Goal: Task Accomplishment & Management: Use online tool/utility

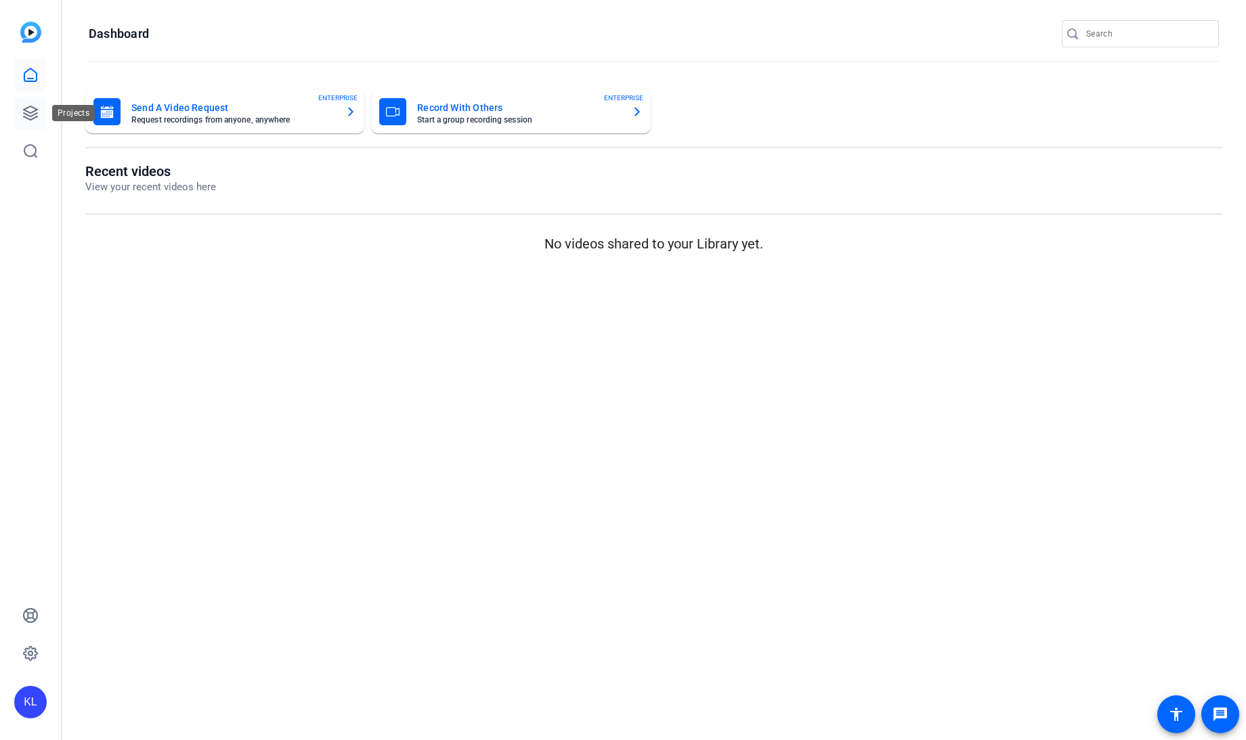
click at [25, 115] on icon at bounding box center [30, 113] width 16 height 16
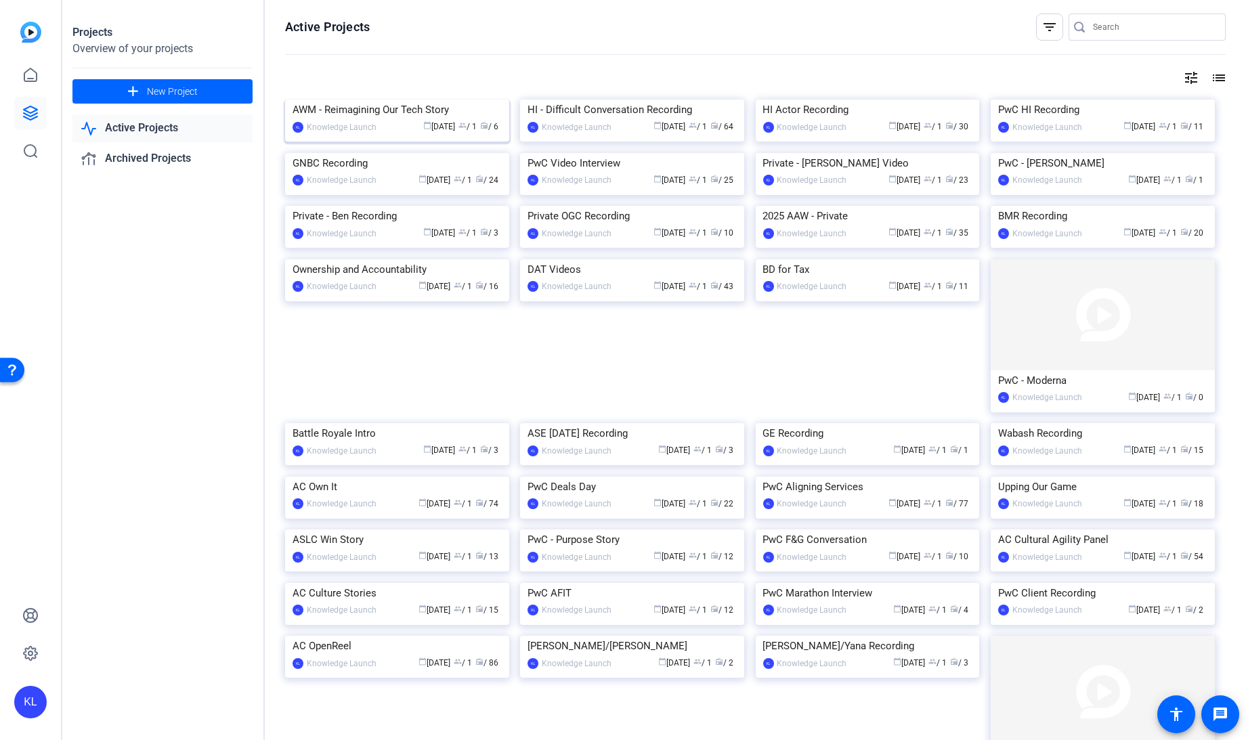
click at [354, 100] on img at bounding box center [397, 100] width 224 height 0
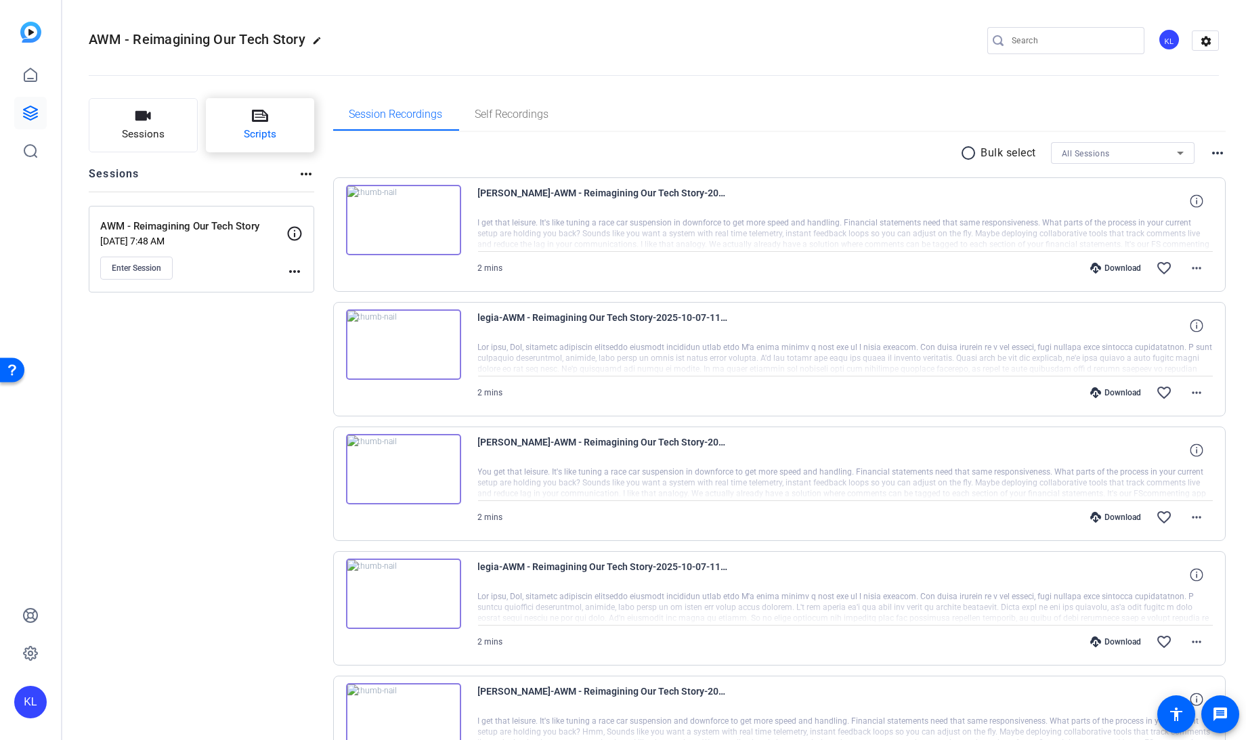
click at [259, 114] on icon at bounding box center [260, 116] width 16 height 12
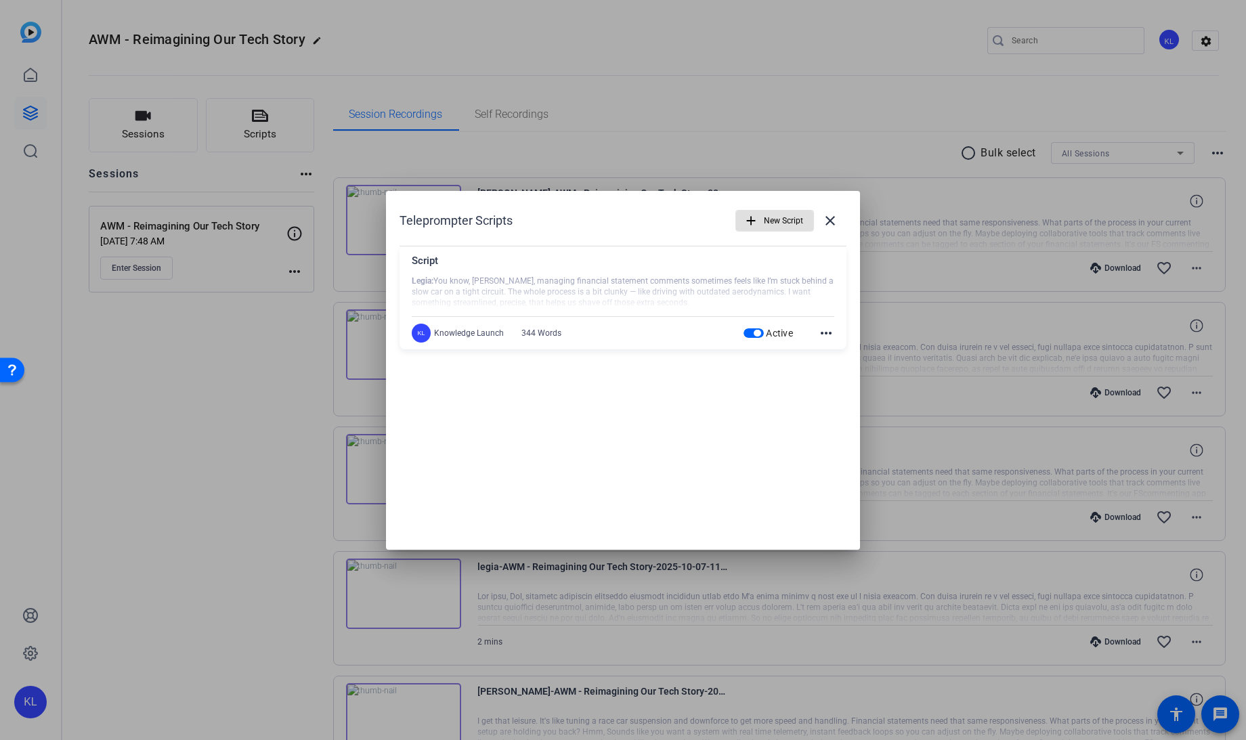
click at [773, 213] on span "New Script" at bounding box center [783, 221] width 39 height 26
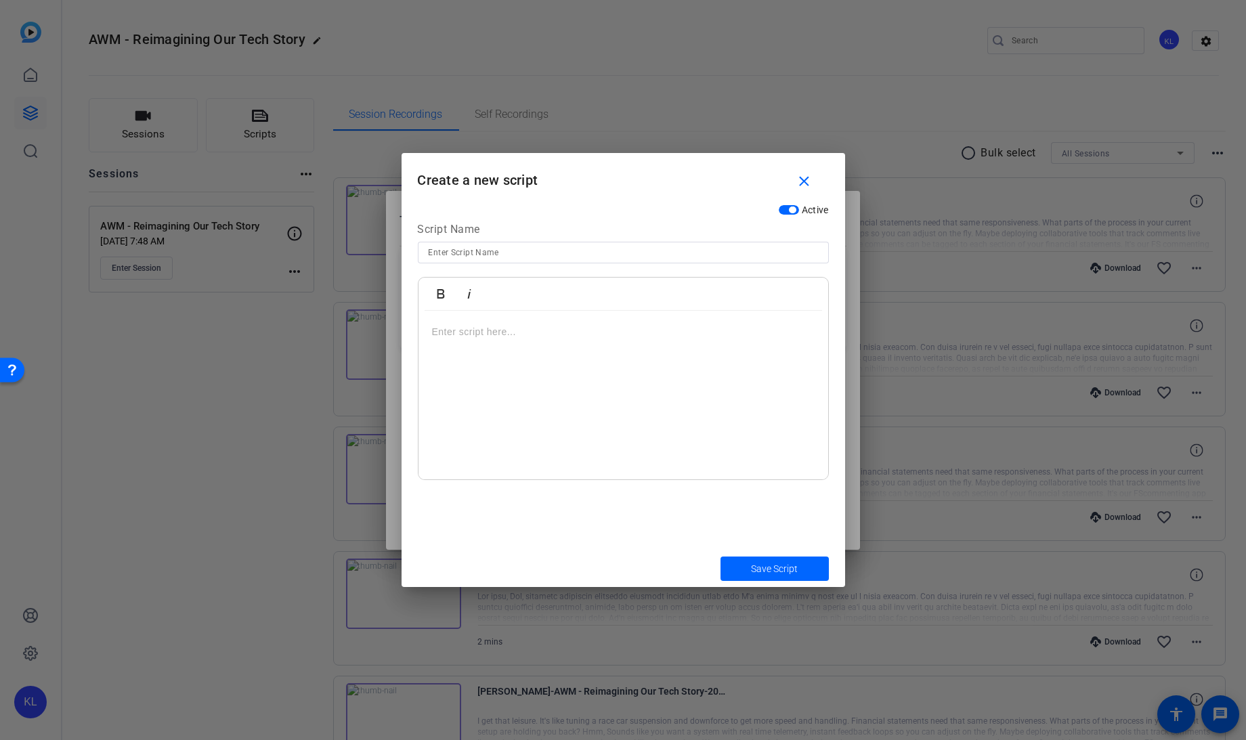
click at [461, 249] on input at bounding box center [623, 252] width 389 height 16
type input "[PERSON_NAME]"
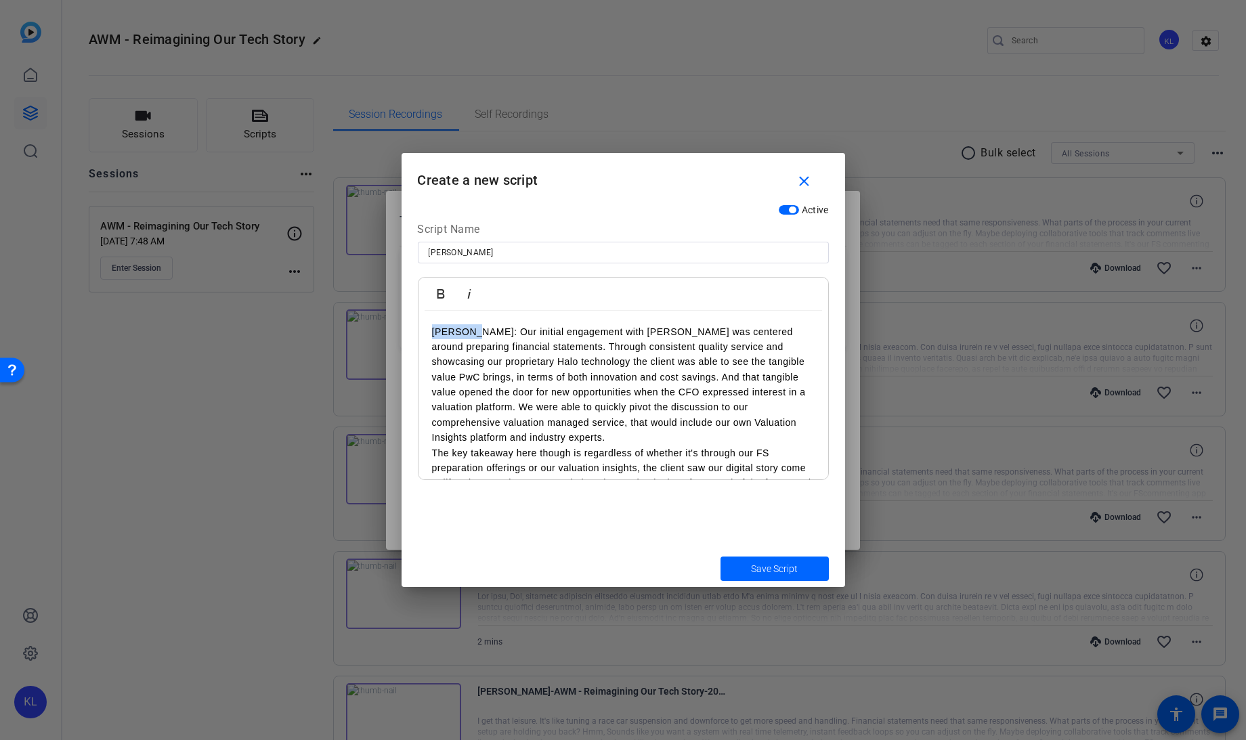
drag, startPoint x: 471, startPoint y: 330, endPoint x: 418, endPoint y: 328, distance: 53.5
click at [440, 284] on button "Bold" at bounding box center [441, 293] width 26 height 27
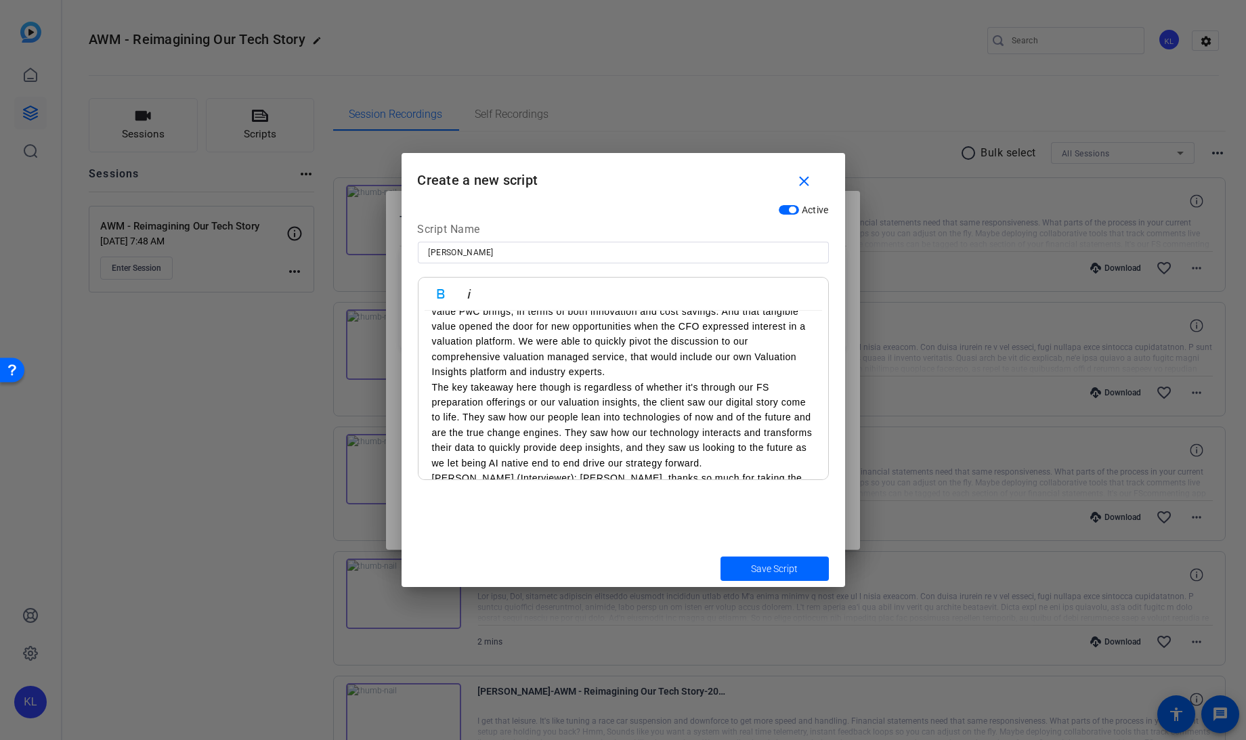
scroll to position [67, 0]
click at [432, 384] on p "The key takeaway here though is regardless of whether it's through our FS prepa…" at bounding box center [623, 424] width 383 height 91
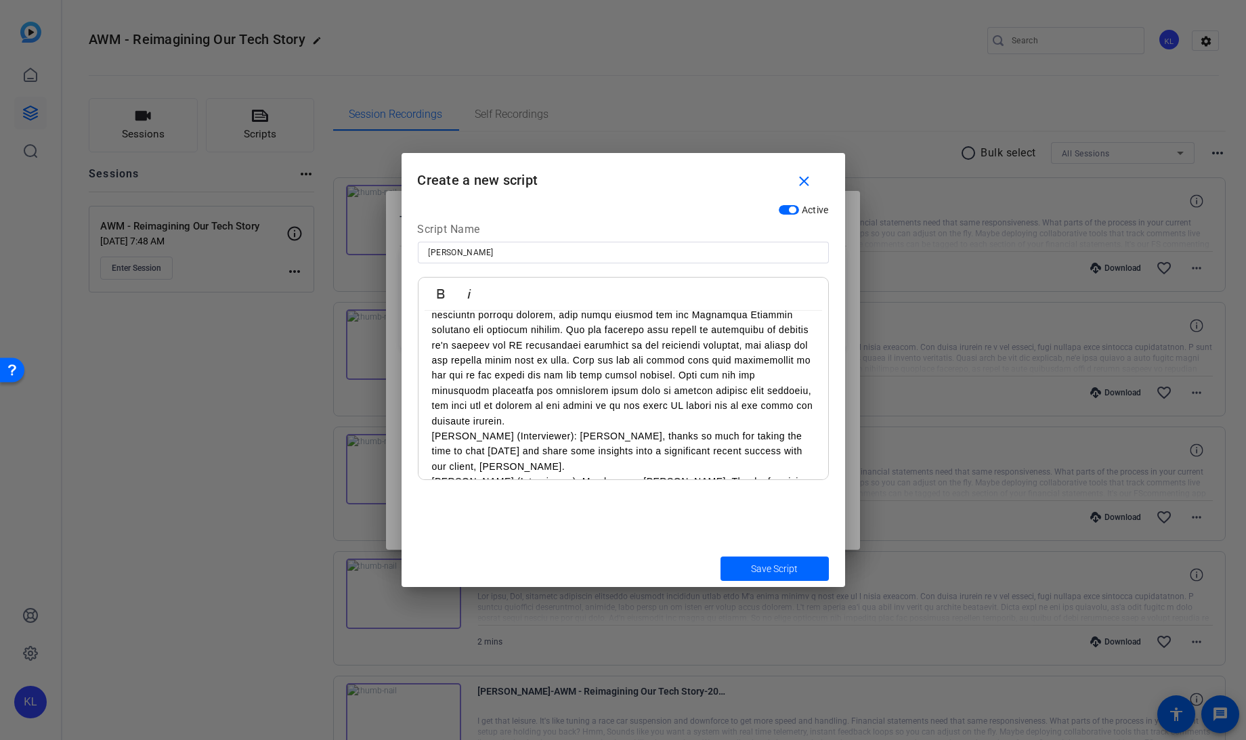
scroll to position [108, 0]
click at [559, 410] on p "[PERSON_NAME]:" at bounding box center [623, 322] width 383 height 212
click at [557, 419] on p "[PERSON_NAME]:" at bounding box center [623, 322] width 383 height 212
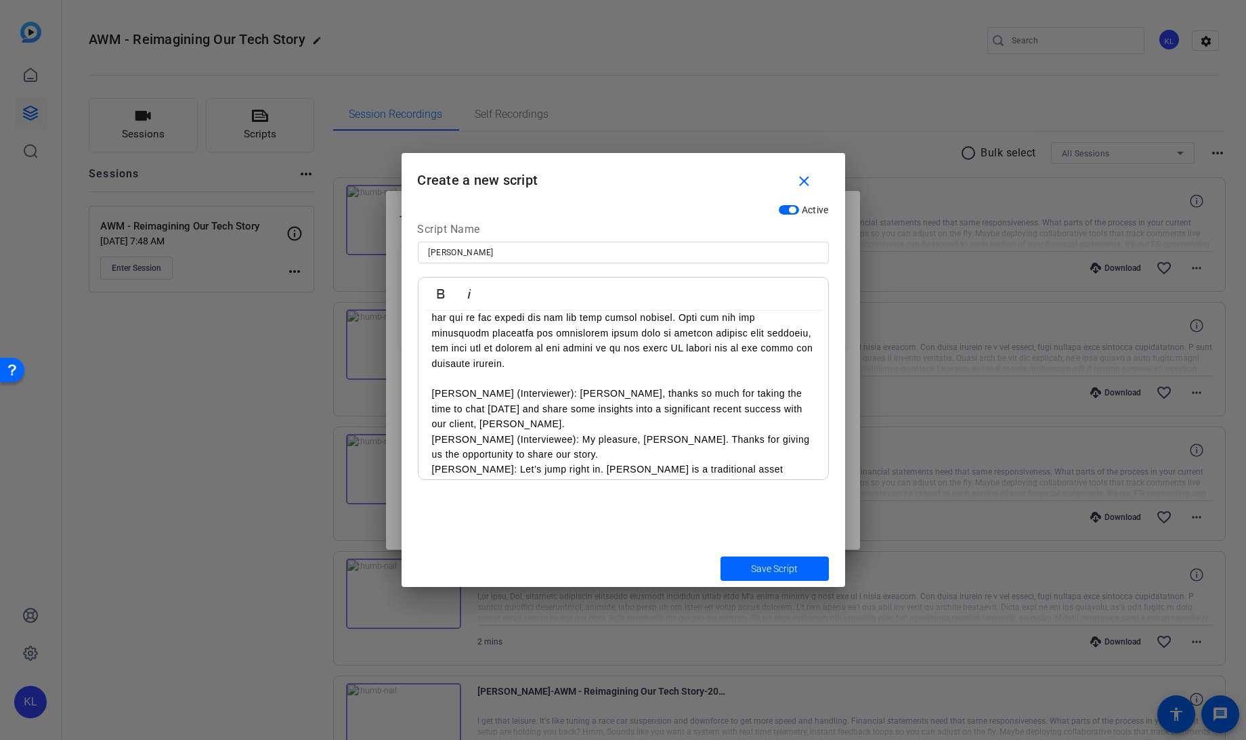
scroll to position [178, 0]
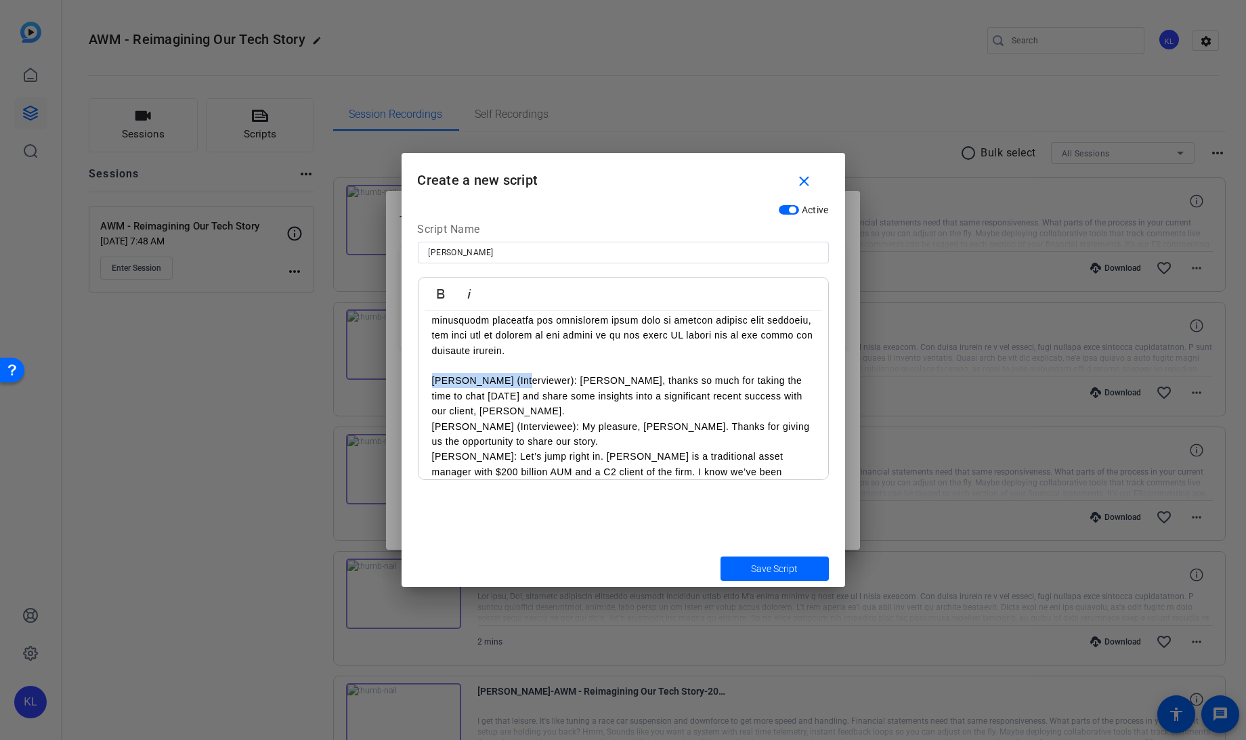
drag, startPoint x: 513, startPoint y: 381, endPoint x: 397, endPoint y: 375, distance: 116.0
click at [397, 375] on div "Teleprompter Scripts add New Script close Script Legia: You know, [PERSON_NAME]…" at bounding box center [623, 370] width 1246 height 740
click at [440, 300] on icon "button" at bounding box center [441, 294] width 16 height 16
click at [510, 421] on p "[PERSON_NAME] (Interviewee): My pleasure, [PERSON_NAME]. Thanks for giving us t…" at bounding box center [623, 434] width 383 height 30
click at [432, 419] on p "[PERSON_NAME] (Interviewee): My pleasure, [PERSON_NAME]. Thanks for giving us t…" at bounding box center [623, 434] width 383 height 30
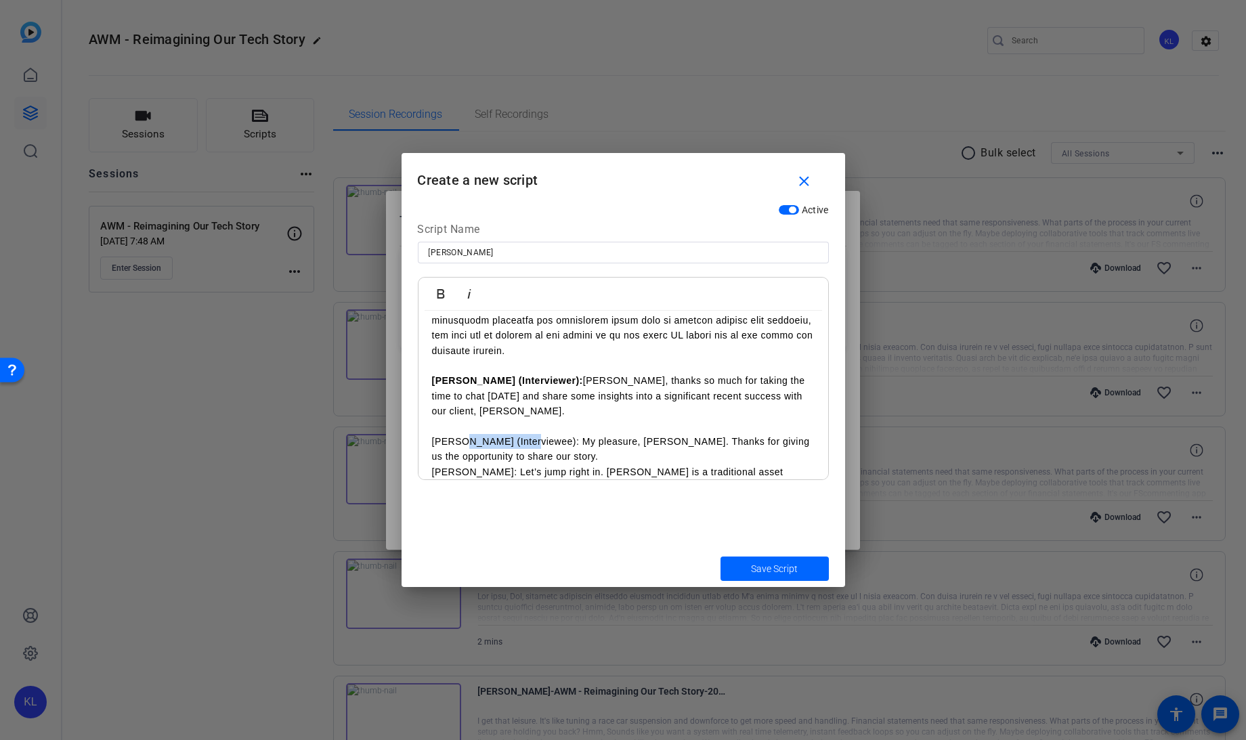
drag, startPoint x: 528, startPoint y: 425, endPoint x: 467, endPoint y: 425, distance: 61.6
click at [467, 434] on p "[PERSON_NAME] (Interviewee): My pleasure, [PERSON_NAME]. Thanks for giving us t…" at bounding box center [623, 449] width 383 height 30
drag, startPoint x: 468, startPoint y: 425, endPoint x: 384, endPoint y: 423, distance: 84.0
click at [384, 423] on div "Teleprompter Scripts add New Script close Script Legia: You know, [PERSON_NAME]…" at bounding box center [623, 370] width 1246 height 740
click at [437, 295] on icon "button" at bounding box center [440, 293] width 7 height 9
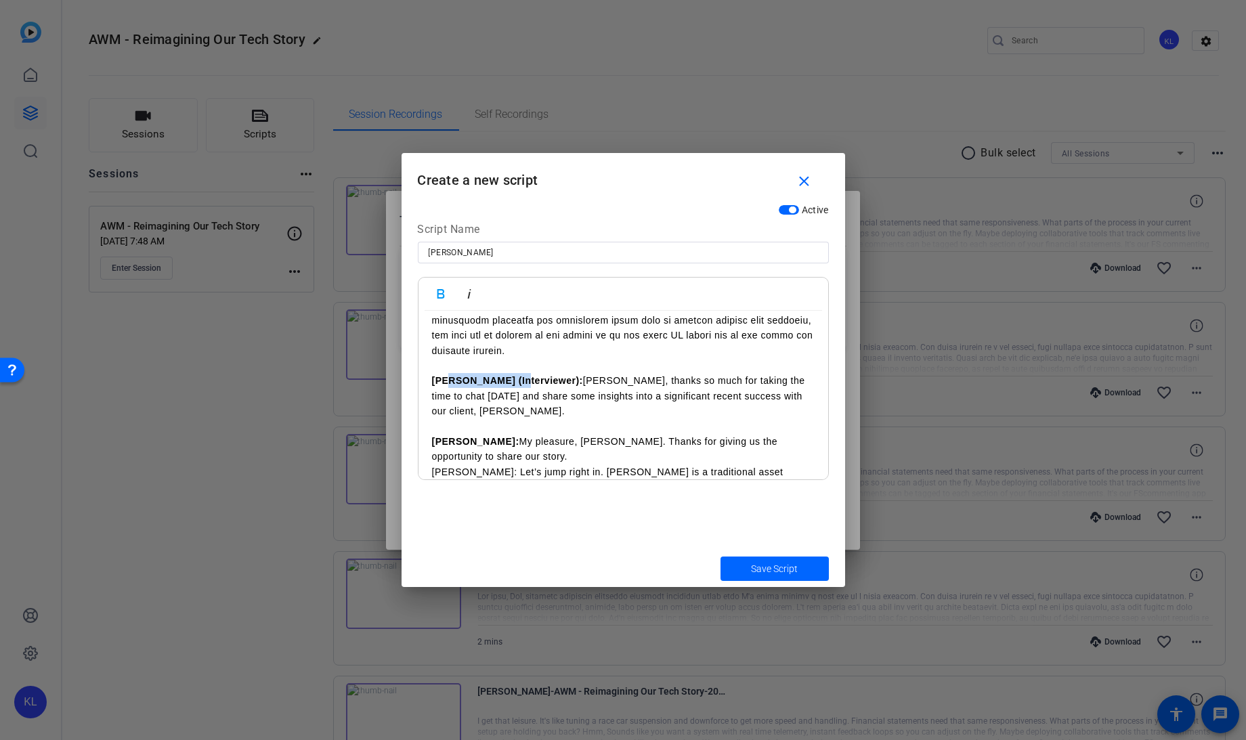
drag, startPoint x: 513, startPoint y: 379, endPoint x: 450, endPoint y: 380, distance: 63.0
click at [450, 380] on strong "[PERSON_NAME] (Interviewer):" at bounding box center [507, 380] width 151 height 11
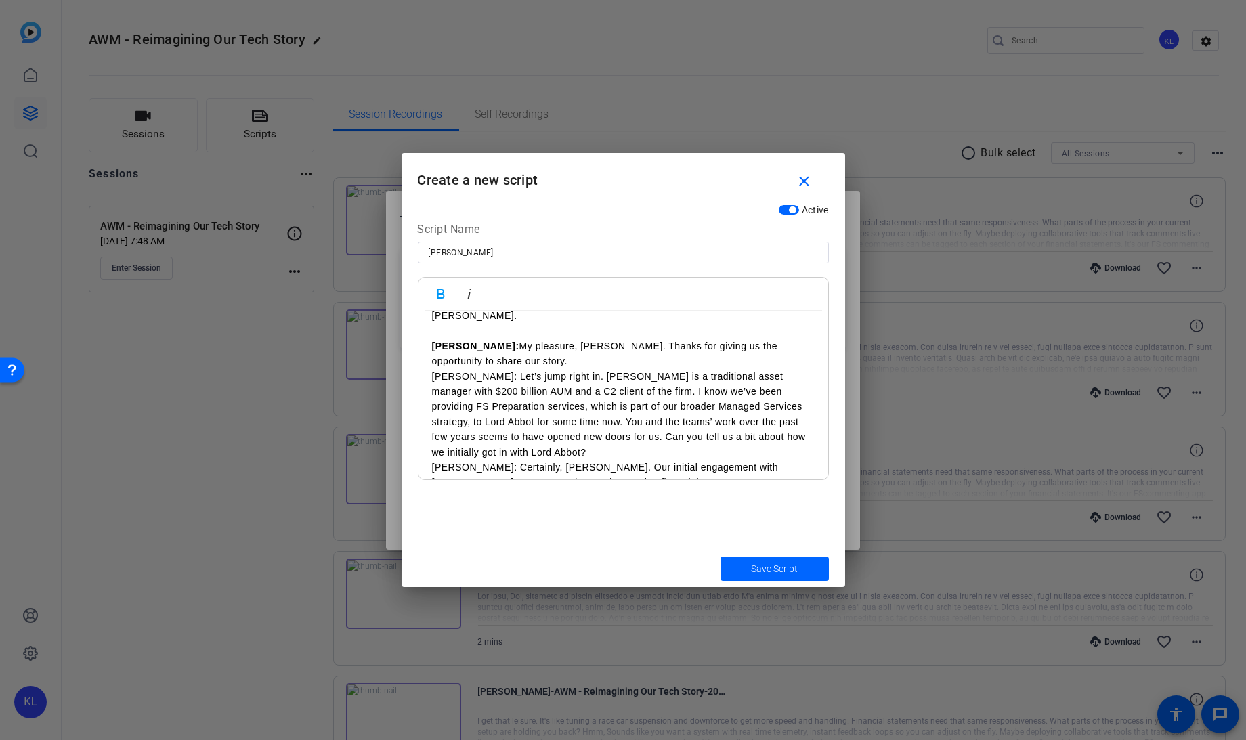
scroll to position [274, 0]
click at [461, 340] on p "[PERSON_NAME]: My pleasure, [PERSON_NAME]. Thanks for giving us the opportunity…" at bounding box center [623, 354] width 383 height 30
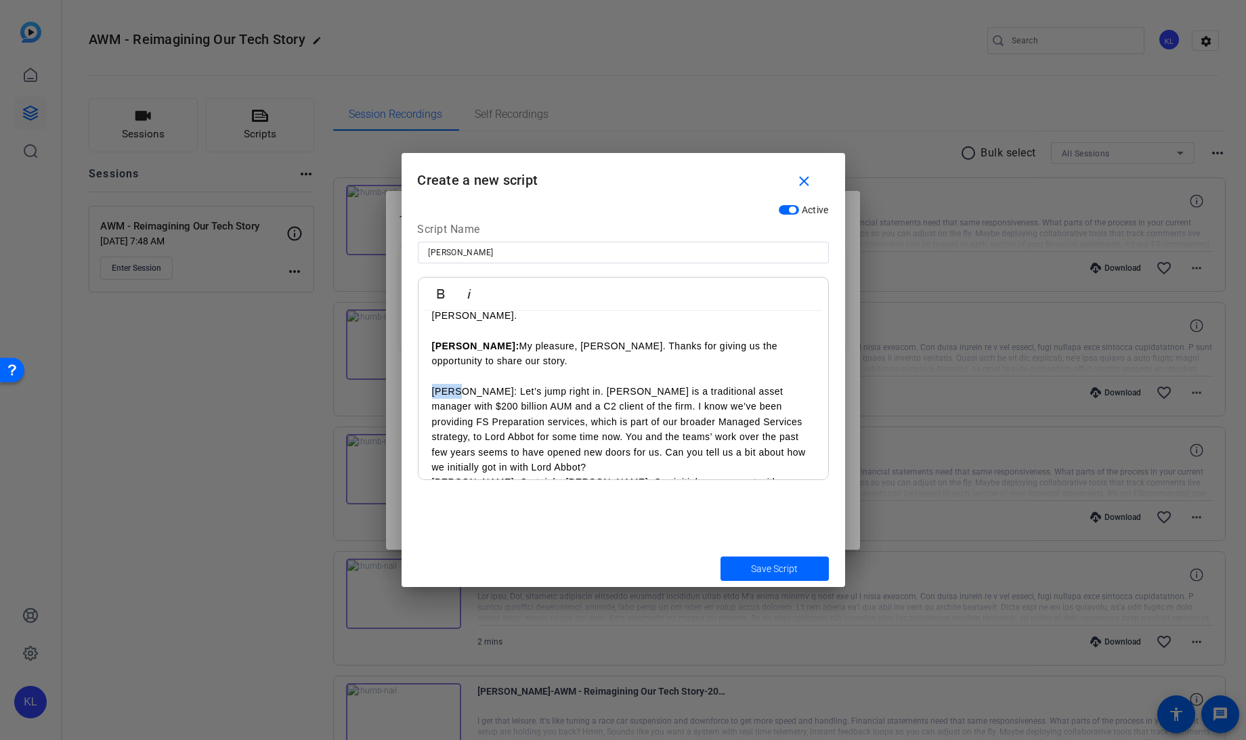
drag, startPoint x: 454, startPoint y: 375, endPoint x: 420, endPoint y: 376, distance: 34.5
click at [420, 376] on div "[PERSON_NAME]: [PERSON_NAME]: [PERSON_NAME], thanks so much for taking the time…" at bounding box center [624, 687] width 410 height 1301
click at [437, 289] on icon "button" at bounding box center [440, 293] width 7 height 9
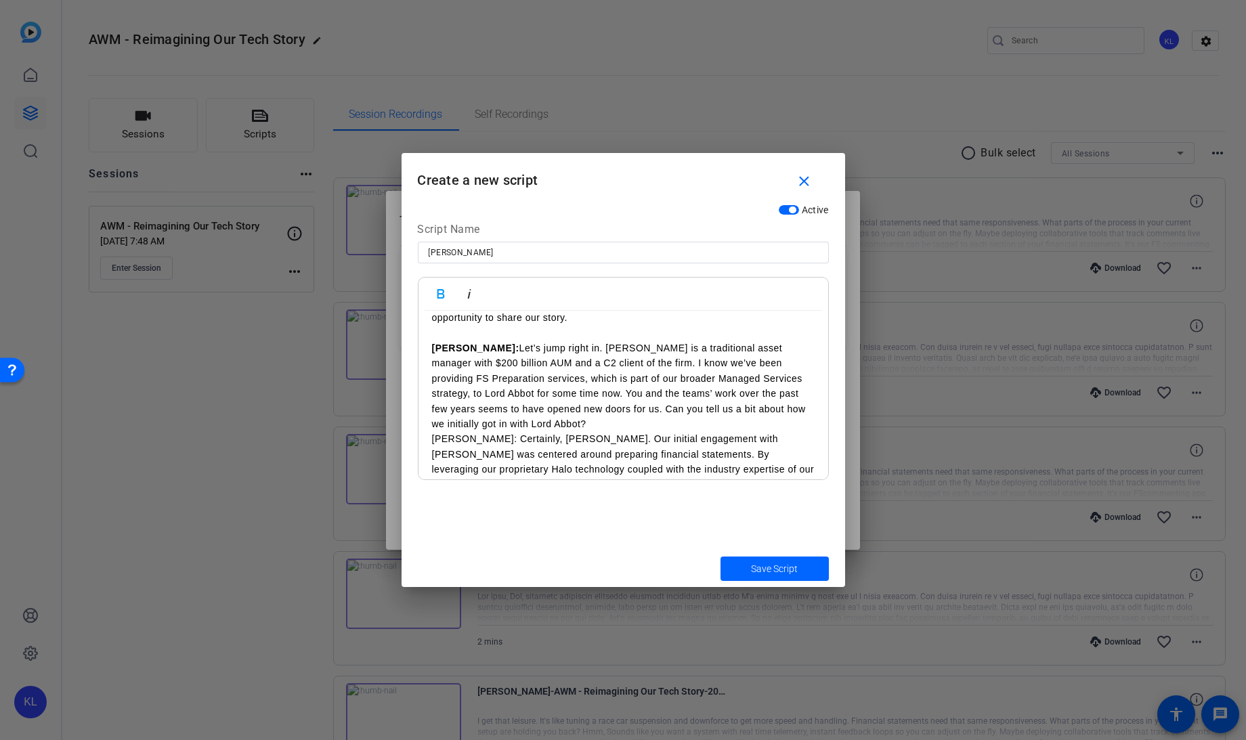
scroll to position [323, 0]
click at [496, 401] on p "[PERSON_NAME]: Let’s jump right in. [PERSON_NAME] is a traditional asset manage…" at bounding box center [623, 380] width 383 height 91
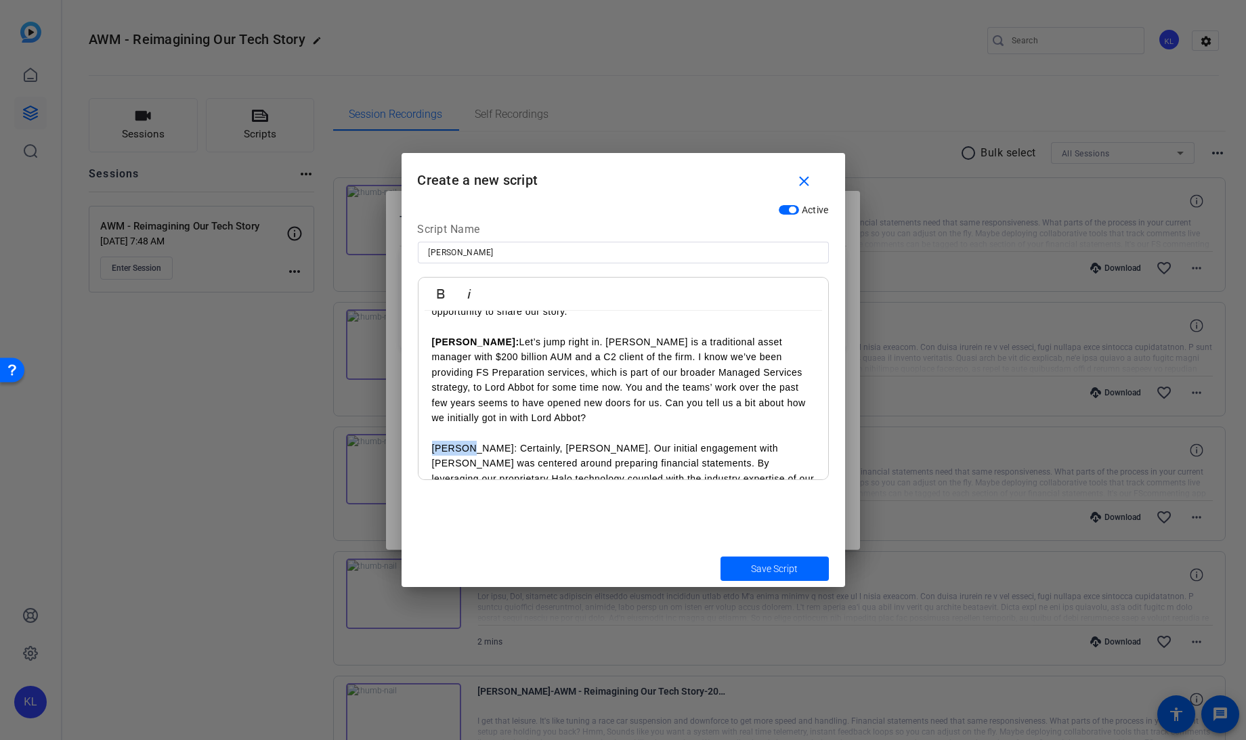
drag, startPoint x: 469, startPoint y: 429, endPoint x: 416, endPoint y: 434, distance: 52.4
click at [416, 434] on div "Active Script Name [PERSON_NAME] Bold Italic [PERSON_NAME]: [PERSON_NAME]: [PER…" at bounding box center [624, 374] width 444 height 352
click at [440, 295] on icon "button" at bounding box center [441, 294] width 16 height 16
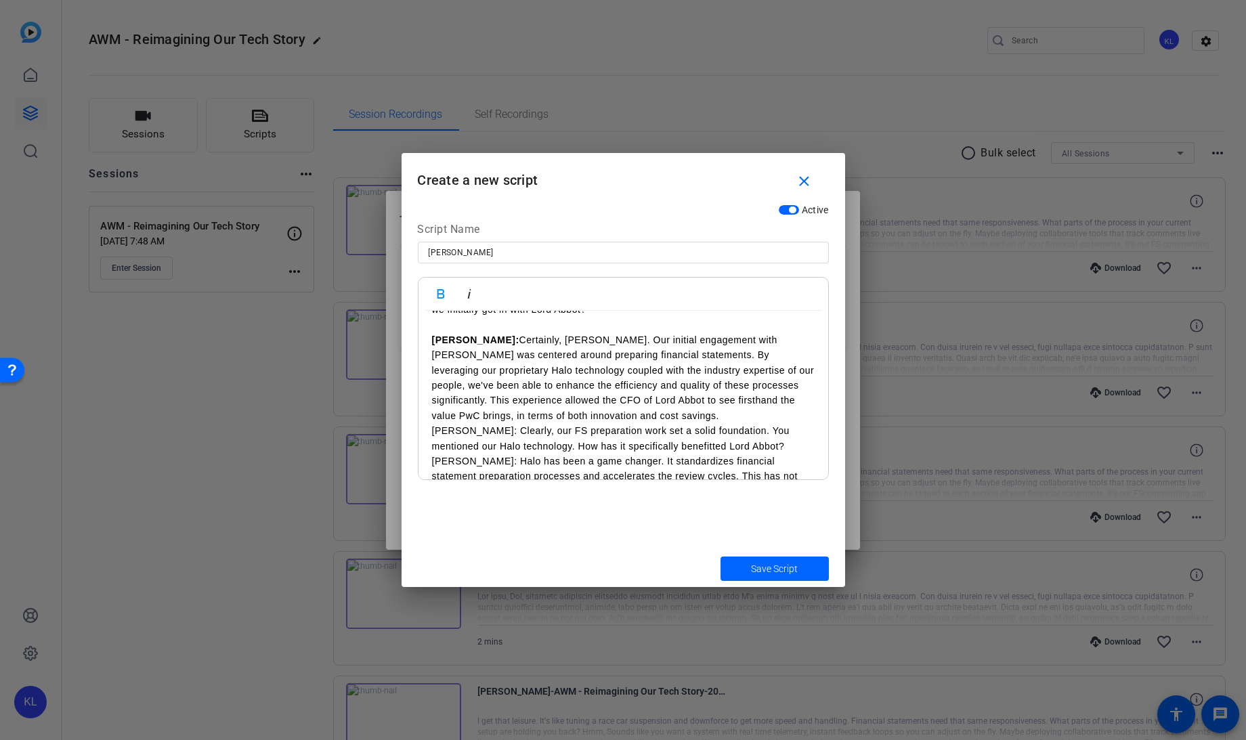
scroll to position [445, 0]
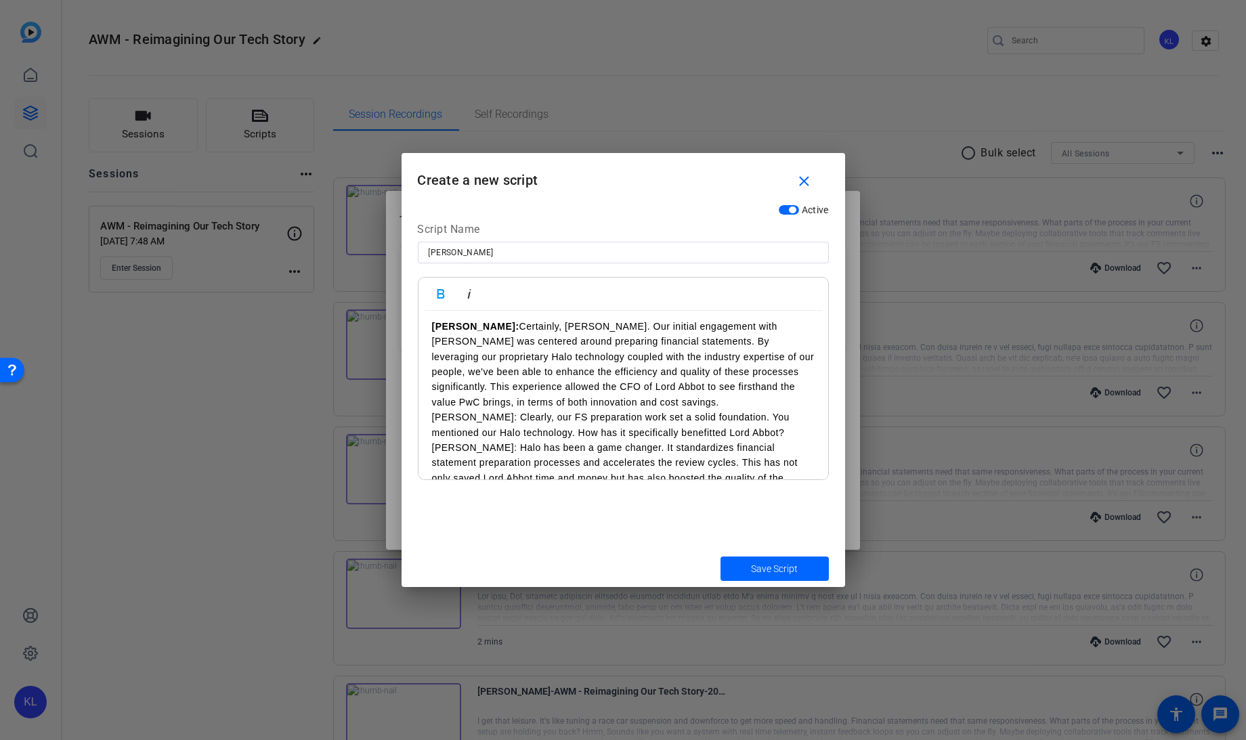
click at [647, 385] on p "[PERSON_NAME]: Certainly, [PERSON_NAME]. Our initial engagement with [PERSON_NA…" at bounding box center [623, 364] width 383 height 91
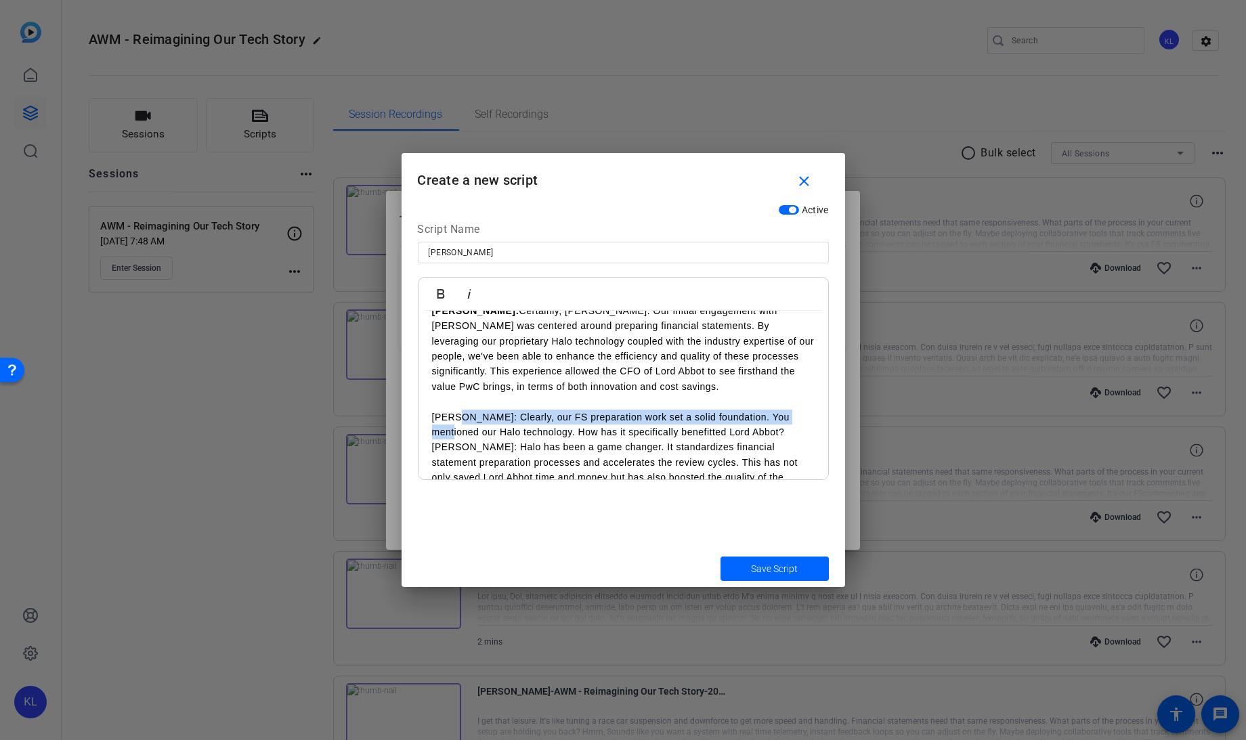
drag, startPoint x: 455, startPoint y: 404, endPoint x: 414, endPoint y: 411, distance: 42.0
click at [414, 411] on div "Active Script Name [PERSON_NAME] Bold Italic [PERSON_NAME]: [PERSON_NAME]: [PER…" at bounding box center [624, 374] width 444 height 352
click at [453, 414] on p "[PERSON_NAME]: Clearly, our FS preparation work set a solid foundation. You men…" at bounding box center [623, 425] width 383 height 30
drag, startPoint x: 438, startPoint y: 400, endPoint x: 423, endPoint y: 398, distance: 15.0
click at [423, 398] on div "[PERSON_NAME]: [PERSON_NAME]: [PERSON_NAME], thanks so much for taking the time…" at bounding box center [624, 515] width 410 height 1331
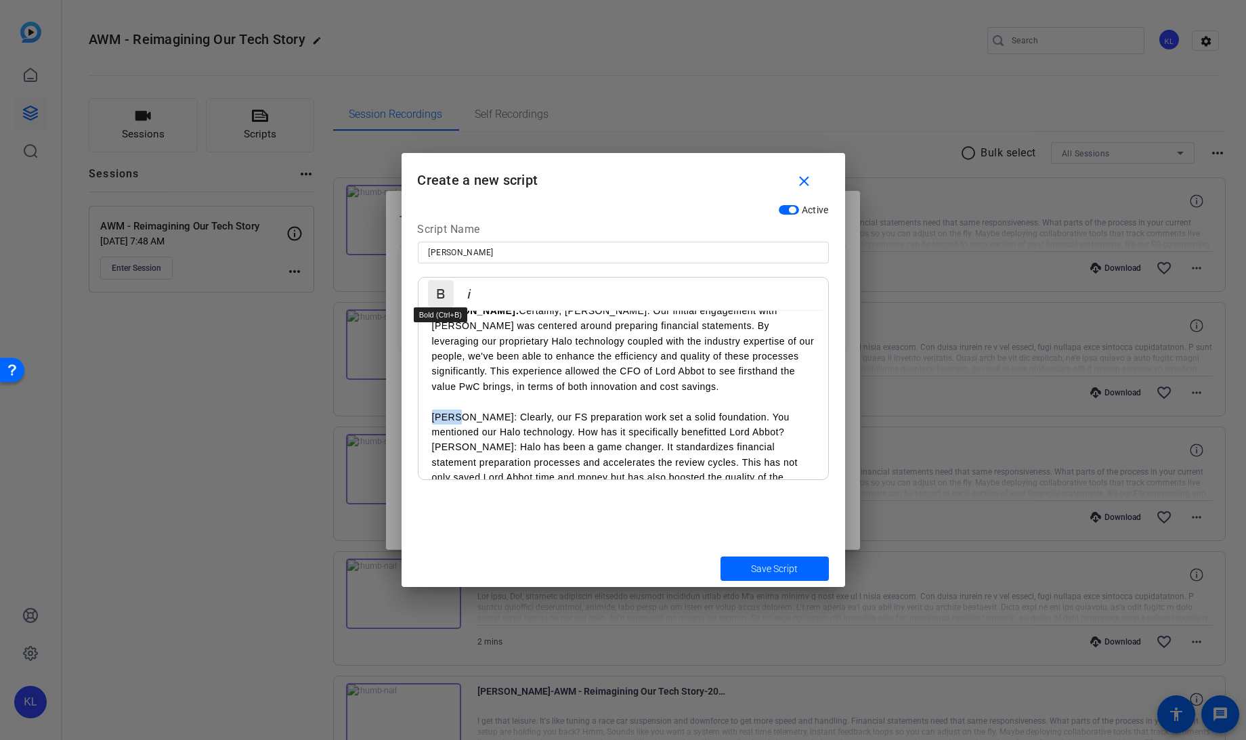
click at [439, 293] on icon "button" at bounding box center [440, 293] width 7 height 9
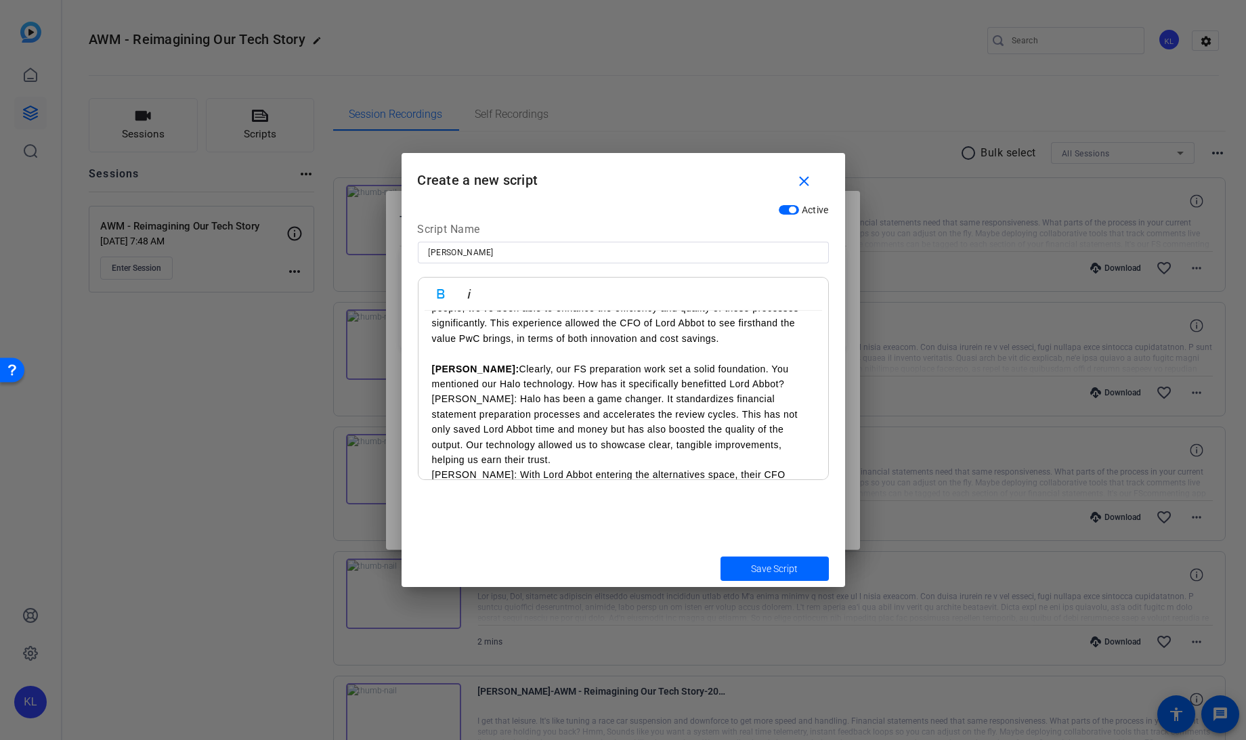
scroll to position [511, 0]
click at [738, 366] on p "[PERSON_NAME]: Clearly, our FS preparation work set a solid foundation. You men…" at bounding box center [623, 375] width 383 height 30
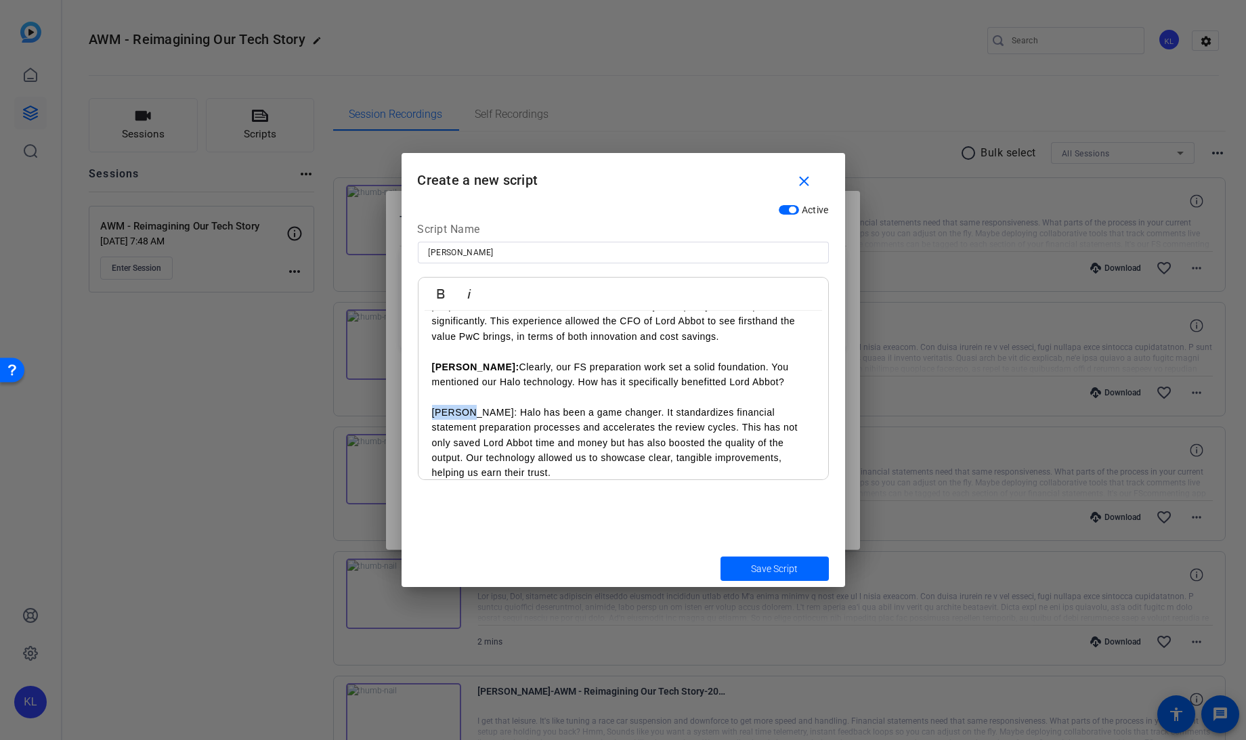
drag, startPoint x: 468, startPoint y: 391, endPoint x: 421, endPoint y: 398, distance: 47.8
click at [421, 398] on div "[PERSON_NAME]: [PERSON_NAME]: [PERSON_NAME], thanks so much for taking the time…" at bounding box center [624, 473] width 410 height 1346
click at [441, 282] on button "Bold" at bounding box center [441, 293] width 26 height 27
click at [491, 454] on p "[PERSON_NAME]: Halo has been a game changer. It standardizes financial statemen…" at bounding box center [623, 443] width 383 height 76
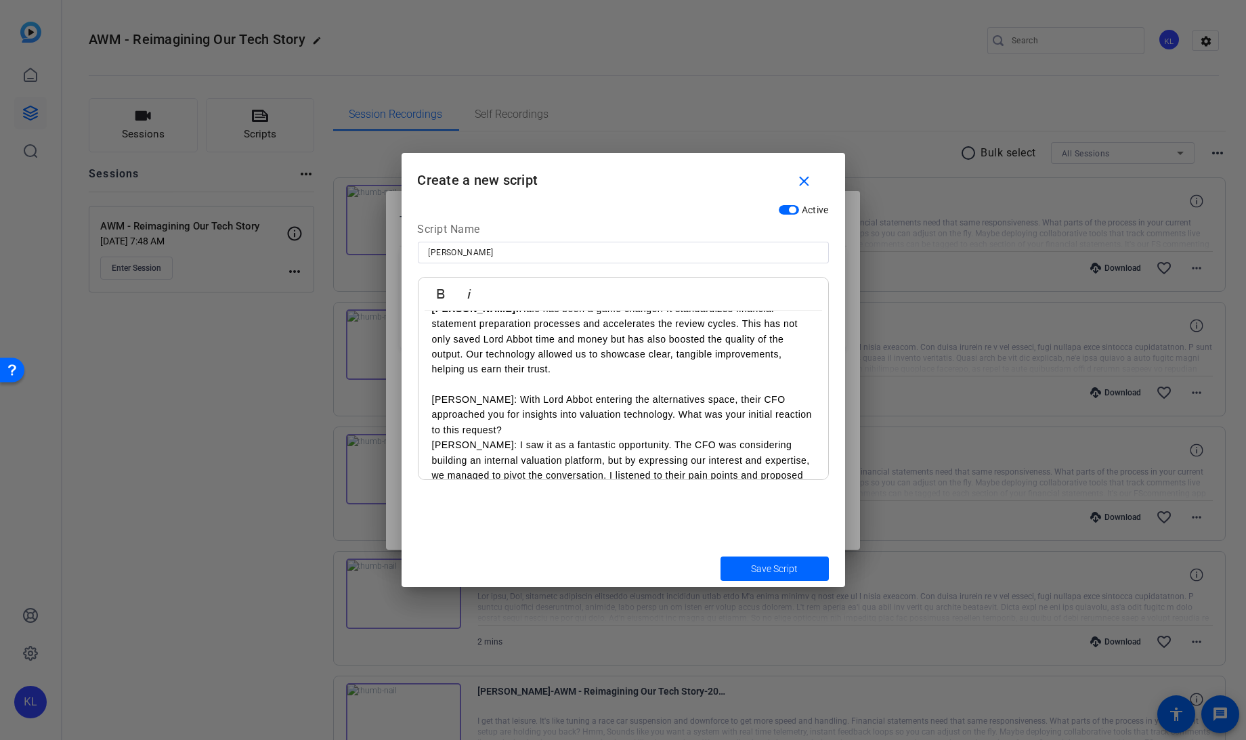
scroll to position [616, 0]
drag, startPoint x: 454, startPoint y: 383, endPoint x: 412, endPoint y: 381, distance: 41.3
click at [412, 381] on div "Active Script Name [PERSON_NAME] Bold Italic [PERSON_NAME]: [PERSON_NAME]: [PER…" at bounding box center [624, 374] width 444 height 352
click at [442, 294] on icon "button" at bounding box center [440, 293] width 7 height 9
click at [501, 412] on p "[PERSON_NAME]: With Lord Abbot entering the alternatives space, their CFO appro…" at bounding box center [623, 413] width 383 height 45
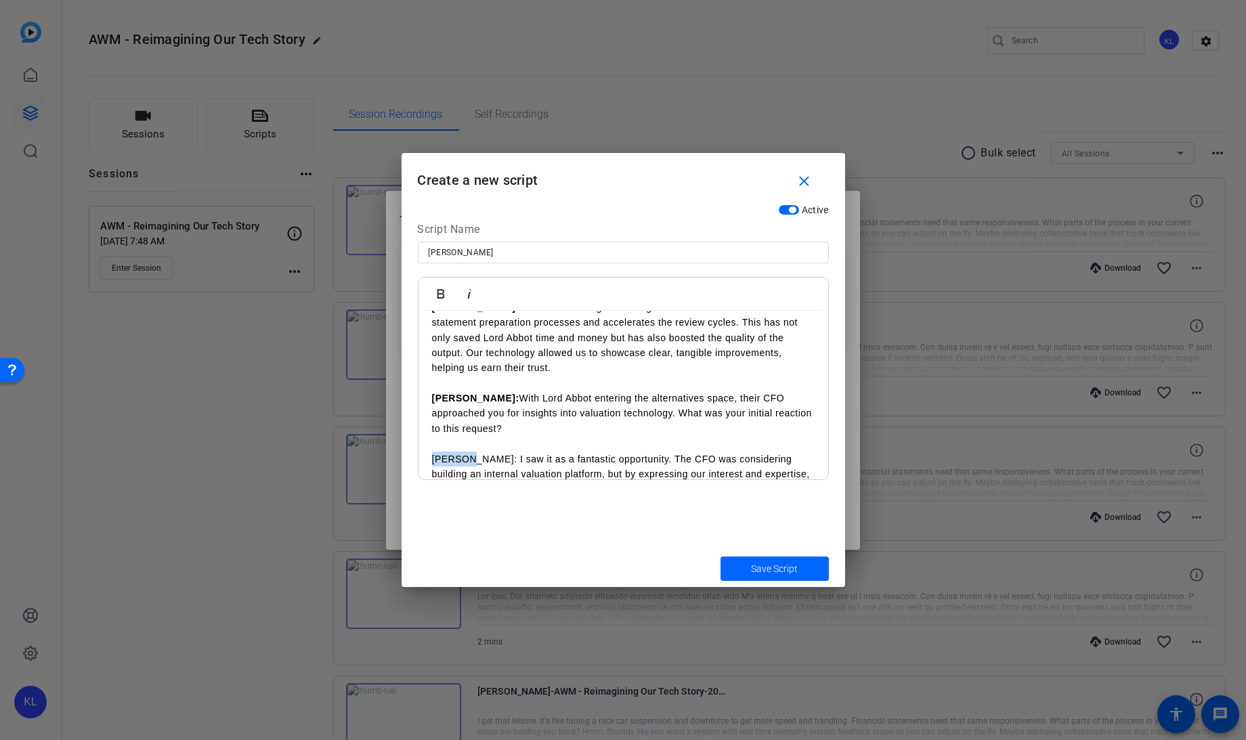
drag, startPoint x: 468, startPoint y: 445, endPoint x: 430, endPoint y: 442, distance: 38.1
click at [430, 442] on div "[PERSON_NAME]: [PERSON_NAME]: [PERSON_NAME], thanks so much for taking the time…" at bounding box center [624, 383] width 410 height 1377
click at [435, 290] on icon "button" at bounding box center [441, 294] width 16 height 16
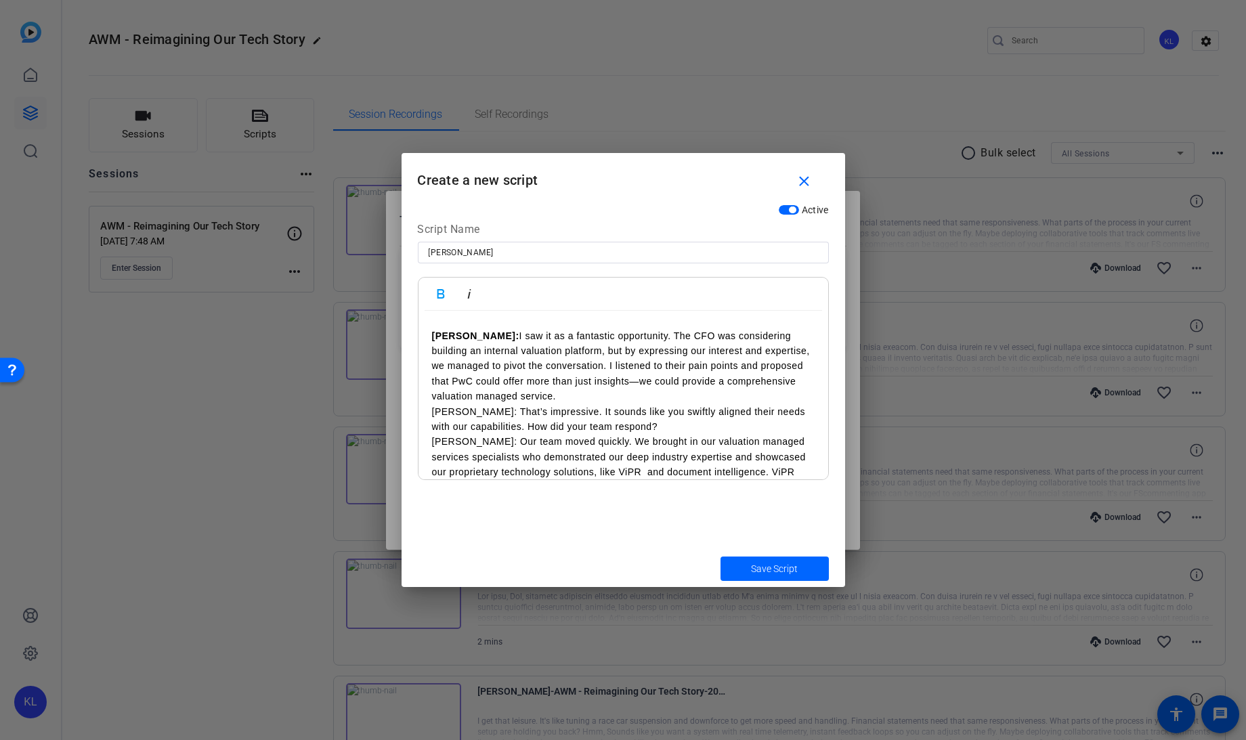
scroll to position [739, 0]
click at [568, 379] on p "[PERSON_NAME]: I saw it as a fantastic opportunity. The CFO was considering bui…" at bounding box center [623, 366] width 383 height 76
drag, startPoint x: 453, startPoint y: 406, endPoint x: 424, endPoint y: 406, distance: 29.1
click at [424, 406] on div "[PERSON_NAME]: [PERSON_NAME]: [PERSON_NAME], thanks so much for taking the time…" at bounding box center [624, 268] width 410 height 1392
click at [441, 286] on icon "button" at bounding box center [441, 294] width 16 height 16
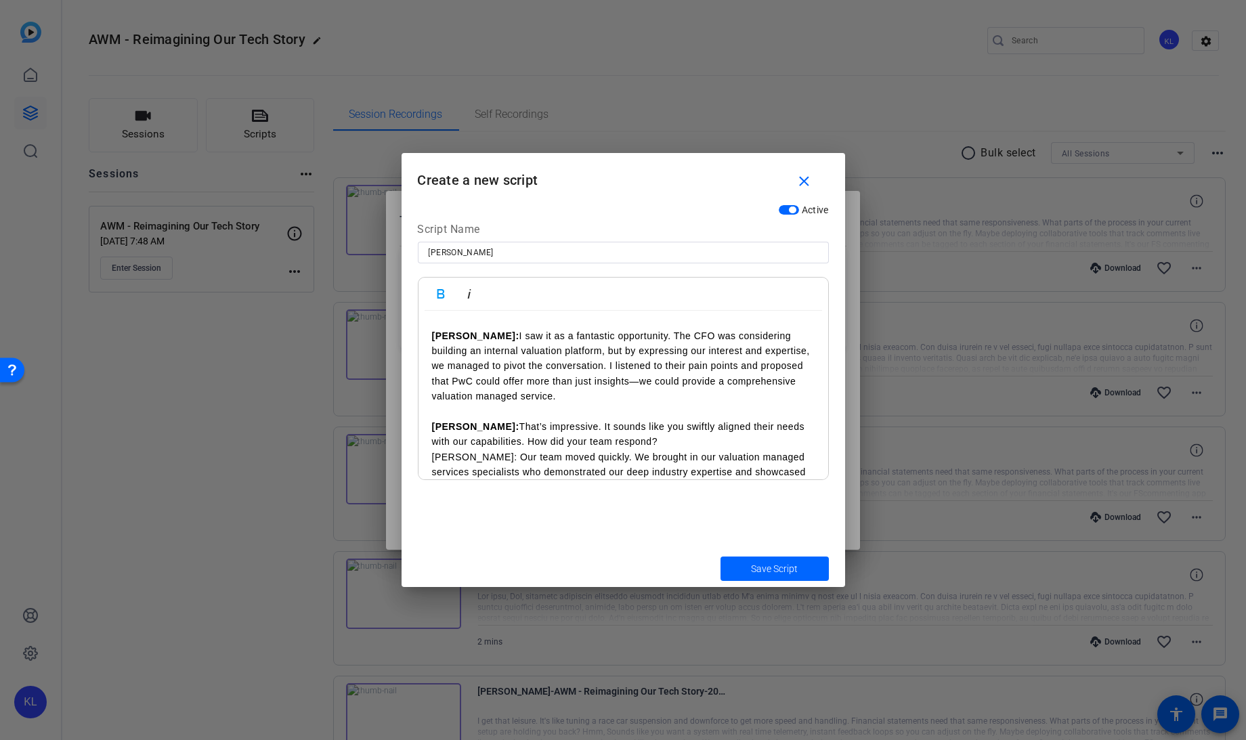
click at [641, 421] on p "[PERSON_NAME]: That’s impressive. It sounds like you swiftly aligned their need…" at bounding box center [623, 434] width 383 height 30
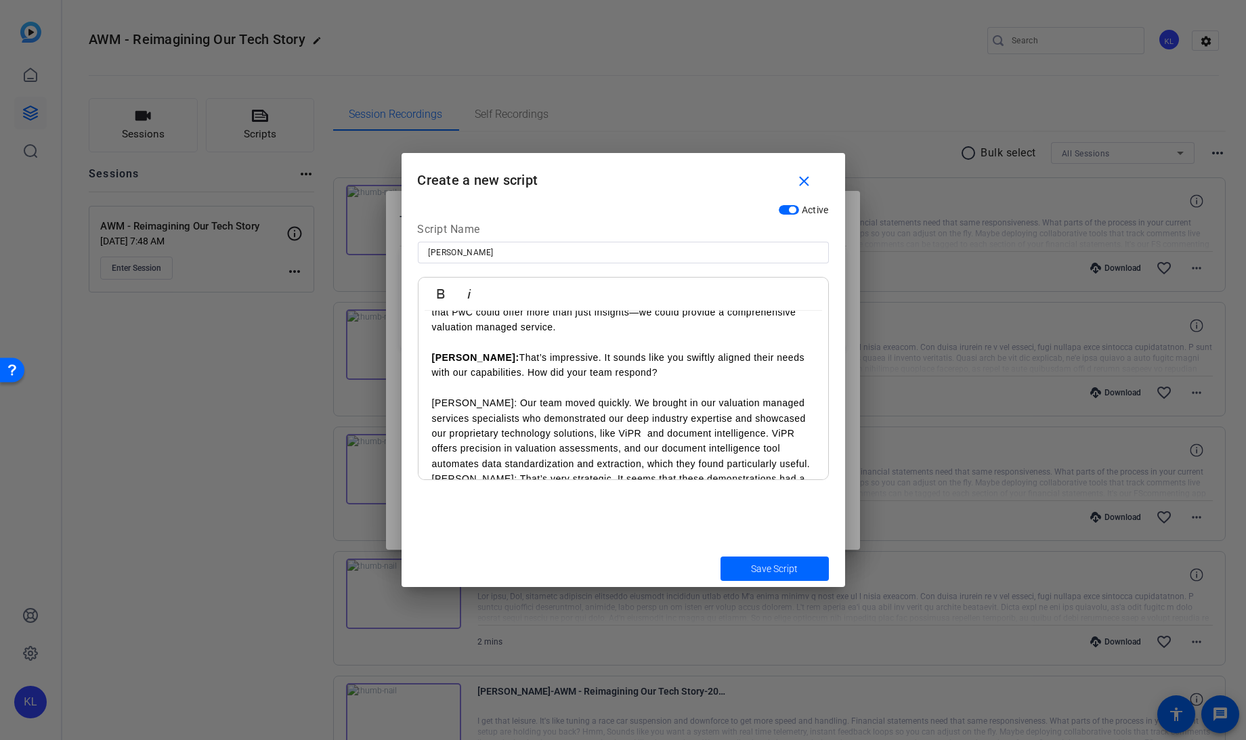
scroll to position [809, 0]
drag, startPoint x: 472, startPoint y: 385, endPoint x: 422, endPoint y: 383, distance: 50.2
click at [422, 383] on div "[PERSON_NAME]: [PERSON_NAME]: [PERSON_NAME], thanks so much for taking the time…" at bounding box center [624, 205] width 410 height 1407
click at [439, 282] on button "Bold" at bounding box center [441, 293] width 26 height 27
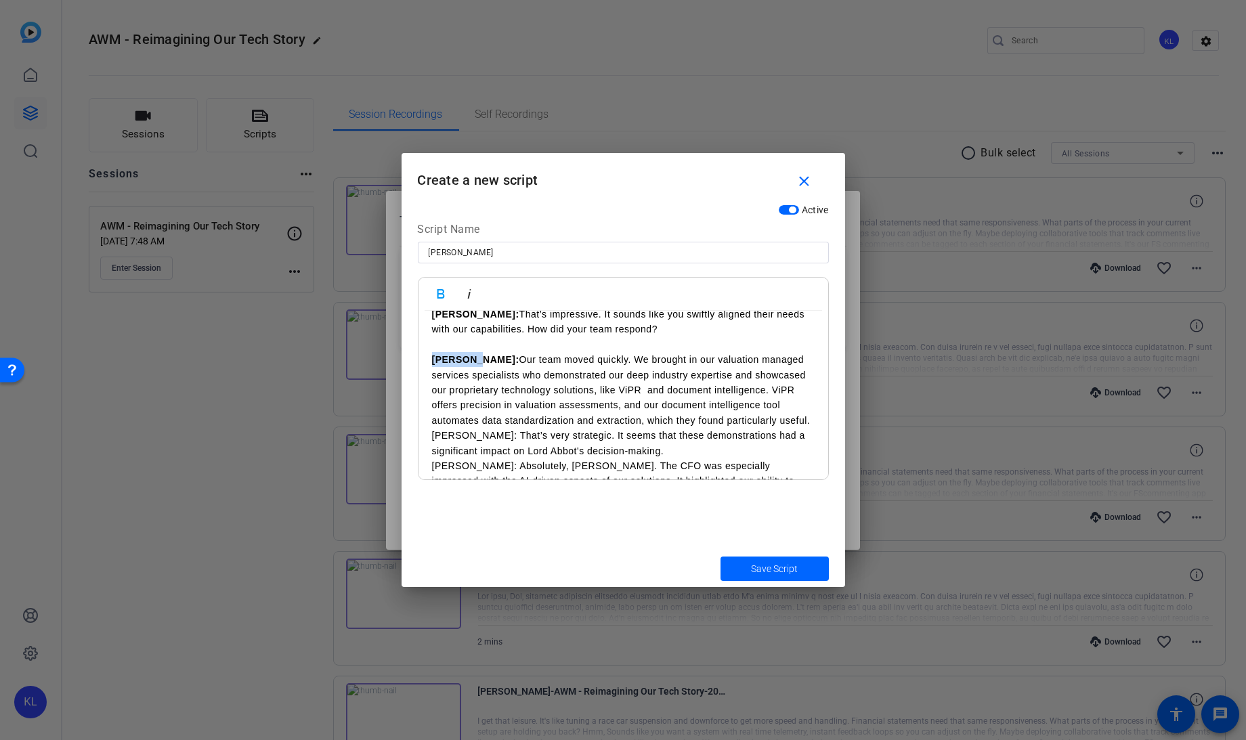
scroll to position [851, 0]
click at [772, 400] on p "[PERSON_NAME]: Our team moved quickly. We brought in our valuation managed serv…" at bounding box center [623, 391] width 383 height 76
drag, startPoint x: 454, startPoint y: 437, endPoint x: 423, endPoint y: 437, distance: 31.2
click at [423, 437] on div "[PERSON_NAME]: [PERSON_NAME]: [PERSON_NAME], thanks so much for taking the time…" at bounding box center [624, 171] width 410 height 1422
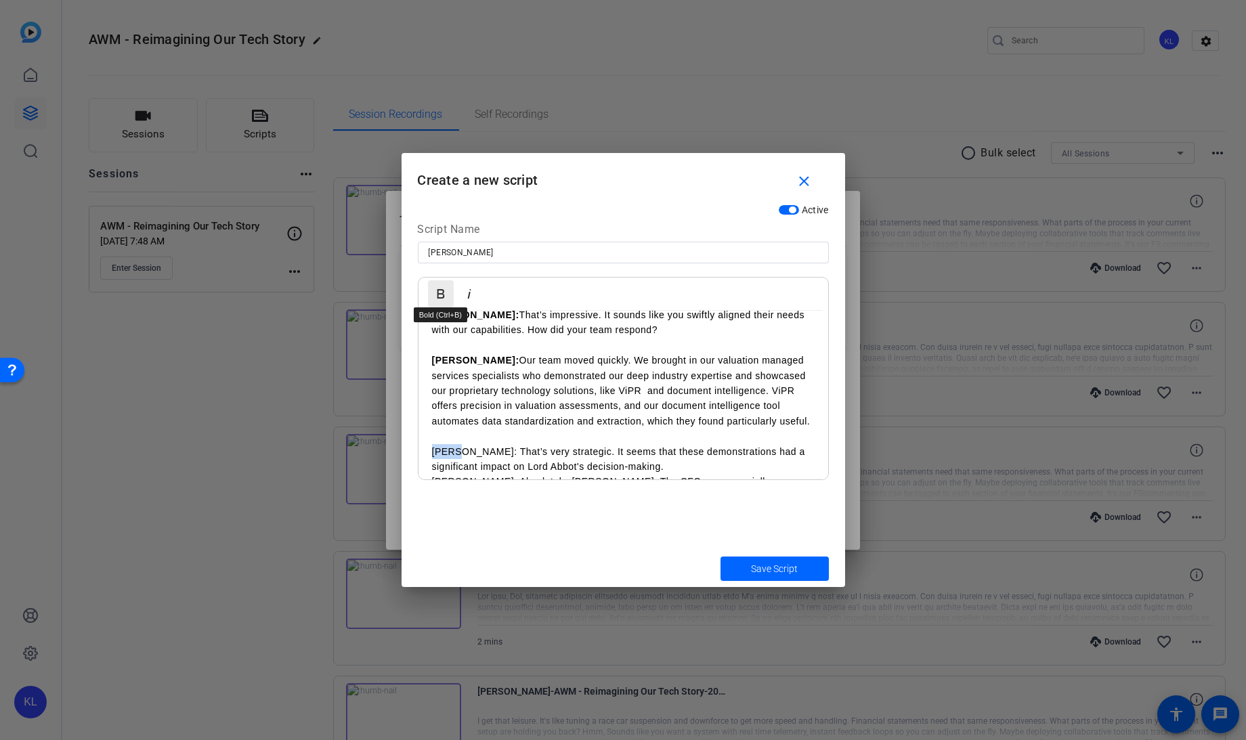
click at [437, 301] on button "Bold" at bounding box center [441, 293] width 26 height 27
click at [621, 446] on p "[PERSON_NAME]: That’s very strategic. It seems that these demonstrations had a …" at bounding box center [623, 459] width 383 height 30
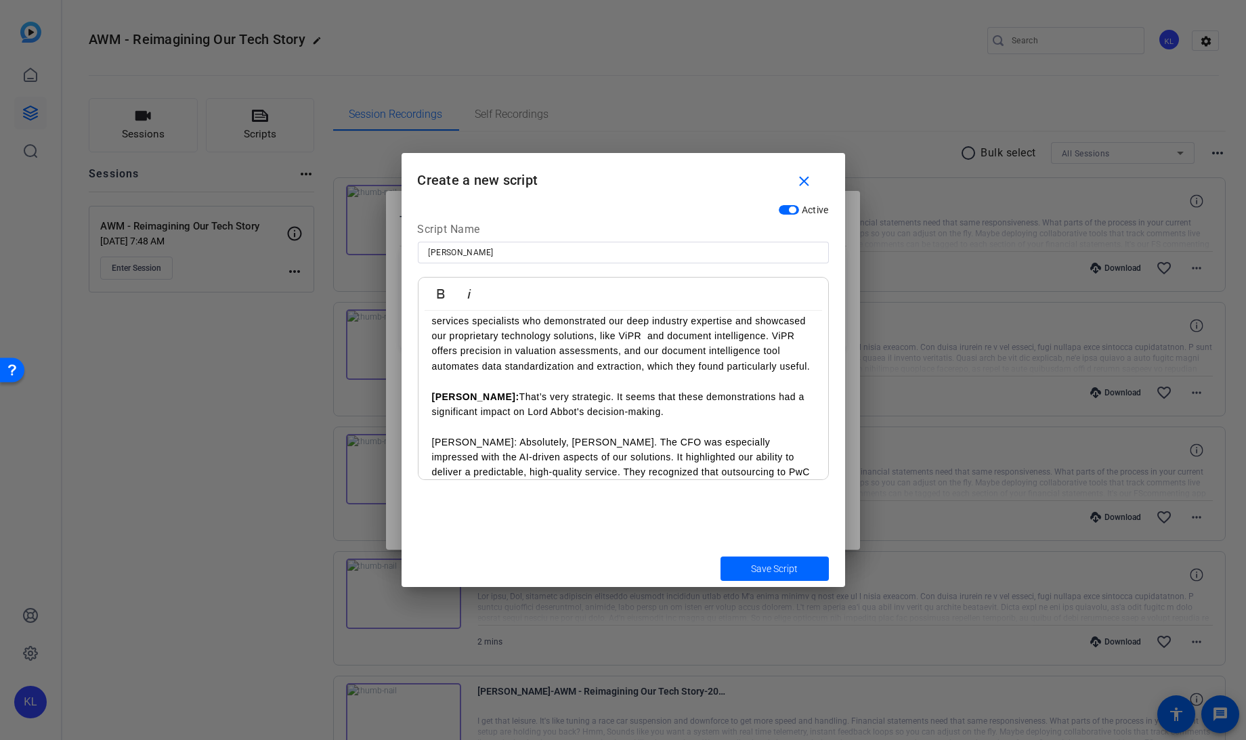
scroll to position [915, 0]
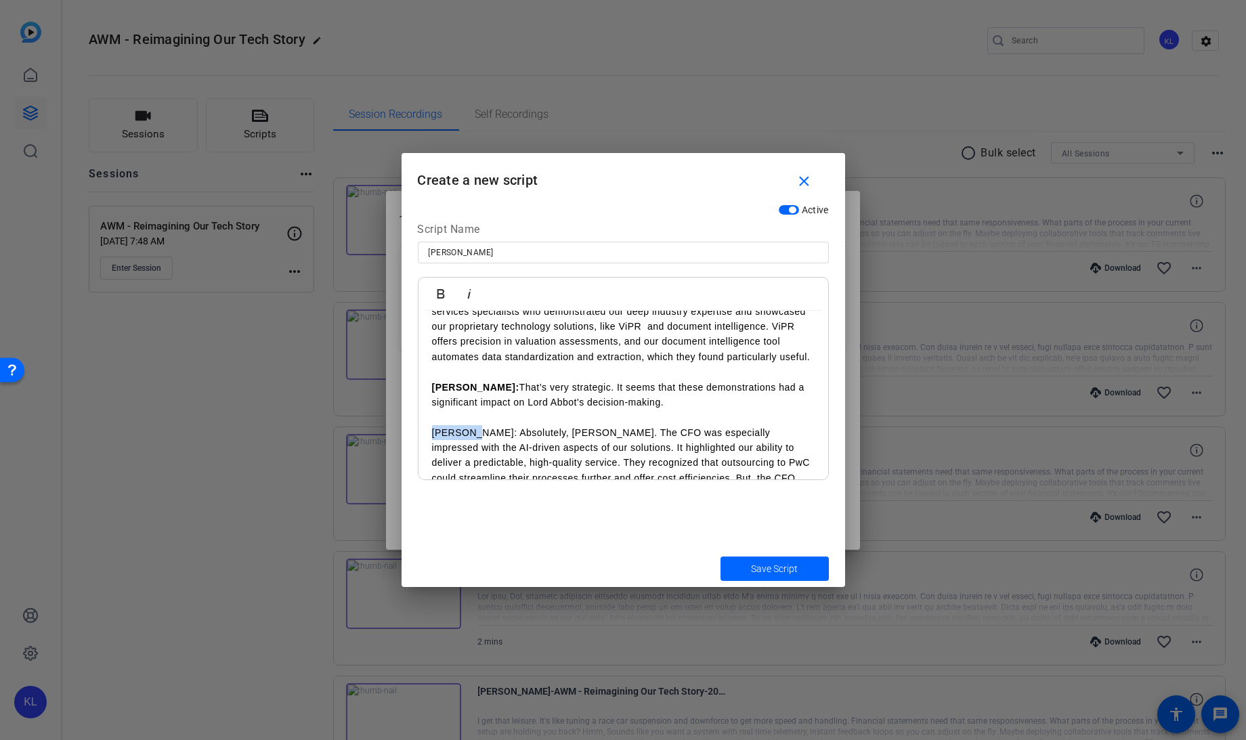
drag, startPoint x: 471, startPoint y: 416, endPoint x: 399, endPoint y: 413, distance: 72.5
click at [399, 413] on div "Teleprompter Scripts add New Script close Script Legia: You know, [PERSON_NAME]…" at bounding box center [623, 370] width 1246 height 740
click at [438, 292] on icon "button" at bounding box center [441, 294] width 16 height 16
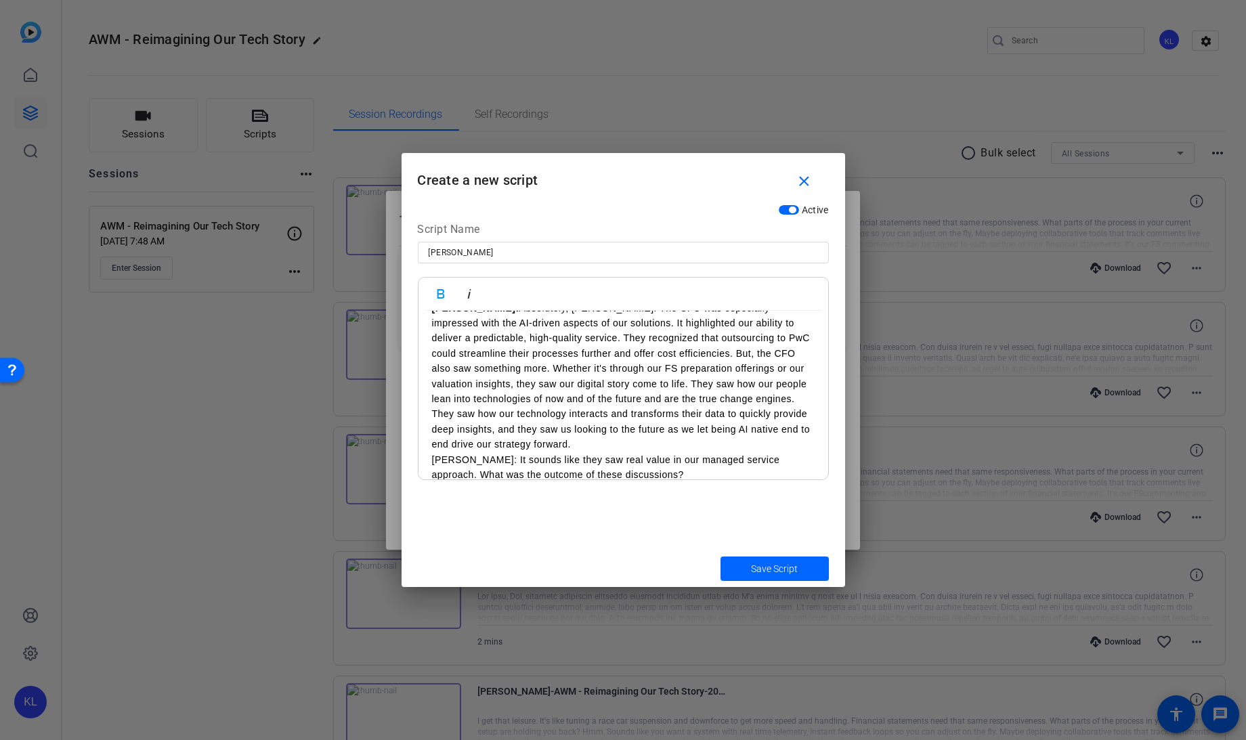
click at [553, 425] on p "[PERSON_NAME]: Absolutely, [PERSON_NAME]. The CFO was especially impressed with…" at bounding box center [623, 377] width 383 height 152
drag, startPoint x: 452, startPoint y: 446, endPoint x: 416, endPoint y: 440, distance: 36.3
click at [416, 440] on div "Active Script Name [PERSON_NAME] Bold Italic [PERSON_NAME]: [PERSON_NAME]: [PER…" at bounding box center [624, 374] width 444 height 352
click at [437, 293] on icon "button" at bounding box center [440, 293] width 7 height 9
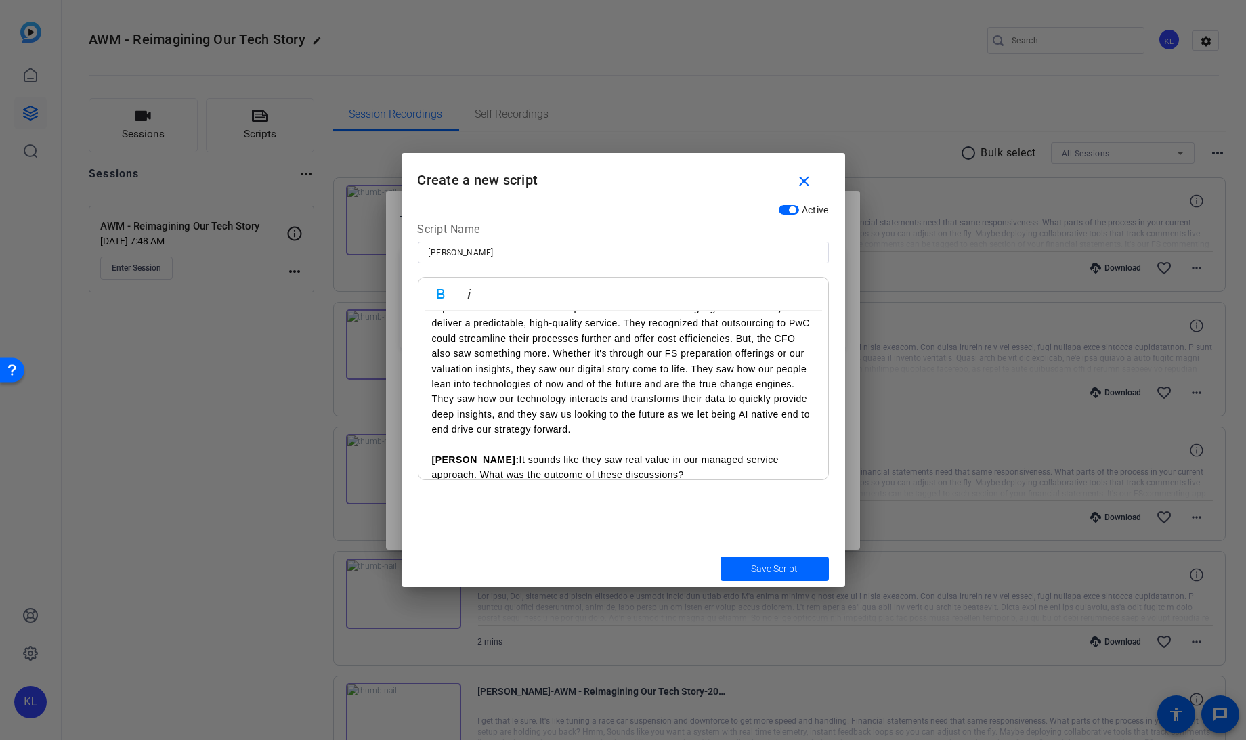
click at [622, 462] on p "[PERSON_NAME]: It sounds like they saw real value in our managed service approa…" at bounding box center [623, 467] width 383 height 30
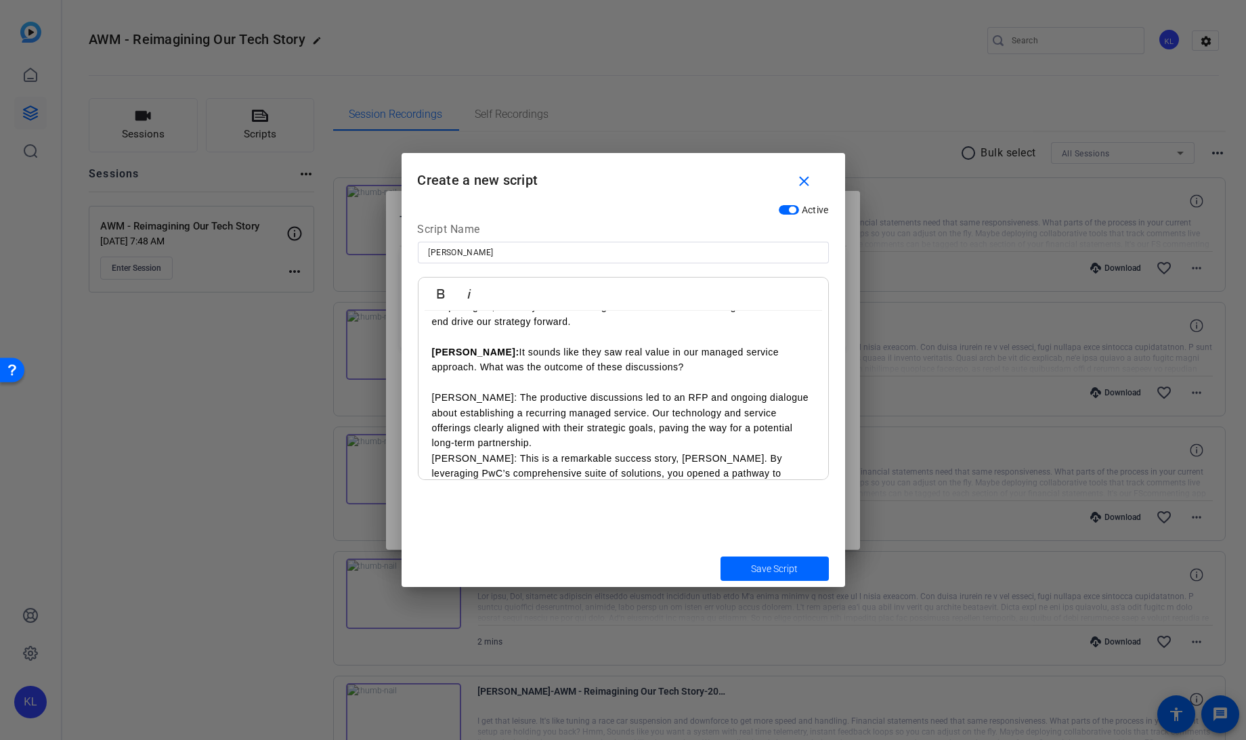
scroll to position [1165, 0]
drag, startPoint x: 471, startPoint y: 378, endPoint x: 427, endPoint y: 381, distance: 44.1
click at [435, 287] on icon "button" at bounding box center [441, 294] width 16 height 16
click at [501, 420] on p "[PERSON_NAME]: The productive discussions led to an RFP and ongoing dialogue ab…" at bounding box center [623, 417] width 383 height 61
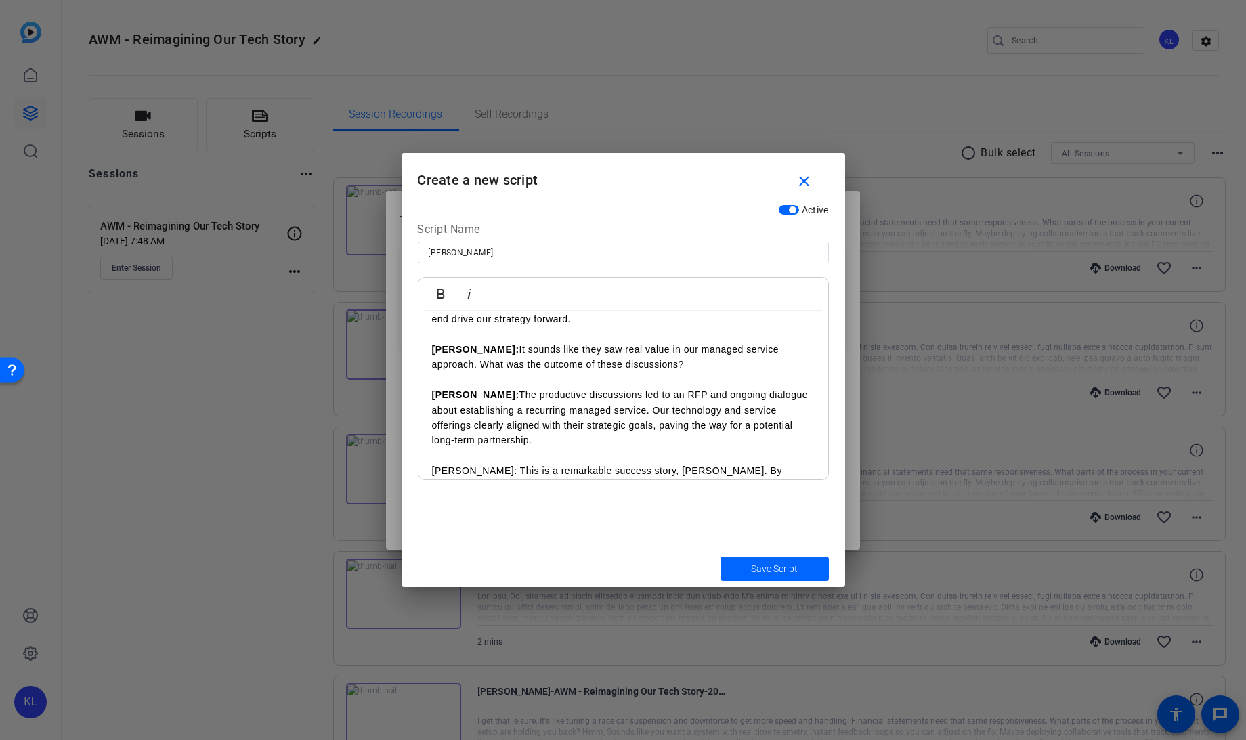
scroll to position [1281, 0]
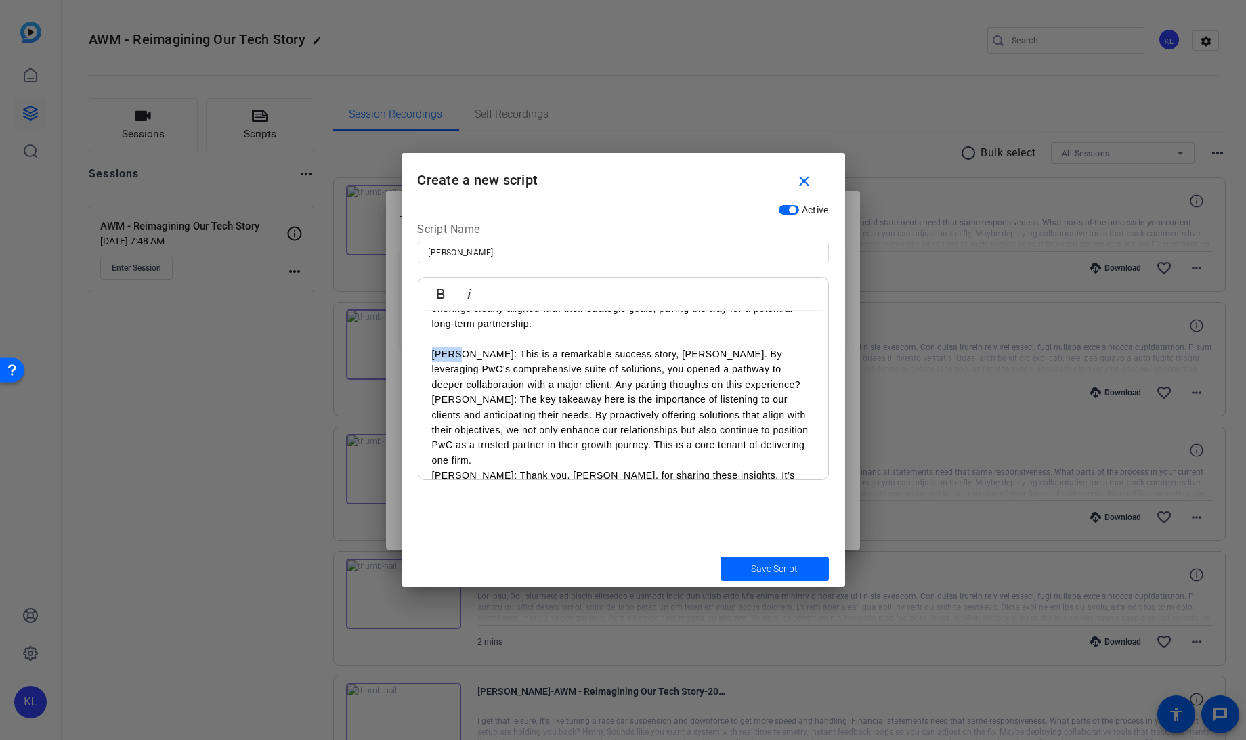
drag, startPoint x: 456, startPoint y: 337, endPoint x: 425, endPoint y: 337, distance: 31.2
click at [437, 289] on icon "button" at bounding box center [440, 293] width 7 height 9
click at [716, 367] on p "[PERSON_NAME]: This is a remarkable success story, [PERSON_NAME]. By leveraging…" at bounding box center [623, 369] width 383 height 45
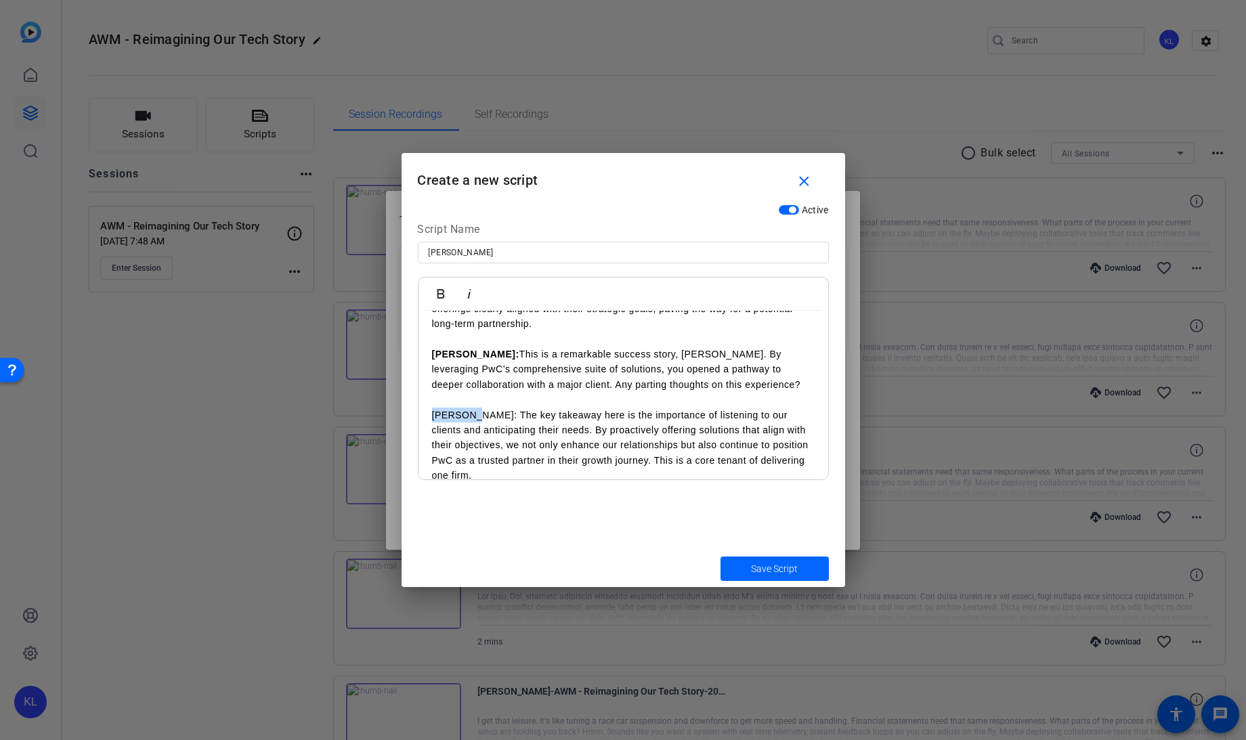
drag, startPoint x: 471, startPoint y: 394, endPoint x: 421, endPoint y: 400, distance: 50.5
click at [437, 278] on div "Bold Italic" at bounding box center [455, 294] width 57 height 33
click at [439, 289] on icon "button" at bounding box center [440, 293] width 7 height 9
click at [497, 454] on p "[PERSON_NAME]: The key takeaway here is the importance of listening to our clie…" at bounding box center [623, 446] width 383 height 76
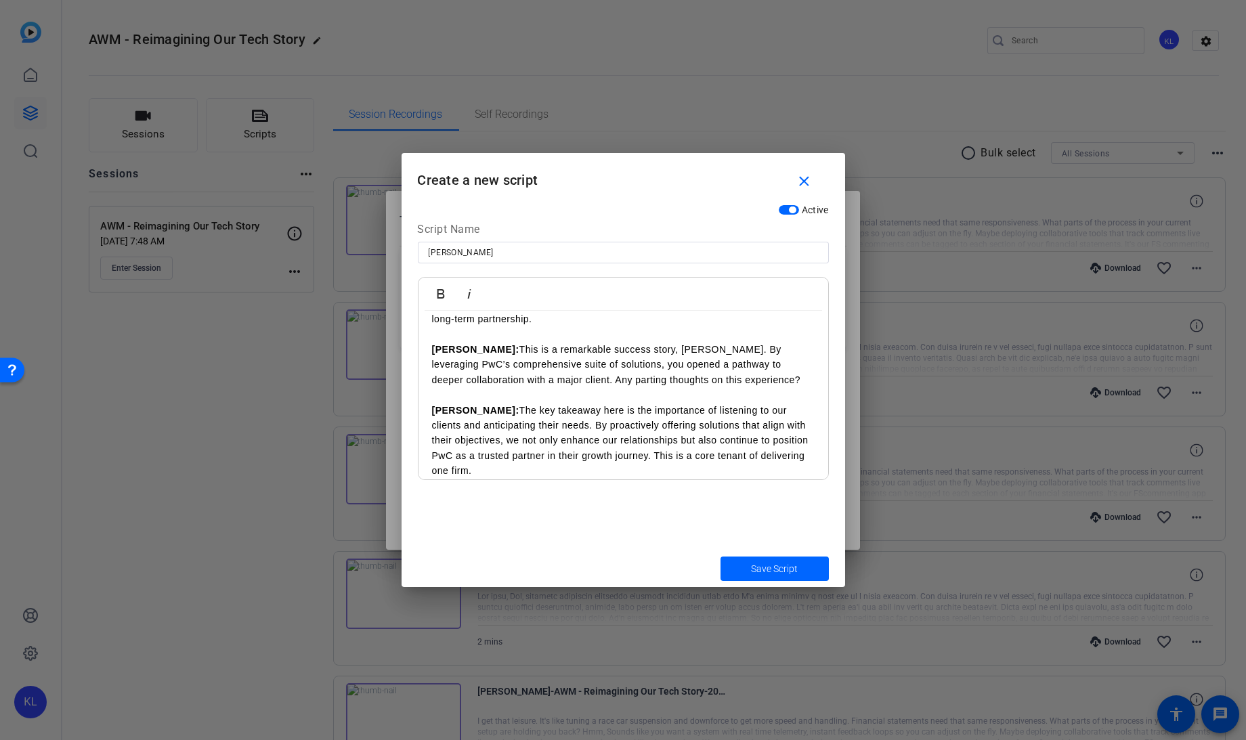
scroll to position [1329, 0]
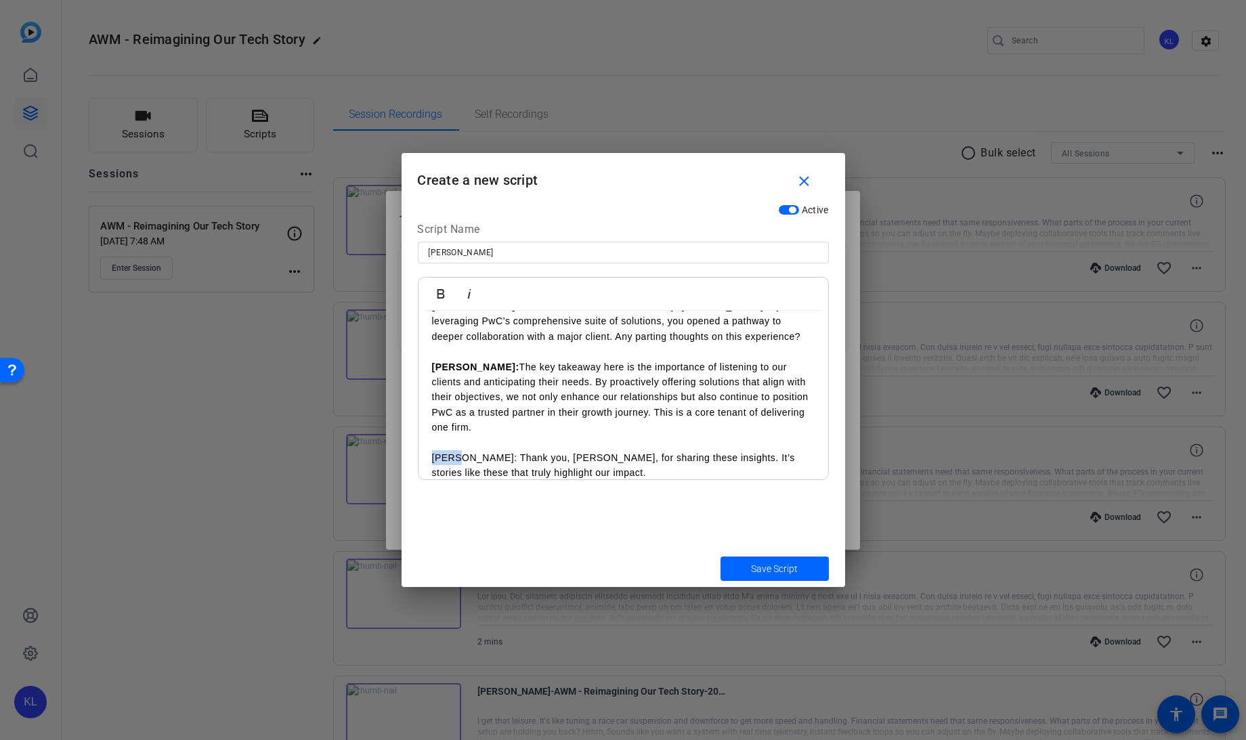
drag, startPoint x: 456, startPoint y: 441, endPoint x: 419, endPoint y: 436, distance: 38.2
click at [440, 293] on icon "button" at bounding box center [440, 293] width 7 height 9
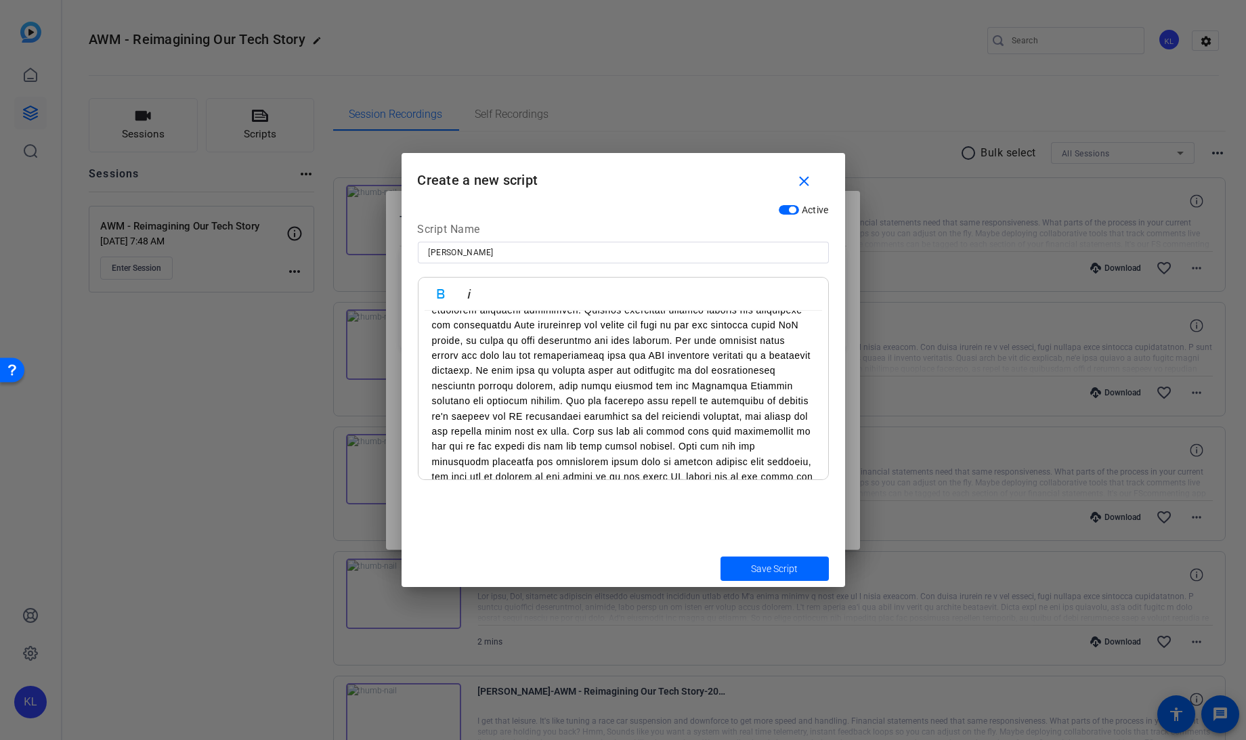
scroll to position [0, 0]
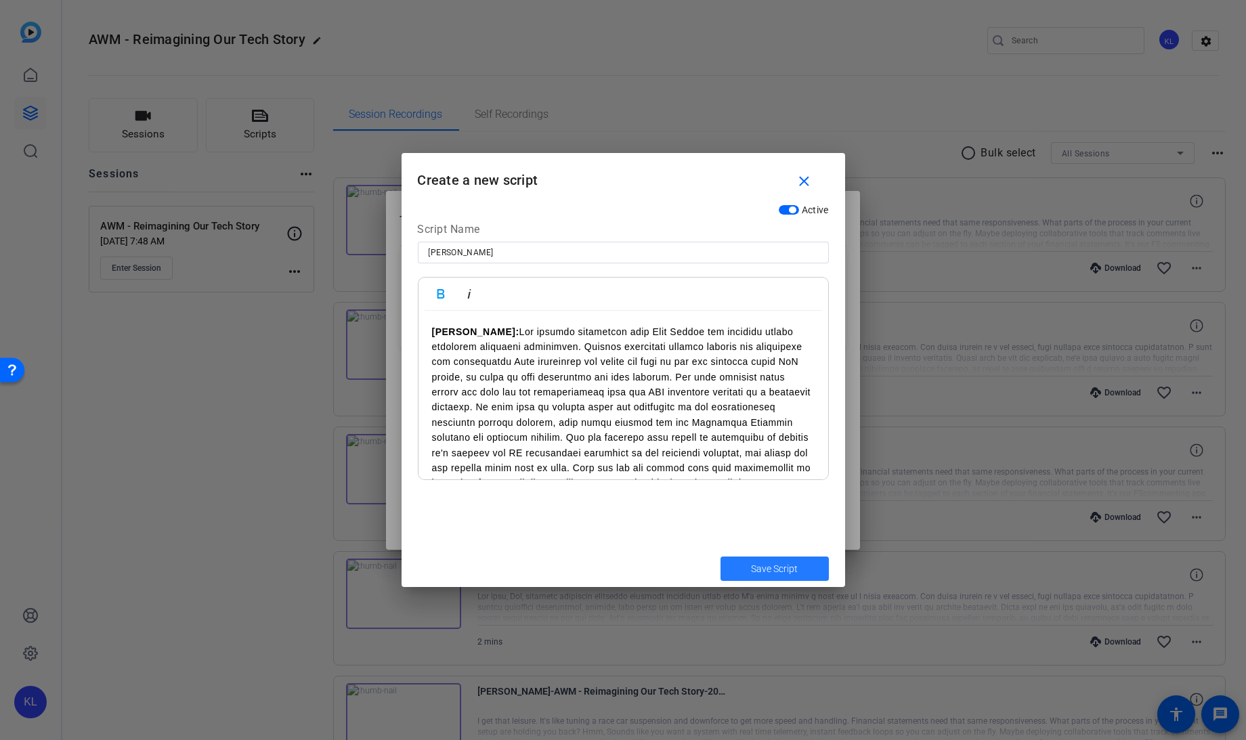
click at [763, 567] on span "Save Script" at bounding box center [774, 569] width 47 height 14
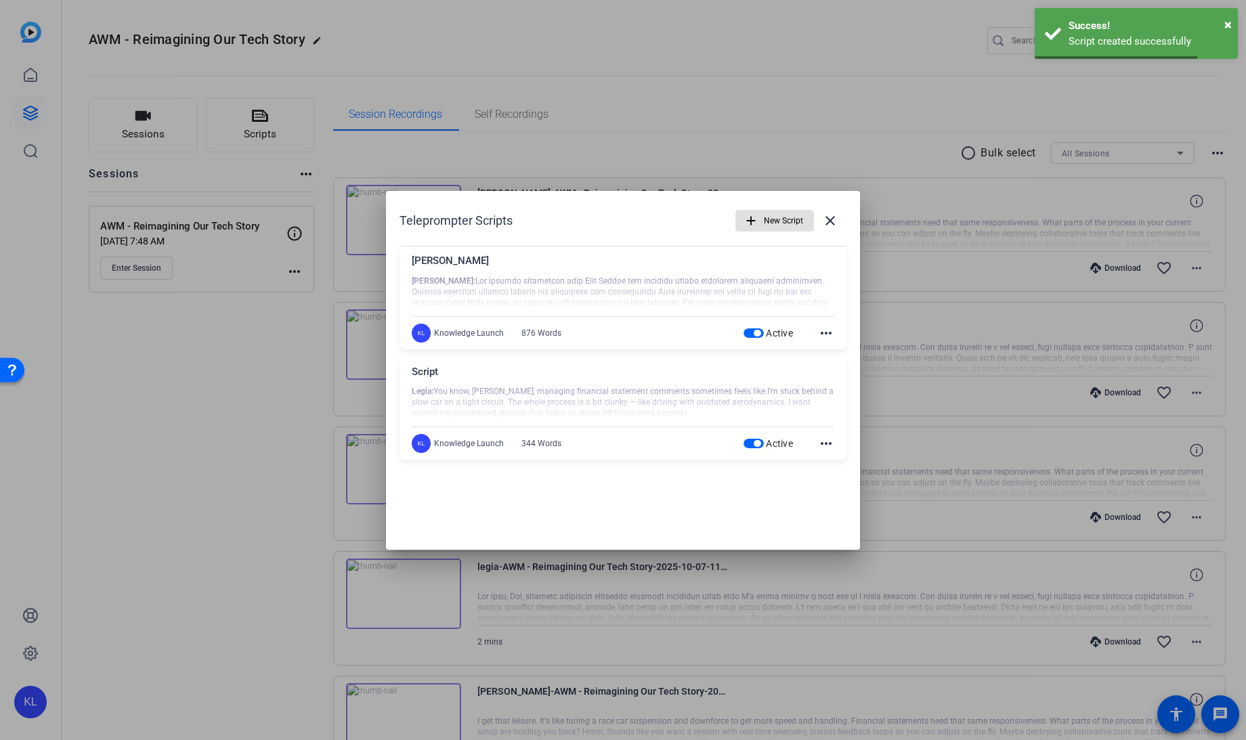
click at [268, 387] on div at bounding box center [623, 370] width 1246 height 740
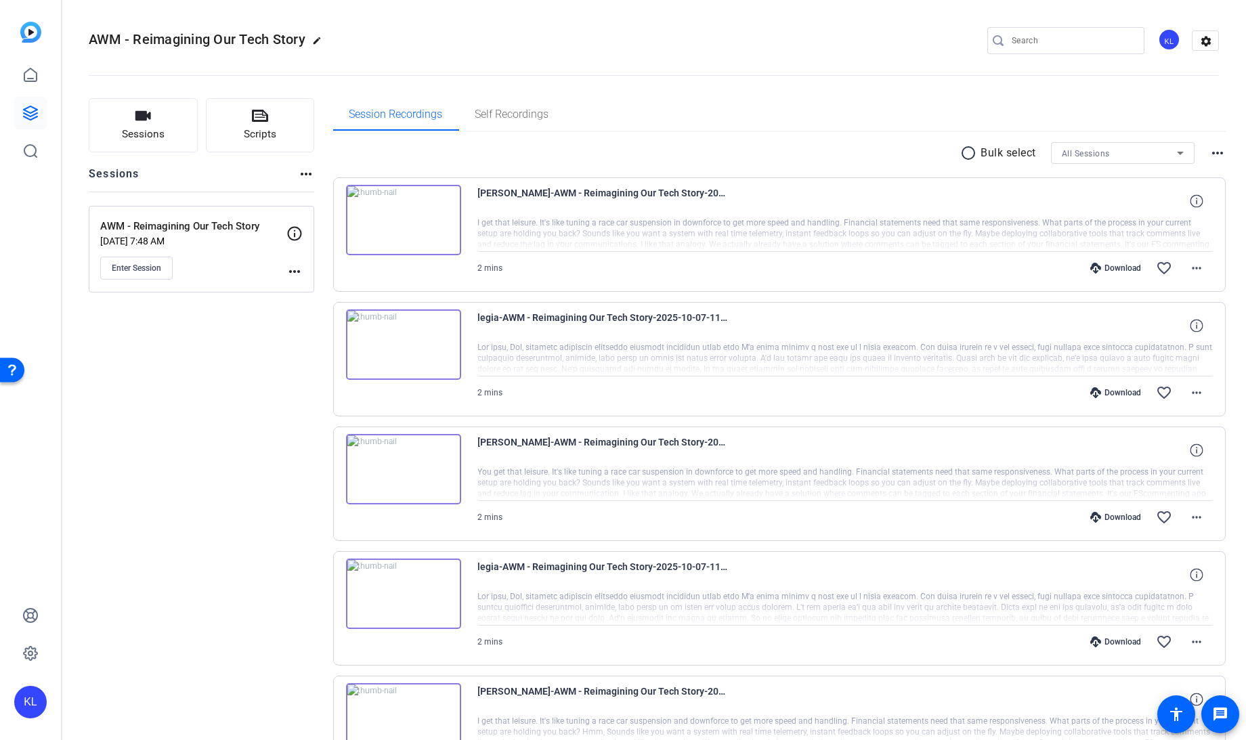
click at [288, 271] on mat-icon "more_horiz" at bounding box center [294, 271] width 16 height 16
click at [304, 286] on span "Edit Session" at bounding box center [328, 290] width 62 height 16
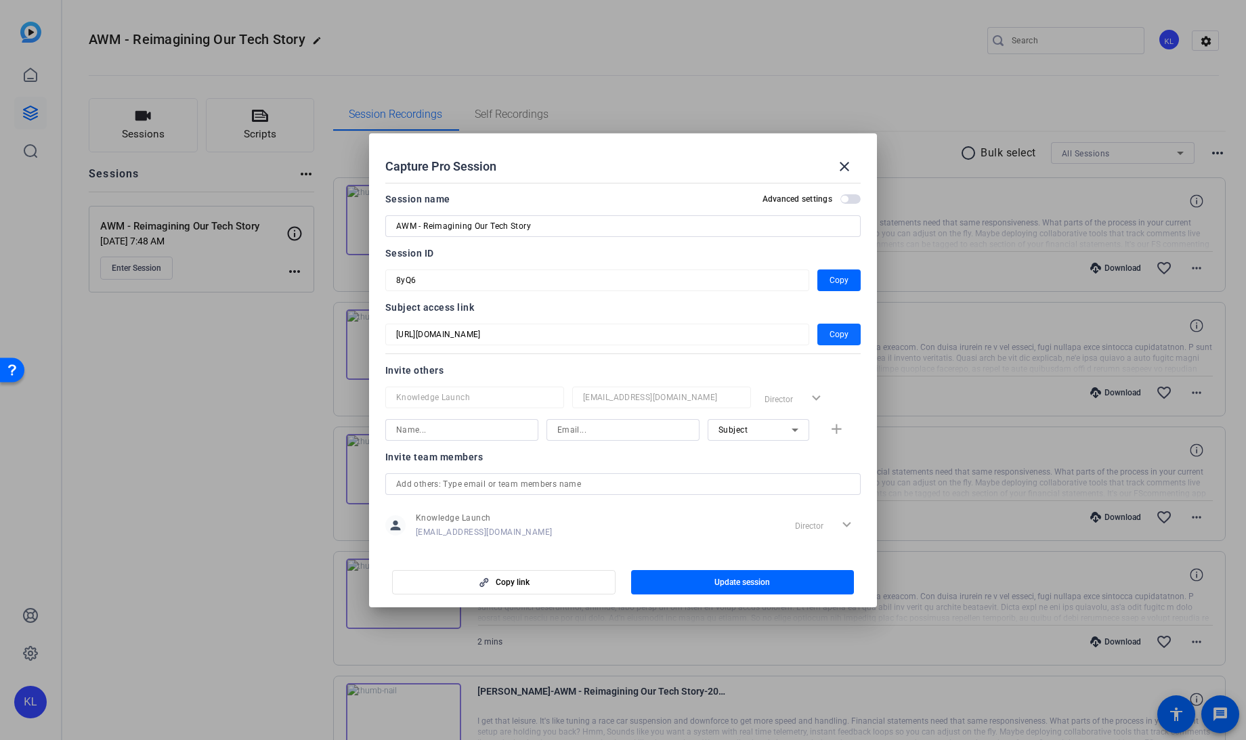
click at [830, 326] on span "Copy" at bounding box center [839, 334] width 19 height 16
click at [847, 164] on mat-icon "close" at bounding box center [844, 166] width 16 height 16
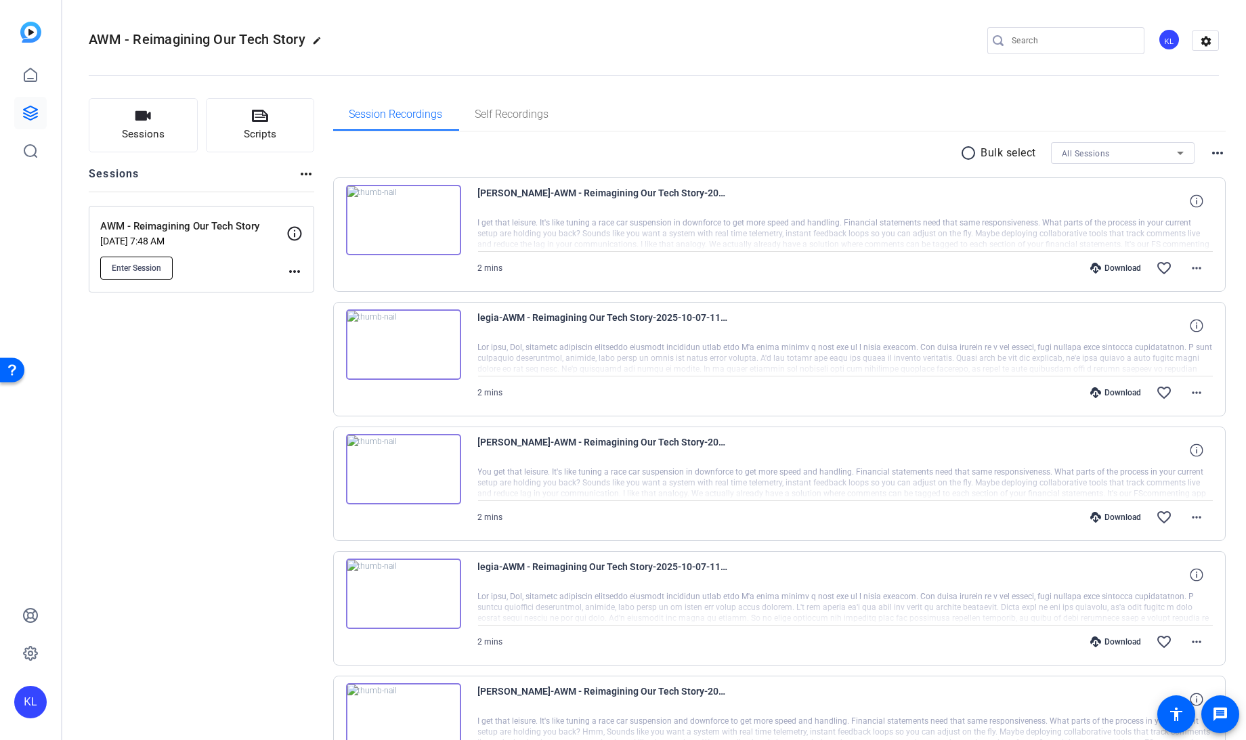
click at [140, 272] on button "Enter Session" at bounding box center [136, 268] width 72 height 23
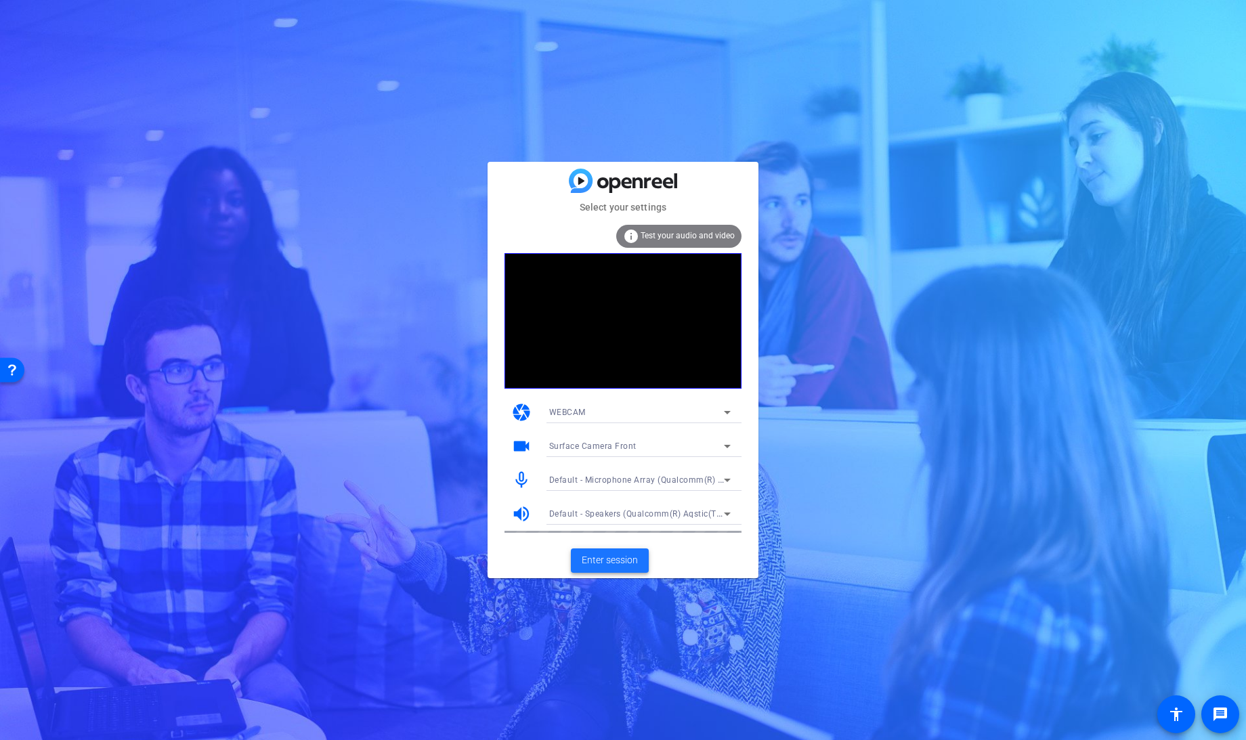
click at [607, 563] on span "Enter session" at bounding box center [610, 560] width 56 height 14
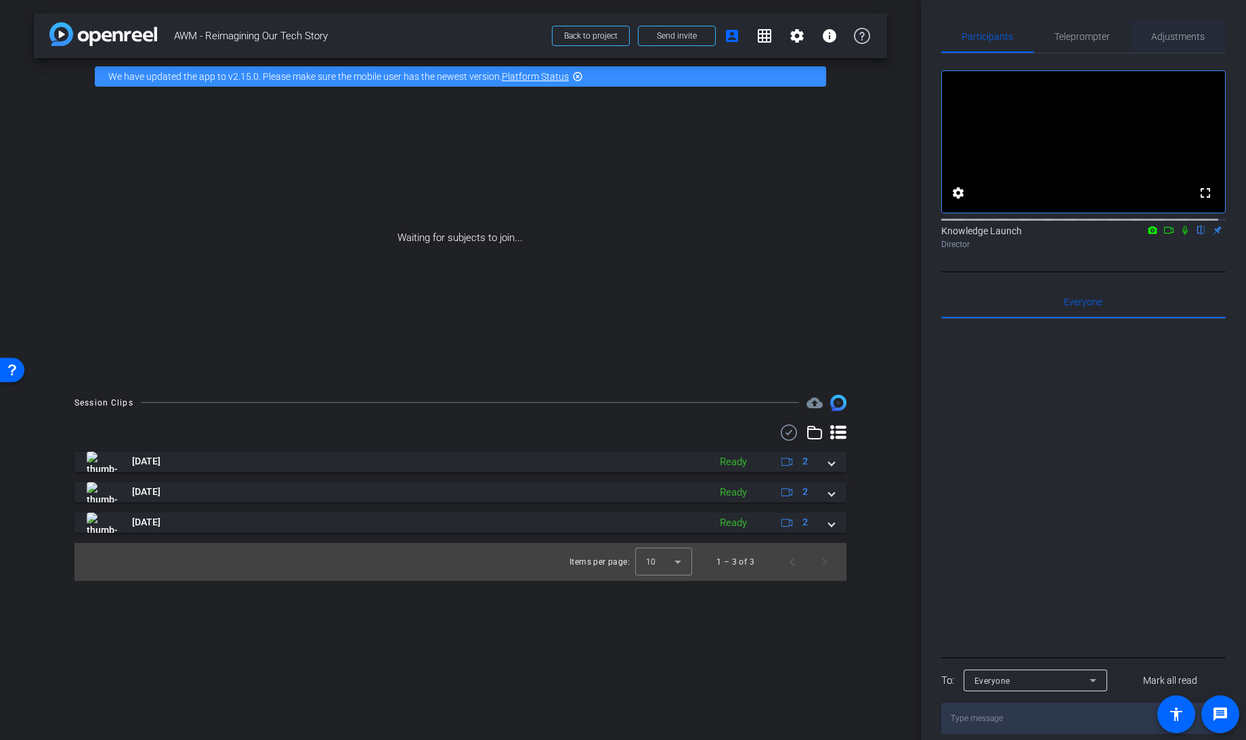
click at [1168, 39] on span "Adjustments" at bounding box center [1179, 36] width 54 height 9
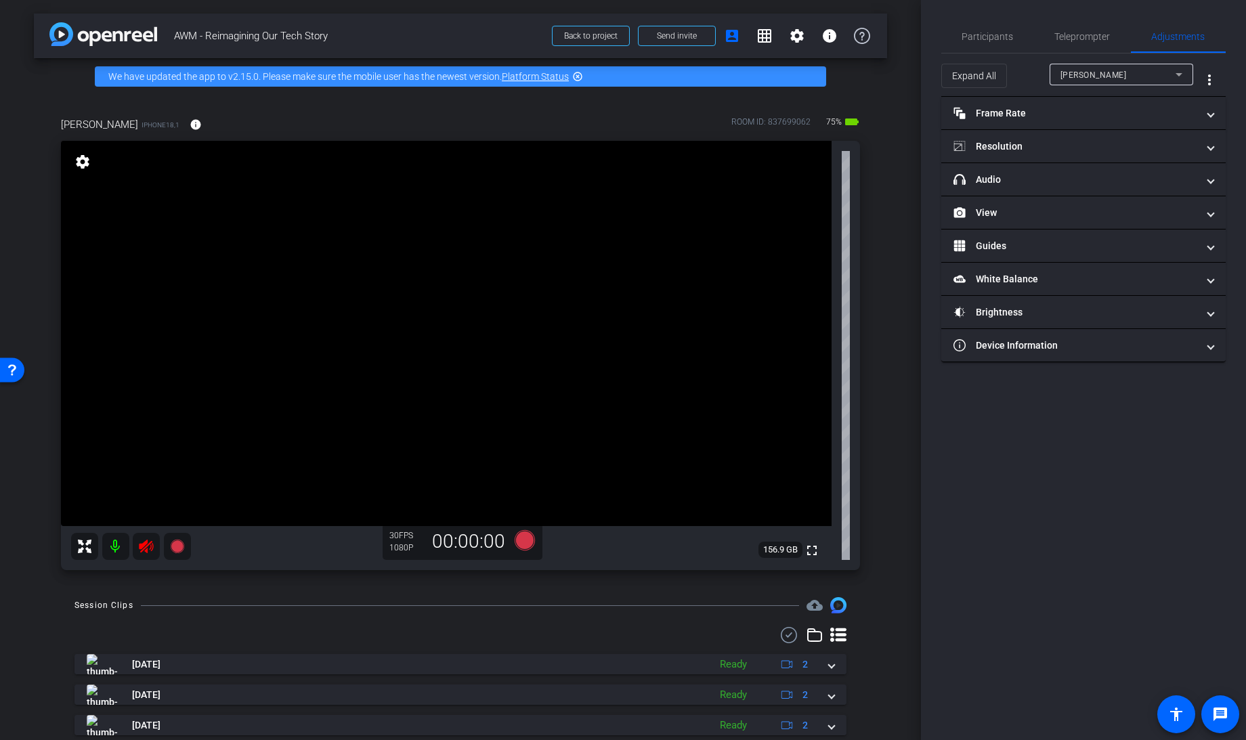
click at [150, 546] on icon at bounding box center [146, 546] width 16 height 16
click at [1038, 150] on mat-panel-title "Resolution" at bounding box center [1076, 147] width 244 height 14
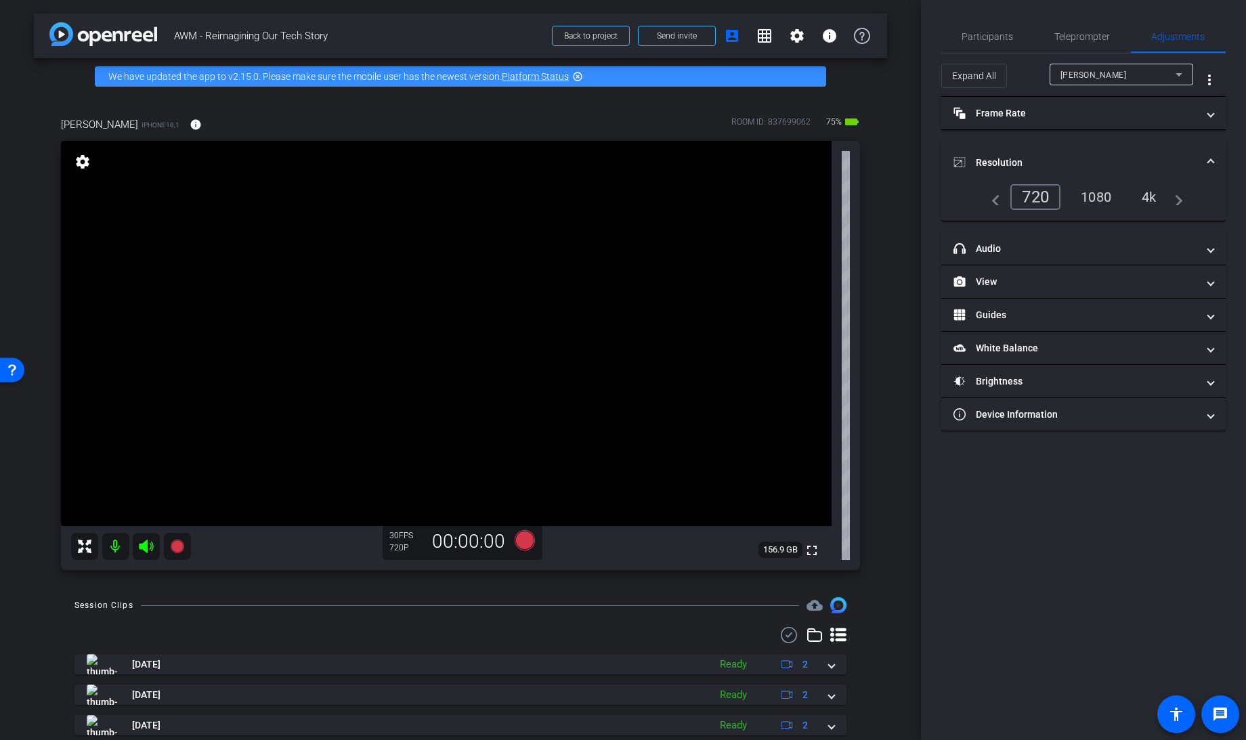
click at [1105, 196] on div "1080" at bounding box center [1096, 197] width 51 height 23
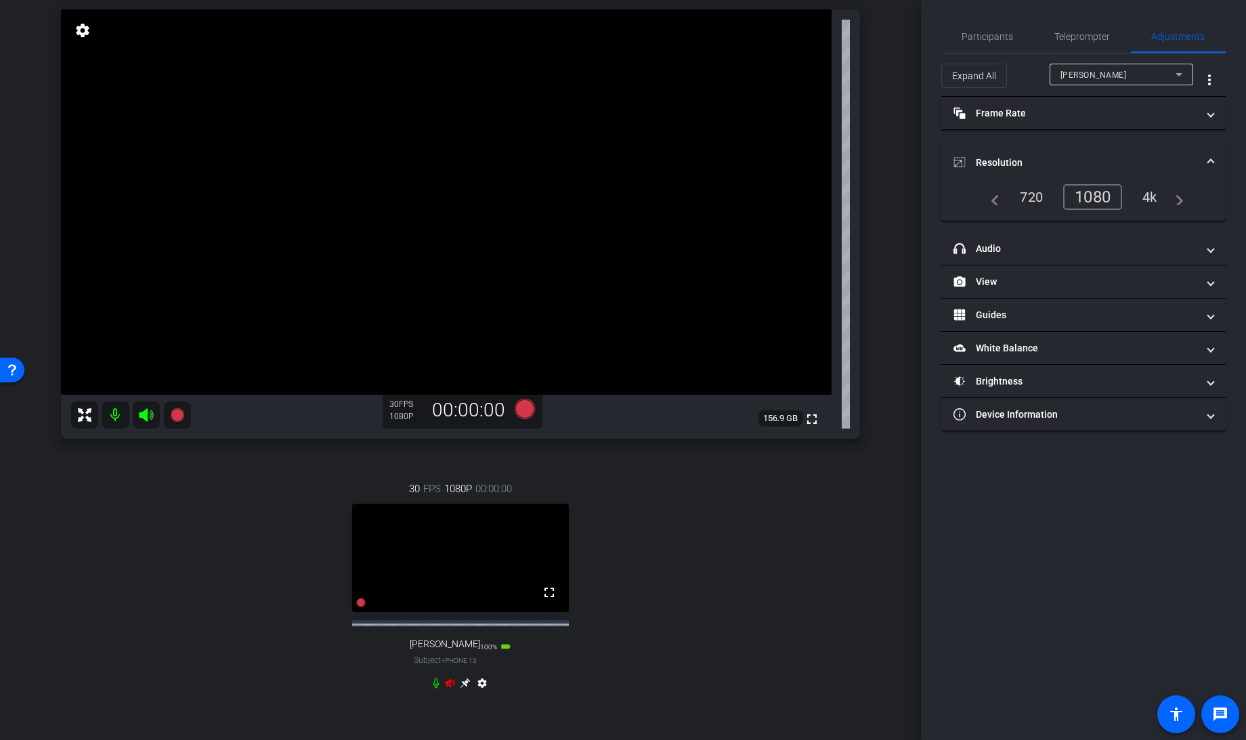
scroll to position [144, 0]
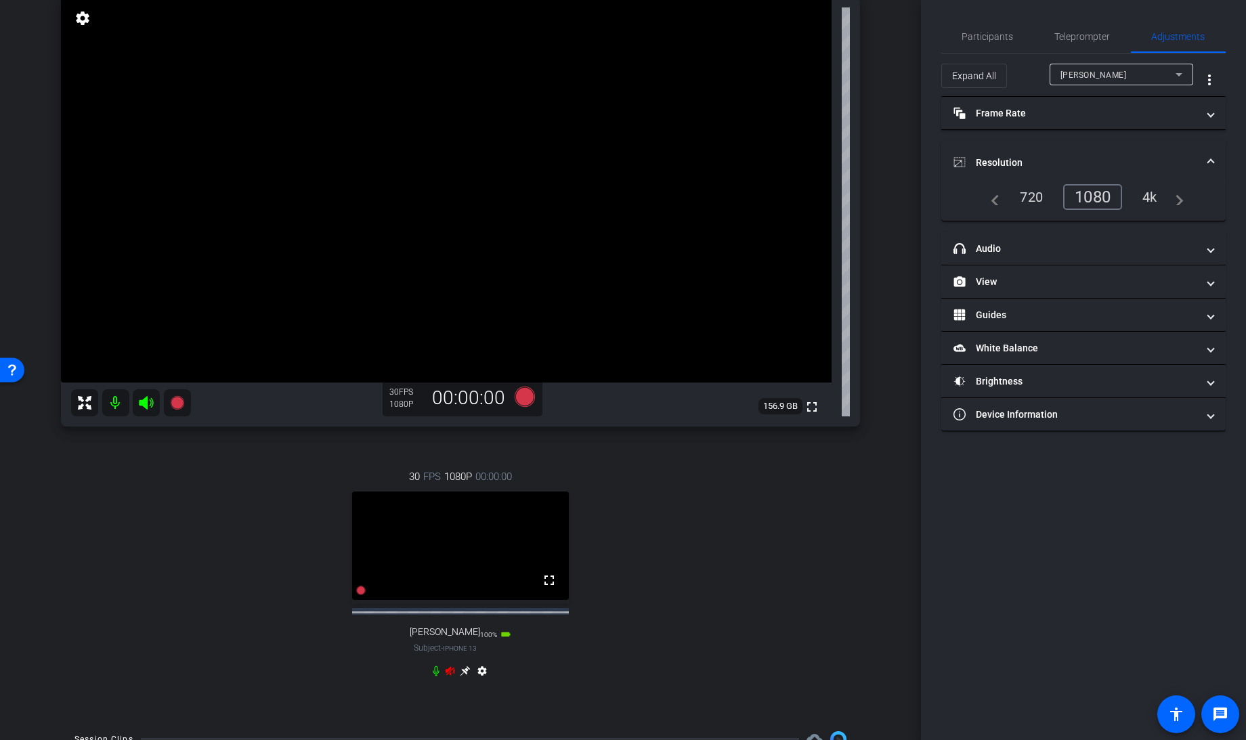
click at [447, 675] on icon at bounding box center [450, 670] width 9 height 9
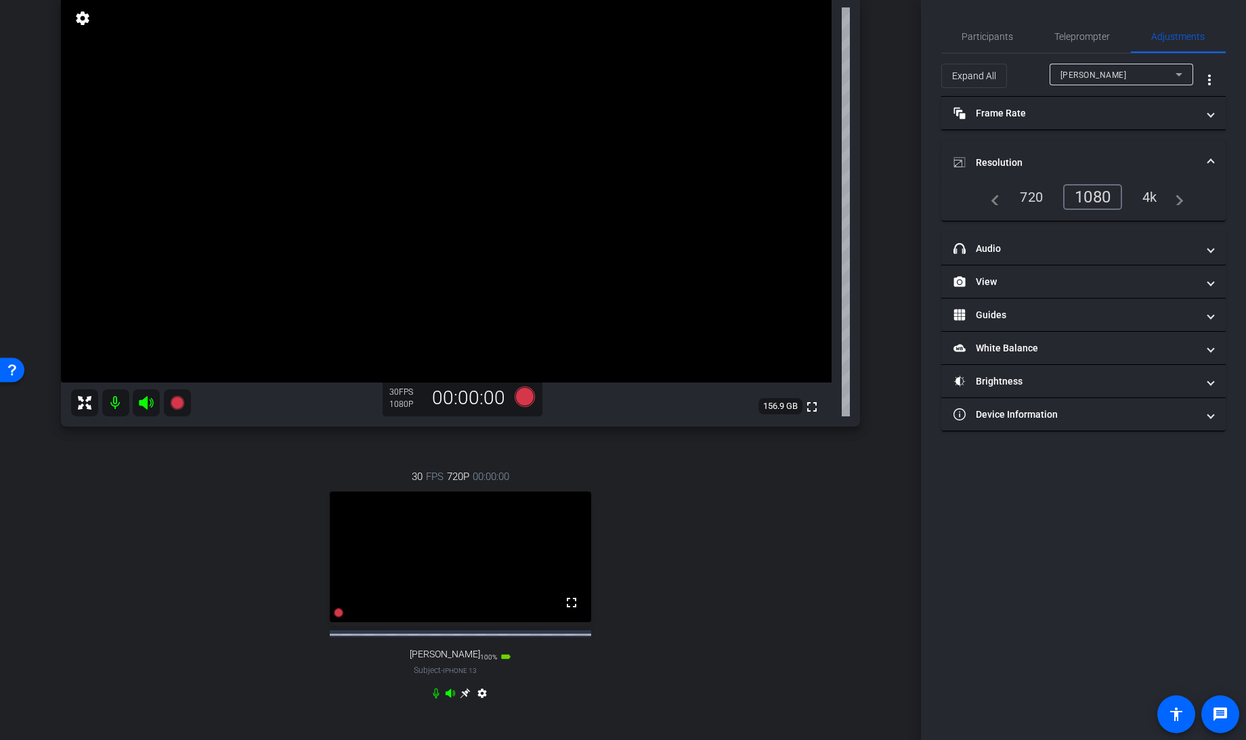
click at [1114, 71] on div "[PERSON_NAME]" at bounding box center [1118, 74] width 115 height 17
click at [1085, 126] on mat-option "[PERSON_NAME]" at bounding box center [1122, 123] width 144 height 22
click at [1093, 194] on div "1080" at bounding box center [1096, 197] width 51 height 23
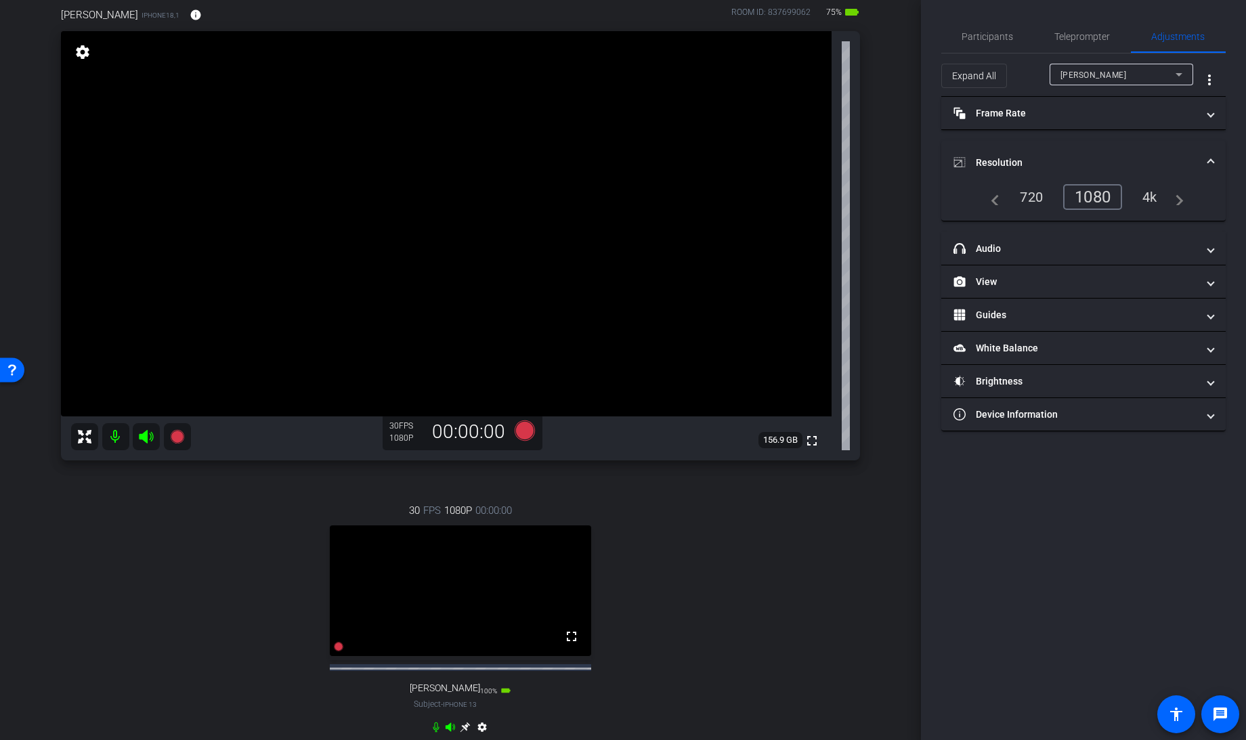
scroll to position [109, 0]
click at [1106, 68] on div "[PERSON_NAME]" at bounding box center [1118, 74] width 115 height 17
click at [1081, 102] on span "[PERSON_NAME]" at bounding box center [1095, 101] width 68 height 16
click at [1019, 278] on mat-panel-title "View" at bounding box center [1076, 282] width 244 height 14
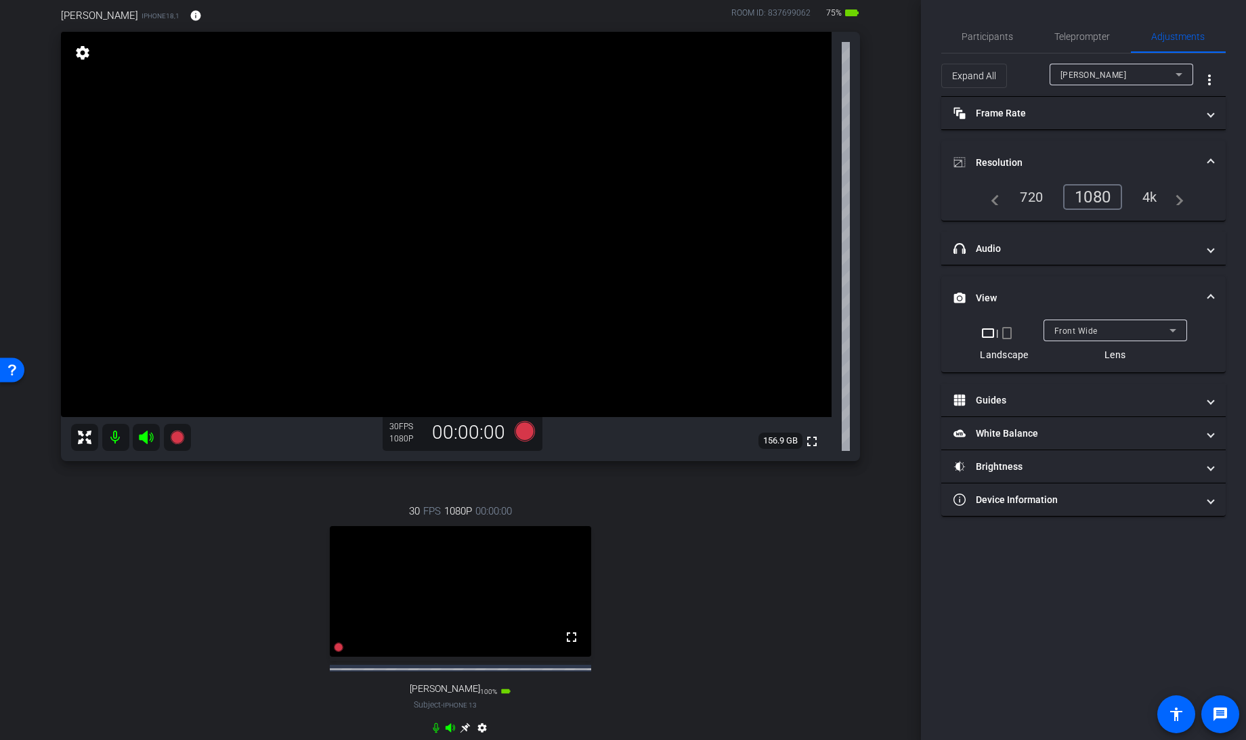
click at [1216, 291] on mat-expansion-panel-header "View" at bounding box center [1083, 297] width 284 height 43
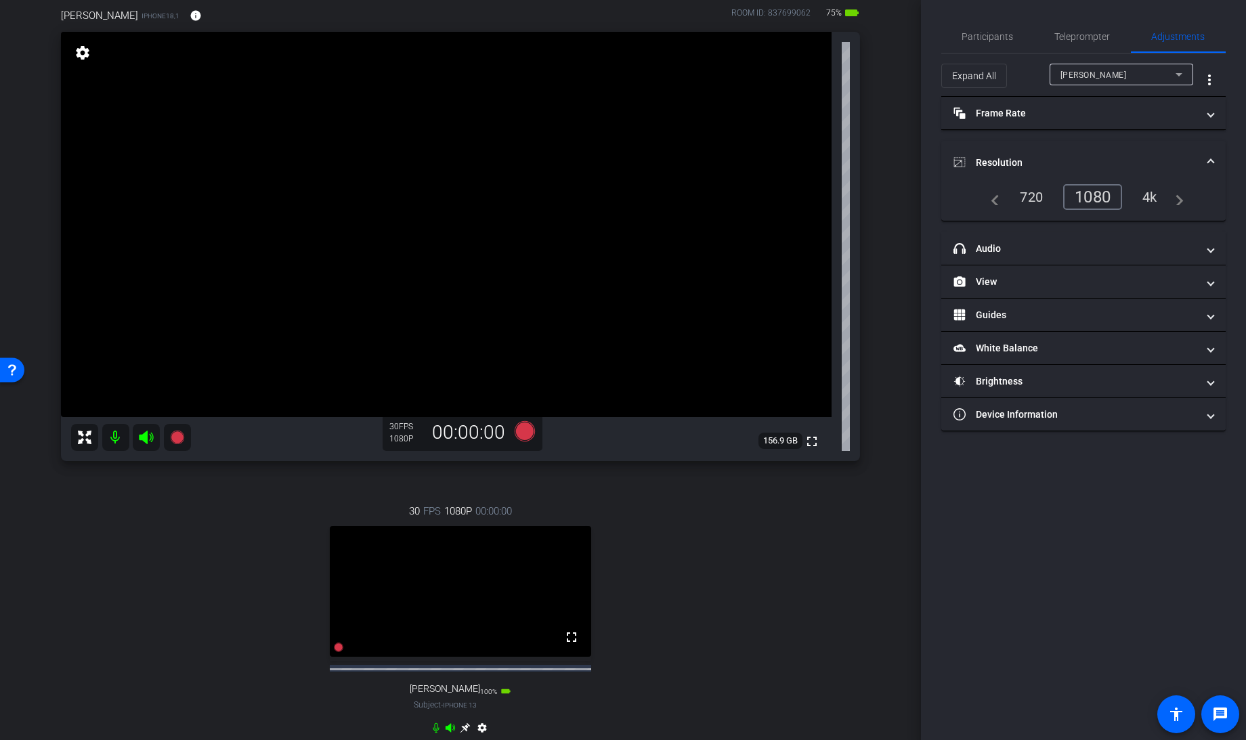
click at [1214, 160] on mat-expansion-panel-header "Resolution" at bounding box center [1083, 162] width 284 height 43
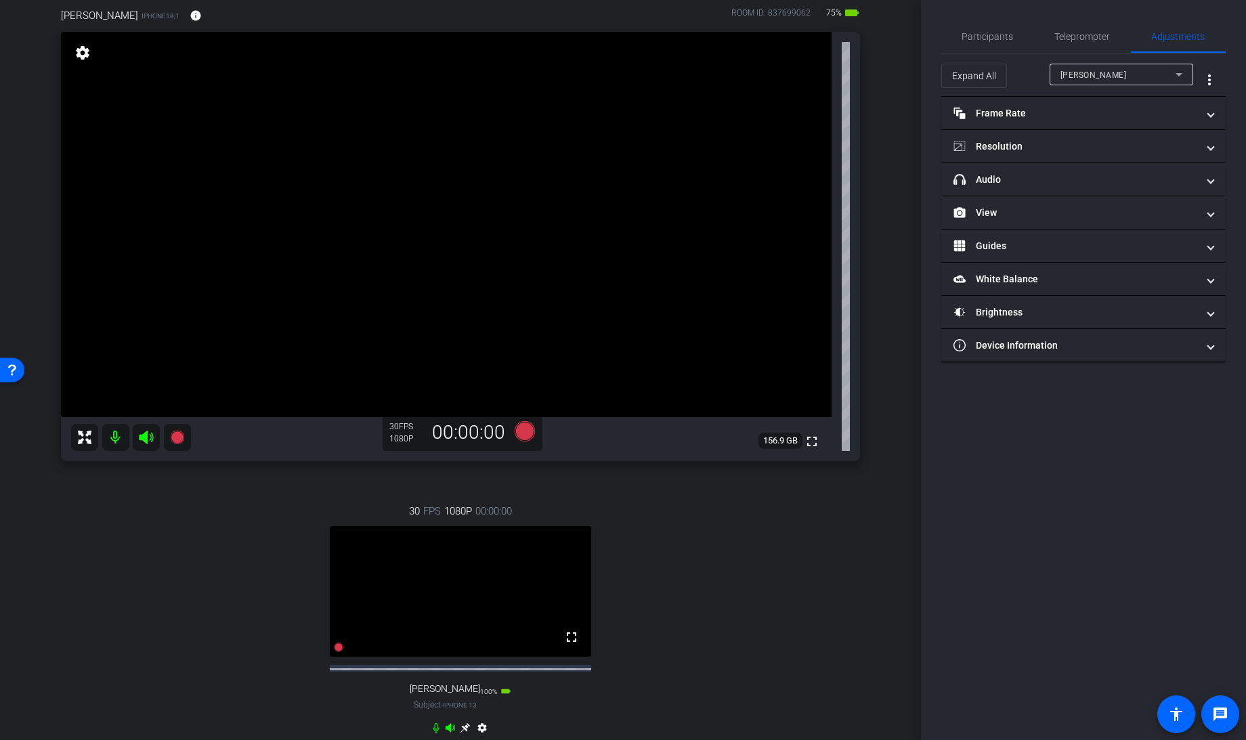
click at [81, 49] on mat-icon "settings" at bounding box center [82, 53] width 19 height 16
click at [1031, 223] on mat-expansion-panel-header "View" at bounding box center [1083, 212] width 284 height 33
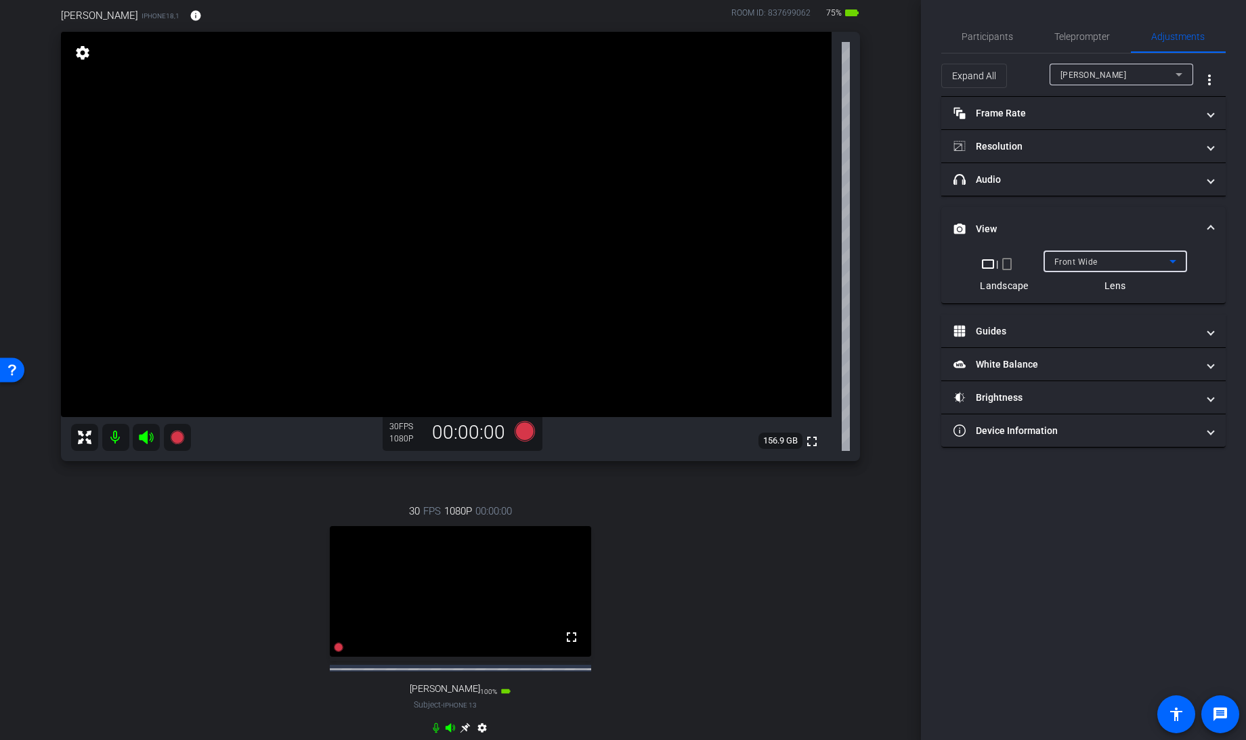
click at [1076, 259] on span "Front Wide" at bounding box center [1075, 261] width 43 height 9
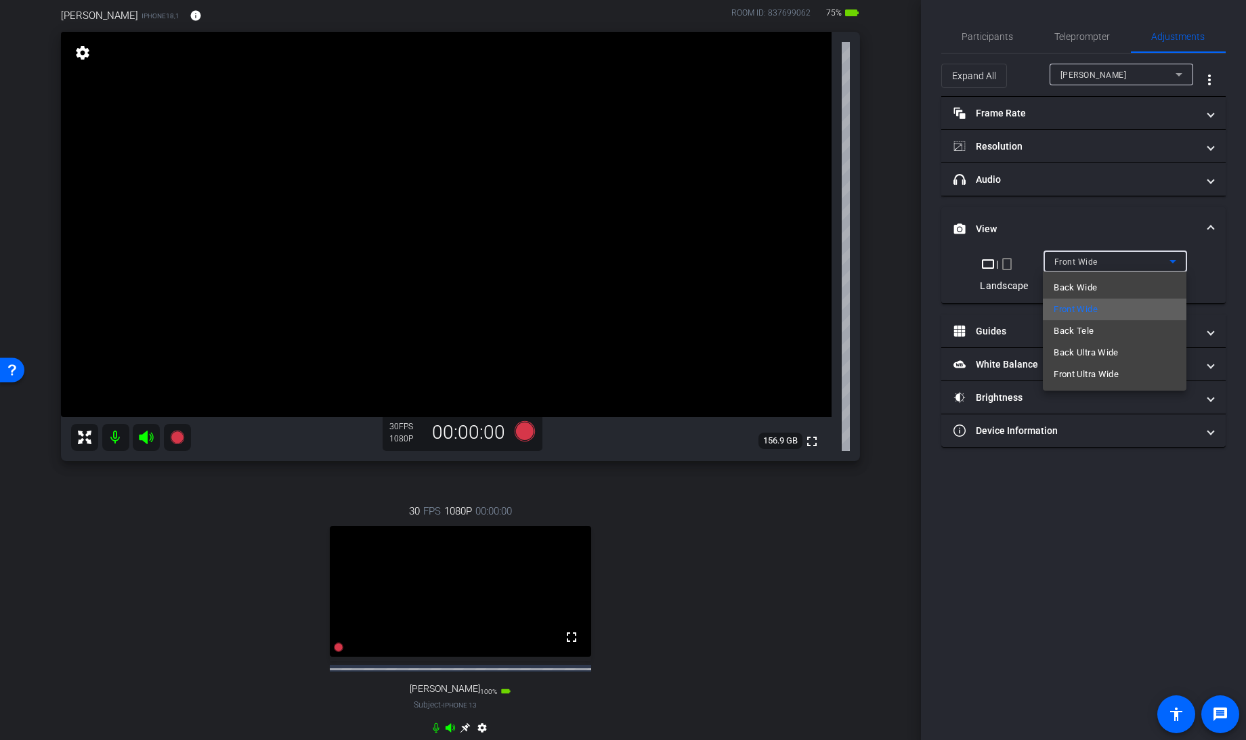
click at [1082, 305] on span "Front Wide" at bounding box center [1076, 309] width 44 height 16
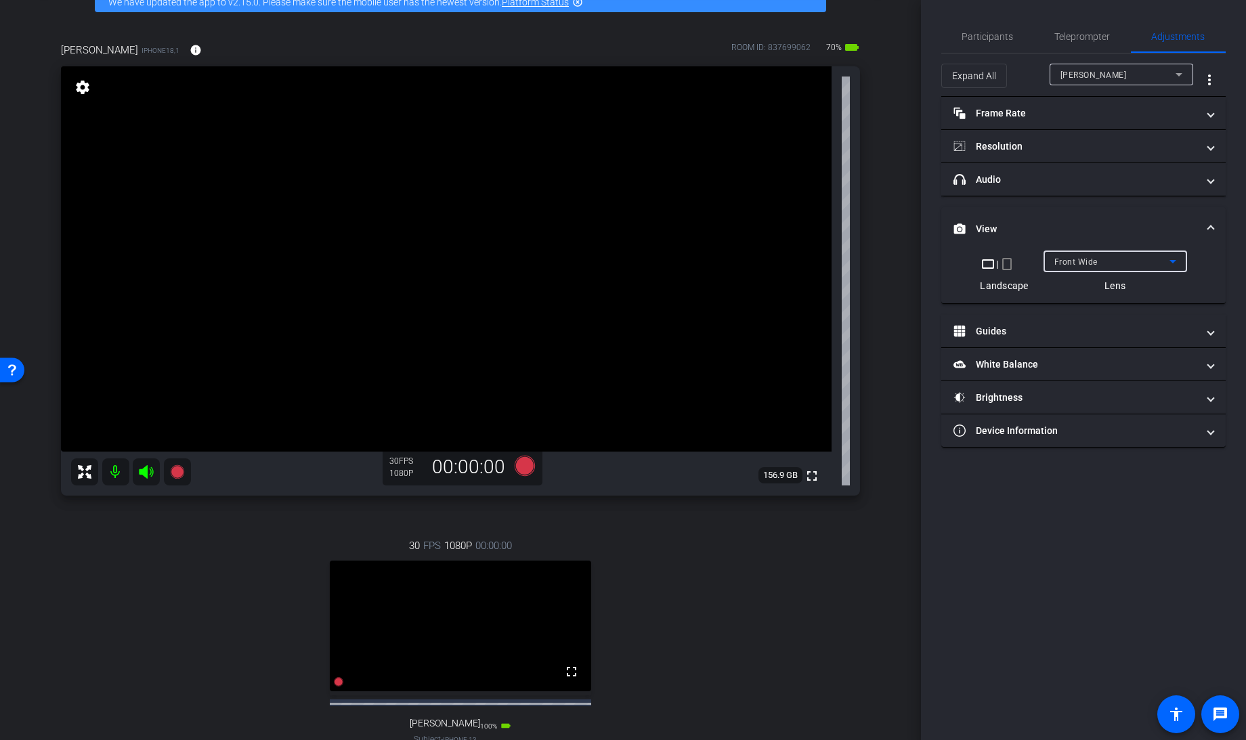
scroll to position [76, 0]
click at [1092, 83] on div "[PERSON_NAME]" at bounding box center [1118, 74] width 115 height 17
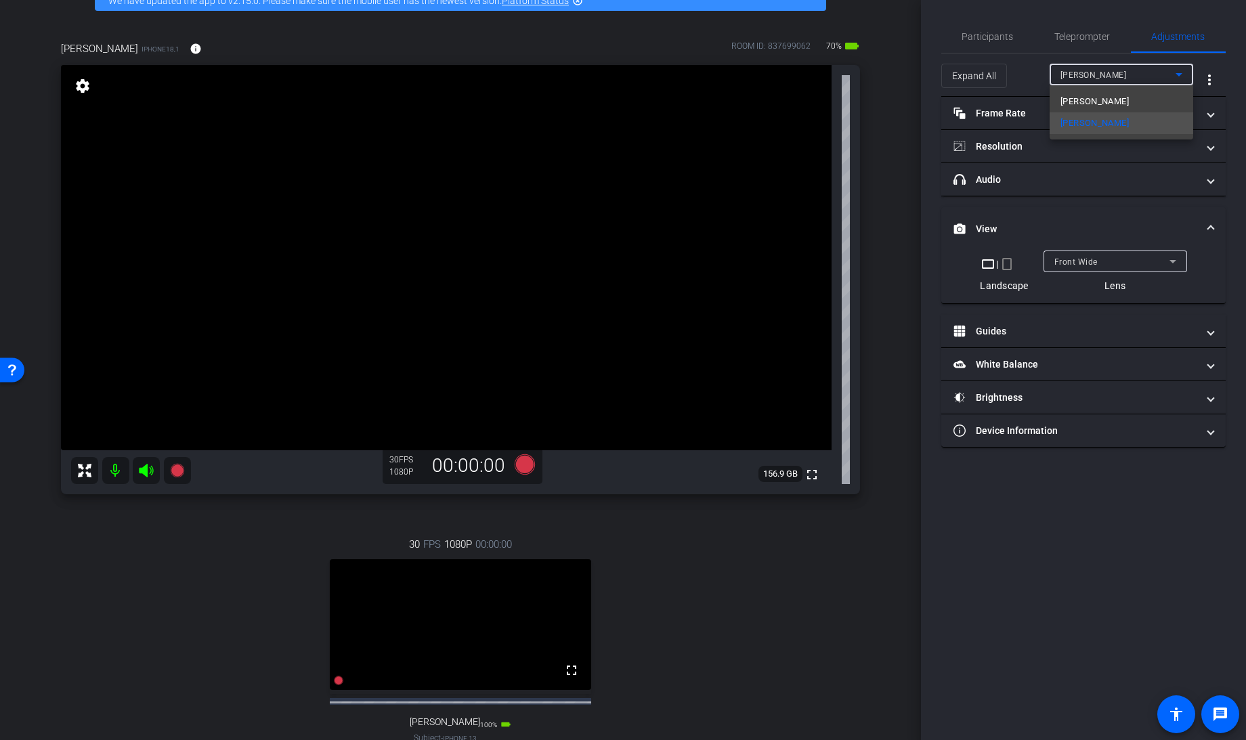
click at [1009, 145] on div at bounding box center [623, 370] width 1246 height 740
click at [1009, 145] on mat-panel-title "Resolution" at bounding box center [1076, 147] width 244 height 14
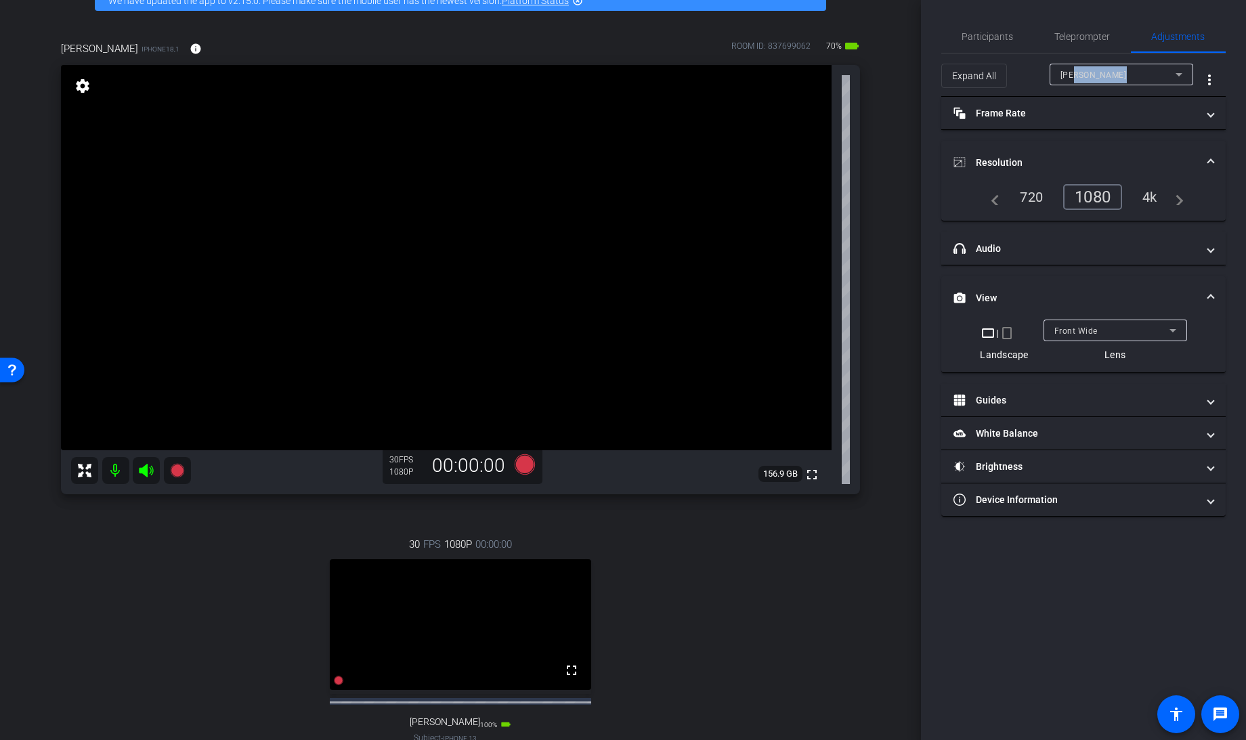
drag, startPoint x: 1009, startPoint y: 145, endPoint x: 1114, endPoint y: 85, distance: 121.0
click at [1114, 85] on mat-form-field "[PERSON_NAME]" at bounding box center [1122, 75] width 144 height 22
click at [1109, 81] on div "[PERSON_NAME]" at bounding box center [1118, 74] width 115 height 17
click at [1099, 100] on mat-option "[PERSON_NAME]" at bounding box center [1122, 102] width 144 height 22
click at [1075, 35] on span "Teleprompter" at bounding box center [1083, 36] width 56 height 9
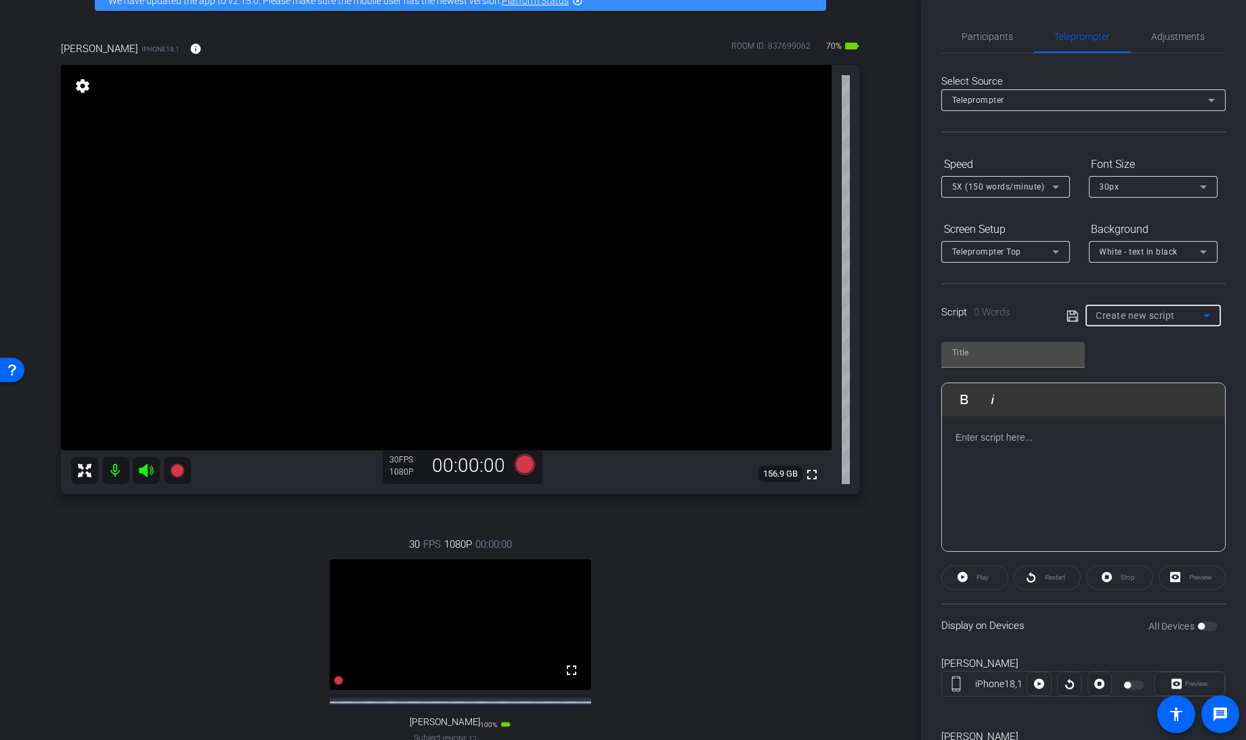
click at [1138, 315] on span "Create new script" at bounding box center [1135, 315] width 79 height 11
click at [1122, 377] on span "[PERSON_NAME]" at bounding box center [1127, 385] width 68 height 16
type input "[PERSON_NAME]"
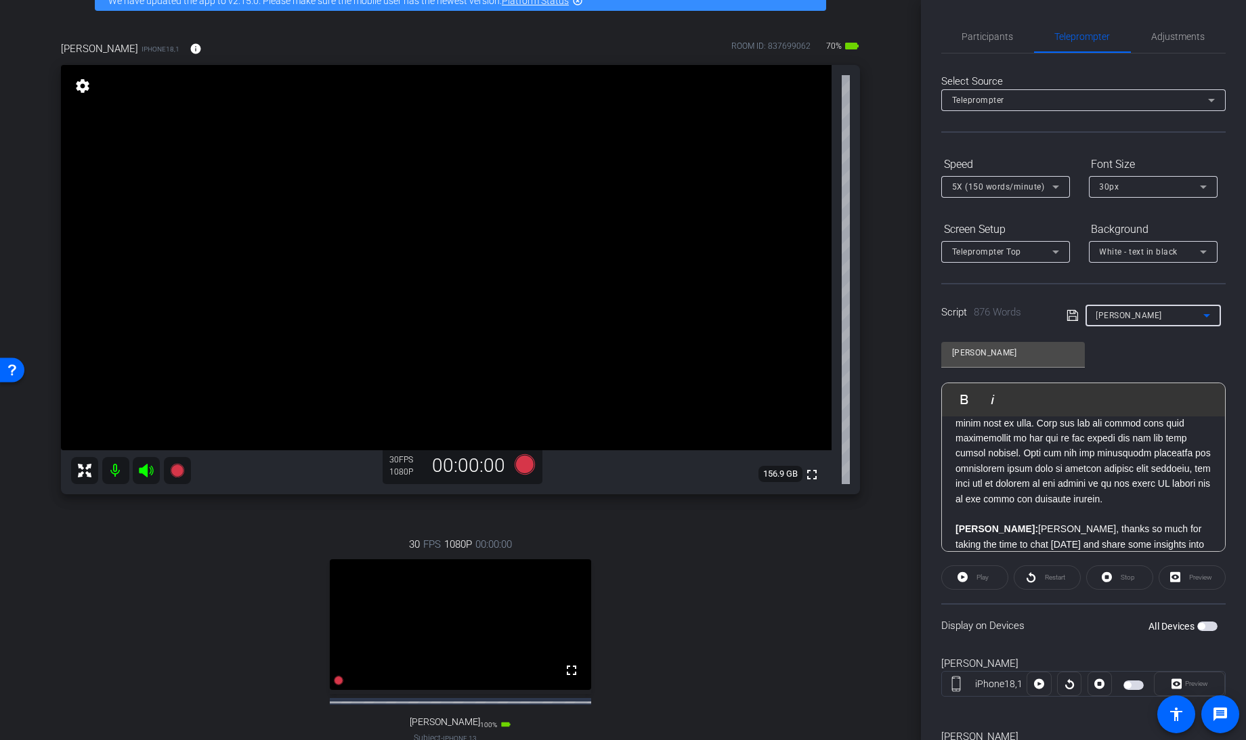
scroll to position [212, 0]
click at [1197, 628] on span "button" at bounding box center [1207, 626] width 20 height 9
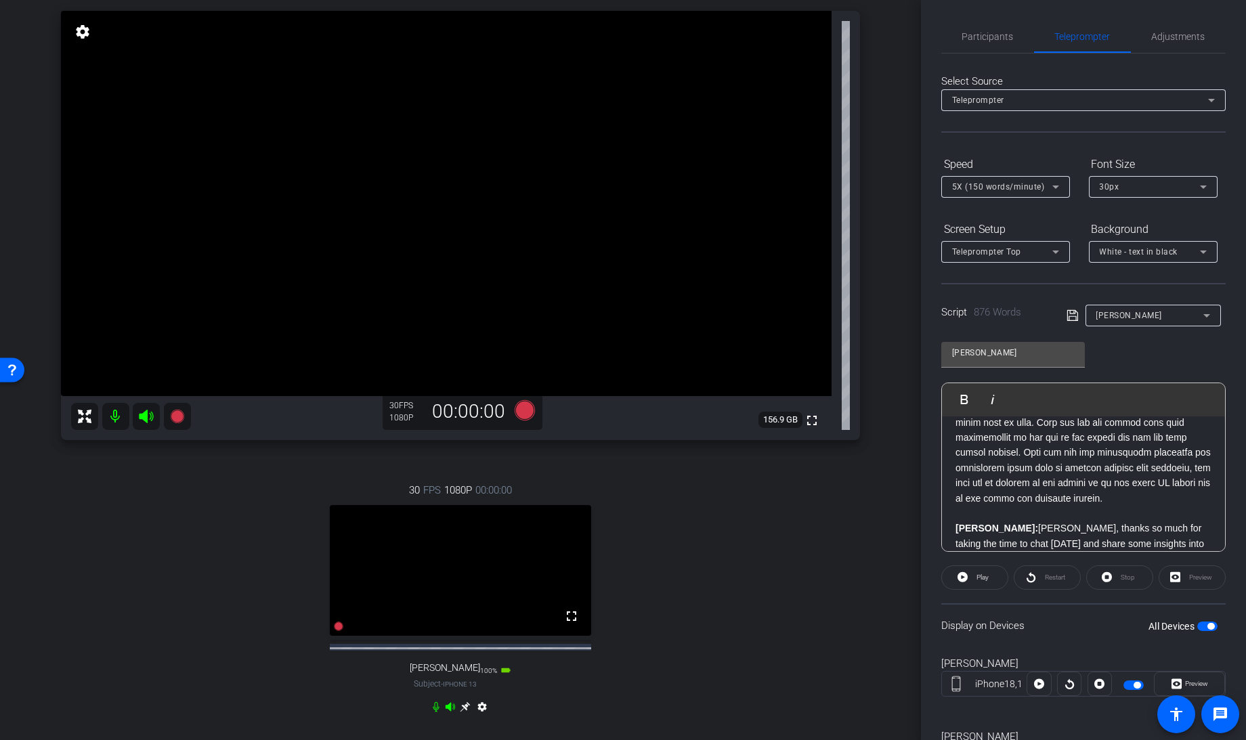
scroll to position [127, 0]
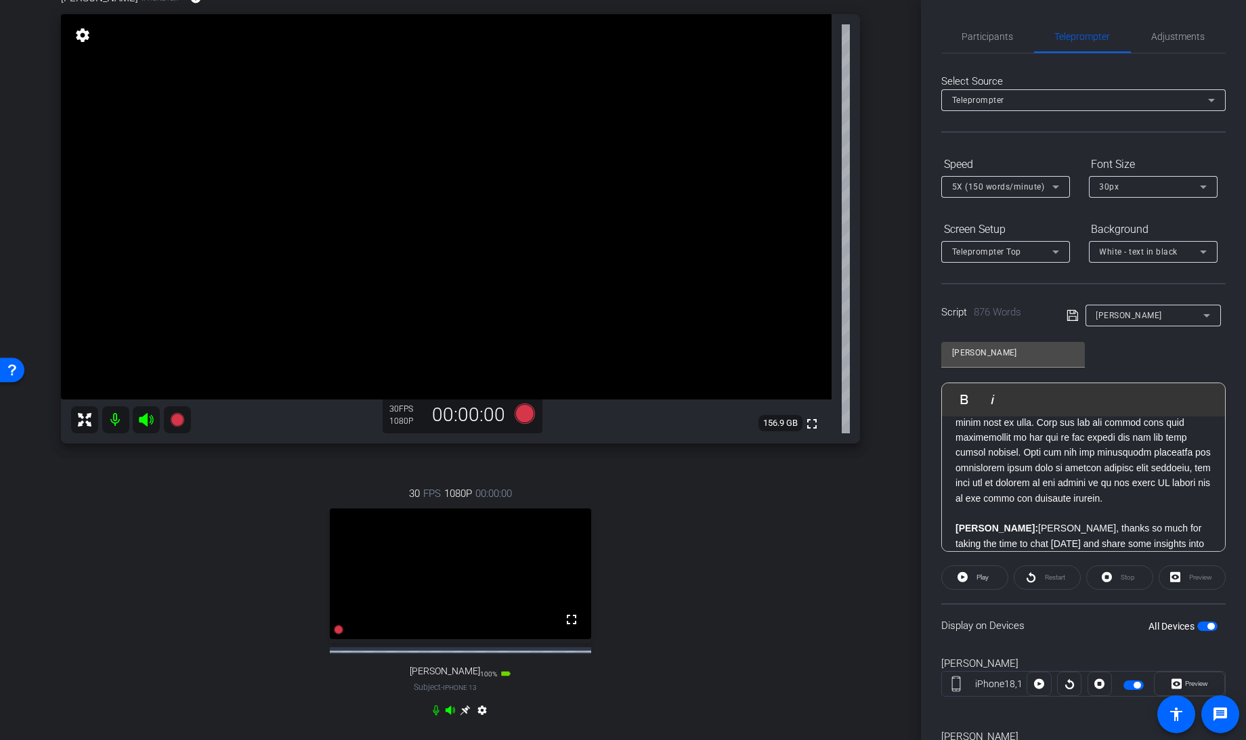
click at [461, 715] on icon at bounding box center [465, 710] width 10 height 10
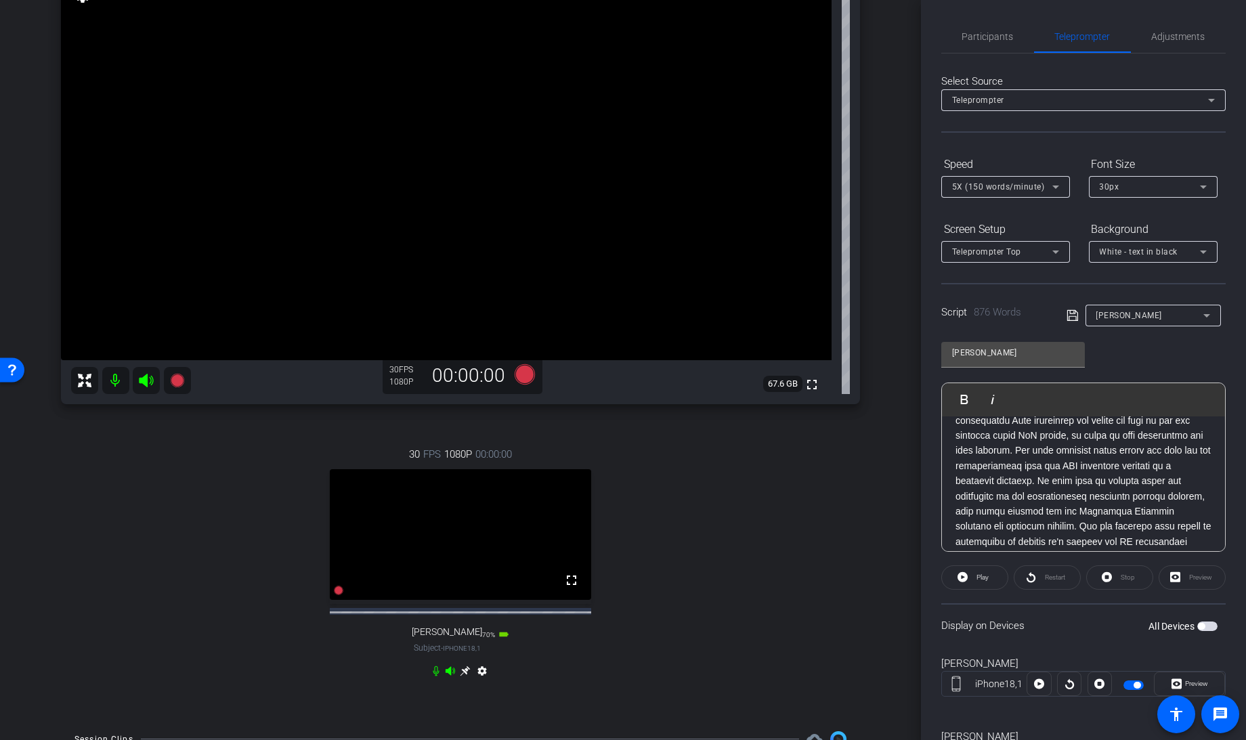
scroll to position [0, 0]
click at [1040, 433] on p "[PERSON_NAME]:" at bounding box center [1084, 574] width 256 height 288
drag, startPoint x: 1079, startPoint y: 433, endPoint x: 1039, endPoint y: 435, distance: 40.7
click at [1039, 435] on p "[PERSON_NAME]:" at bounding box center [1084, 574] width 256 height 288
click at [1112, 435] on p "[PERSON_NAME]:" at bounding box center [1084, 574] width 256 height 288
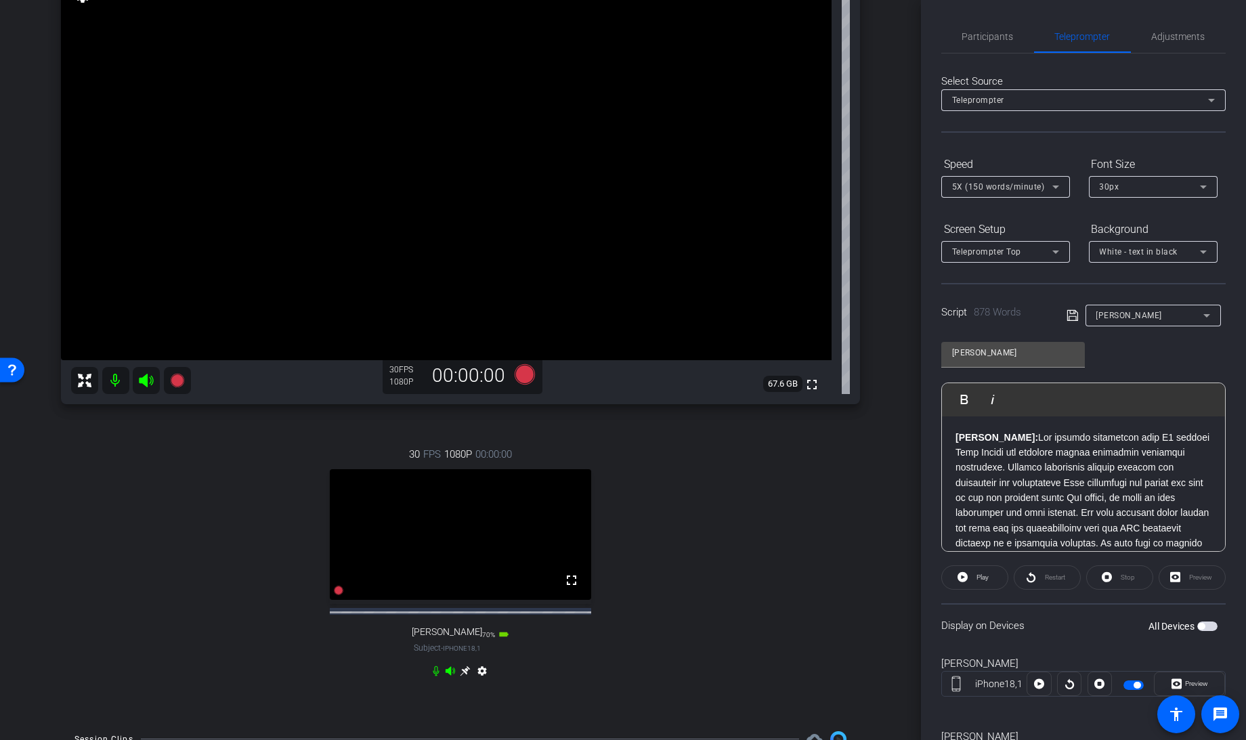
click at [1070, 314] on icon at bounding box center [1073, 315] width 12 height 16
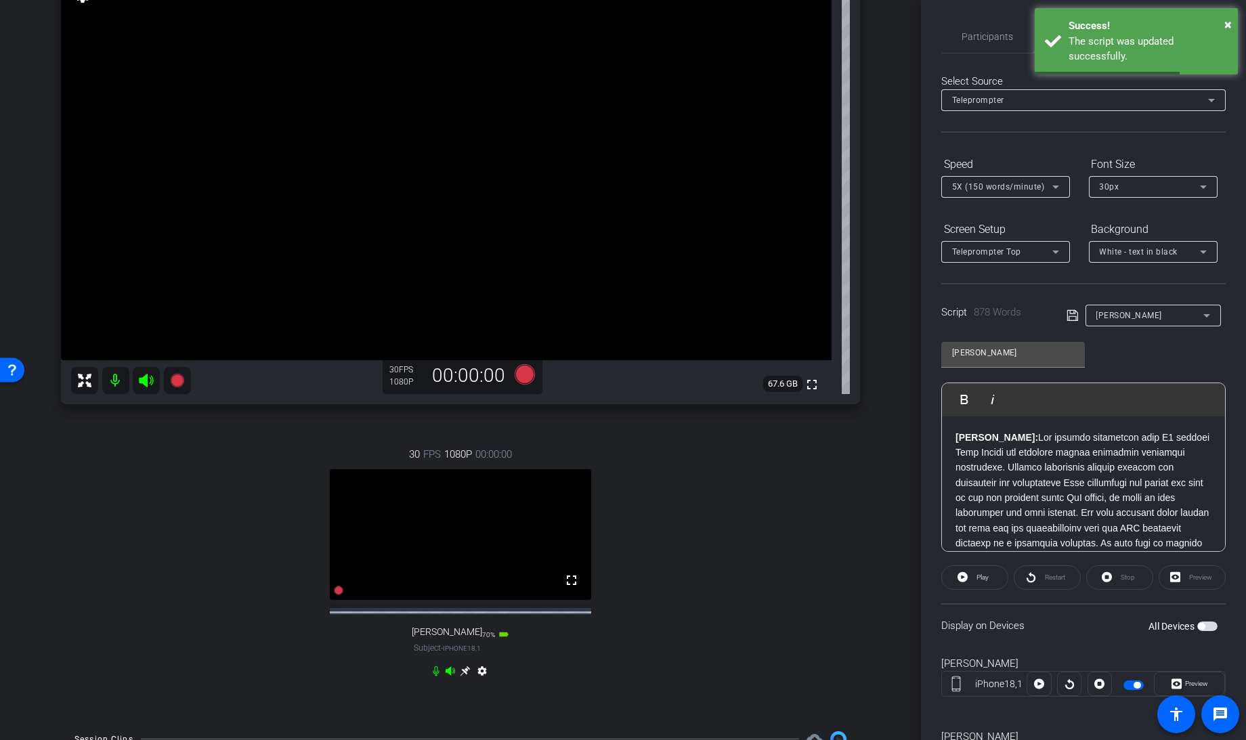
click at [1198, 624] on span "button" at bounding box center [1201, 626] width 7 height 7
click at [1197, 624] on span "button" at bounding box center [1207, 626] width 20 height 9
click at [1198, 624] on span "button" at bounding box center [1201, 626] width 7 height 7
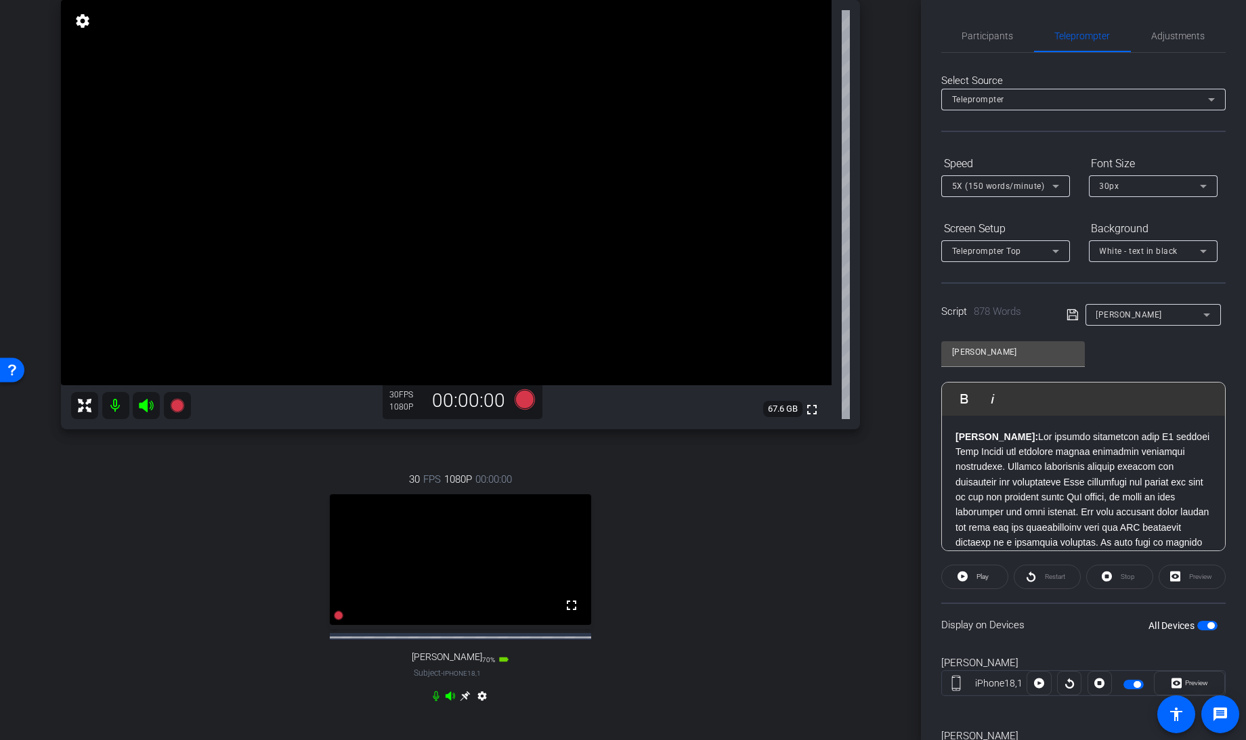
scroll to position [143, 0]
click at [521, 394] on icon at bounding box center [525, 397] width 20 height 20
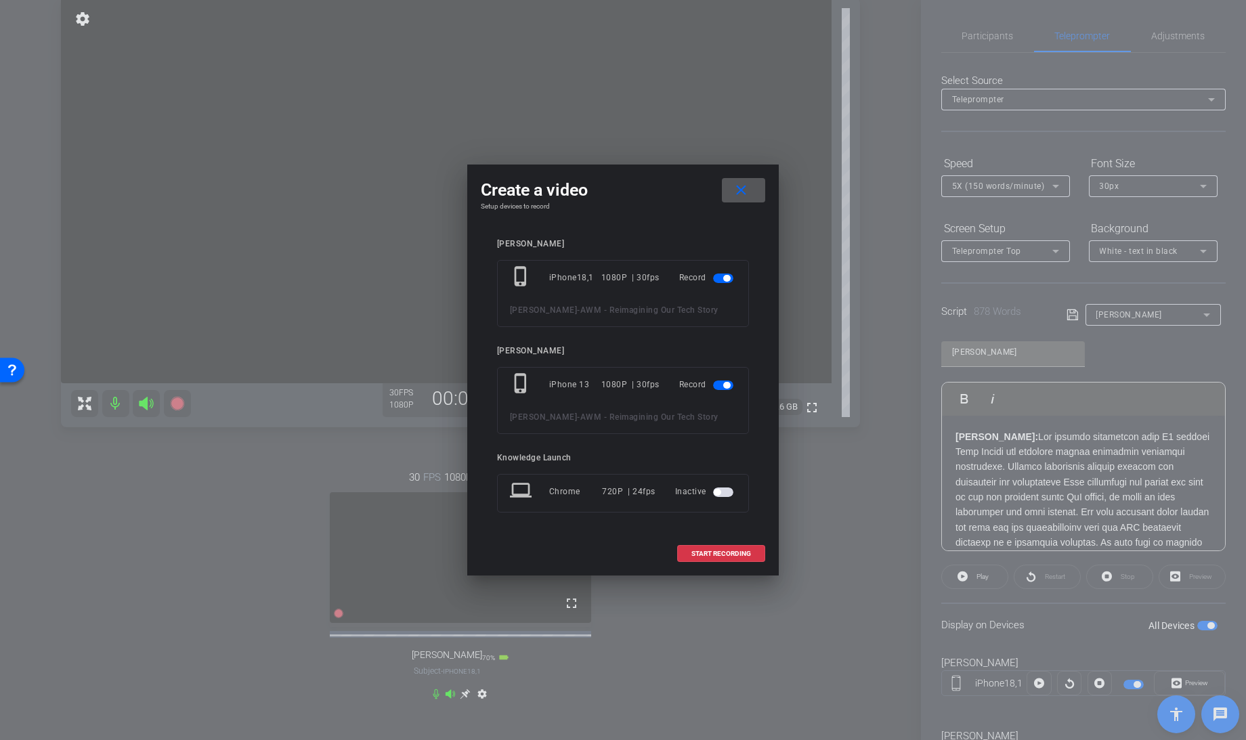
click at [721, 386] on span "button" at bounding box center [723, 385] width 20 height 9
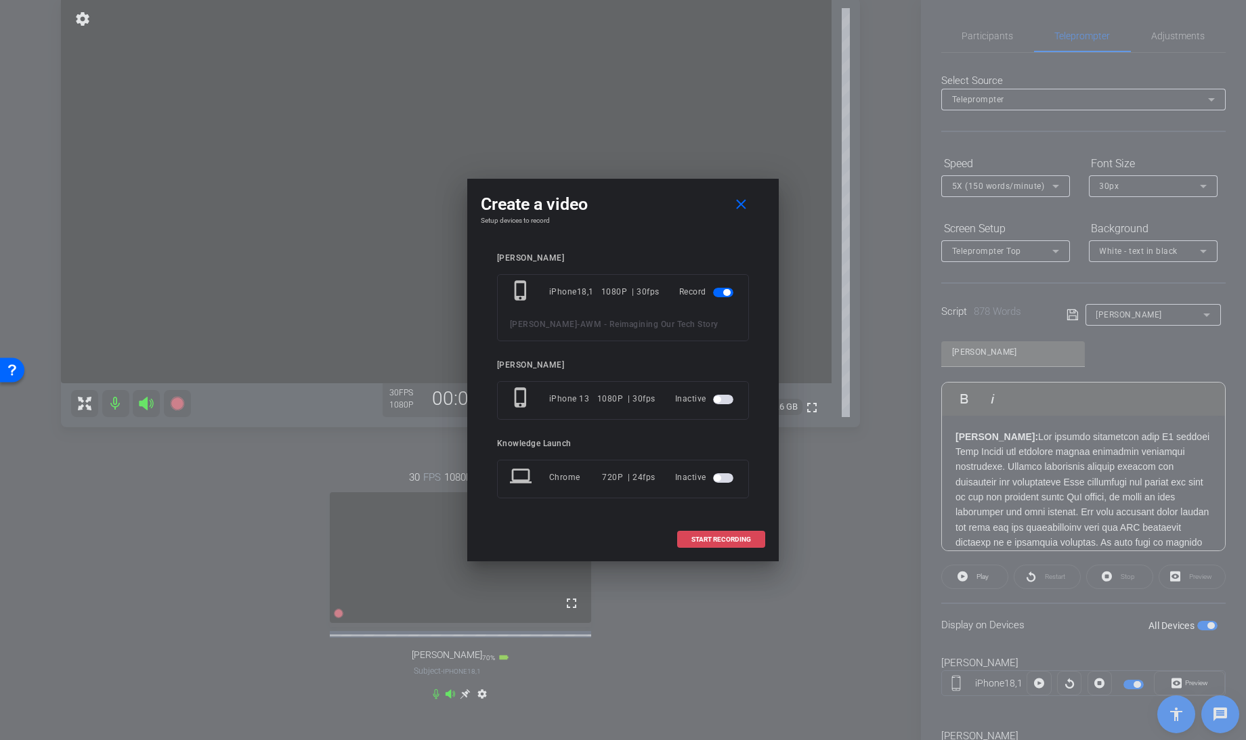
click at [714, 537] on span "START RECORDING" at bounding box center [721, 539] width 60 height 7
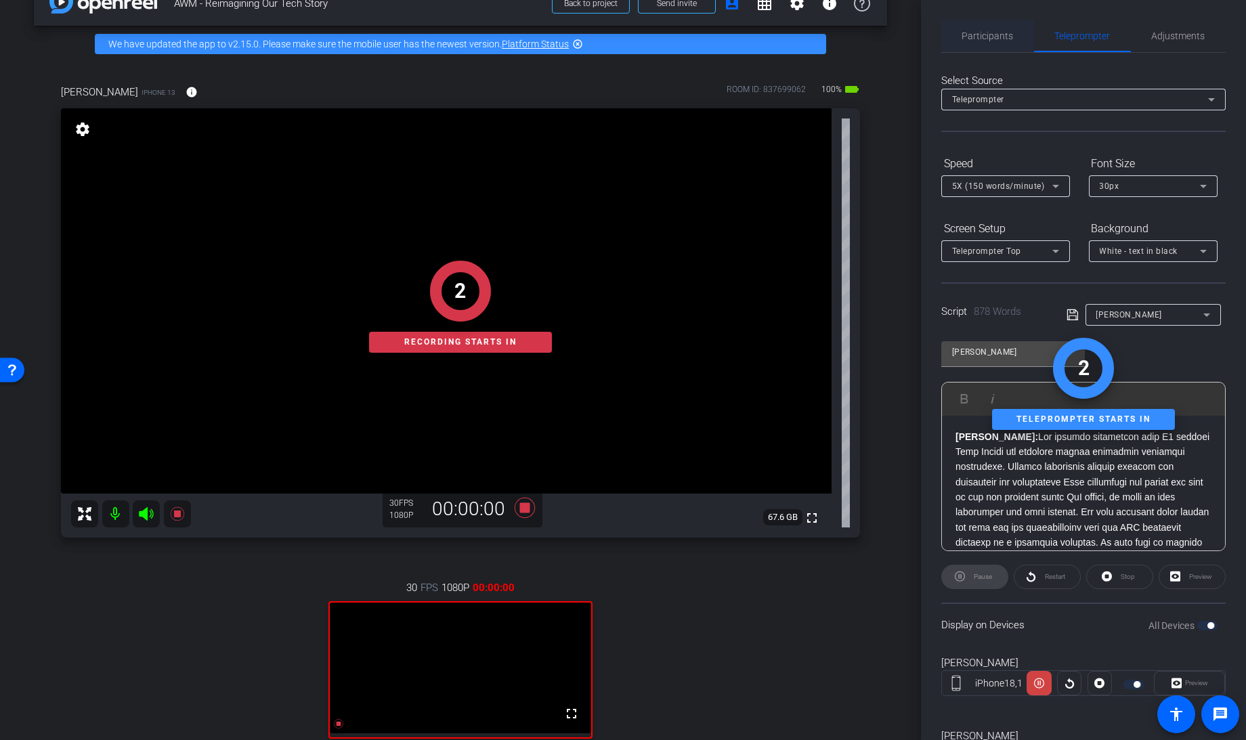
scroll to position [31, 0]
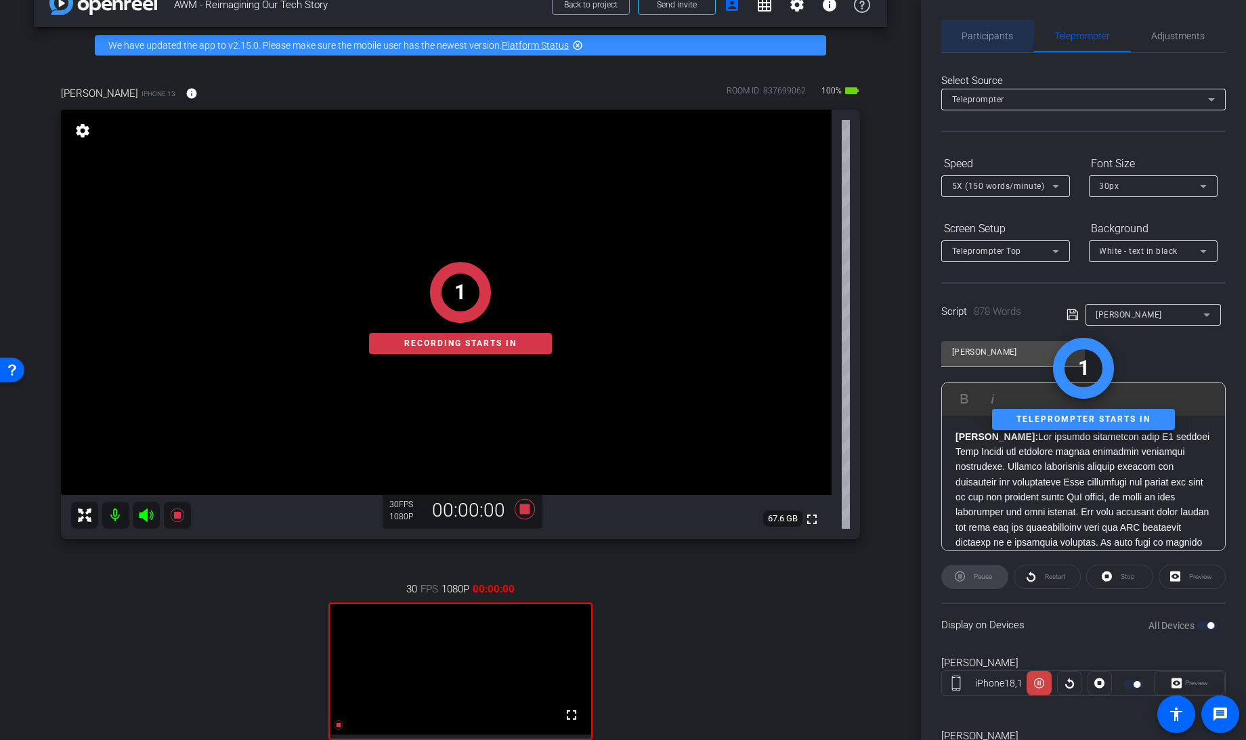
click at [977, 31] on span "Participants" at bounding box center [987, 35] width 51 height 9
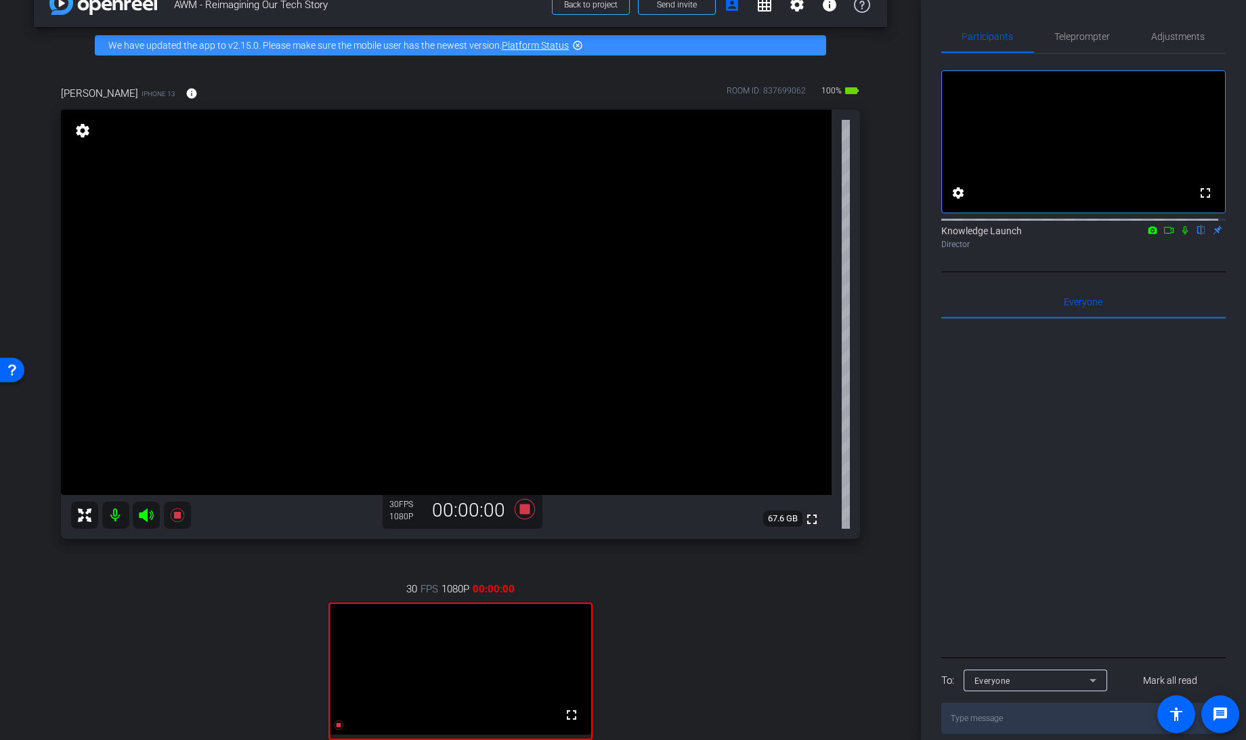
click at [1180, 235] on icon at bounding box center [1185, 230] width 11 height 9
click at [1164, 234] on icon at bounding box center [1168, 230] width 9 height 7
click at [1075, 34] on span "Teleprompter" at bounding box center [1083, 36] width 56 height 9
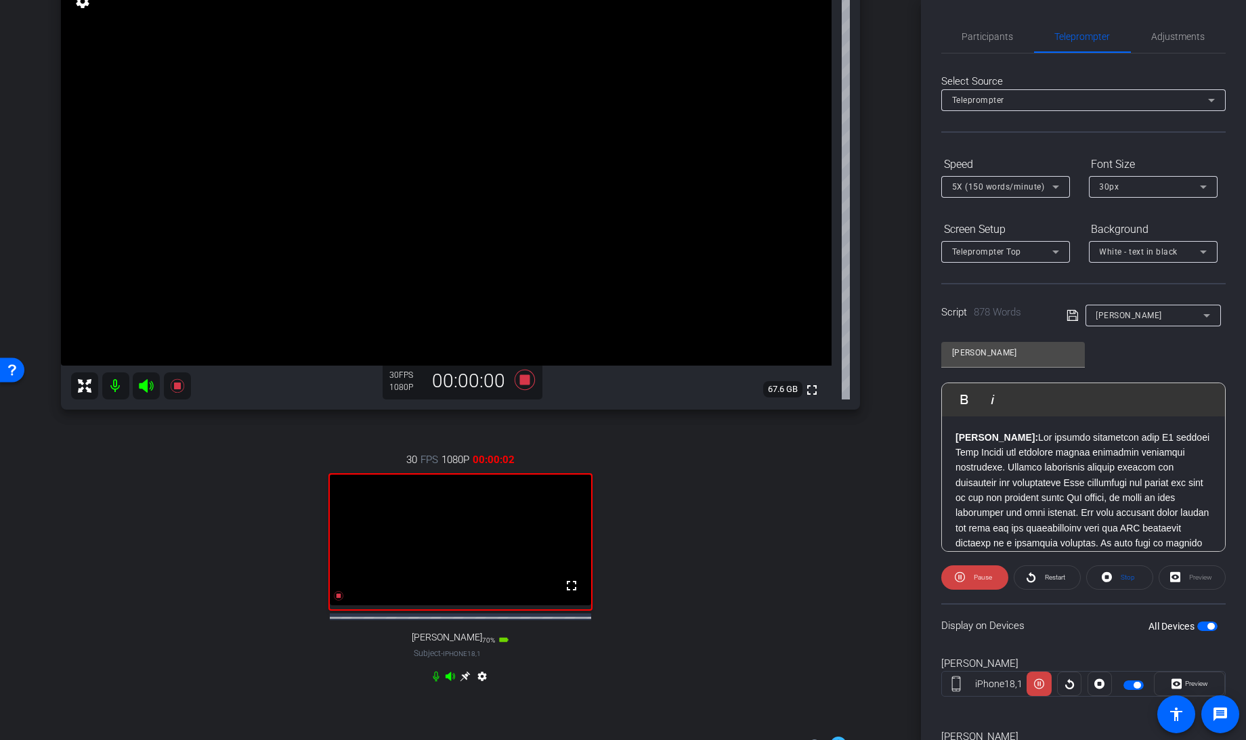
scroll to position [162, 0]
click at [461, 681] on icon at bounding box center [465, 675] width 11 height 11
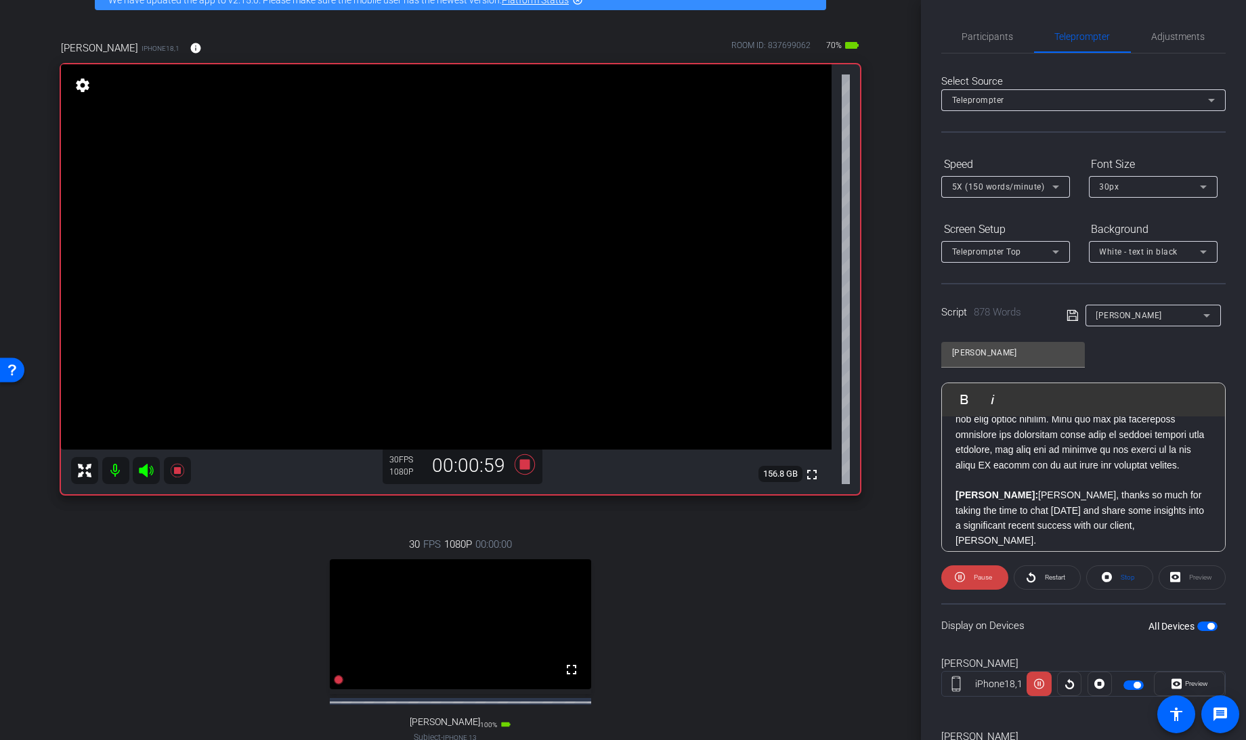
scroll to position [234, 0]
click at [972, 576] on span "Pause" at bounding box center [981, 577] width 22 height 19
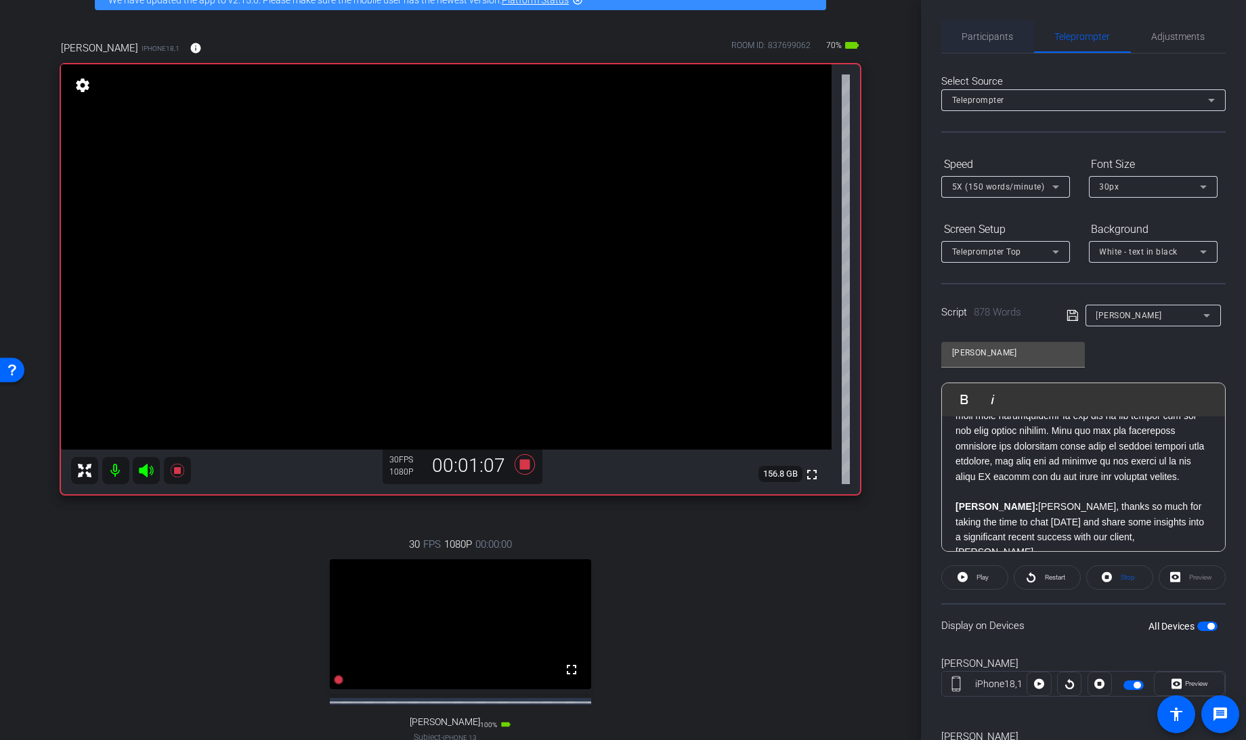
click at [969, 28] on span "Participants" at bounding box center [987, 36] width 51 height 33
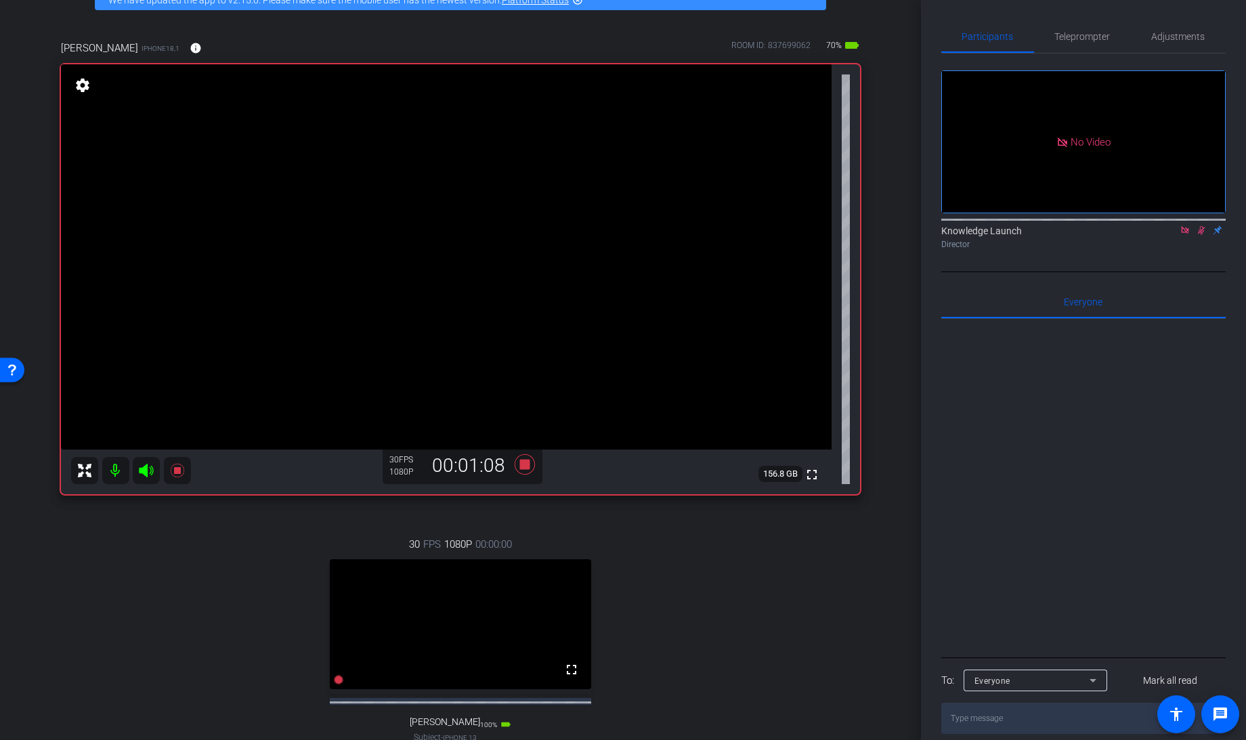
click at [1204, 226] on icon at bounding box center [1201, 230] width 7 height 9
click at [1075, 44] on span "Teleprompter" at bounding box center [1083, 36] width 56 height 33
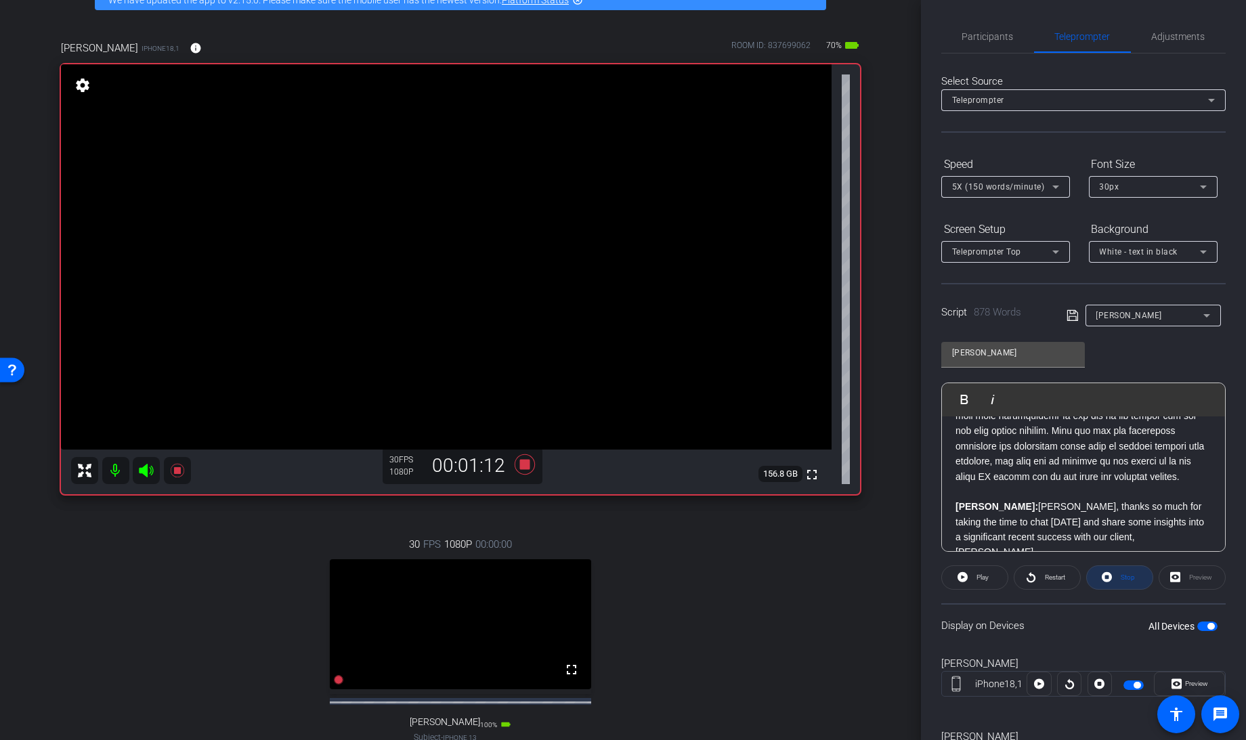
click at [1102, 575] on icon at bounding box center [1107, 577] width 10 height 17
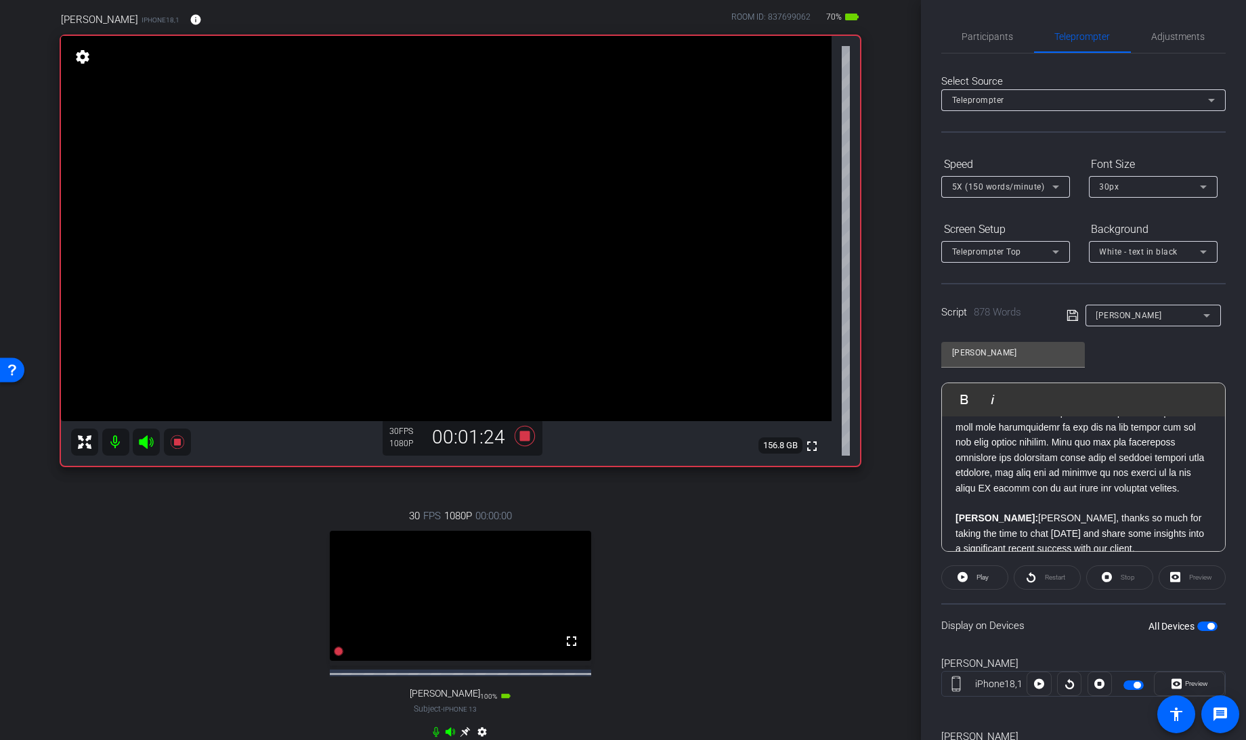
scroll to position [219, 0]
drag, startPoint x: 1057, startPoint y: 505, endPoint x: 1077, endPoint y: 478, distance: 33.5
click at [1077, 478] on p "[PERSON_NAME]:" at bounding box center [1084, 355] width 256 height 288
drag, startPoint x: 1052, startPoint y: 511, endPoint x: 1076, endPoint y: 480, distance: 38.6
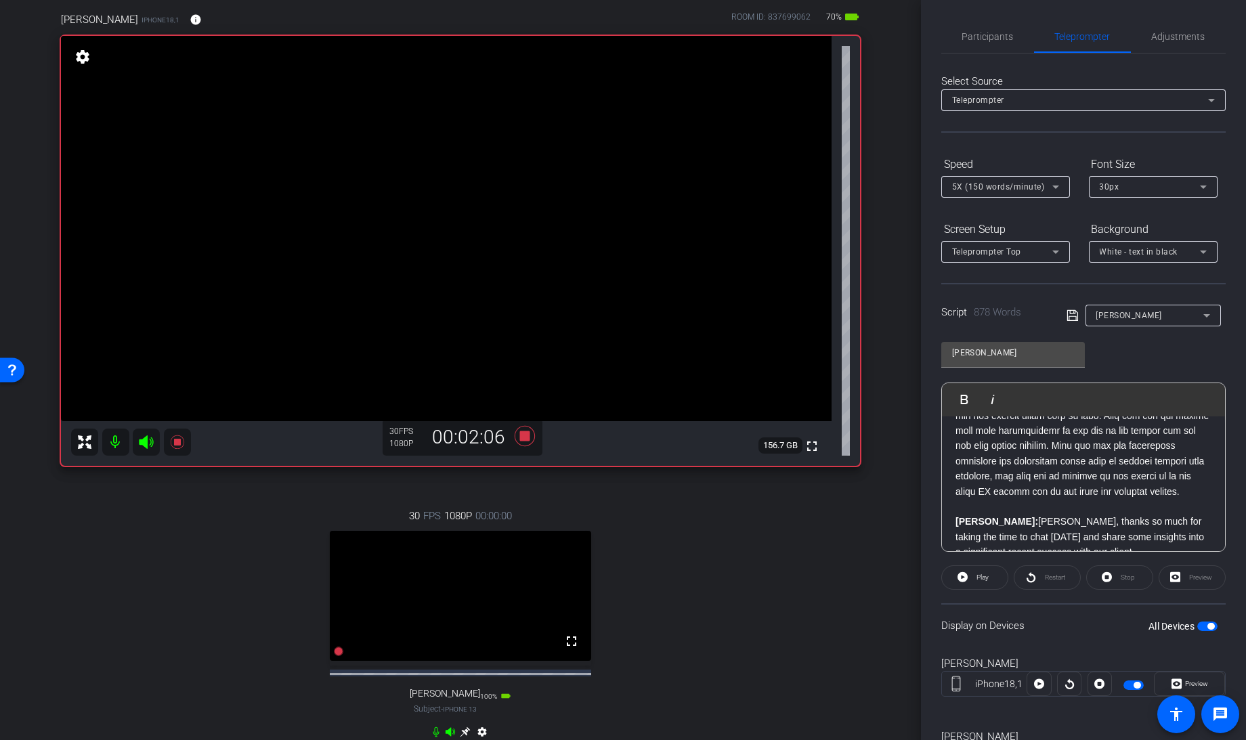
click at [1076, 480] on p "[PERSON_NAME]:" at bounding box center [1084, 355] width 256 height 288
click at [1051, 499] on p "[PERSON_NAME]:" at bounding box center [1084, 355] width 256 height 288
click at [524, 430] on icon at bounding box center [525, 435] width 20 height 20
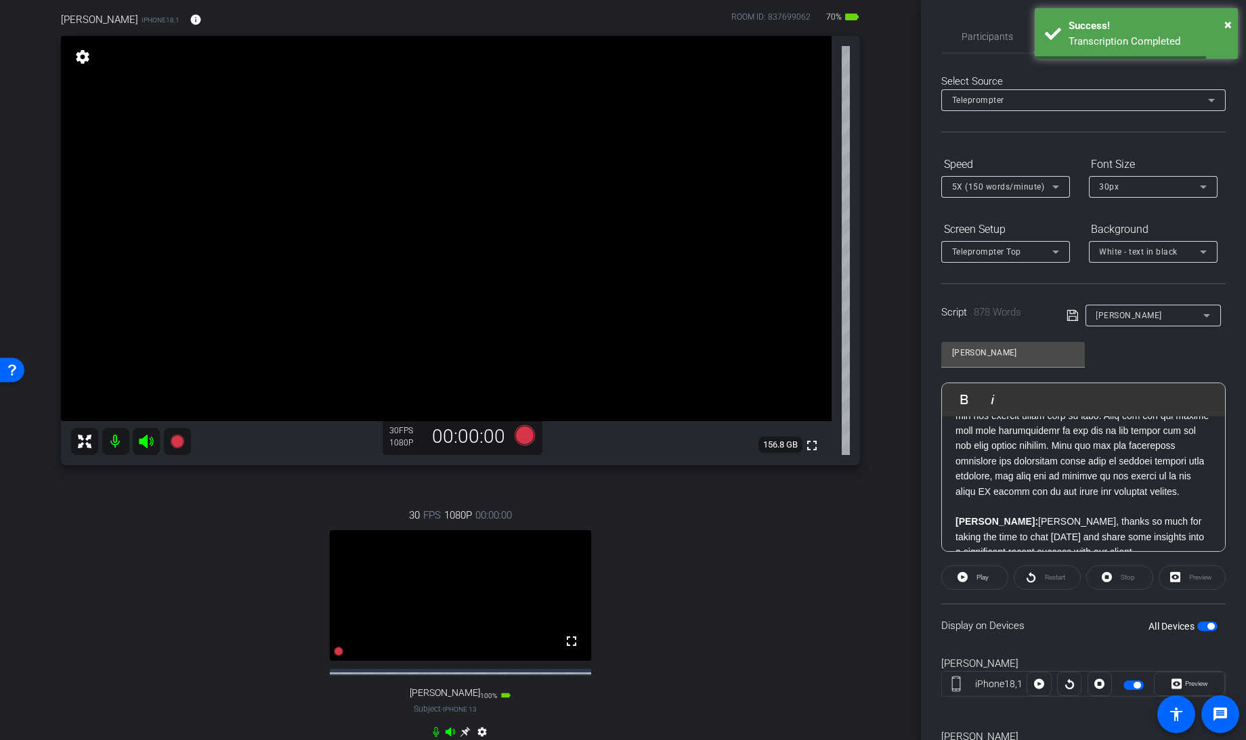
click at [1077, 473] on p "[PERSON_NAME]:" at bounding box center [1084, 355] width 256 height 288
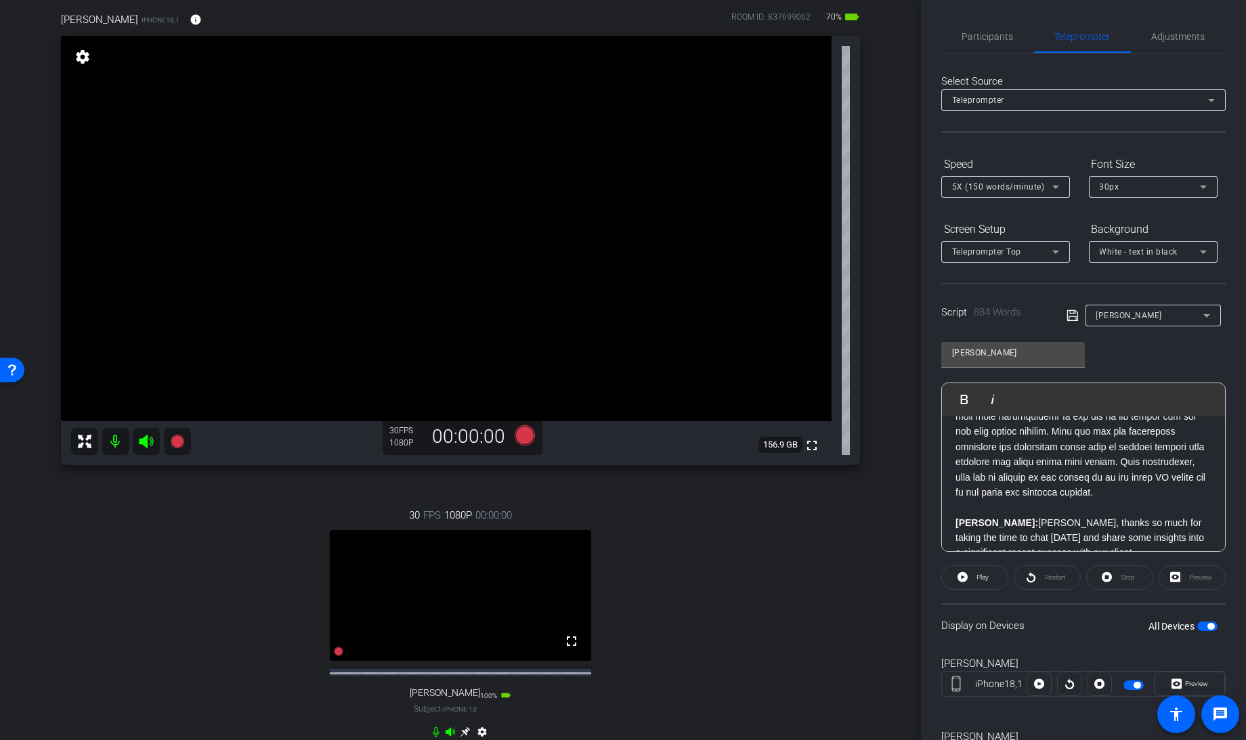
scroll to position [234, 0]
drag, startPoint x: 1193, startPoint y: 486, endPoint x: 1170, endPoint y: 479, distance: 23.8
click at [1170, 479] on p "[PERSON_NAME]:" at bounding box center [1084, 347] width 256 height 303
click at [1159, 494] on p "[PERSON_NAME]:" at bounding box center [1084, 347] width 256 height 303
drag, startPoint x: 1197, startPoint y: 489, endPoint x: 1025, endPoint y: 471, distance: 173.0
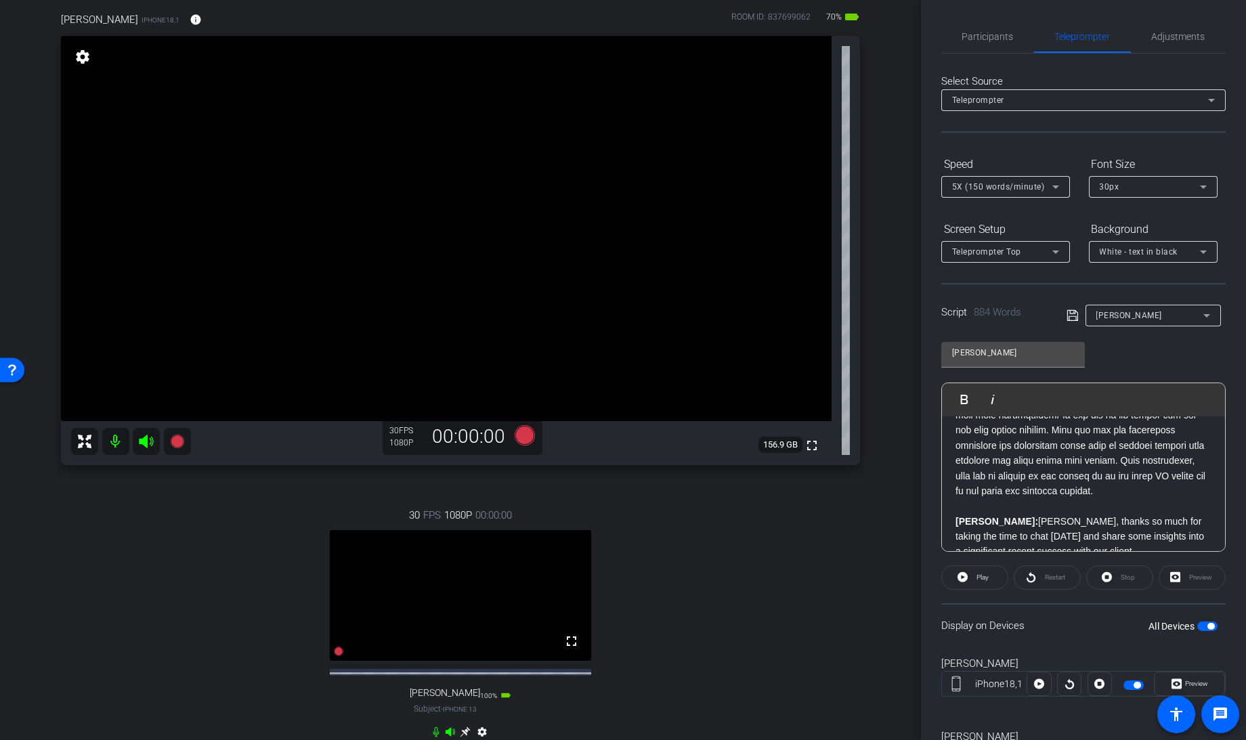
click at [1102, 487] on p "[PERSON_NAME]:" at bounding box center [1084, 347] width 256 height 303
click at [1190, 486] on p "[PERSON_NAME]:" at bounding box center [1084, 347] width 256 height 303
drag, startPoint x: 1195, startPoint y: 488, endPoint x: 1031, endPoint y: 475, distance: 164.4
click at [1031, 475] on p "[PERSON_NAME]:" at bounding box center [1084, 347] width 256 height 303
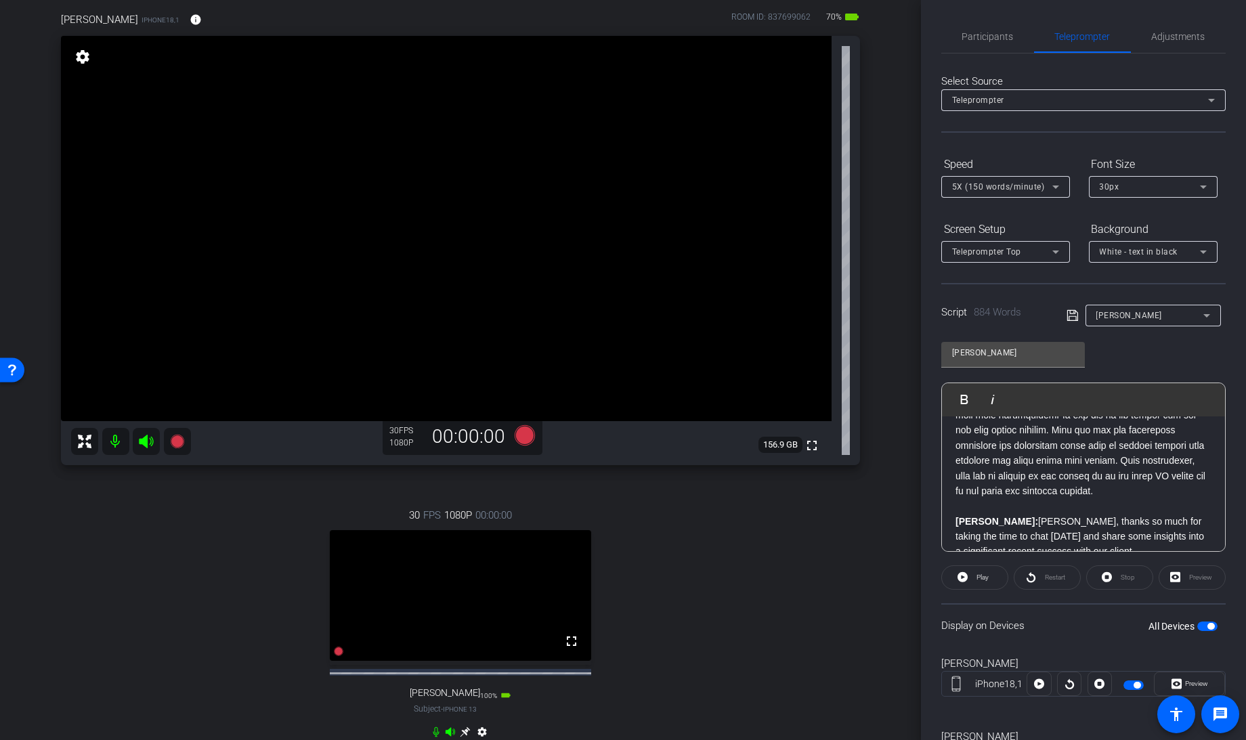
copy p "they saw us looking to the future as we let being AI native end to end drive ou…"
click at [1029, 489] on p "[PERSON_NAME]:" at bounding box center [1084, 347] width 256 height 303
drag, startPoint x: 1193, startPoint y: 488, endPoint x: 1028, endPoint y: 475, distance: 165.1
click at [1028, 475] on p "[PERSON_NAME]:" at bounding box center [1084, 347] width 256 height 303
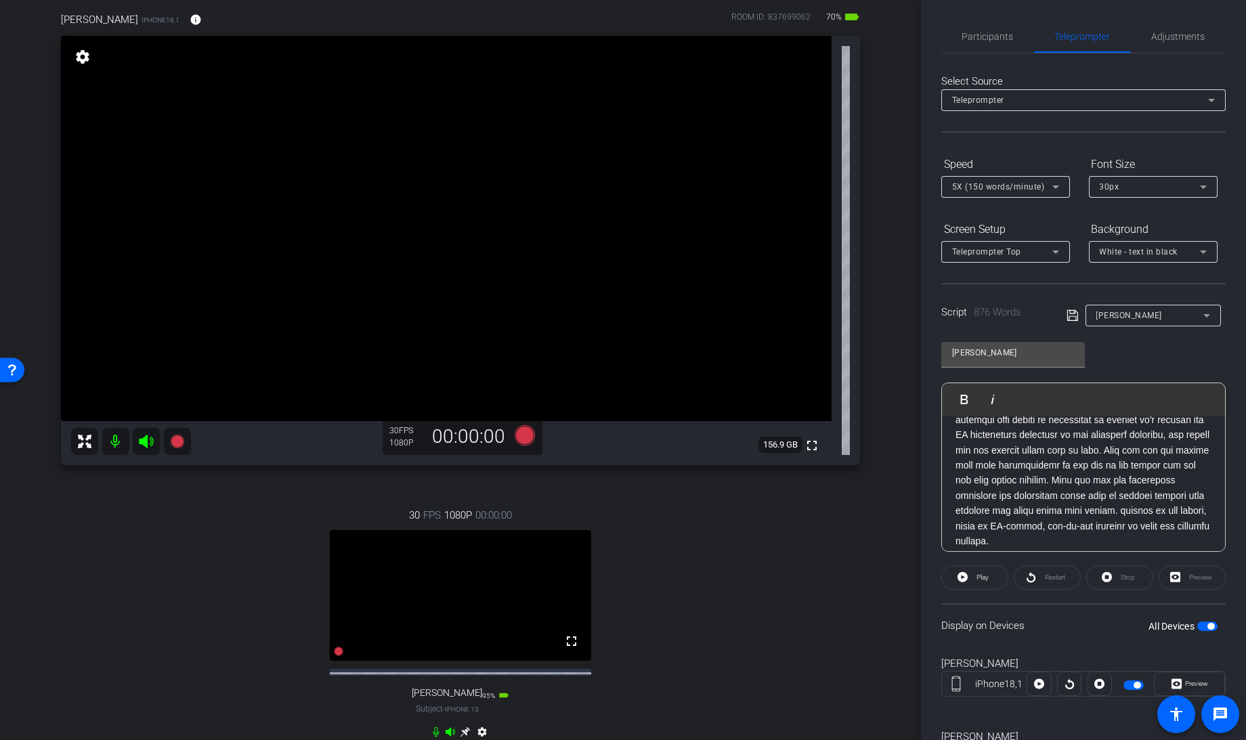
scroll to position [180, 0]
click at [1068, 312] on icon at bounding box center [1073, 315] width 12 height 16
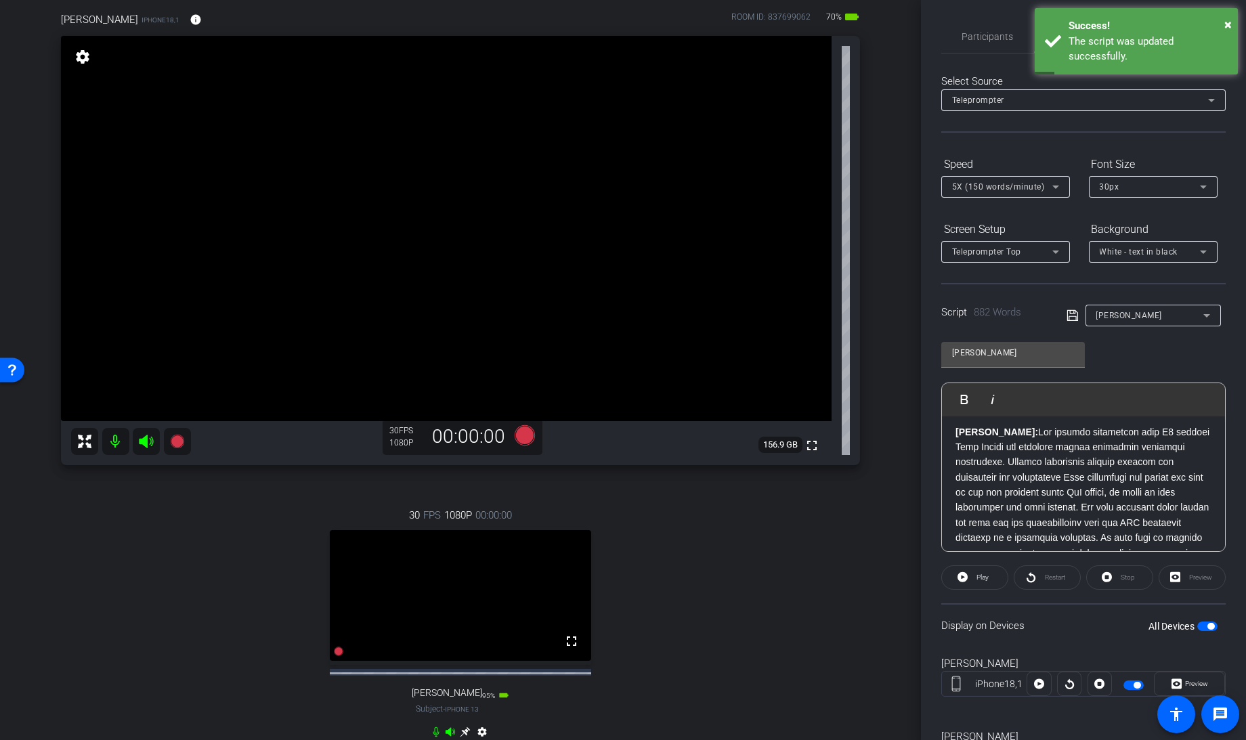
scroll to position [0, 0]
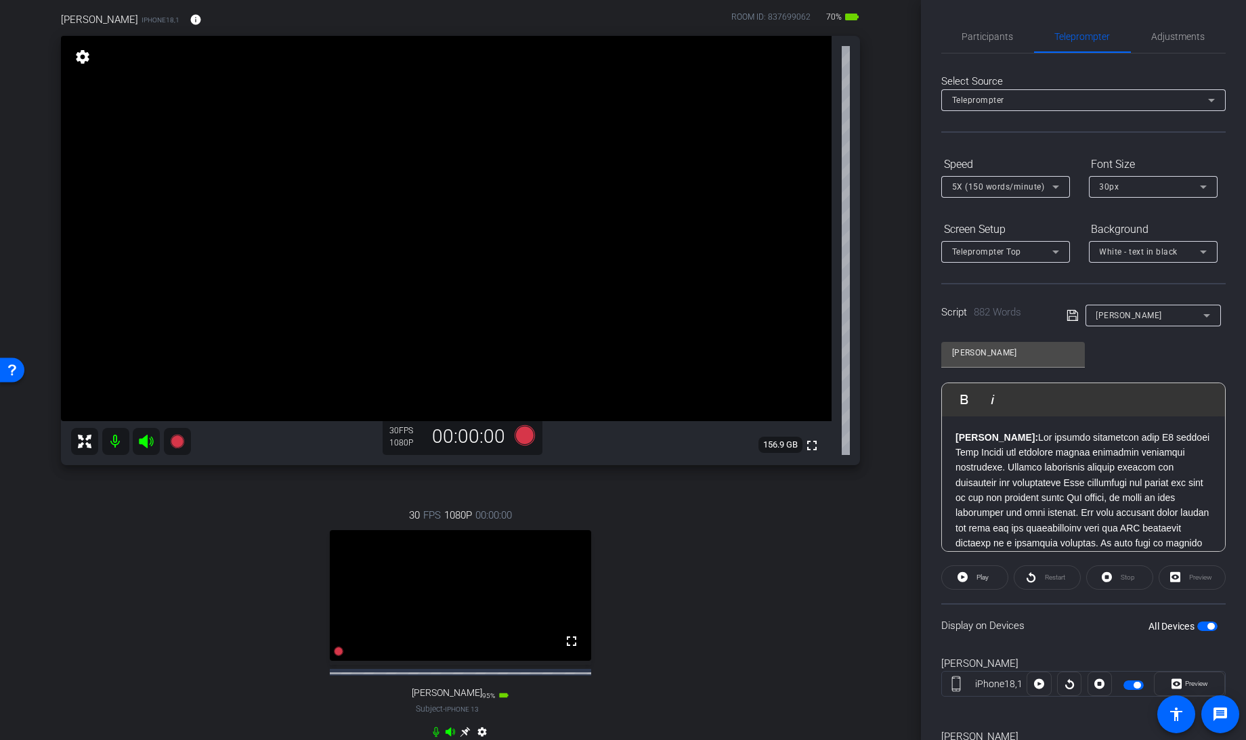
click at [1071, 314] on icon at bounding box center [1073, 315] width 12 height 16
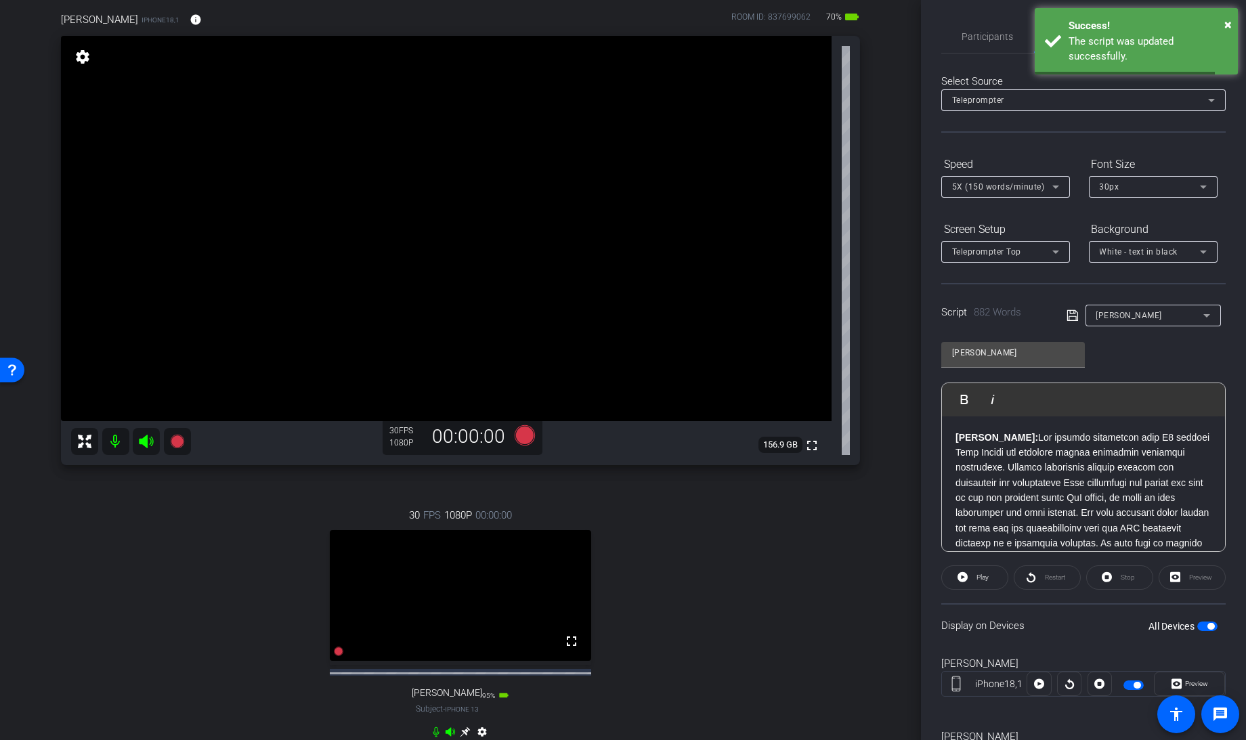
click at [1199, 623] on span "button" at bounding box center [1207, 626] width 20 height 9
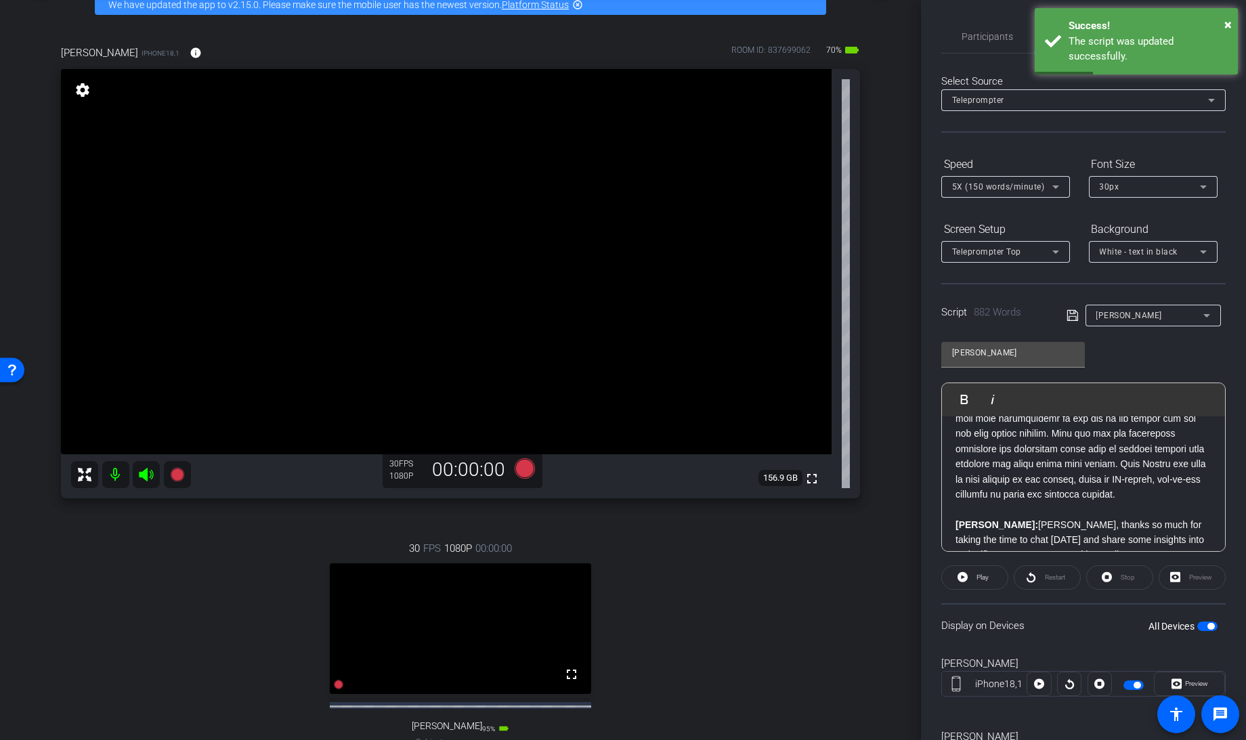
scroll to position [247, 0]
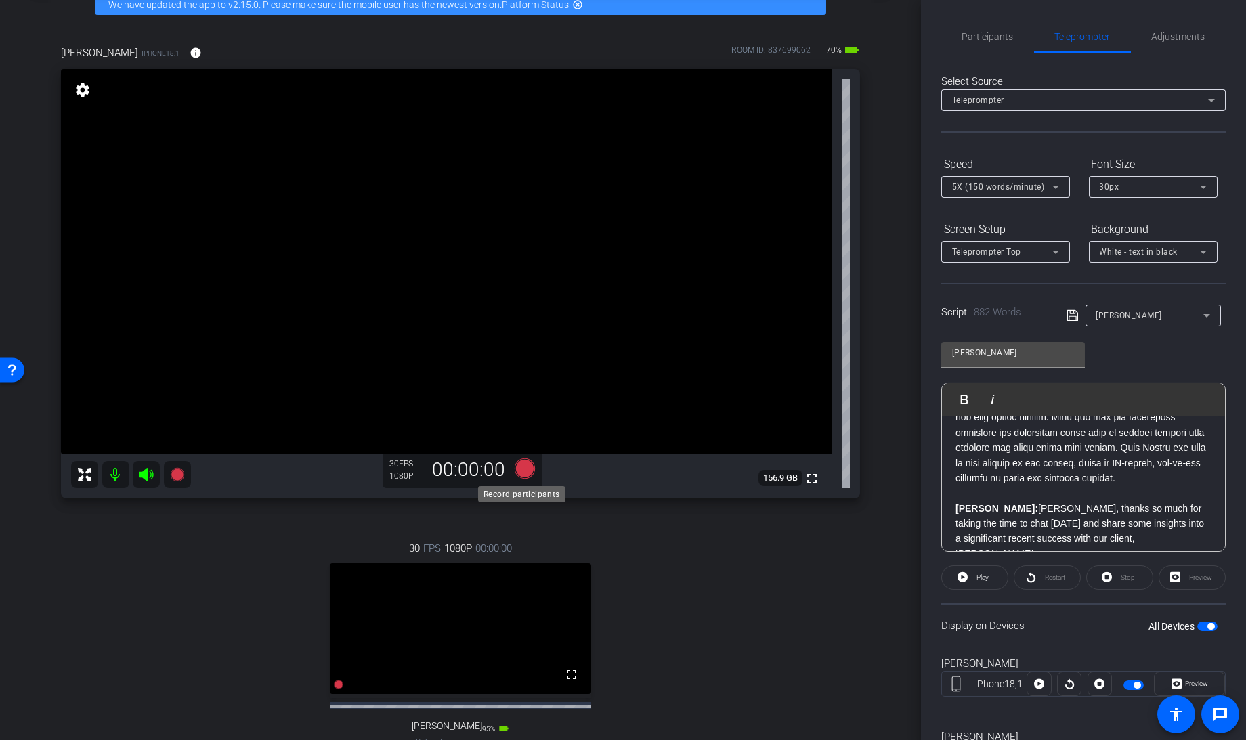
click at [524, 467] on icon at bounding box center [525, 468] width 20 height 20
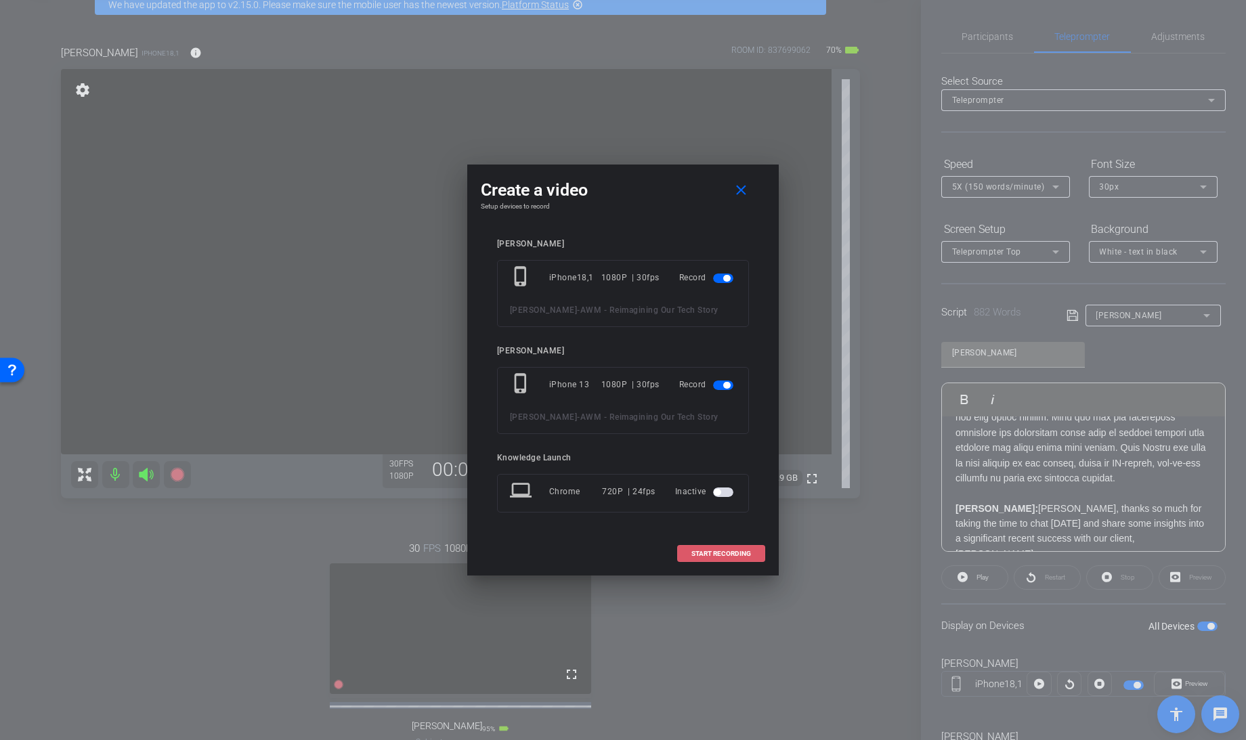
click at [708, 555] on span "START RECORDING" at bounding box center [721, 554] width 60 height 7
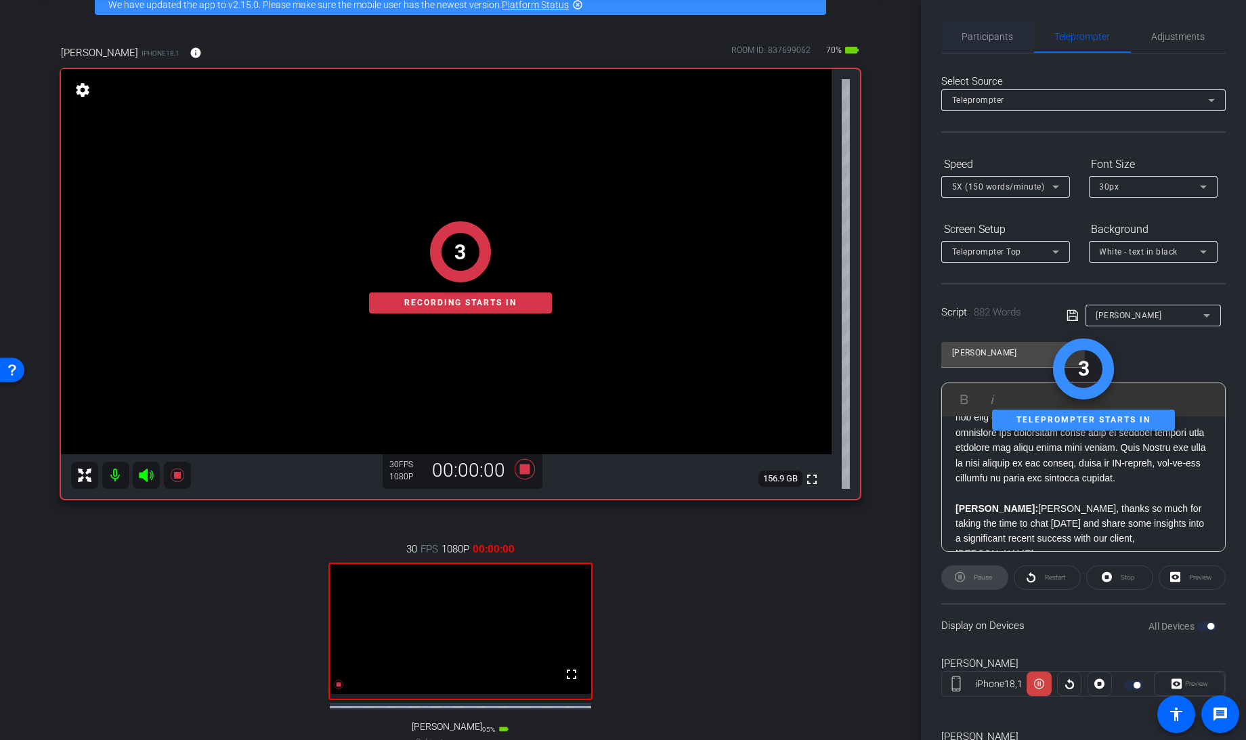
click at [983, 20] on span "Participants" at bounding box center [987, 36] width 51 height 33
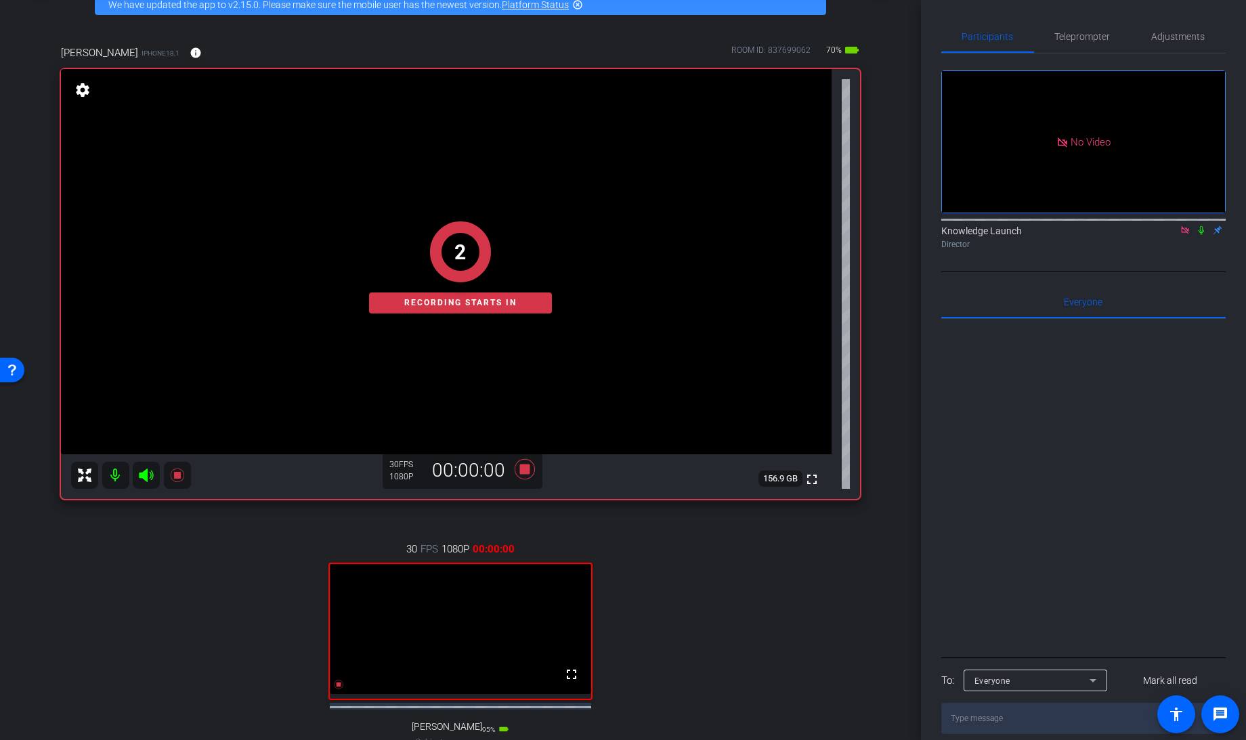
click at [1207, 224] on mat-icon at bounding box center [1201, 230] width 16 height 12
click at [1087, 39] on span "Teleprompter" at bounding box center [1083, 36] width 56 height 9
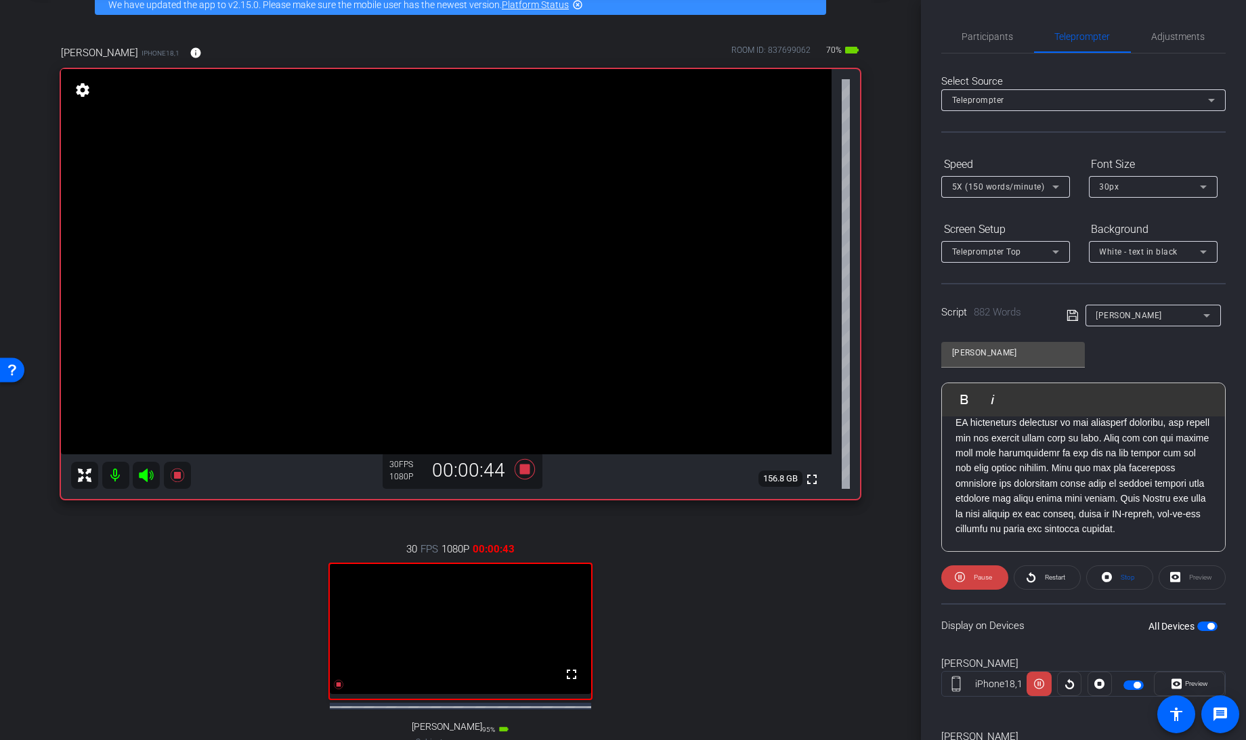
scroll to position [199, 0]
click at [981, 33] on span "Participants" at bounding box center [987, 36] width 51 height 9
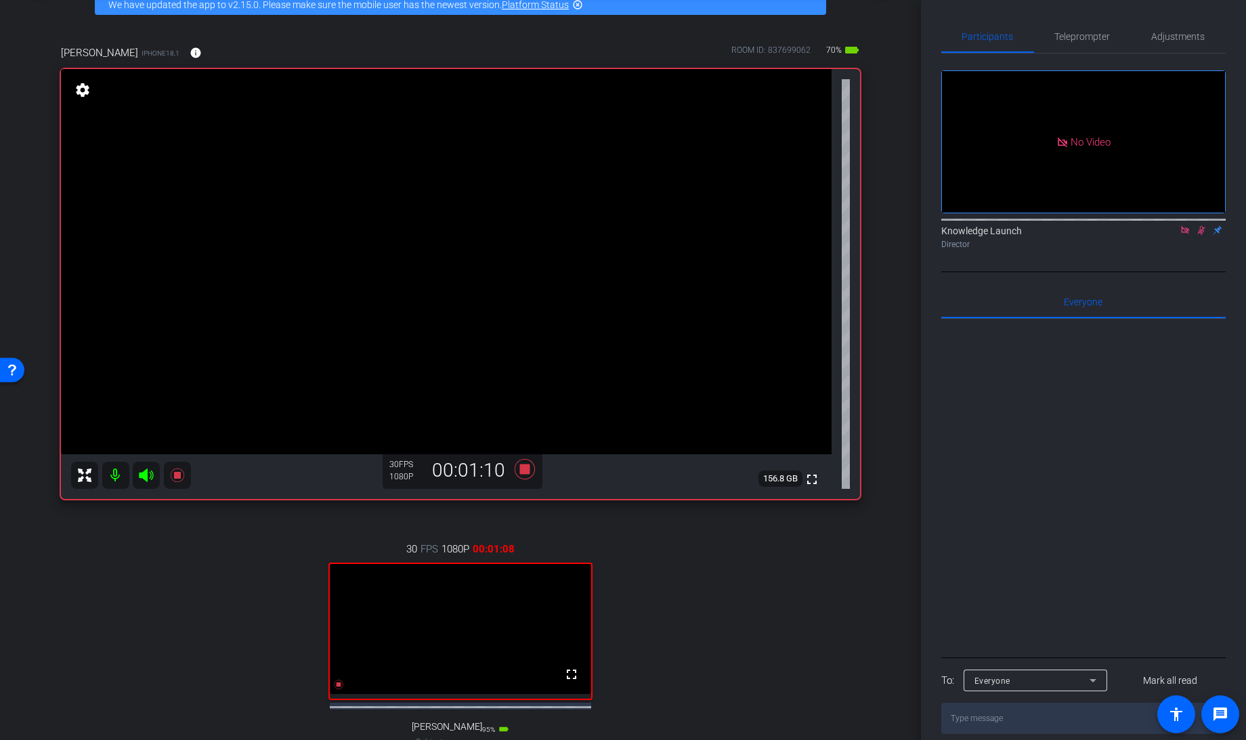
click at [1203, 226] on icon at bounding box center [1201, 230] width 11 height 9
click at [1072, 42] on span "Teleprompter" at bounding box center [1083, 36] width 56 height 33
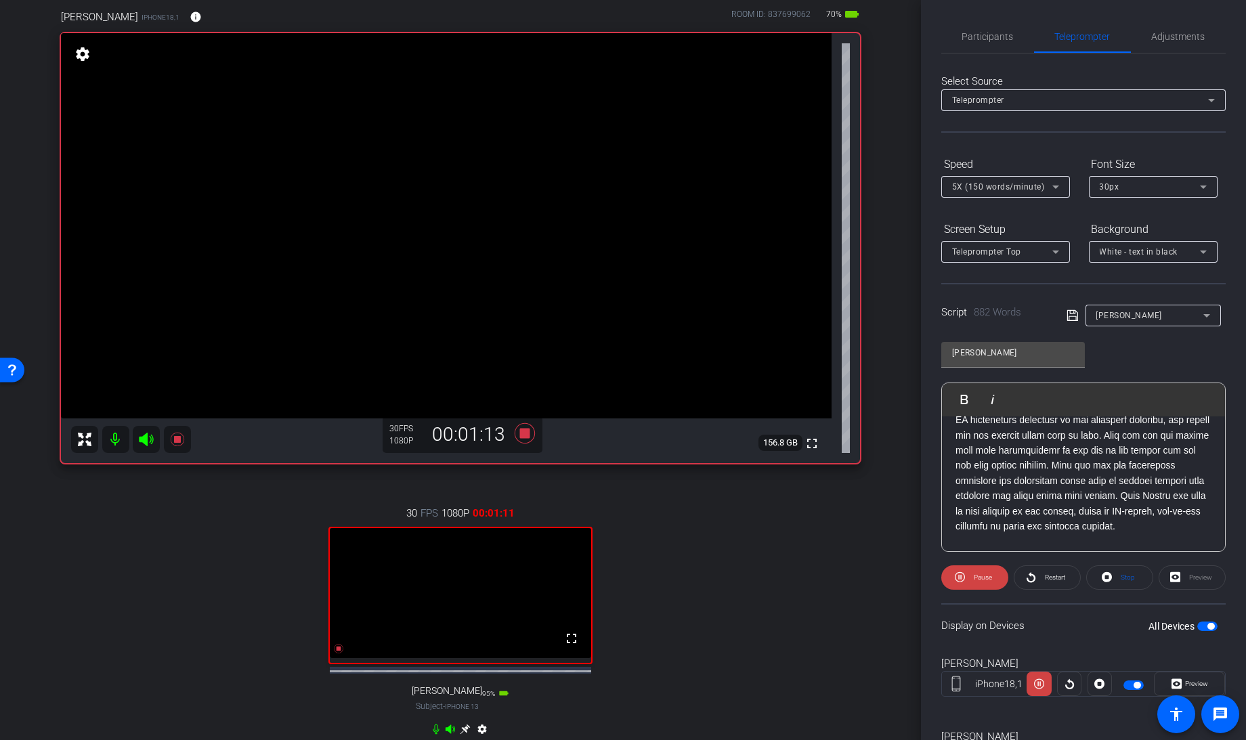
scroll to position [108, 0]
click at [521, 433] on icon at bounding box center [525, 432] width 20 height 20
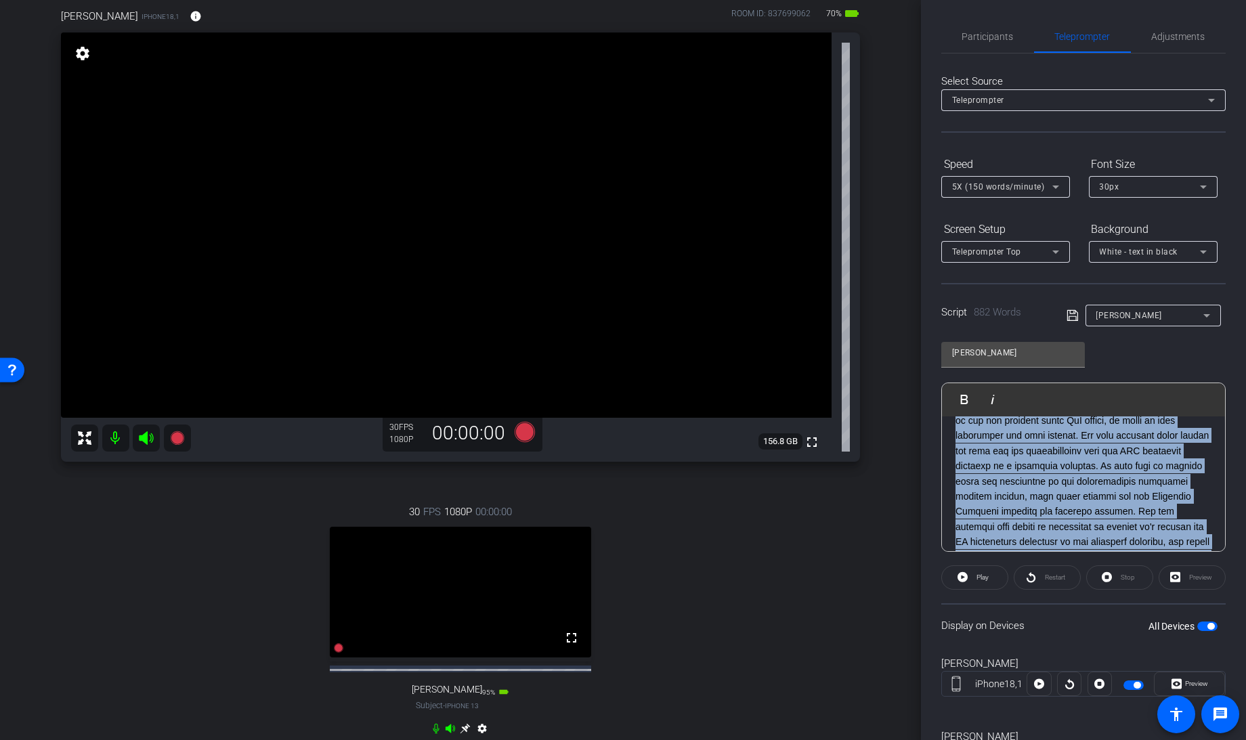
scroll to position [0, 0]
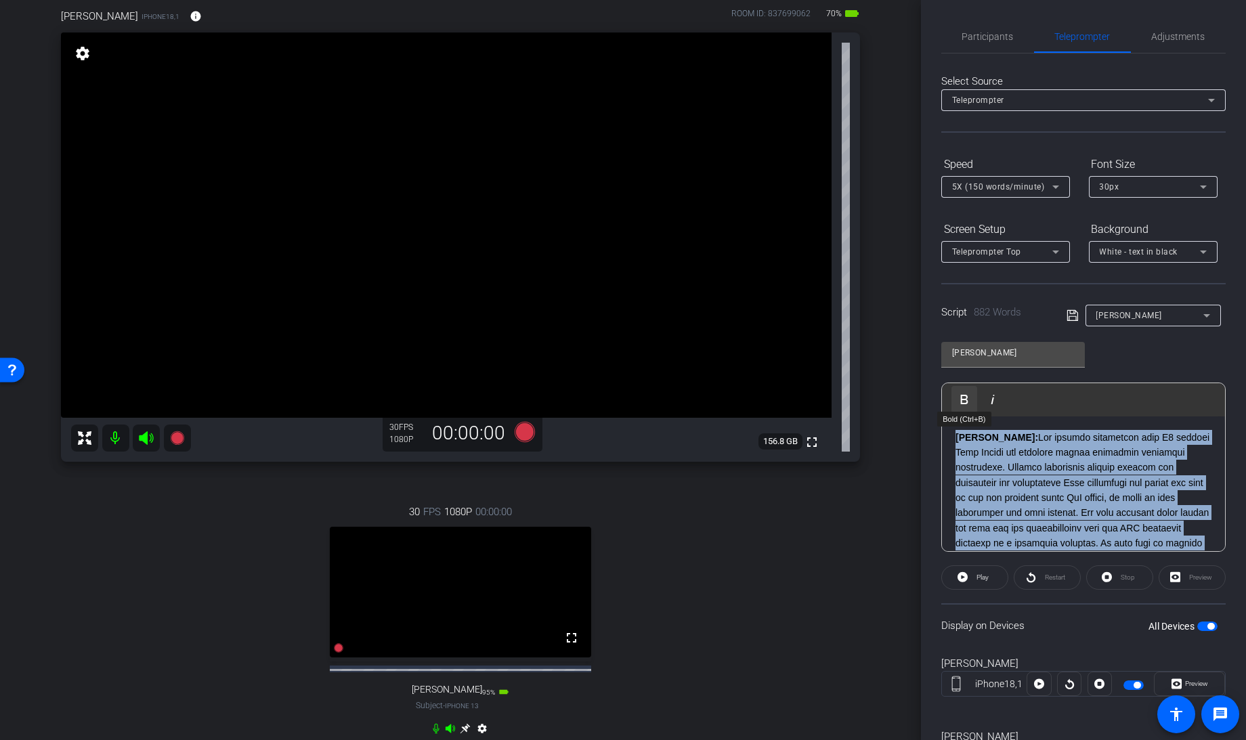
drag, startPoint x: 966, startPoint y: 494, endPoint x: 956, endPoint y: 391, distance: 102.8
click at [956, 391] on div "Play Play from this location Play Selected Play and display the selected text o…" at bounding box center [1083, 467] width 284 height 169
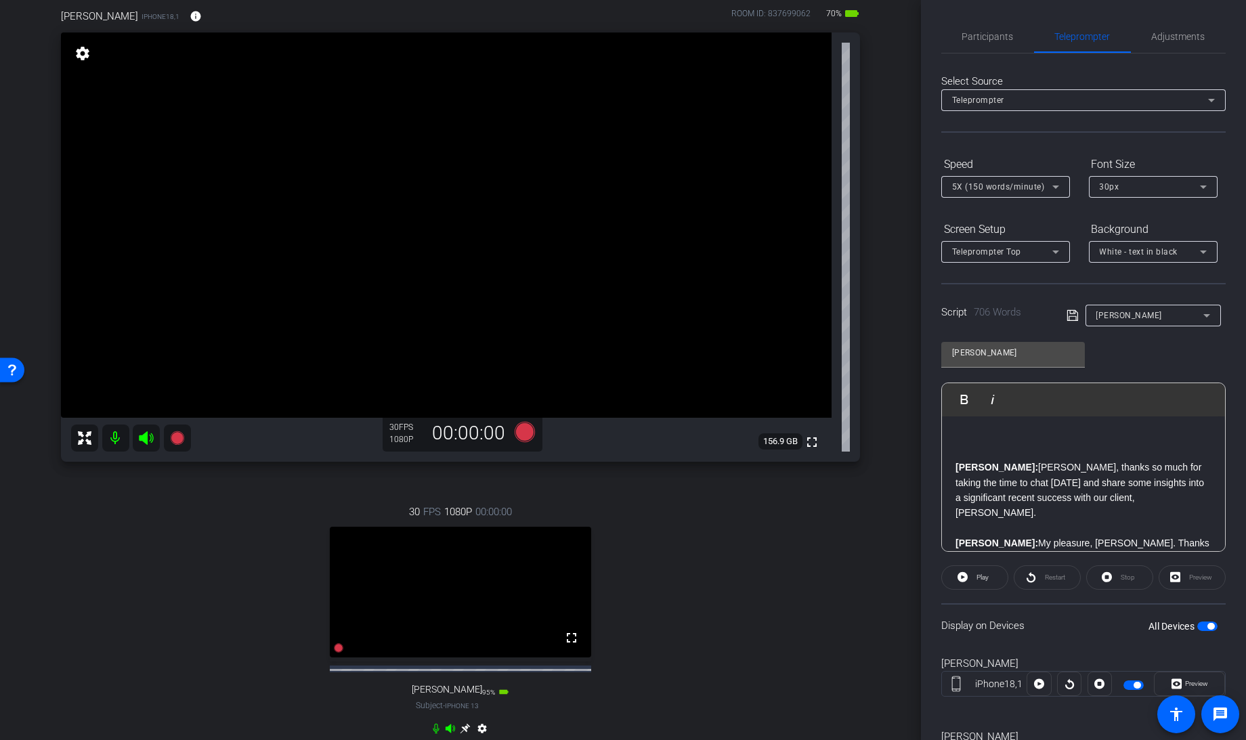
click at [956, 463] on strong "[PERSON_NAME]:" at bounding box center [997, 467] width 83 height 11
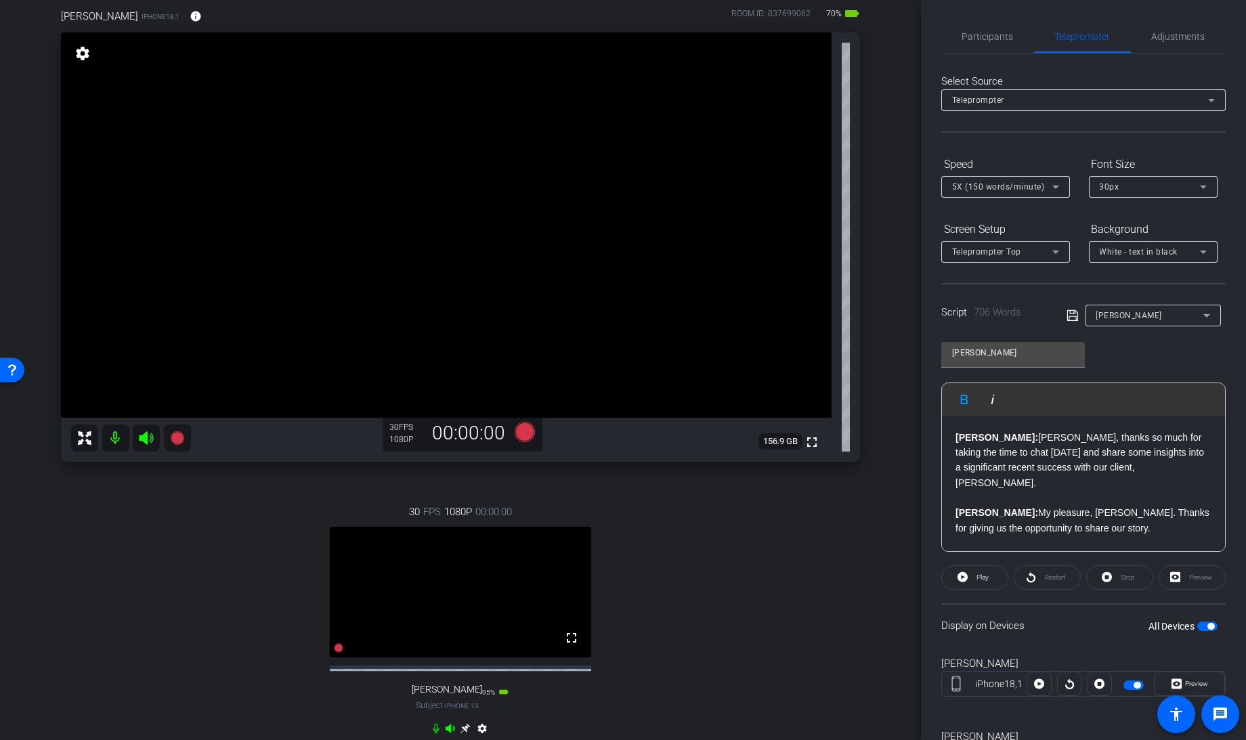
click at [1067, 316] on icon at bounding box center [1073, 315] width 12 height 16
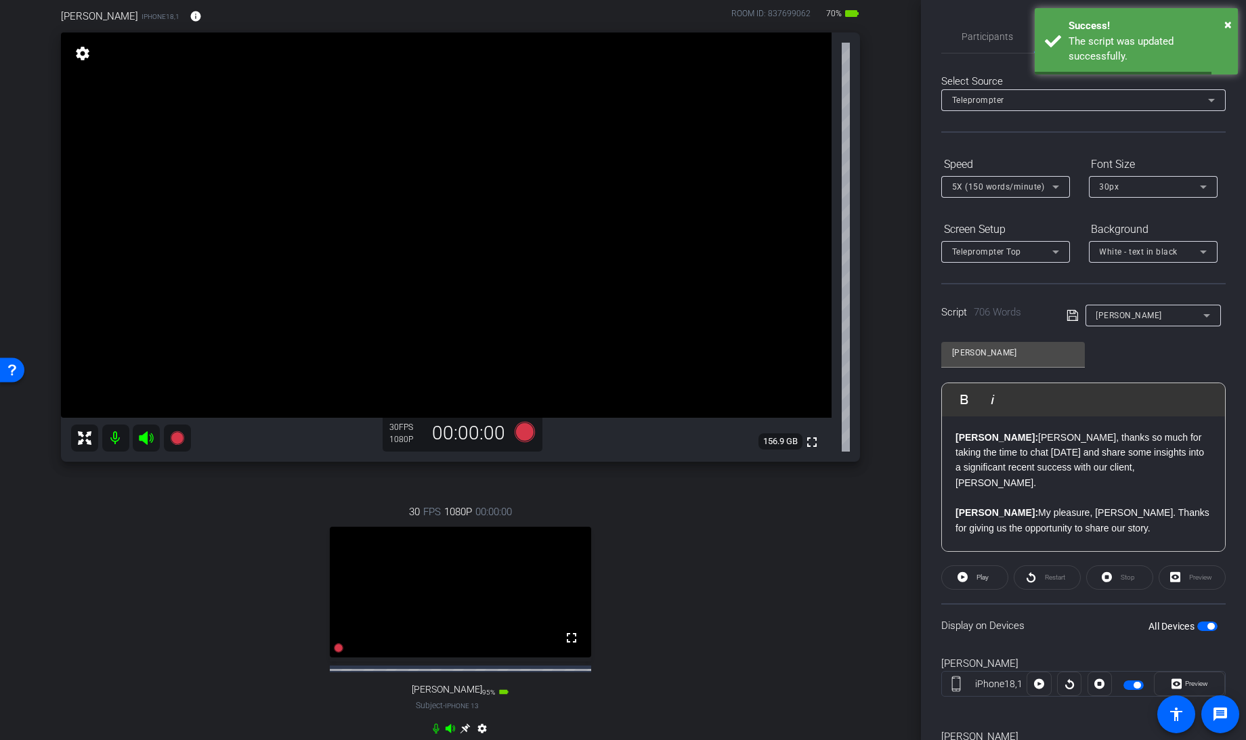
click at [1197, 628] on span "button" at bounding box center [1207, 626] width 20 height 9
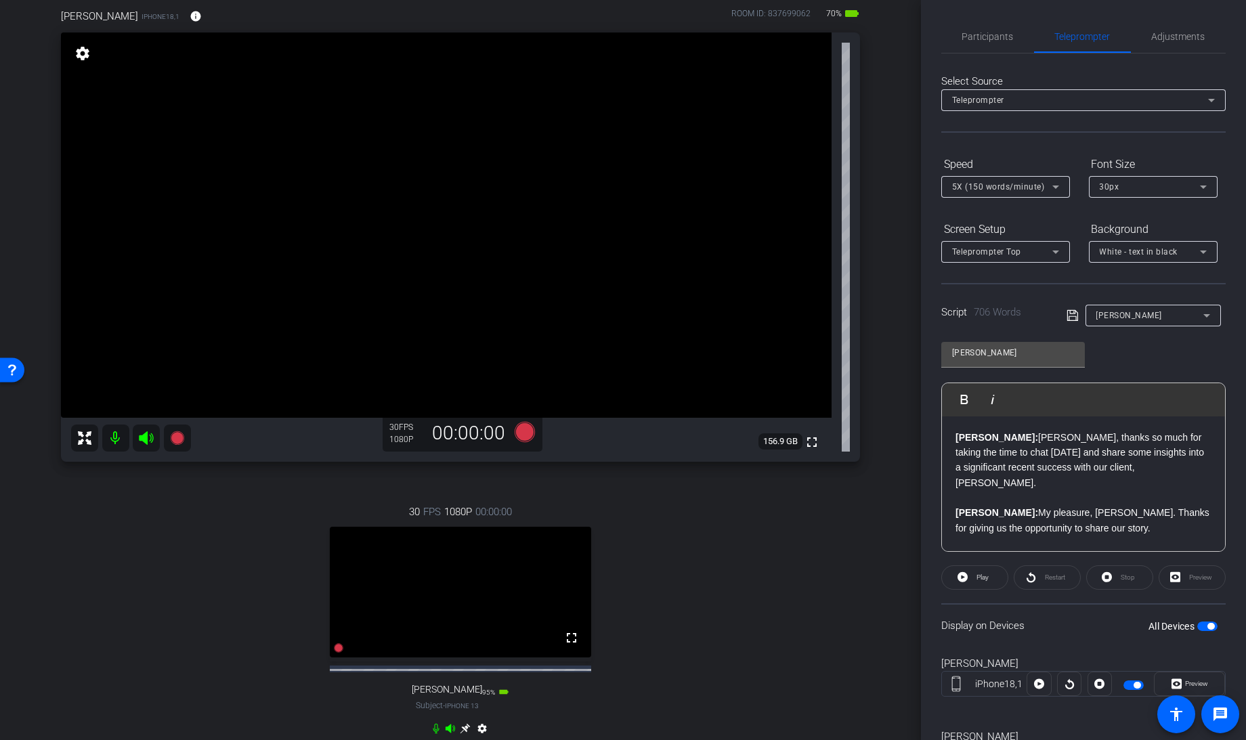
click at [1073, 313] on icon at bounding box center [1073, 315] width 12 height 16
click at [520, 433] on icon at bounding box center [525, 432] width 20 height 20
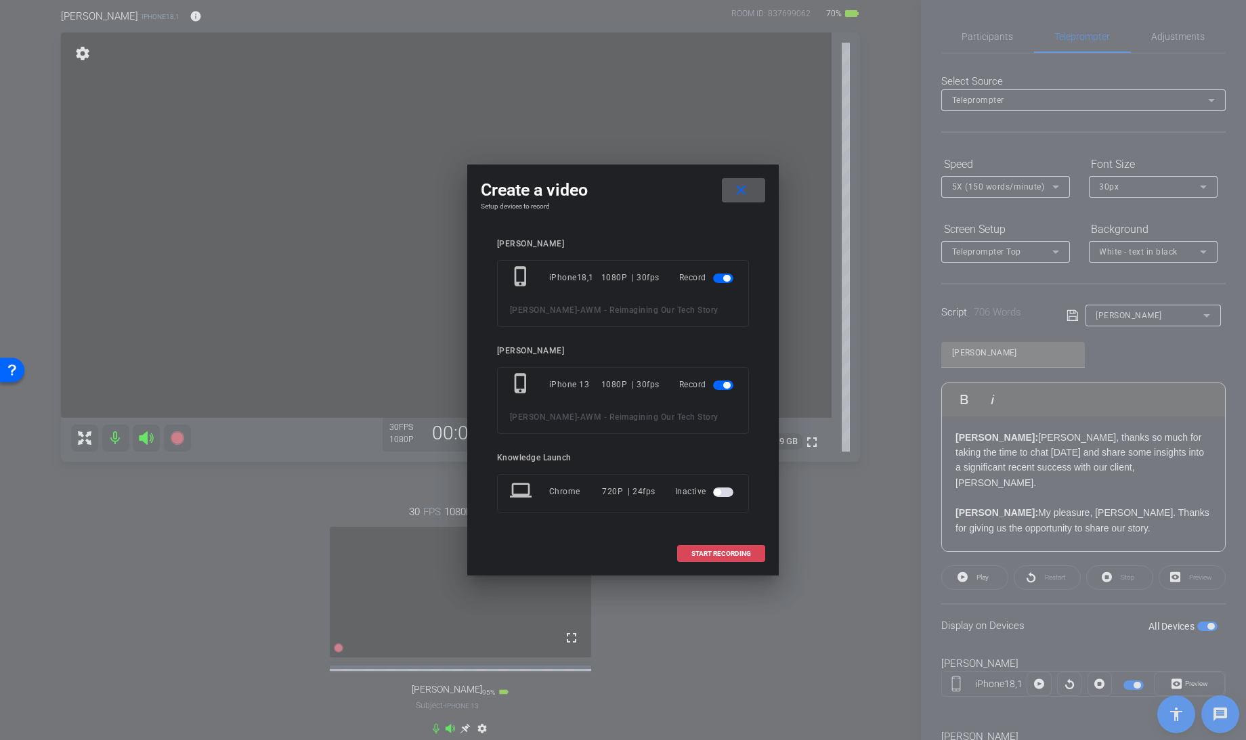
click at [717, 554] on span "START RECORDING" at bounding box center [721, 554] width 60 height 7
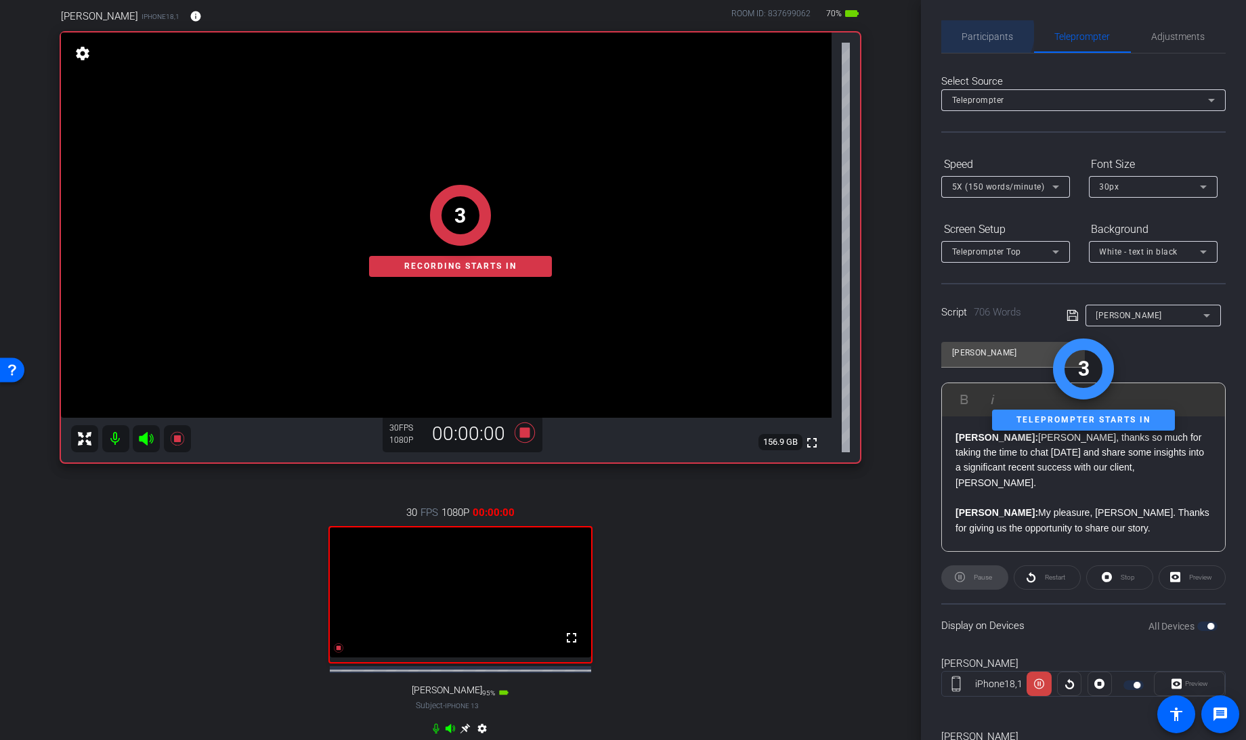
click at [983, 33] on span "Participants" at bounding box center [987, 36] width 51 height 9
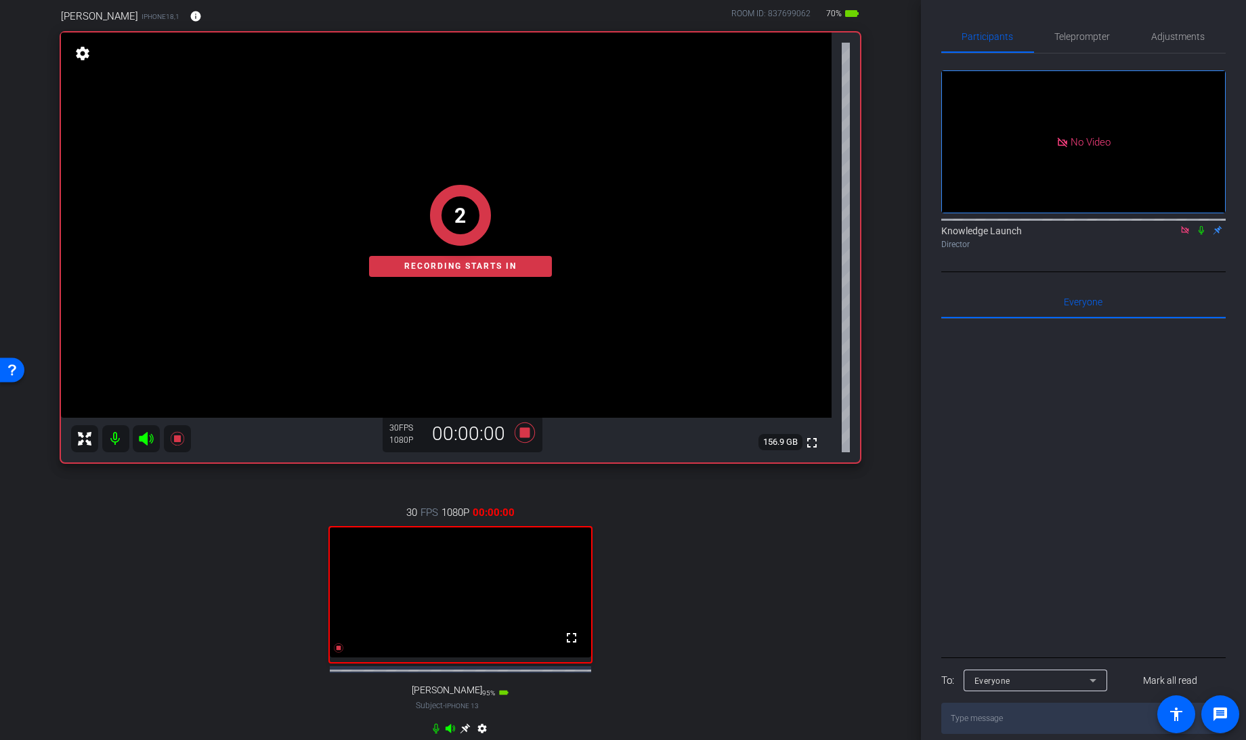
click at [1199, 226] on icon at bounding box center [1201, 230] width 11 height 9
click at [1087, 39] on span "Teleprompter" at bounding box center [1083, 36] width 56 height 9
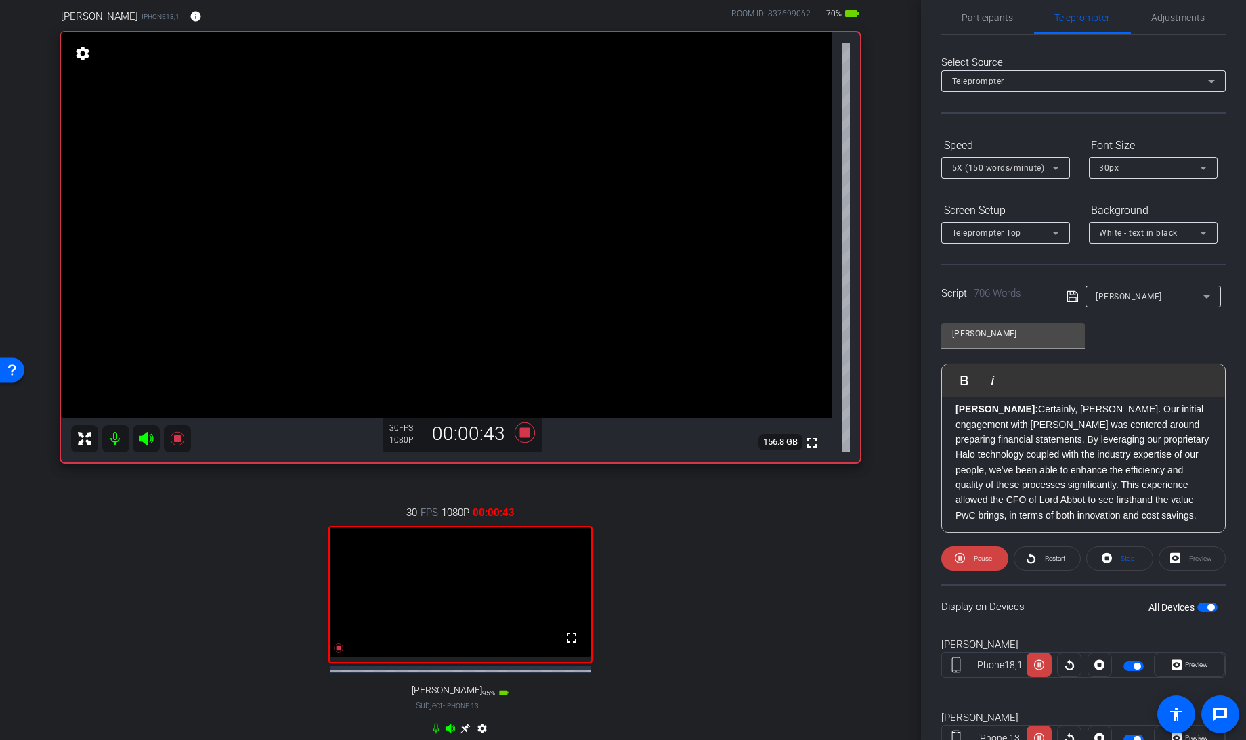
scroll to position [268, 0]
click at [1172, 561] on div "Preview" at bounding box center [1192, 559] width 67 height 24
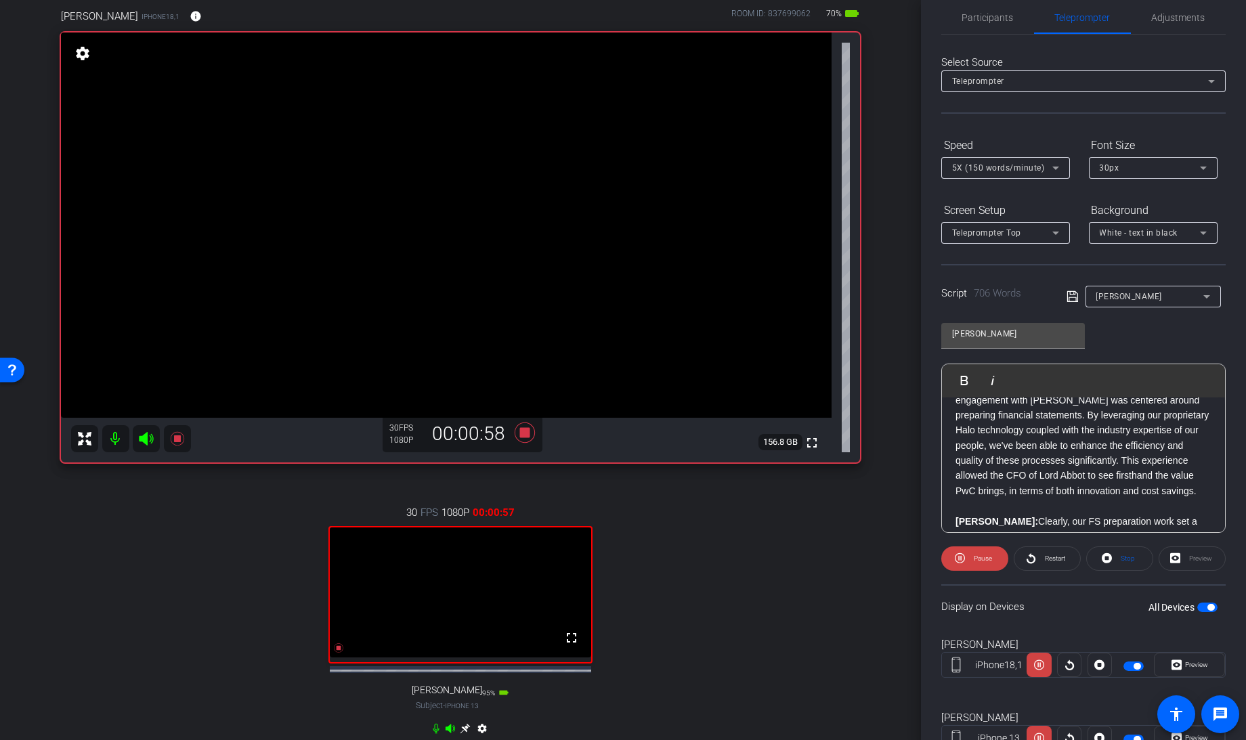
scroll to position [293, 0]
click at [960, 557] on icon at bounding box center [960, 558] width 10 height 10
click at [996, 13] on span "Participants" at bounding box center [987, 17] width 51 height 9
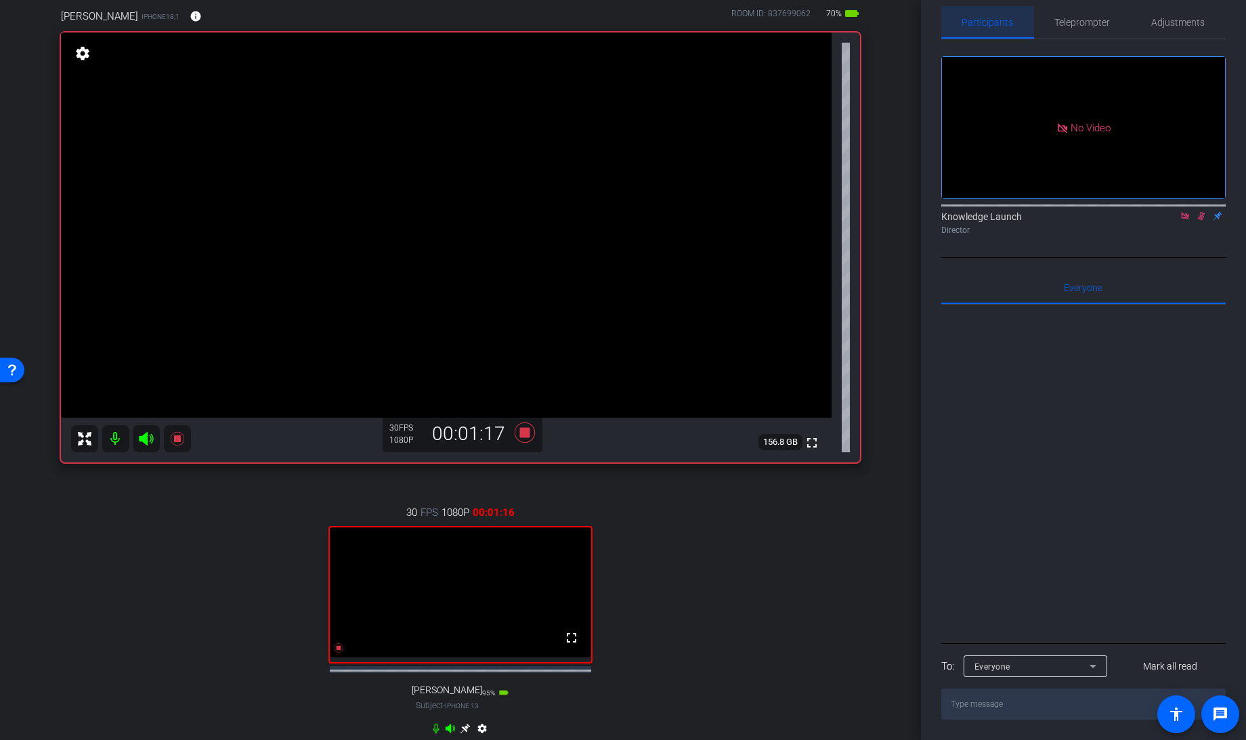
scroll to position [0, 0]
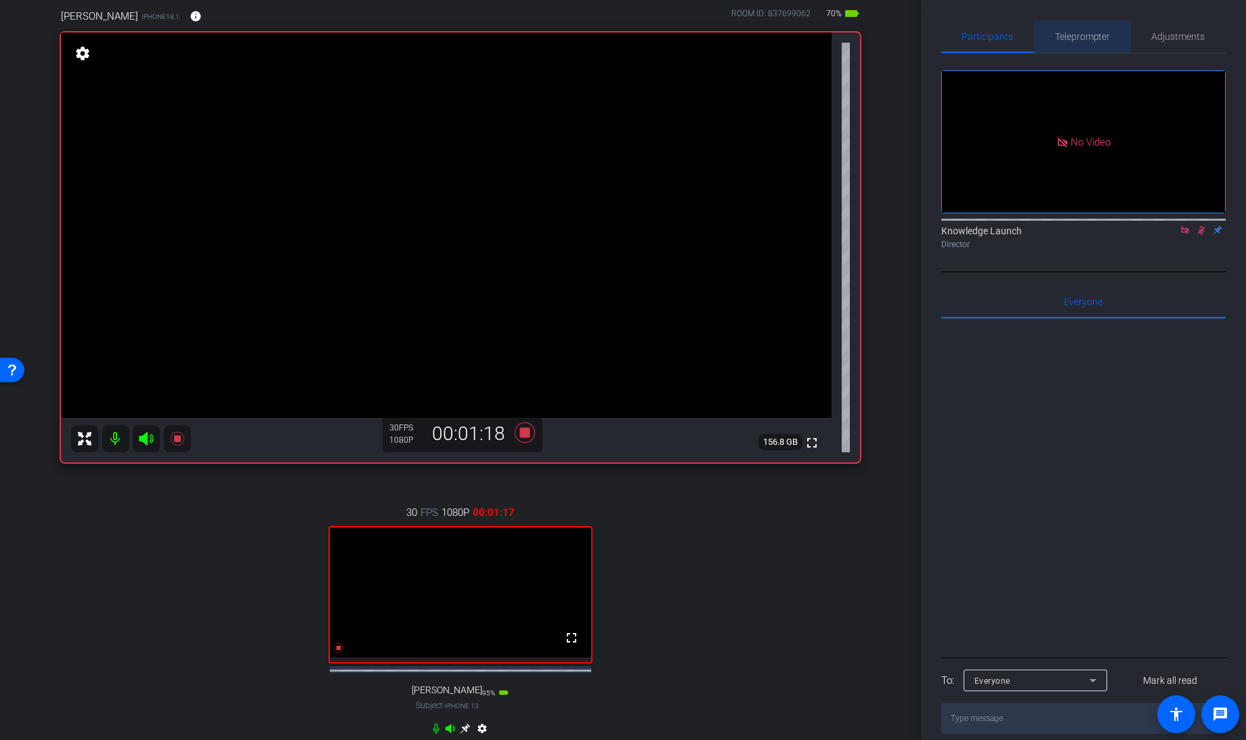
click at [1087, 39] on span "Teleprompter" at bounding box center [1083, 36] width 56 height 9
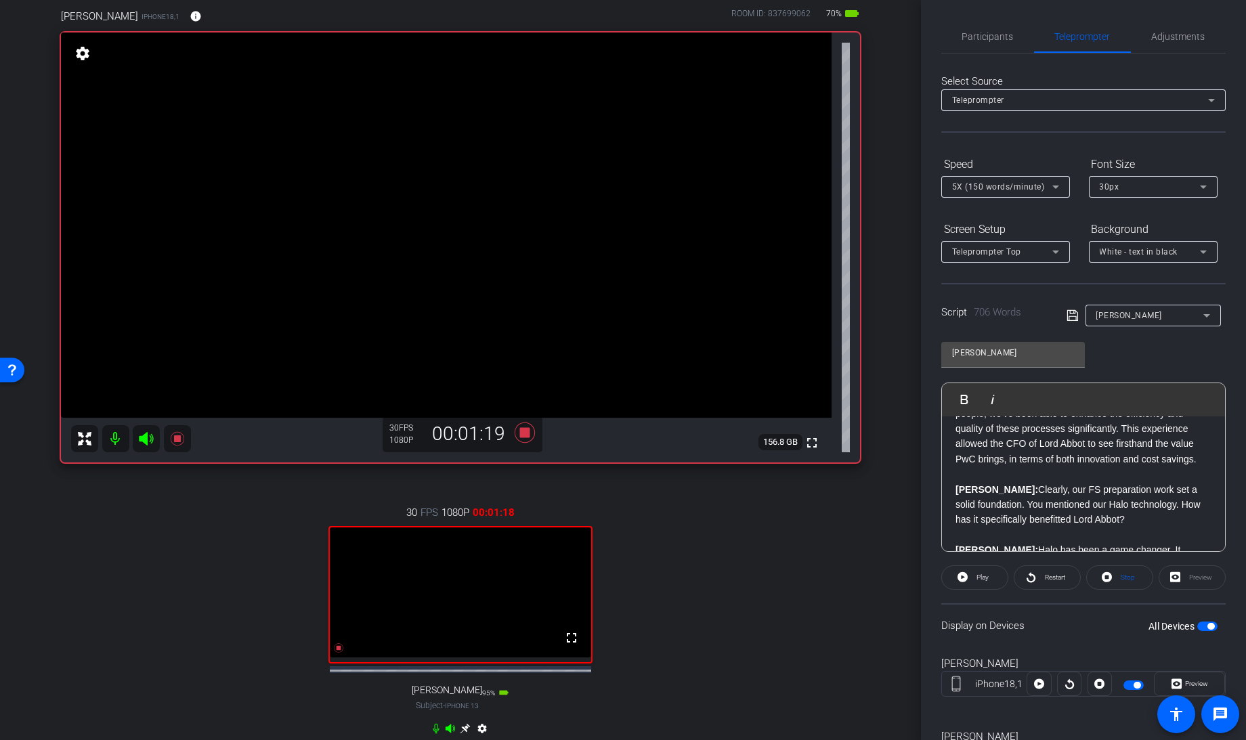
scroll to position [348, 0]
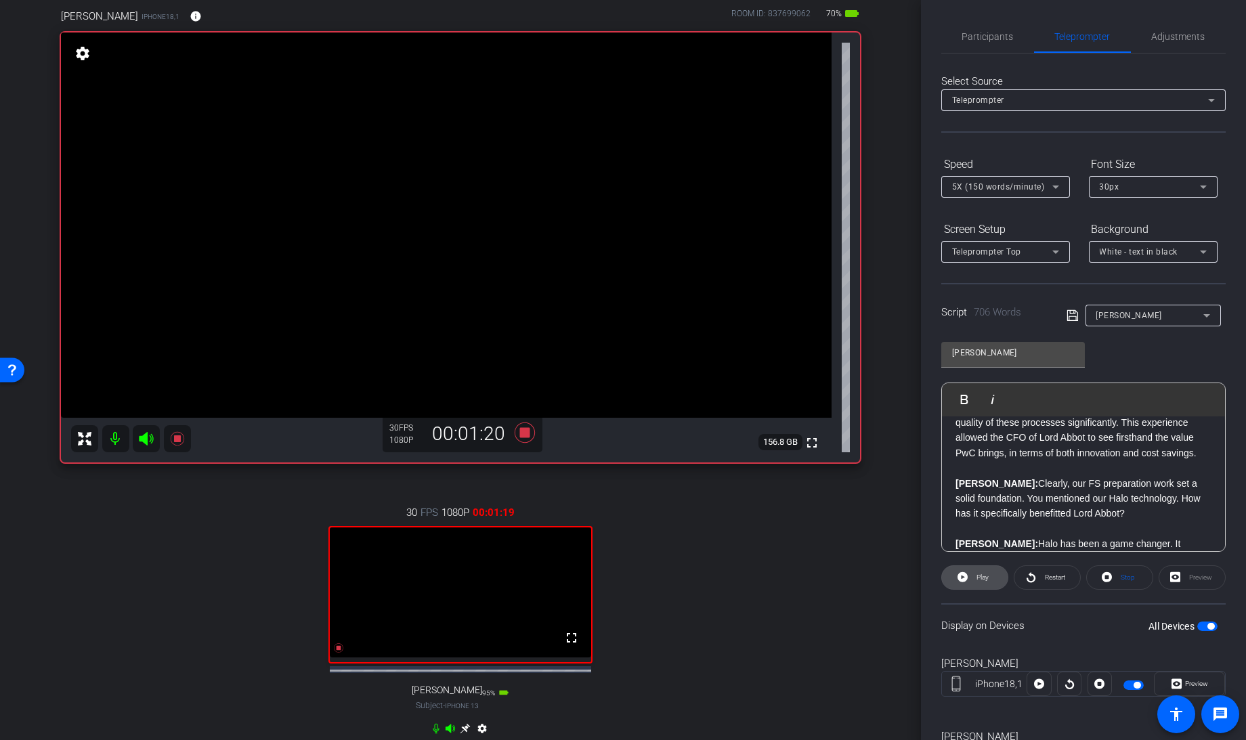
click at [973, 576] on span "Play" at bounding box center [981, 577] width 16 height 19
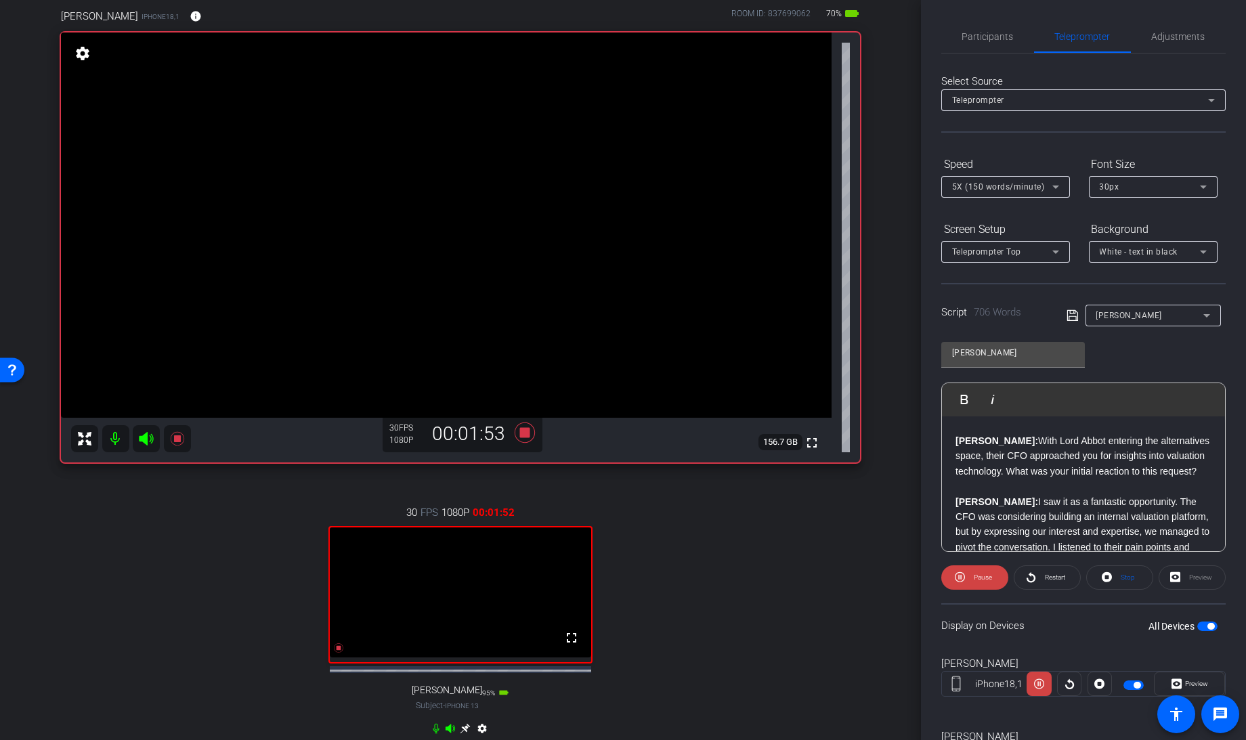
scroll to position [559, 0]
click at [962, 574] on icon at bounding box center [960, 577] width 10 height 17
click at [979, 45] on span "Participants" at bounding box center [987, 36] width 51 height 33
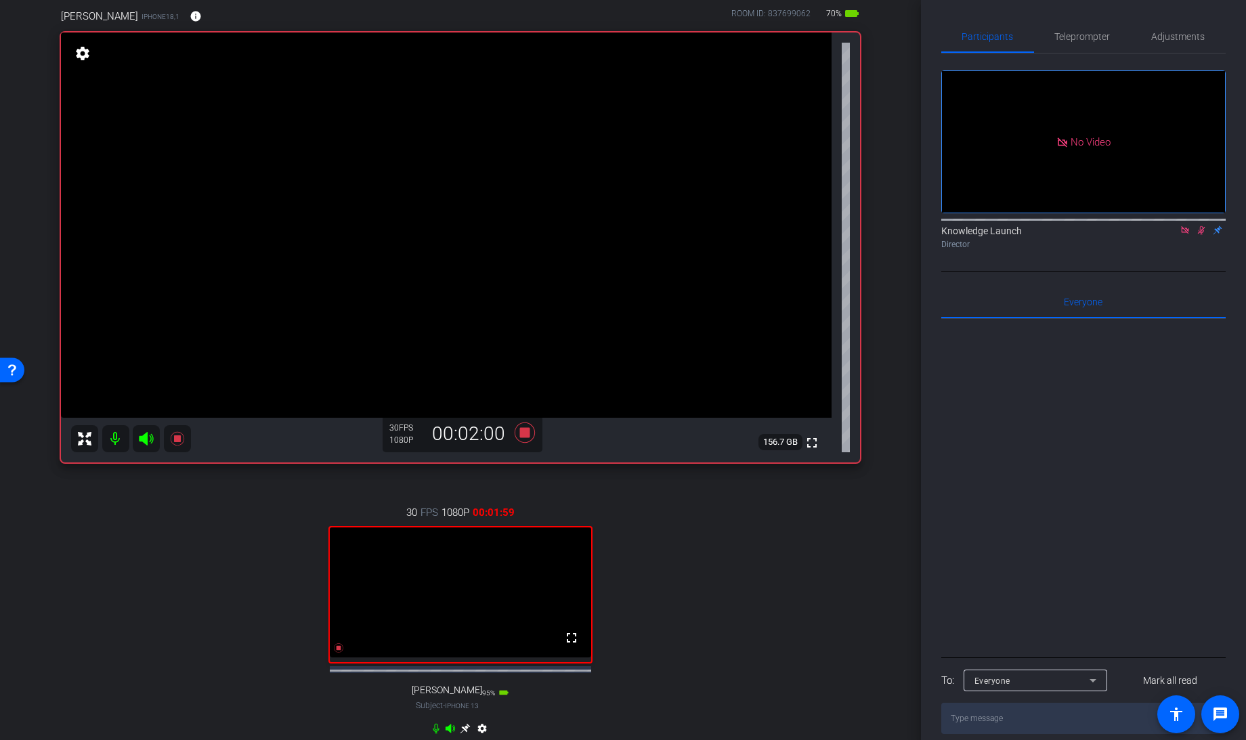
click at [1201, 226] on icon at bounding box center [1201, 230] width 7 height 9
click at [1085, 37] on span "Teleprompter" at bounding box center [1083, 36] width 56 height 9
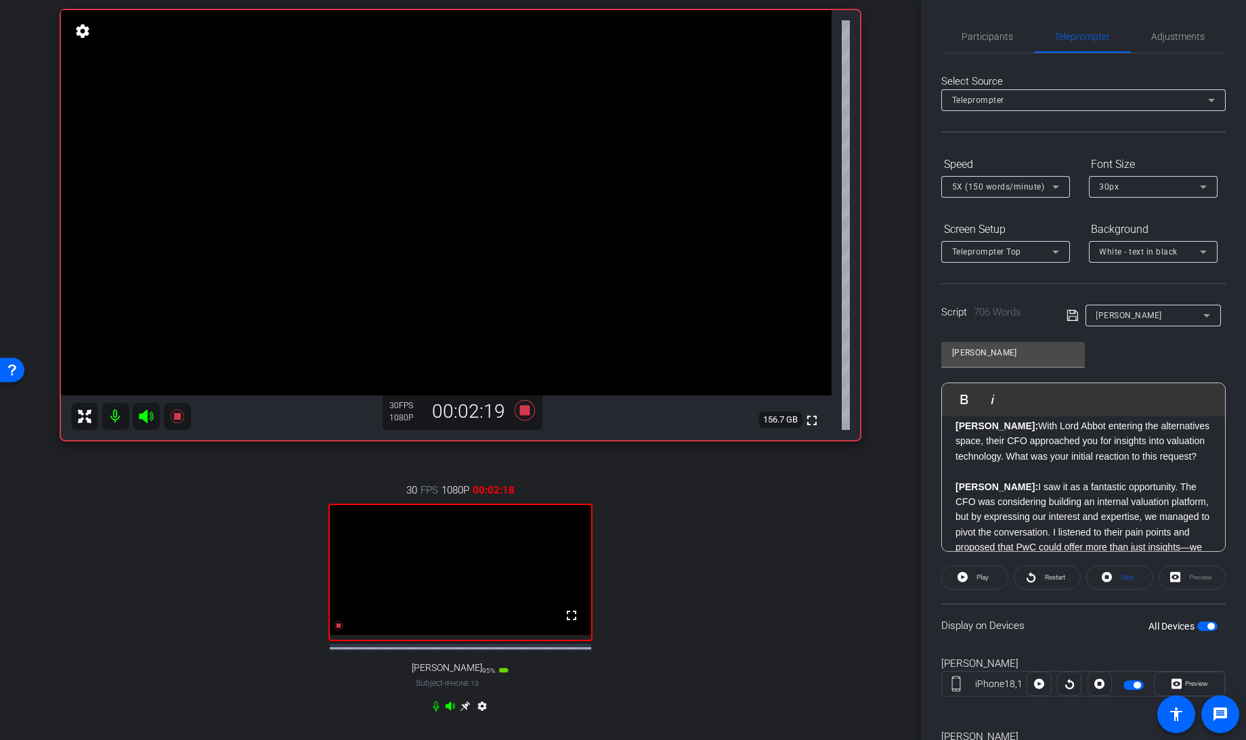
scroll to position [572, 0]
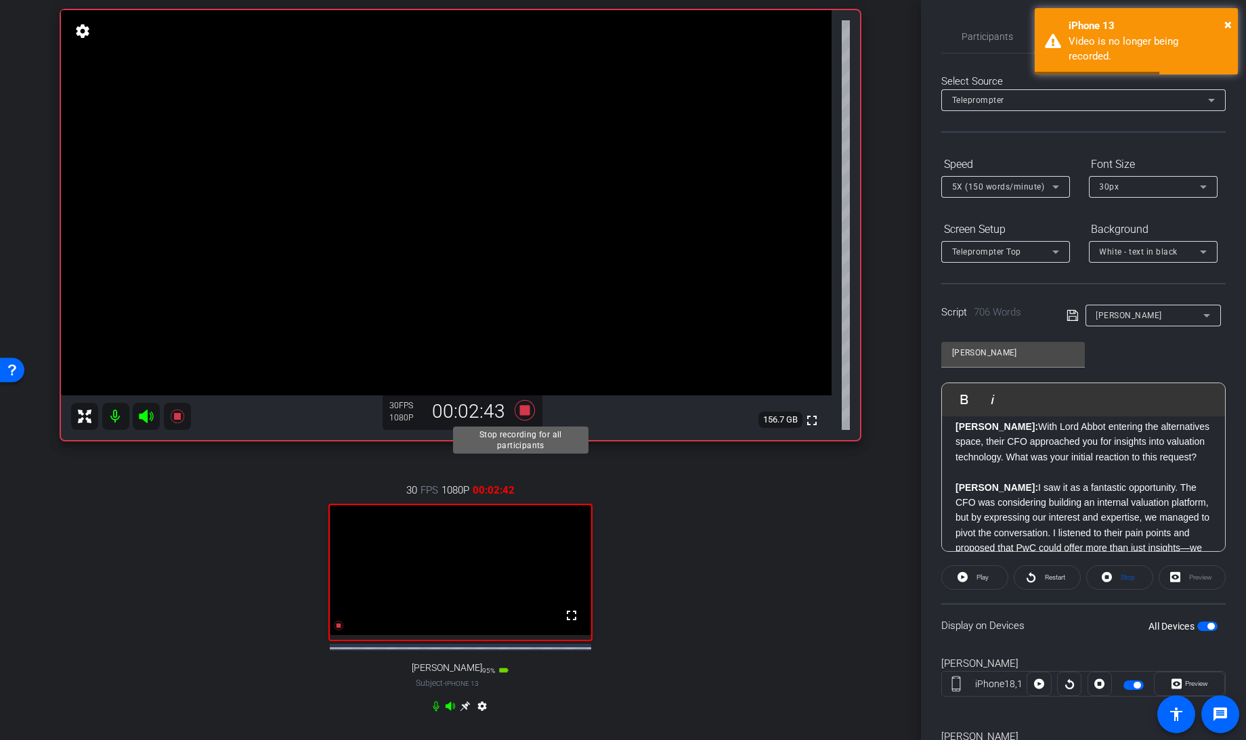
click at [513, 414] on icon at bounding box center [525, 410] width 33 height 24
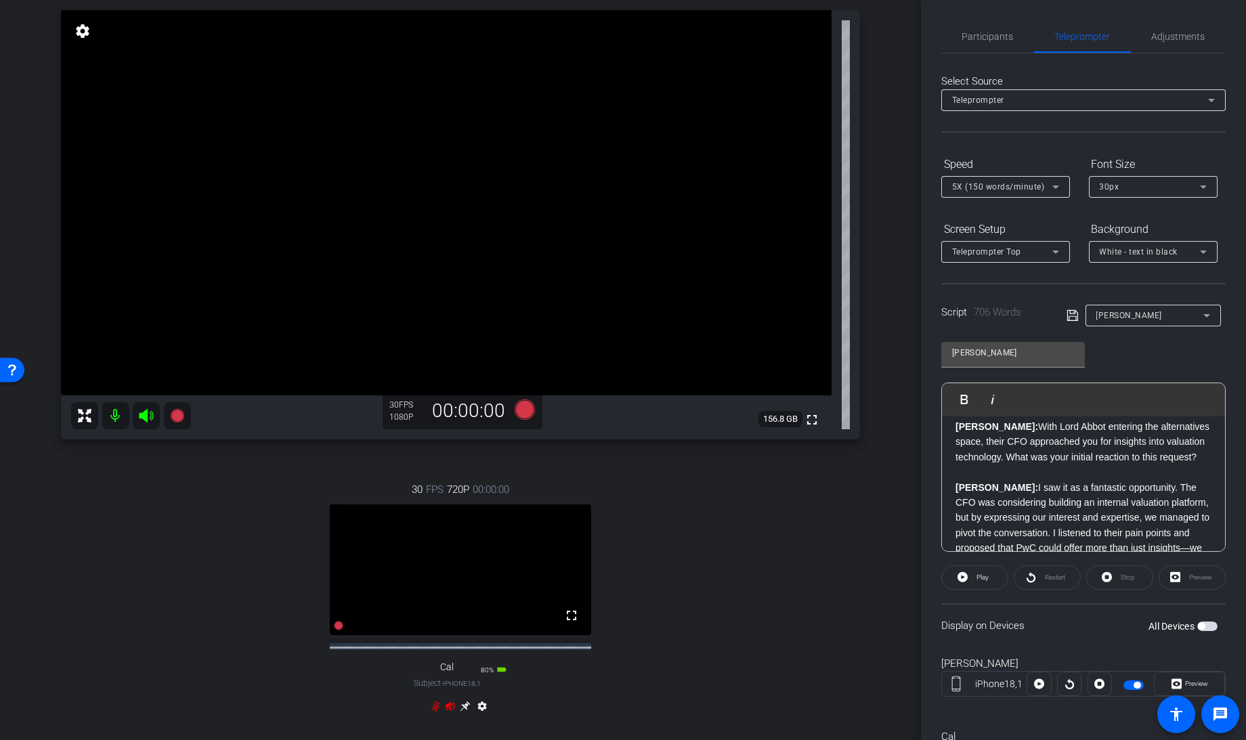
click at [691, 635] on div "30 FPS 720P 00:00:00 fullscreen Cal Subject - iPhone18,1 80% battery_std settin…" at bounding box center [460, 600] width 799 height 280
click at [986, 43] on span "Participants" at bounding box center [987, 36] width 51 height 33
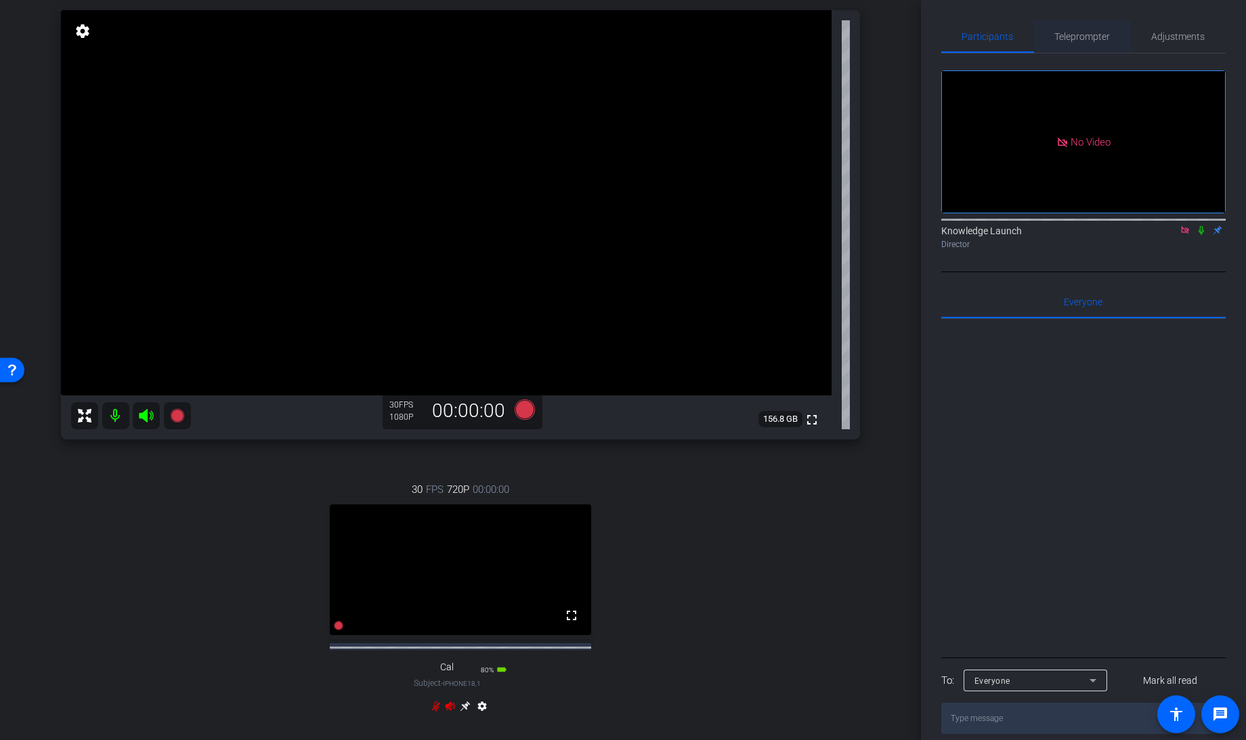
click at [1085, 32] on span "Teleprompter" at bounding box center [1083, 36] width 56 height 9
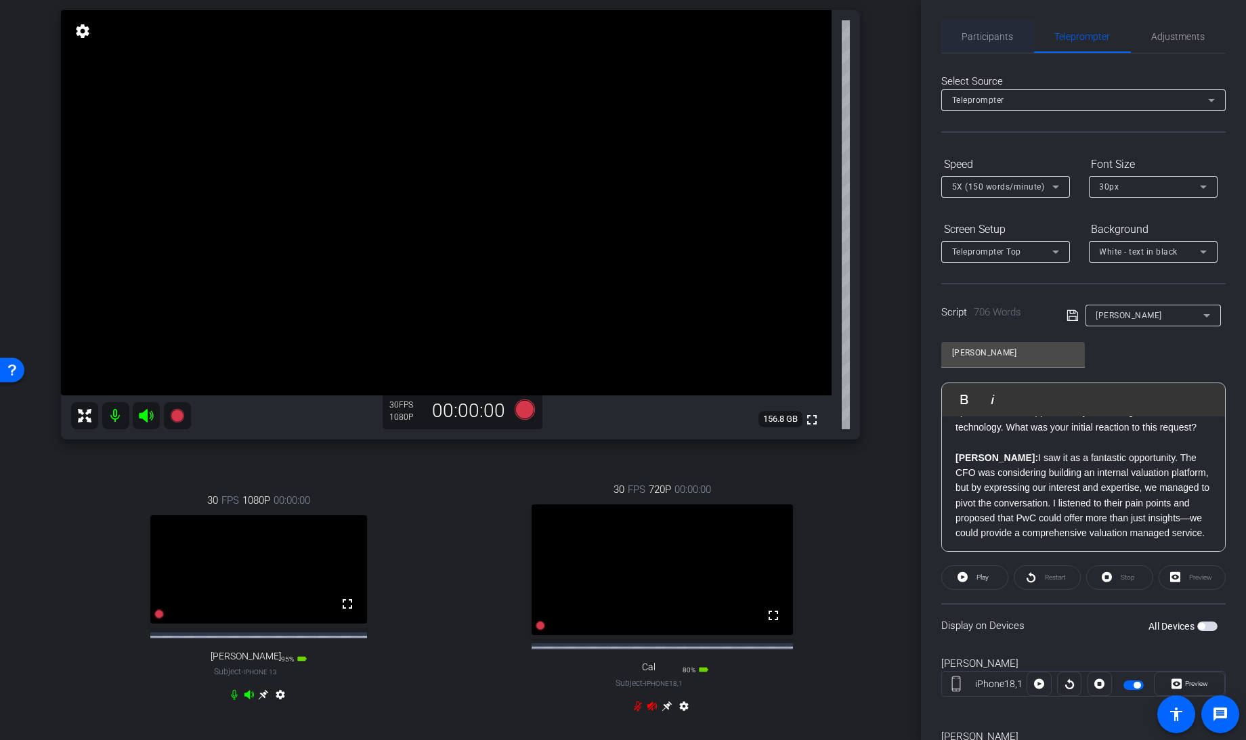
click at [1002, 39] on span "Participants" at bounding box center [987, 36] width 51 height 9
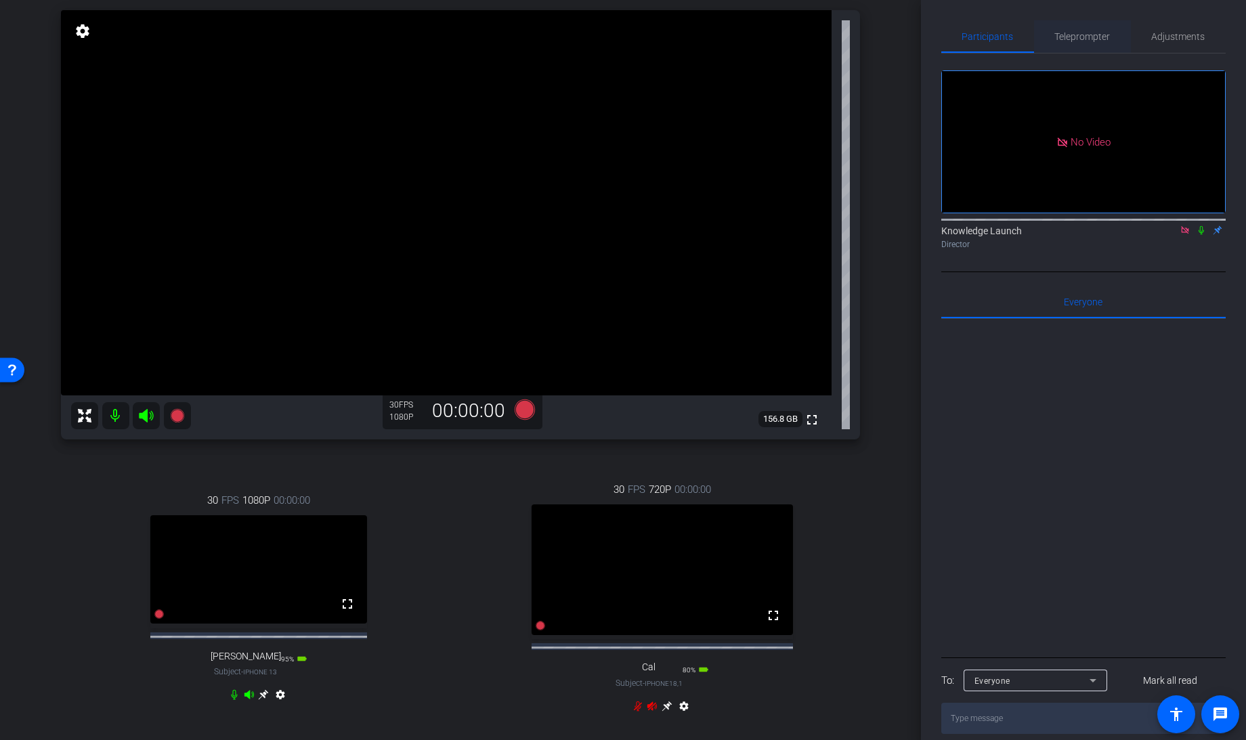
click at [1091, 37] on span "Teleprompter" at bounding box center [1083, 36] width 56 height 9
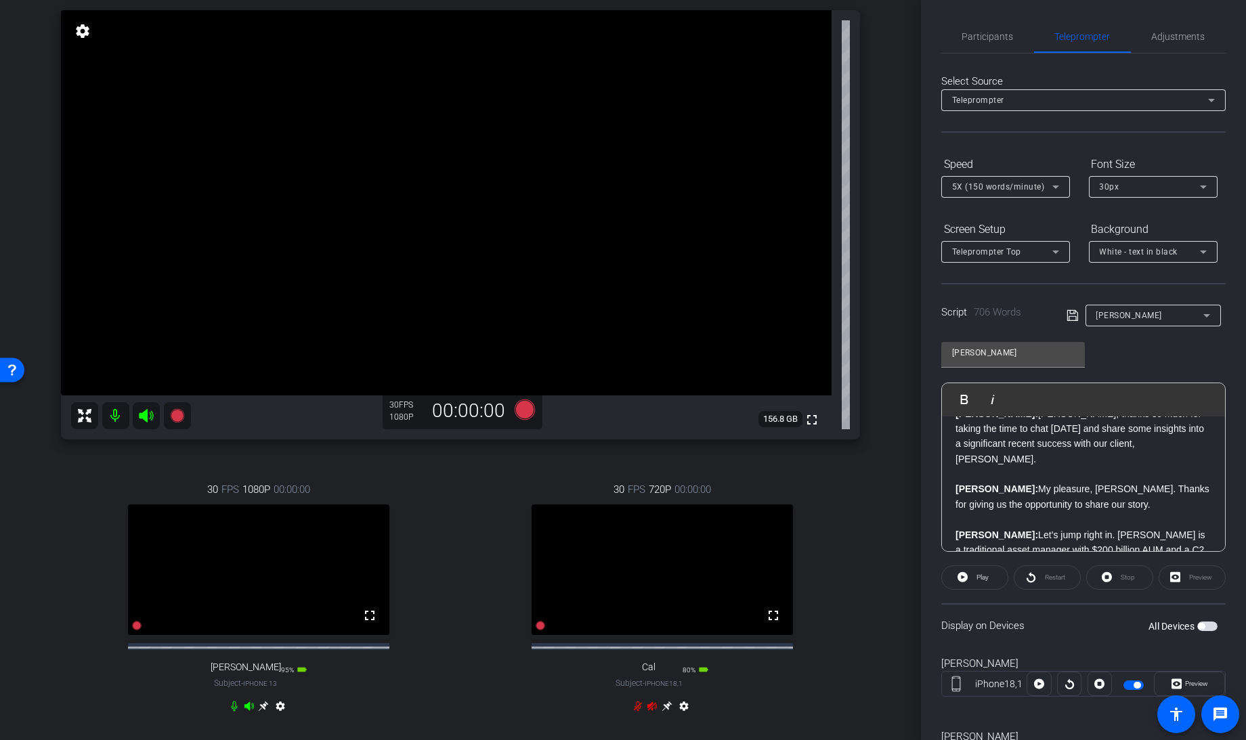
scroll to position [0, 0]
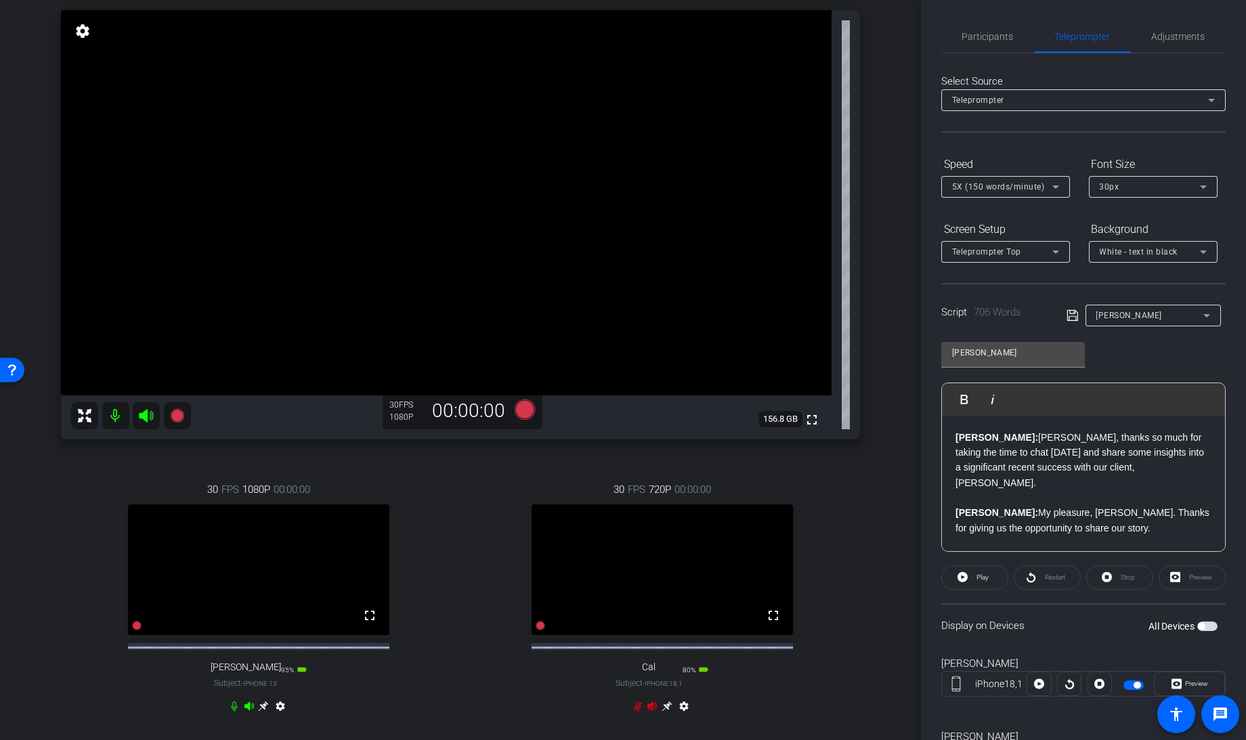
click at [518, 408] on icon at bounding box center [525, 410] width 20 height 20
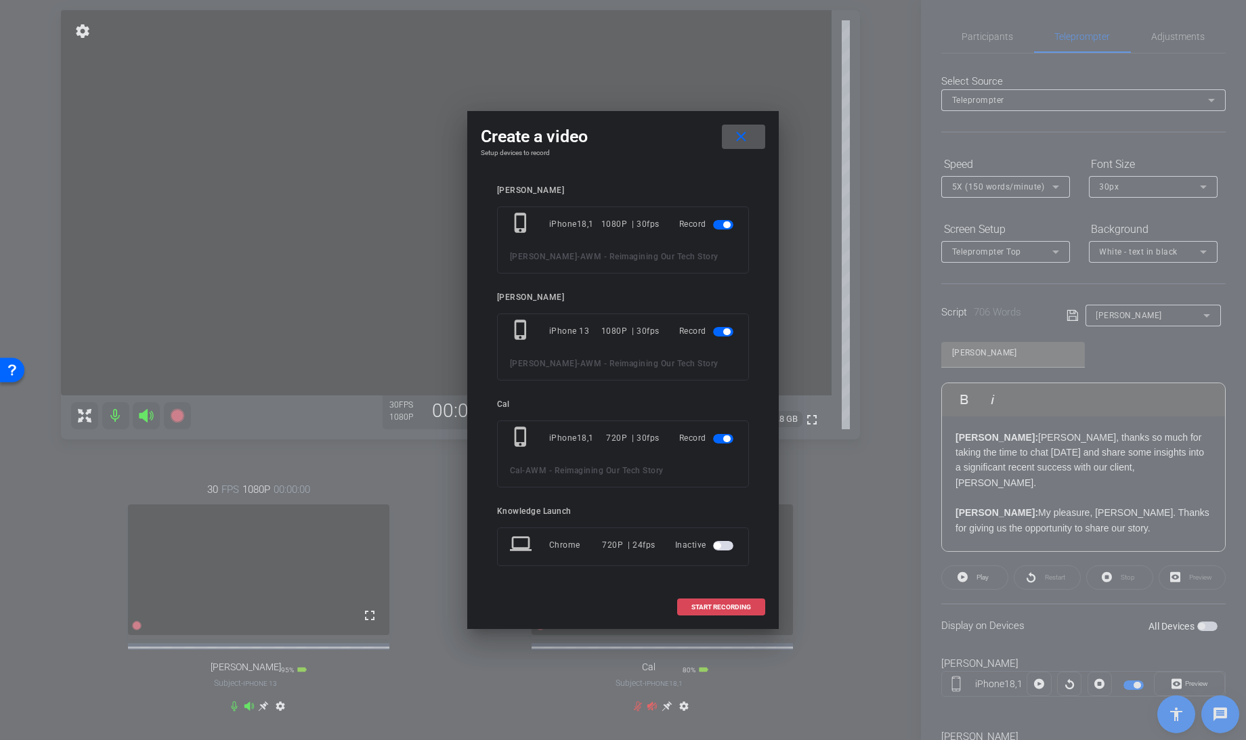
click at [714, 607] on span "START RECORDING" at bounding box center [721, 607] width 60 height 7
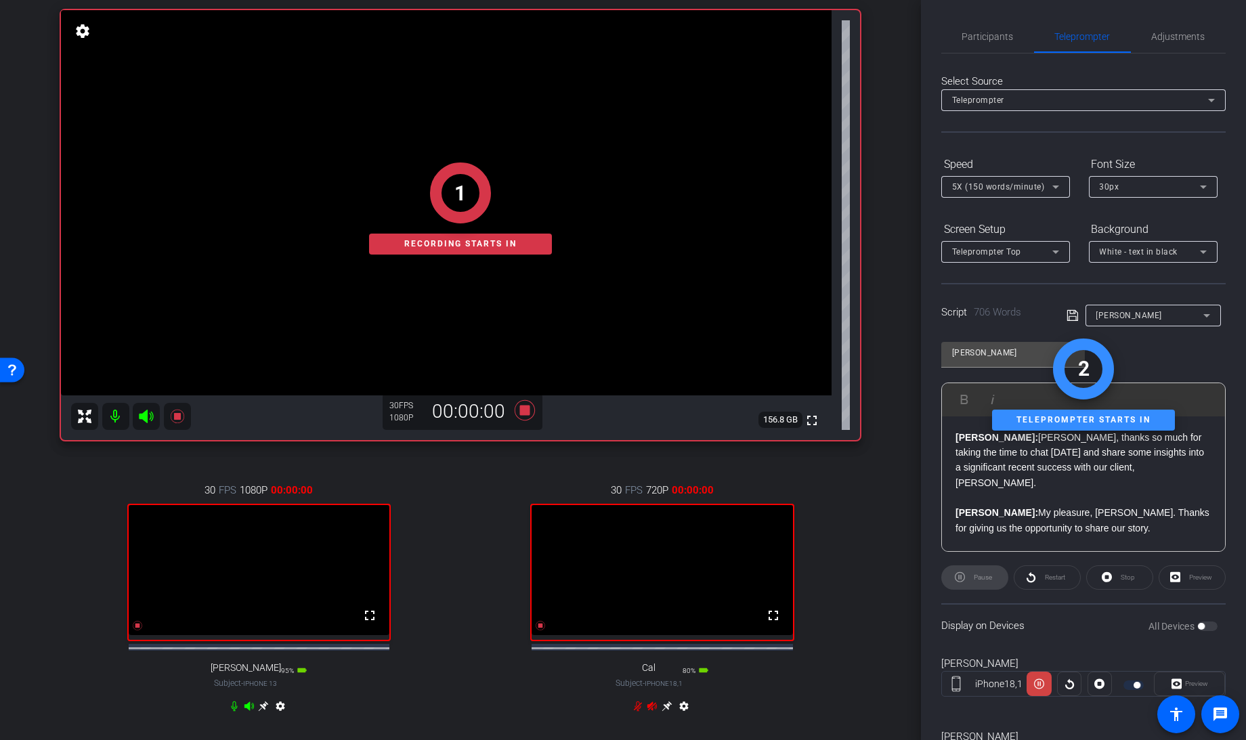
scroll to position [143, 0]
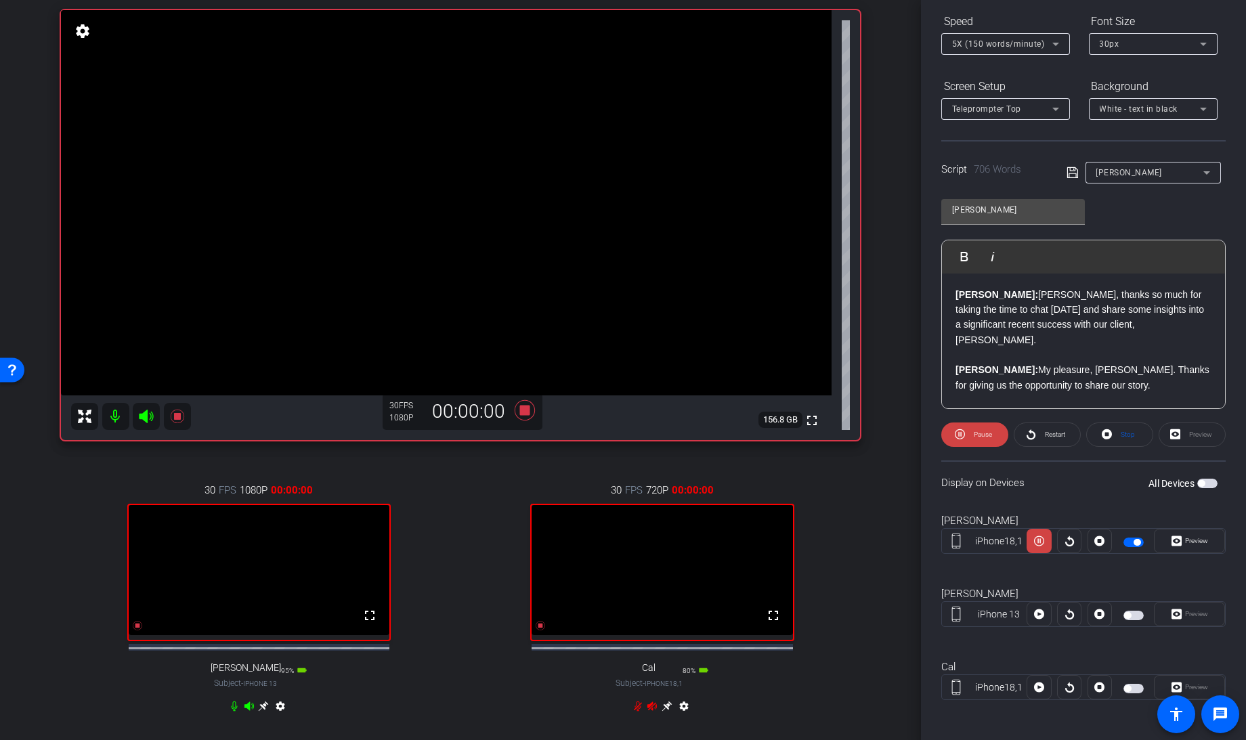
click at [1130, 616] on span "button" at bounding box center [1134, 615] width 20 height 9
click at [1132, 685] on span "button" at bounding box center [1134, 688] width 20 height 9
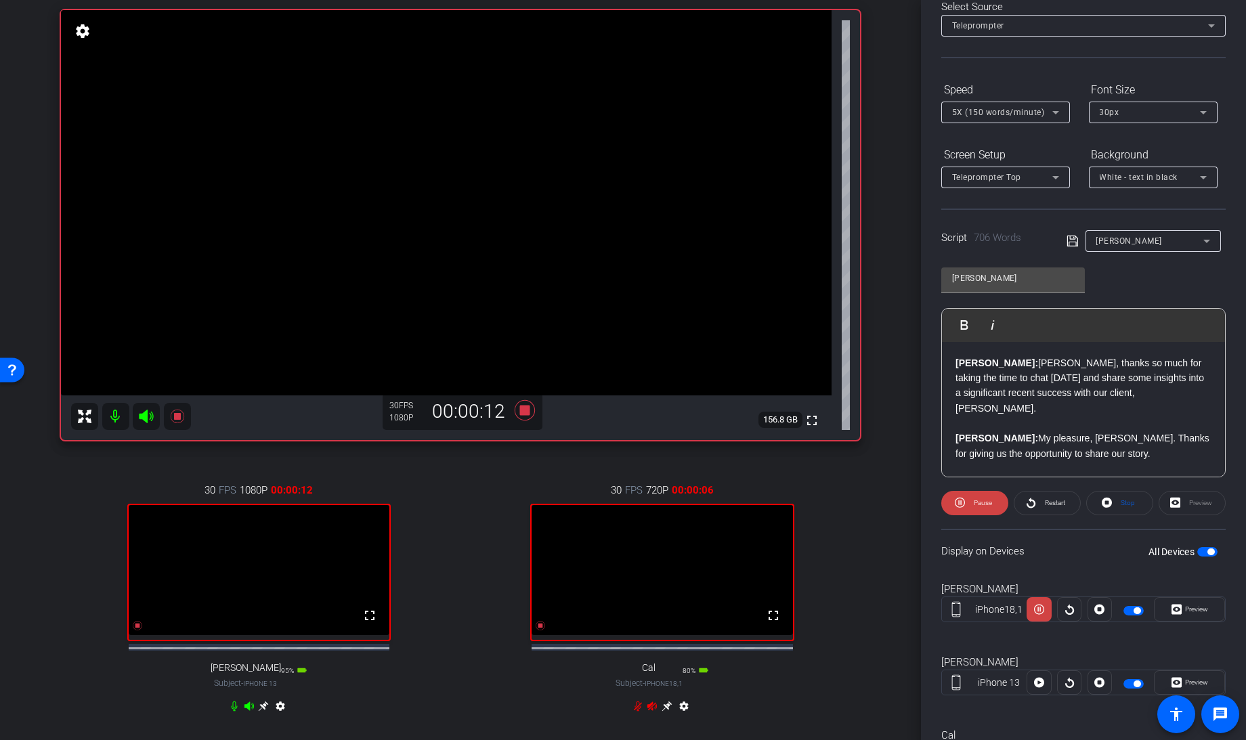
scroll to position [1, 0]
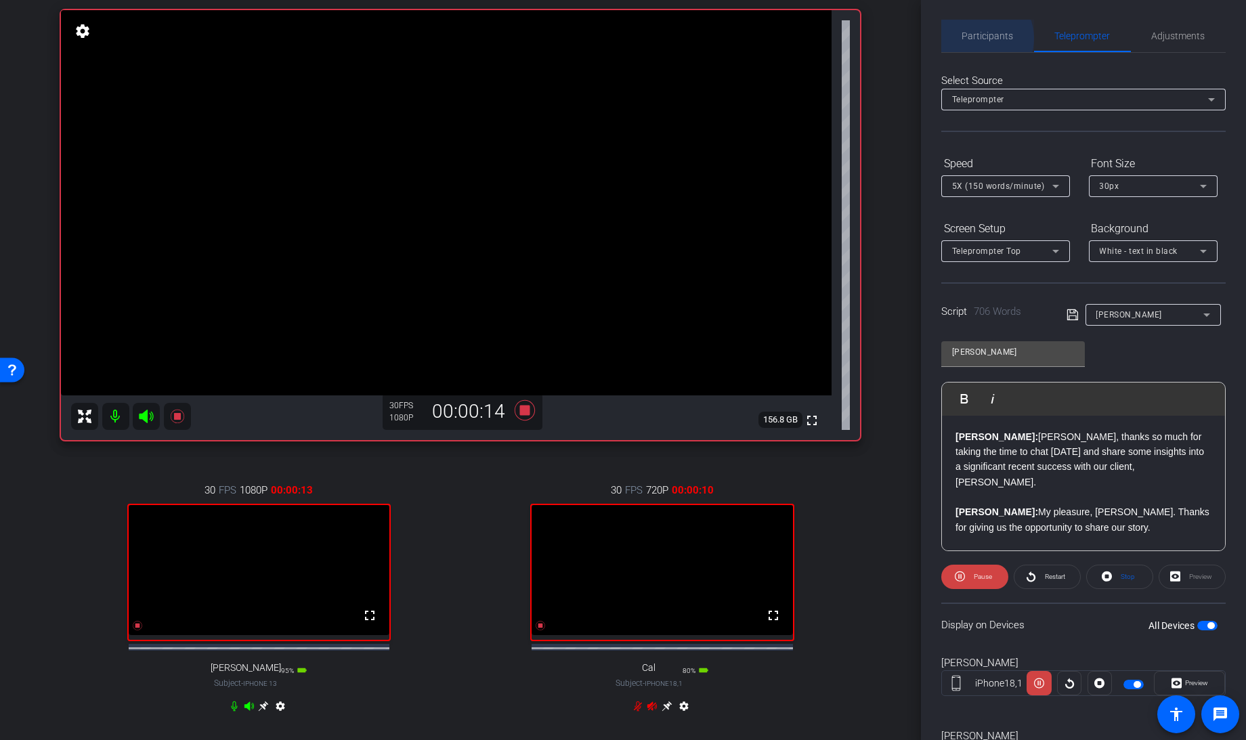
click at [977, 38] on span "Participants" at bounding box center [987, 35] width 51 height 9
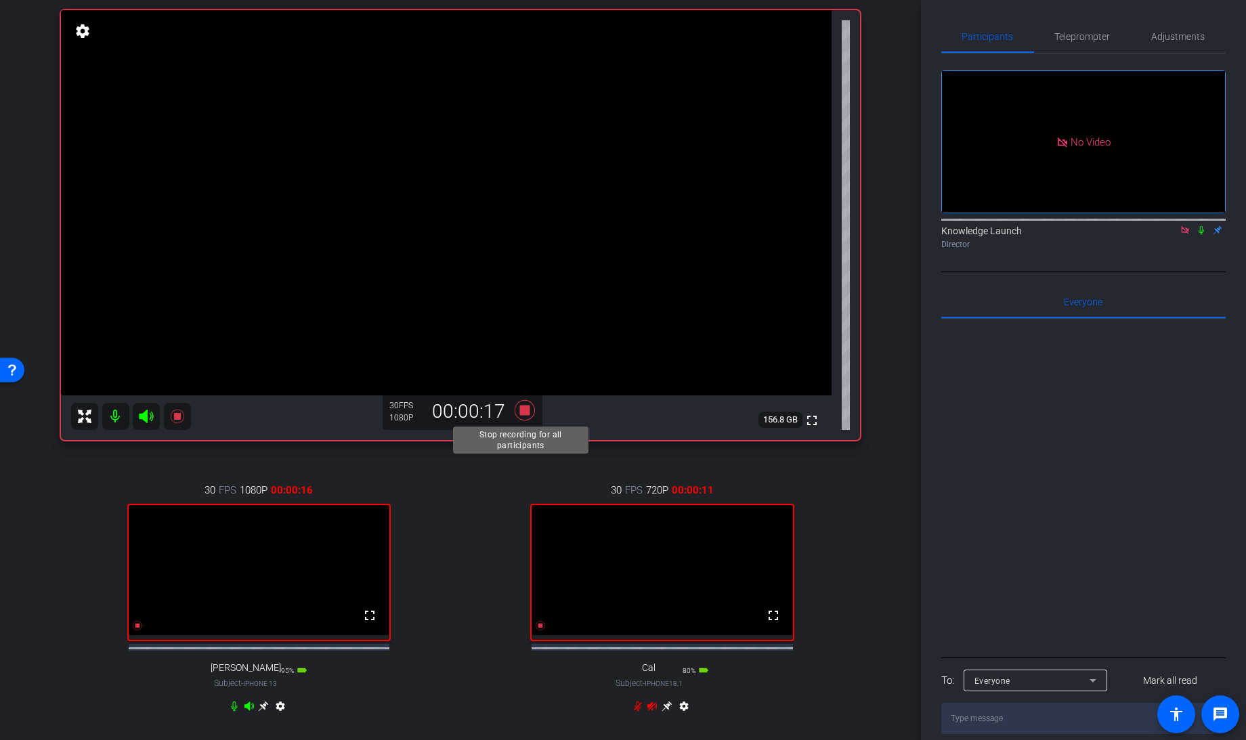
click at [525, 407] on icon at bounding box center [525, 410] width 20 height 20
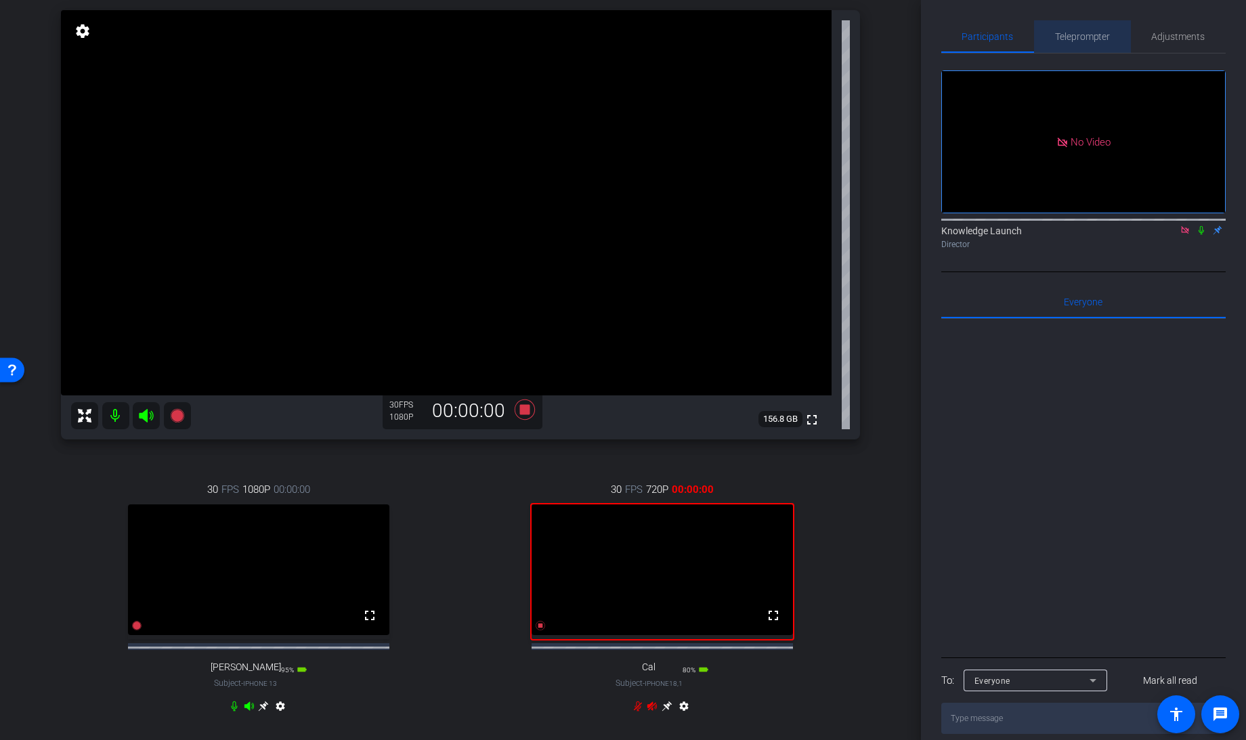
click at [1094, 40] on span "Teleprompter" at bounding box center [1083, 36] width 56 height 9
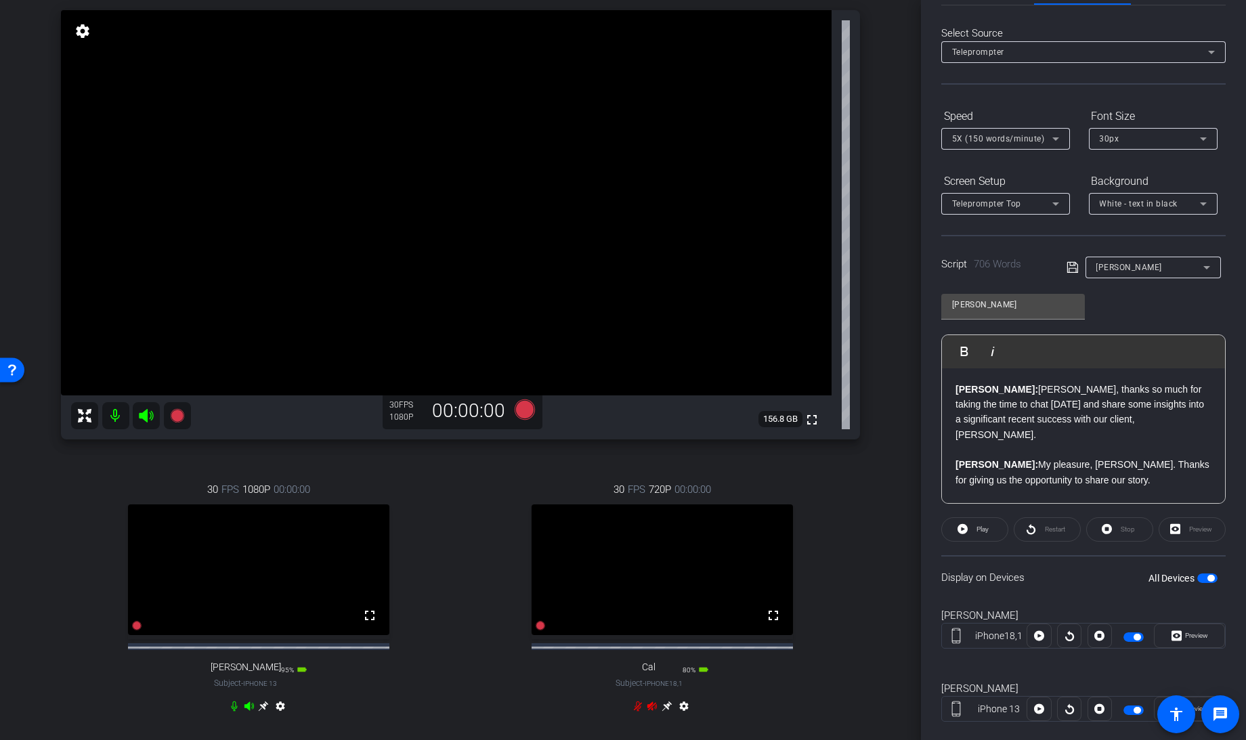
scroll to position [49, 0]
click at [520, 409] on icon at bounding box center [525, 410] width 20 height 20
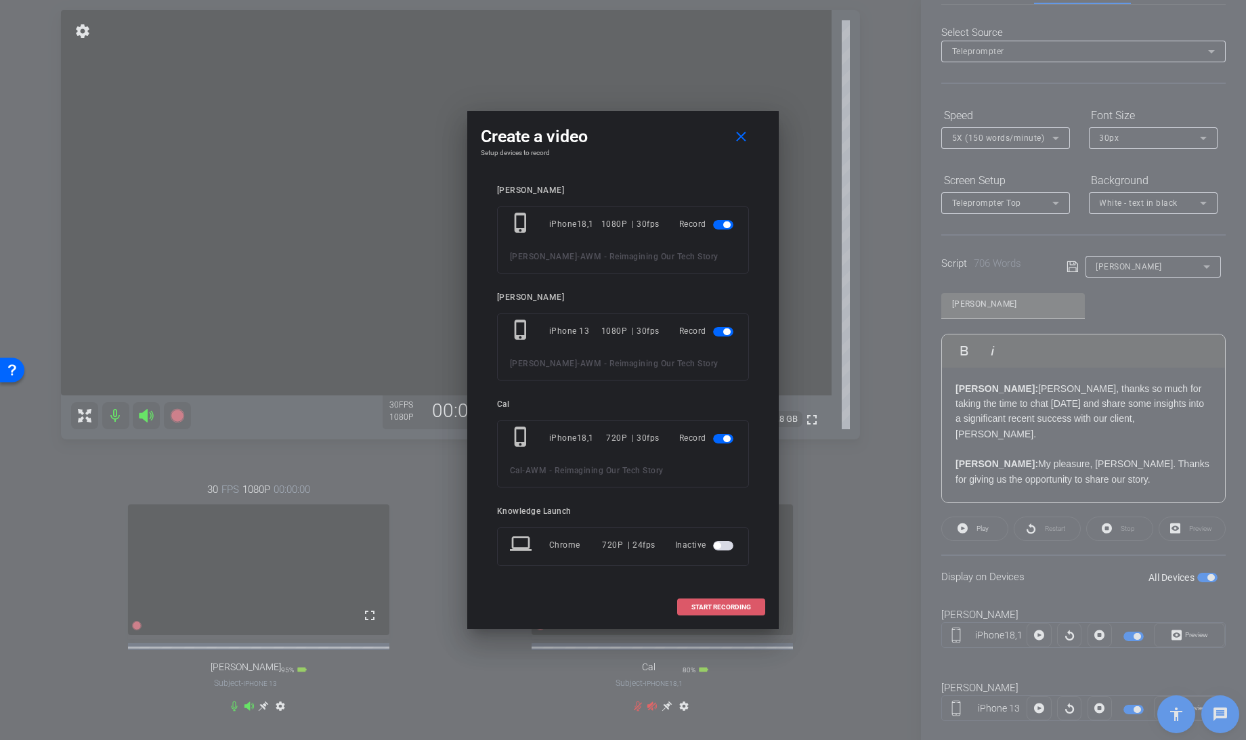
click at [714, 604] on span "START RECORDING" at bounding box center [721, 607] width 60 height 7
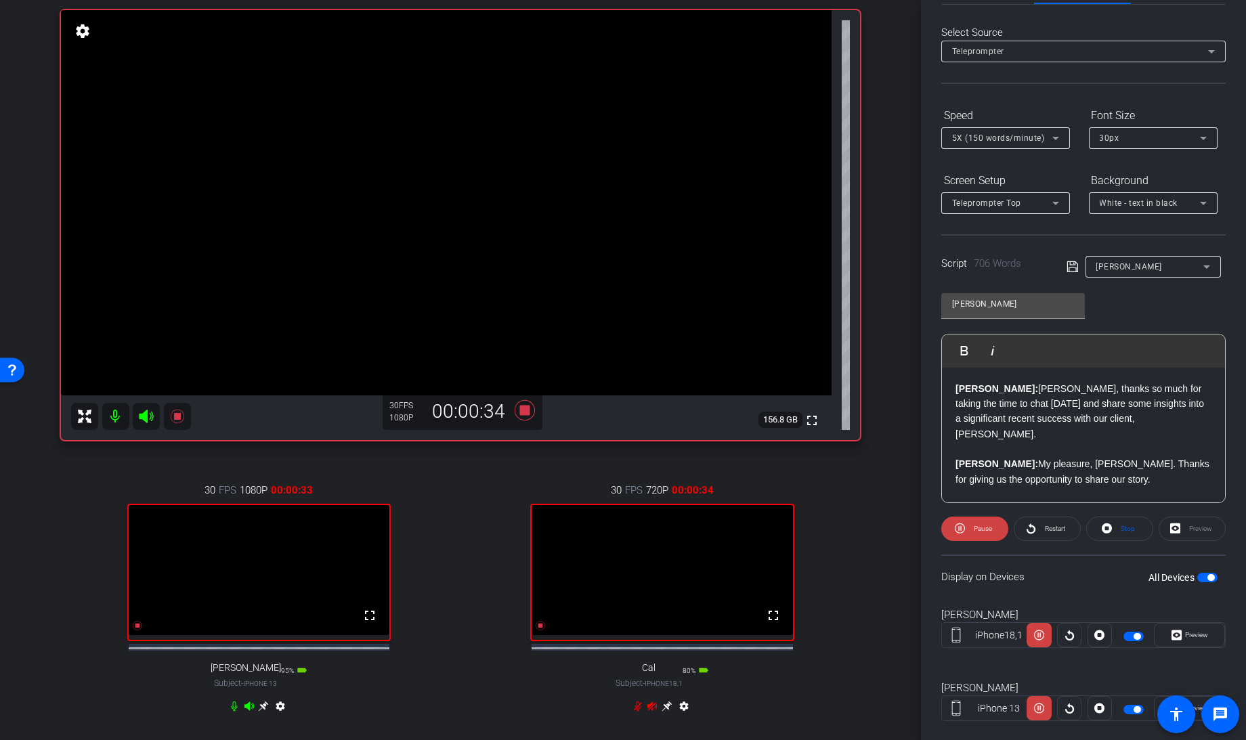
scroll to position [0, 0]
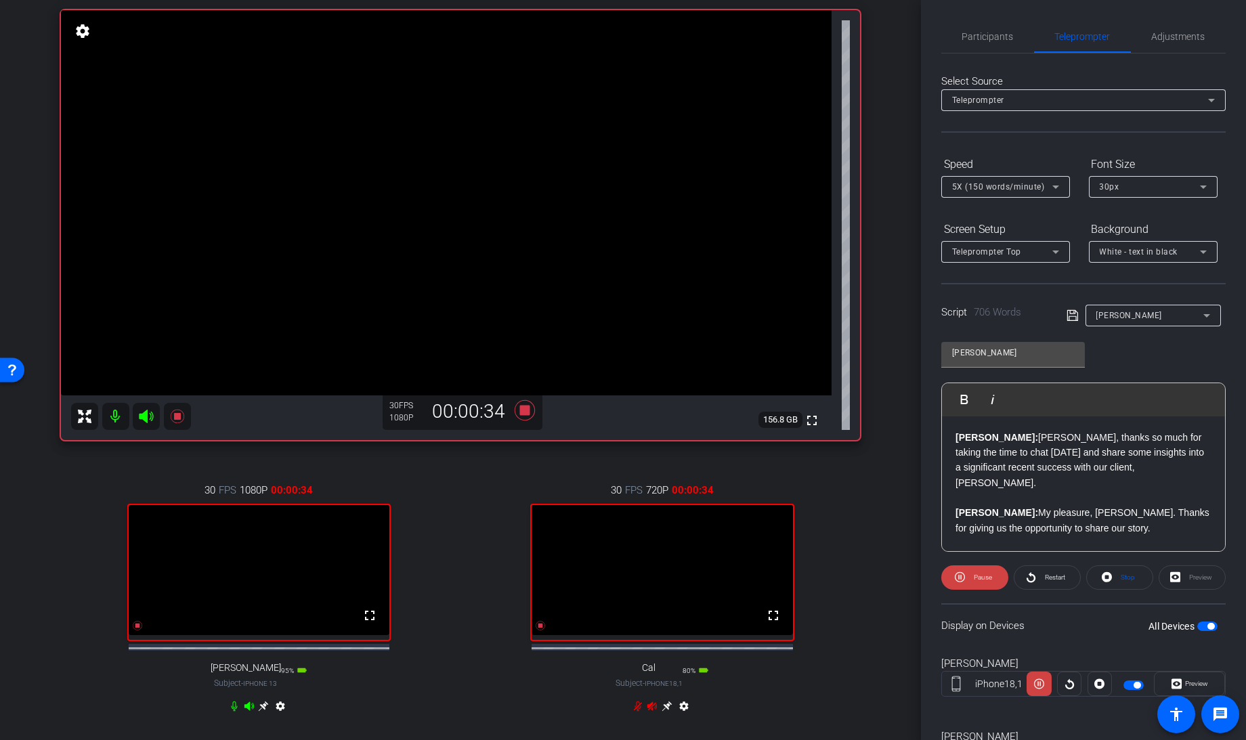
click at [979, 18] on div "Participants Teleprompter Adjustments Knowledge Launch Director Everyone 0 Mark…" at bounding box center [1083, 370] width 325 height 740
click at [980, 37] on span "Participants" at bounding box center [987, 36] width 51 height 9
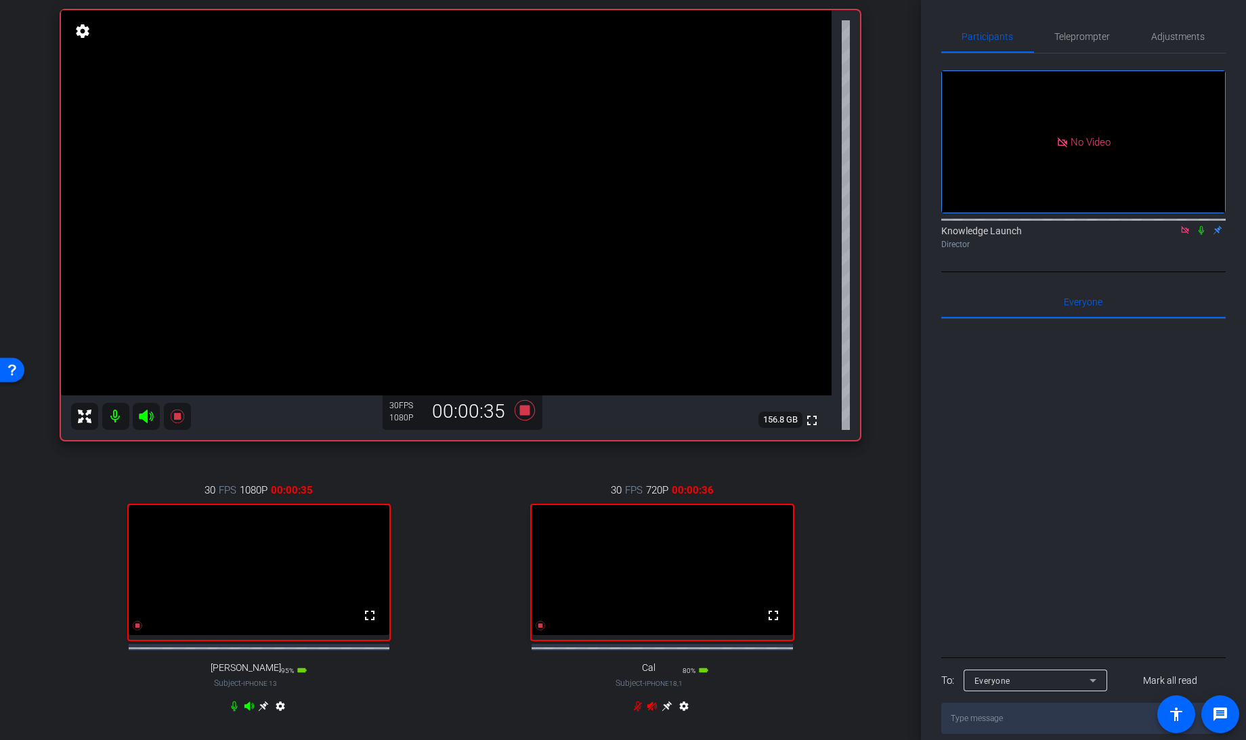
click at [1205, 226] on icon at bounding box center [1201, 230] width 11 height 9
click at [1086, 44] on span "Teleprompter" at bounding box center [1083, 36] width 56 height 33
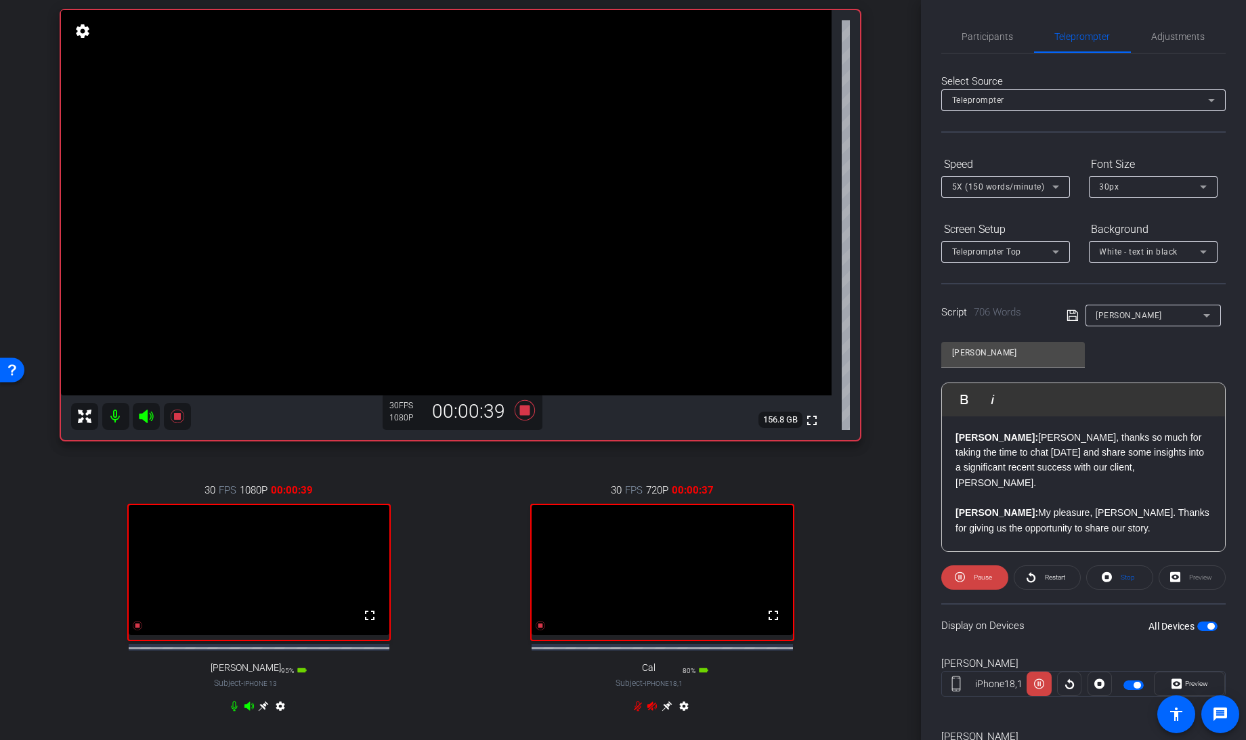
scroll to position [1, 0]
click at [963, 574] on icon at bounding box center [960, 576] width 10 height 10
click at [963, 574] on icon at bounding box center [963, 576] width 10 height 10
click at [963, 574] on icon at bounding box center [960, 576] width 10 height 10
click at [963, 574] on icon at bounding box center [963, 576] width 10 height 10
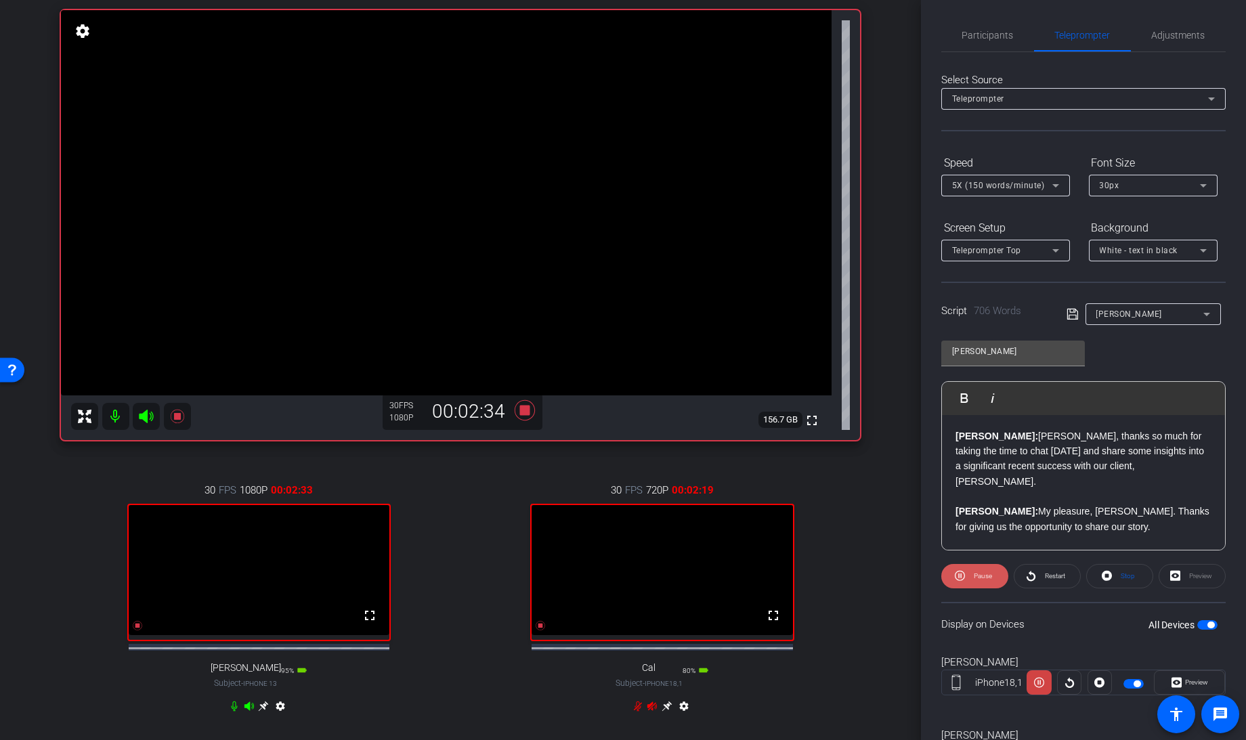
click at [963, 574] on icon at bounding box center [960, 576] width 10 height 10
click at [963, 574] on icon at bounding box center [963, 576] width 10 height 10
click at [974, 572] on span "Pause" at bounding box center [983, 575] width 18 height 7
click at [973, 572] on span "Play" at bounding box center [981, 576] width 16 height 19
click at [974, 572] on span "Pause" at bounding box center [983, 575] width 18 height 7
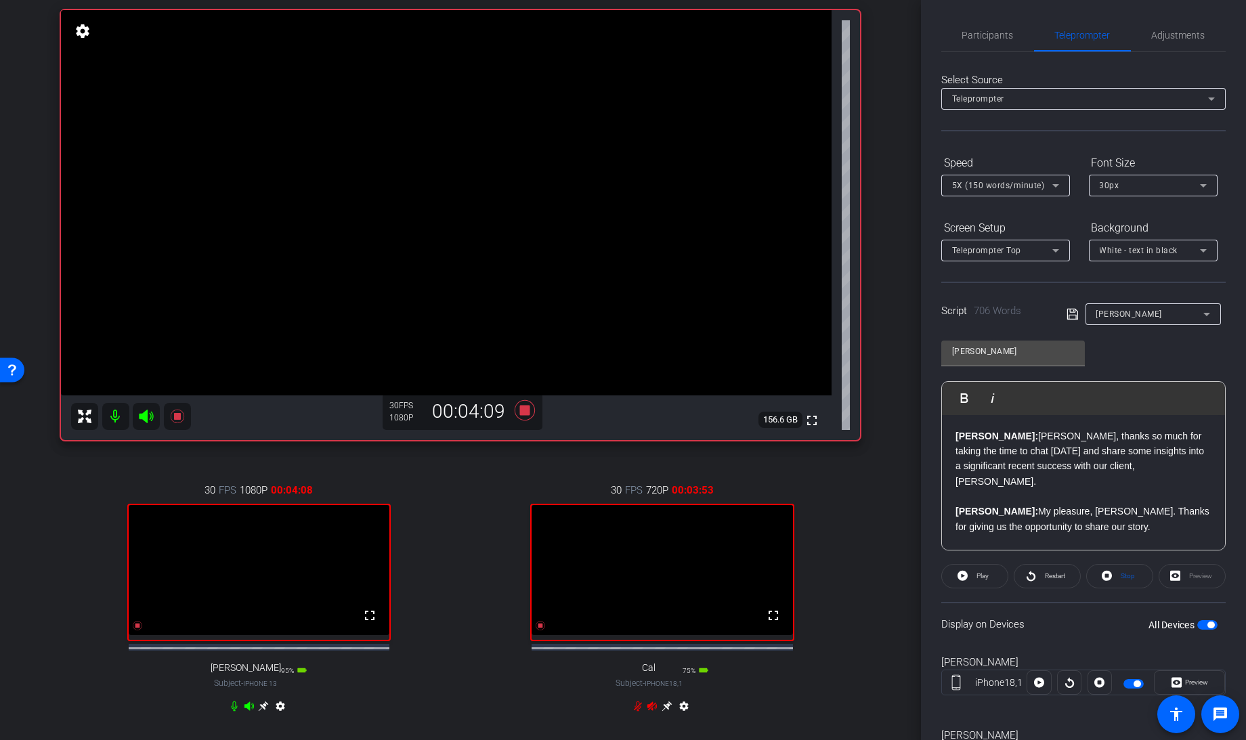
click at [973, 572] on span "Play" at bounding box center [981, 576] width 16 height 19
click at [974, 572] on span "Pause" at bounding box center [983, 575] width 18 height 7
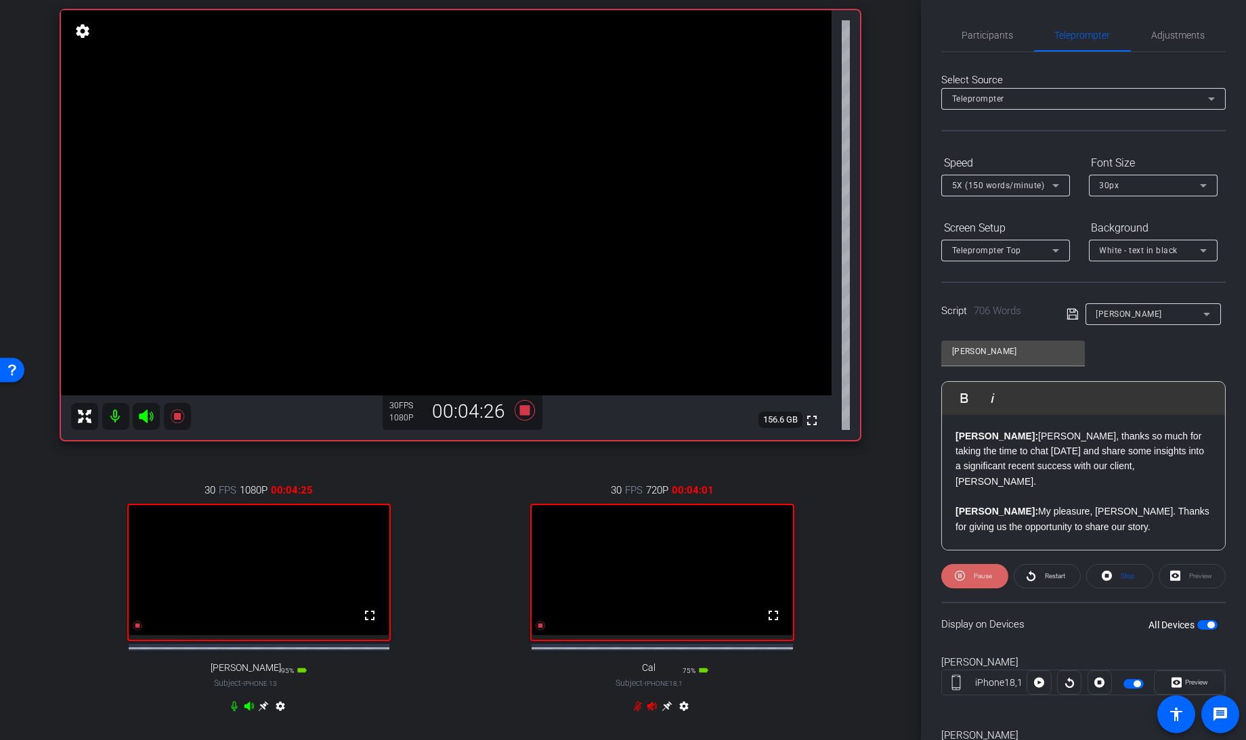
click at [958, 574] on icon at bounding box center [960, 576] width 10 height 10
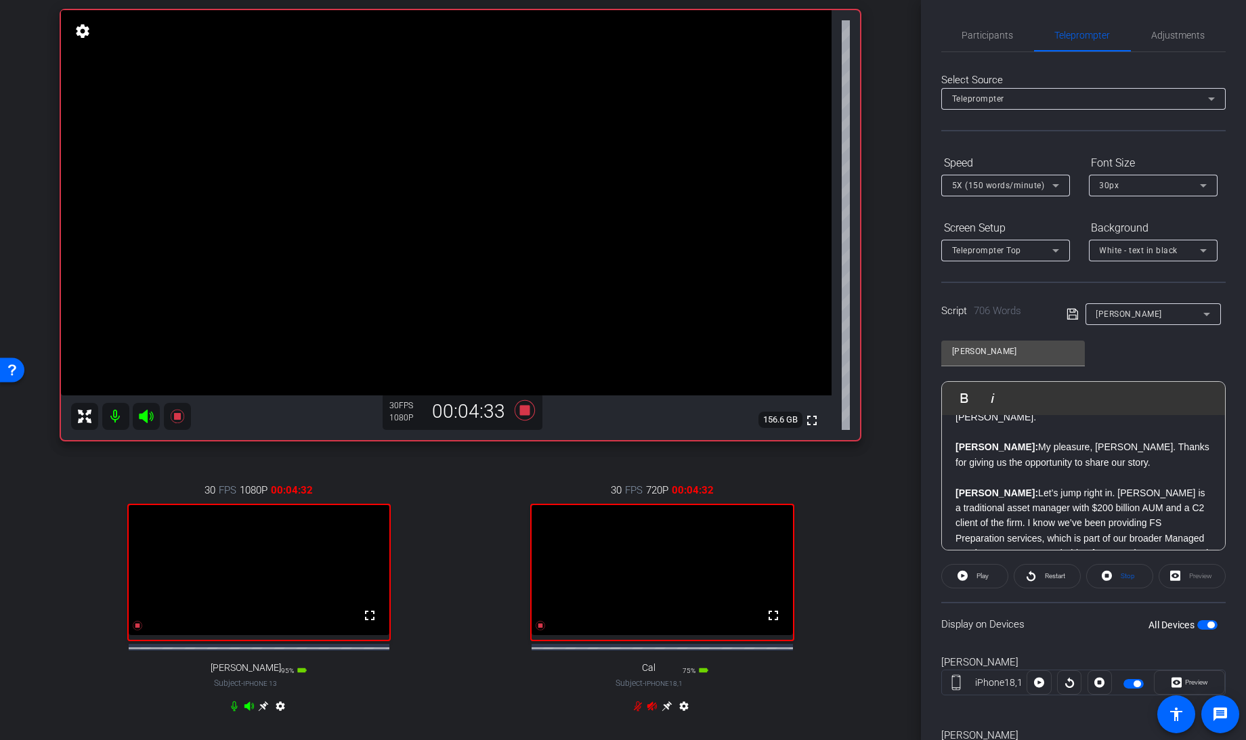
scroll to position [62, 0]
click at [966, 574] on icon at bounding box center [963, 576] width 10 height 10
click at [966, 574] on span at bounding box center [974, 576] width 67 height 33
click at [966, 574] on icon at bounding box center [963, 576] width 10 height 10
click at [966, 574] on span at bounding box center [974, 576] width 67 height 33
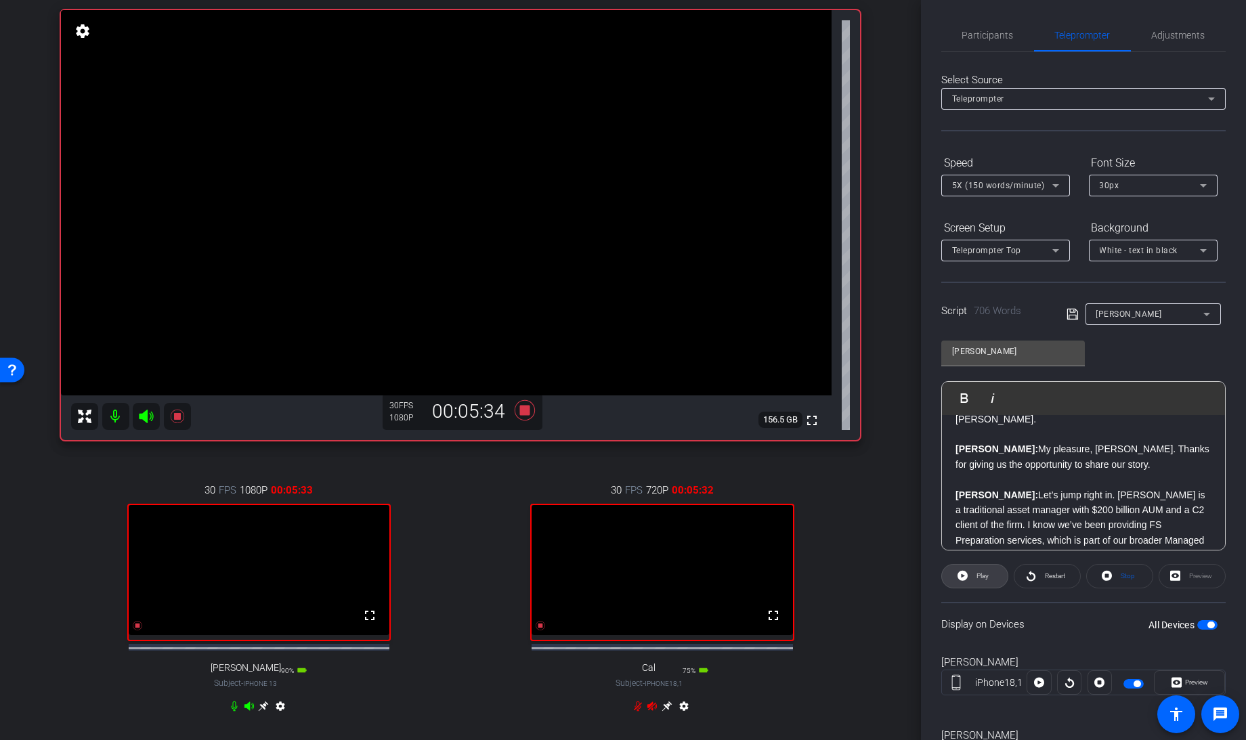
click at [966, 574] on icon at bounding box center [963, 576] width 10 height 10
click at [966, 574] on span at bounding box center [974, 576] width 67 height 33
click at [966, 574] on icon at bounding box center [963, 576] width 10 height 10
click at [966, 574] on span at bounding box center [974, 576] width 67 height 33
drag, startPoint x: 966, startPoint y: 574, endPoint x: 933, endPoint y: 544, distance: 45.1
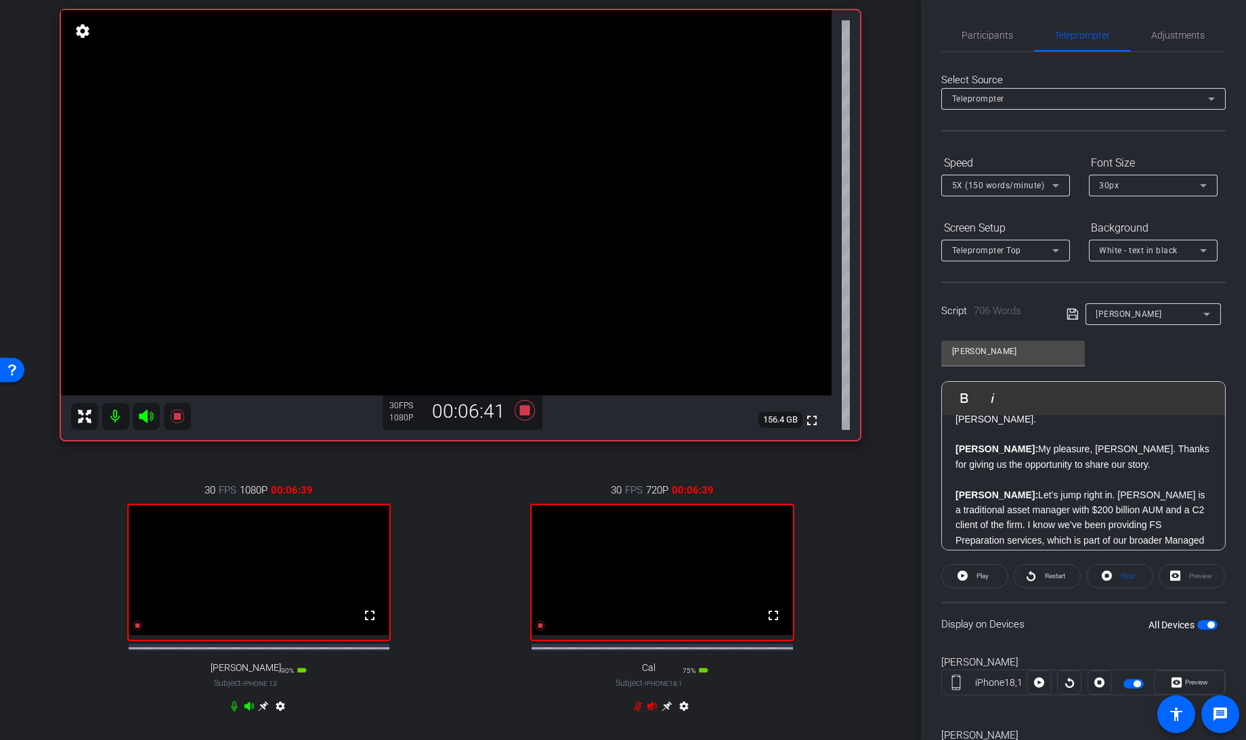
click at [933, 544] on div "Participants Teleprompter Adjustments Knowledge Launch Director Everyone 0 Mark…" at bounding box center [1083, 370] width 325 height 740
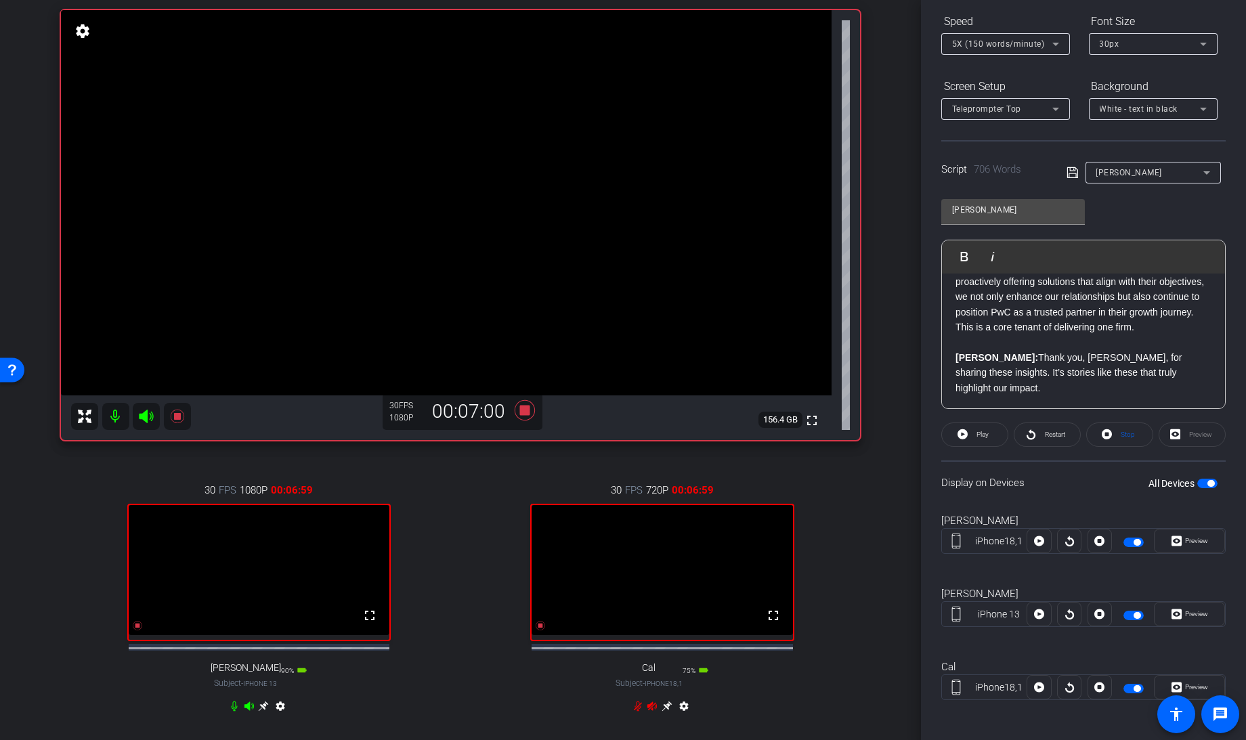
scroll to position [0, 0]
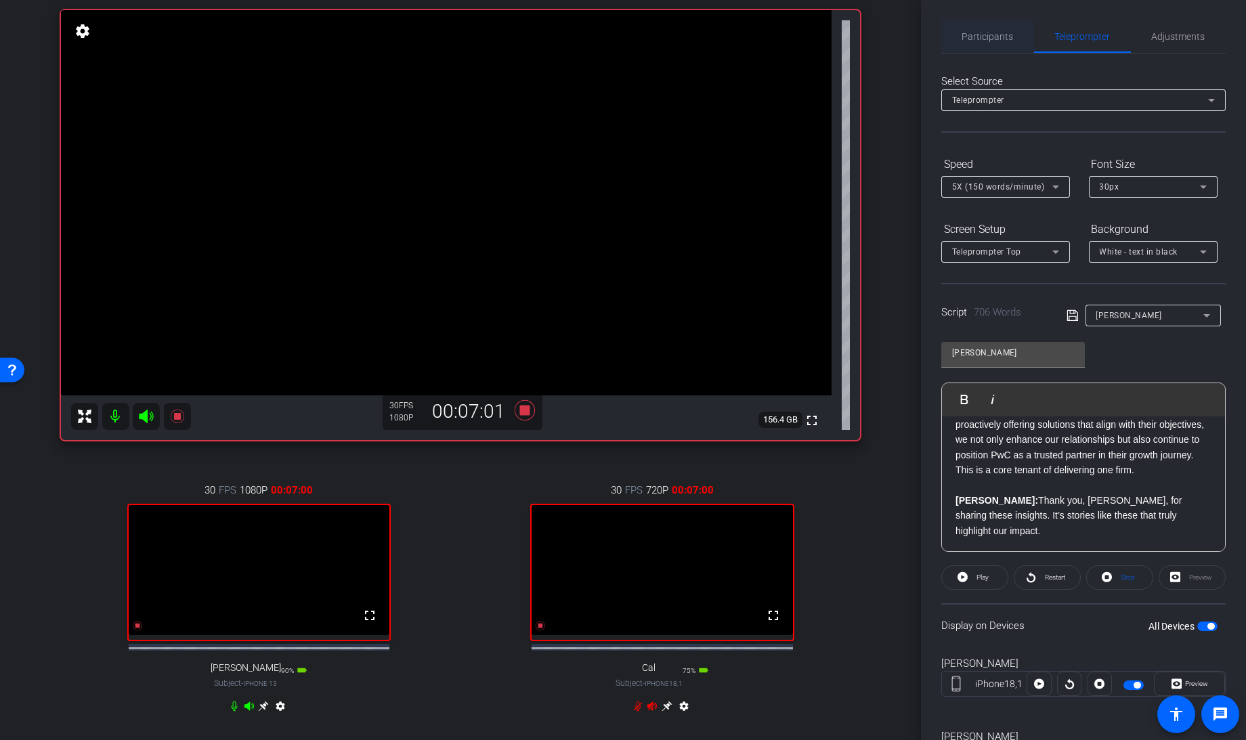
click at [985, 43] on span "Participants" at bounding box center [987, 36] width 51 height 33
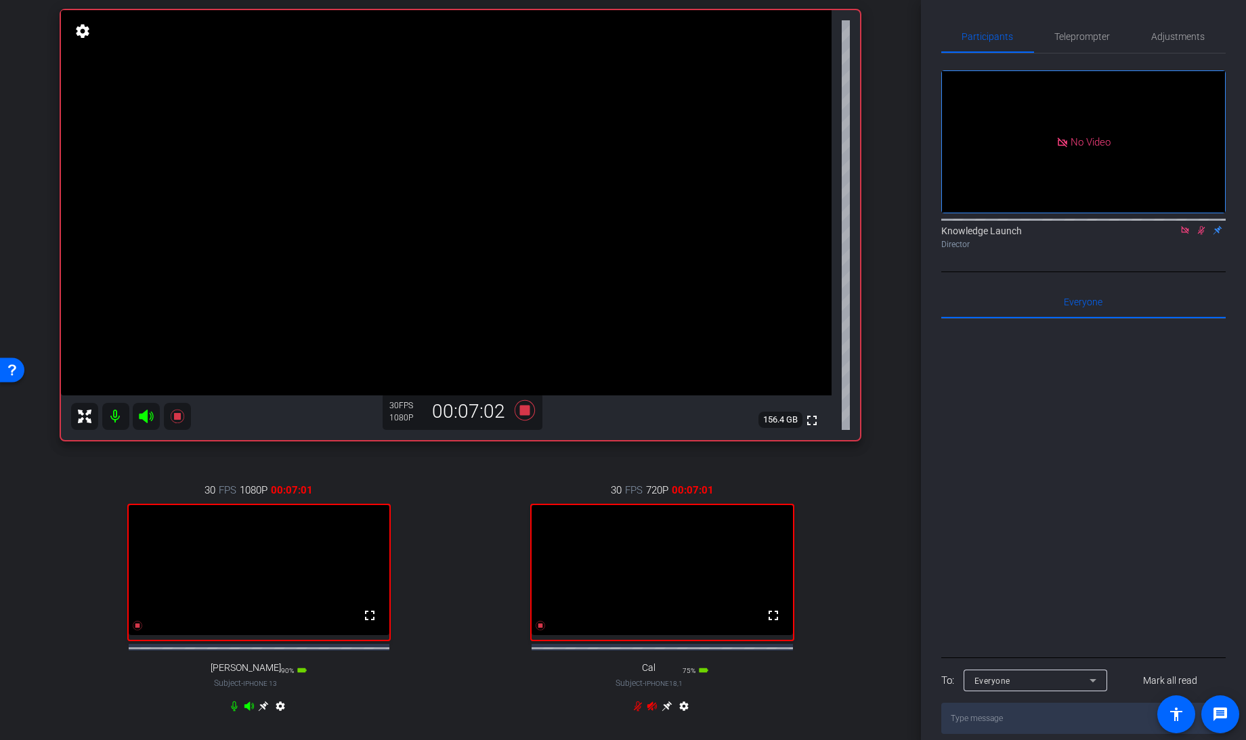
click at [1203, 226] on icon at bounding box center [1201, 230] width 11 height 9
click at [520, 410] on icon at bounding box center [525, 410] width 20 height 20
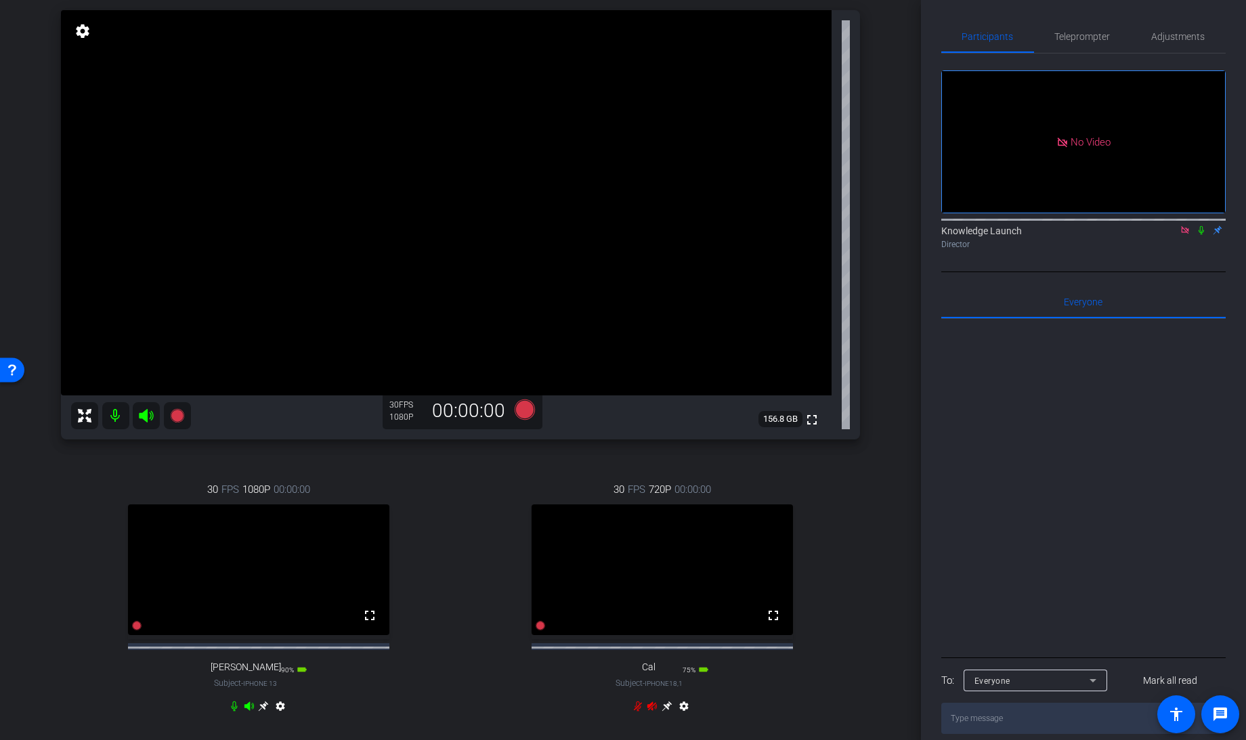
click at [1204, 226] on icon at bounding box center [1201, 230] width 11 height 9
click at [1201, 226] on icon at bounding box center [1201, 230] width 11 height 9
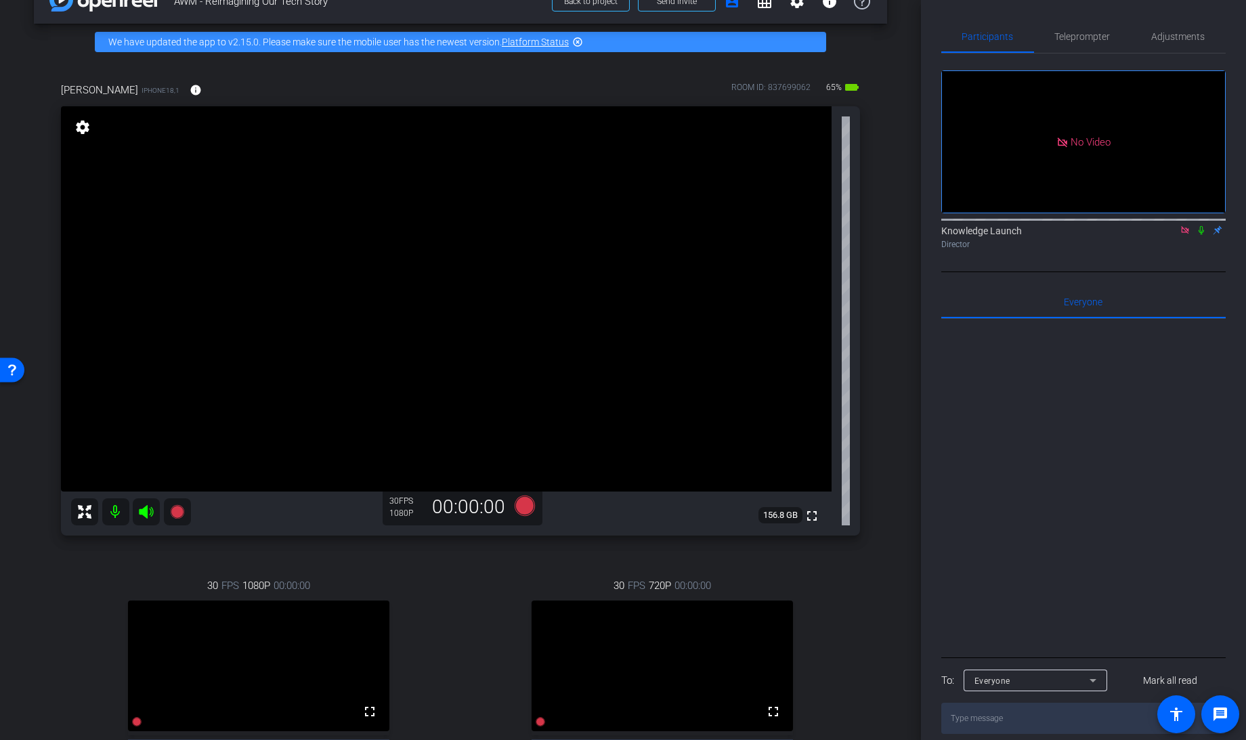
scroll to position [100, 0]
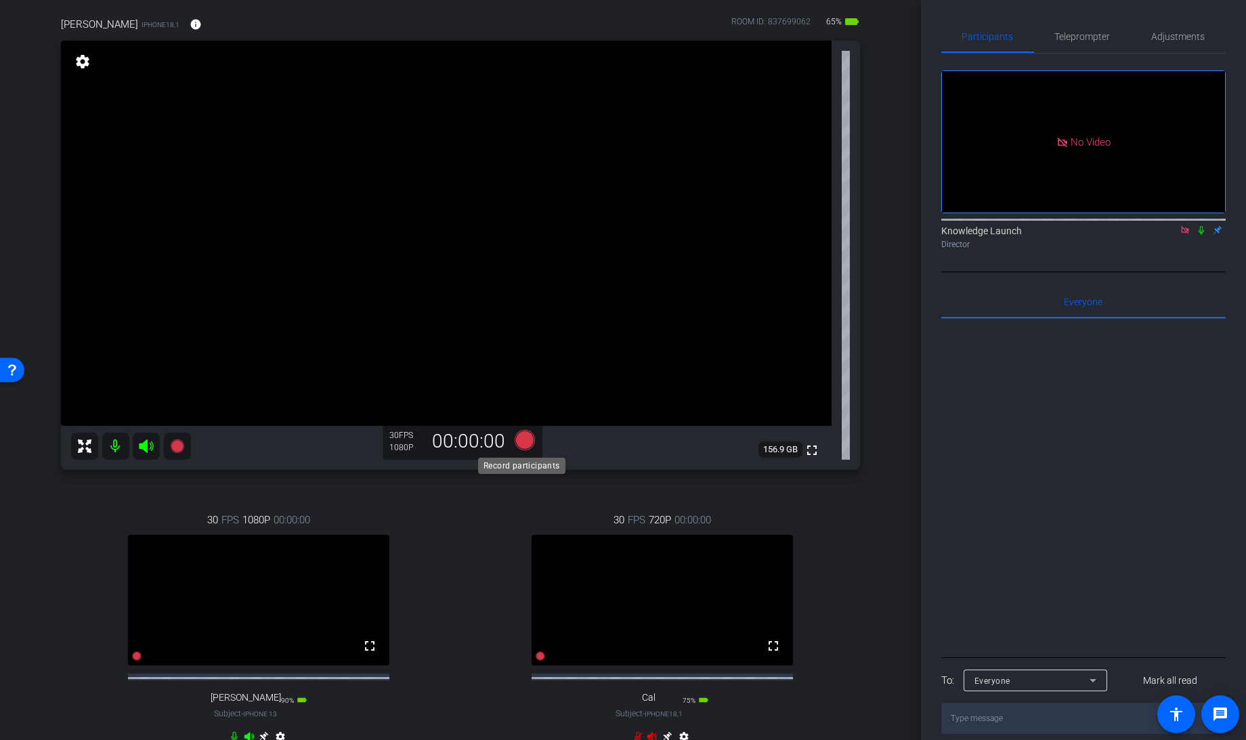
click at [519, 439] on icon at bounding box center [525, 440] width 20 height 20
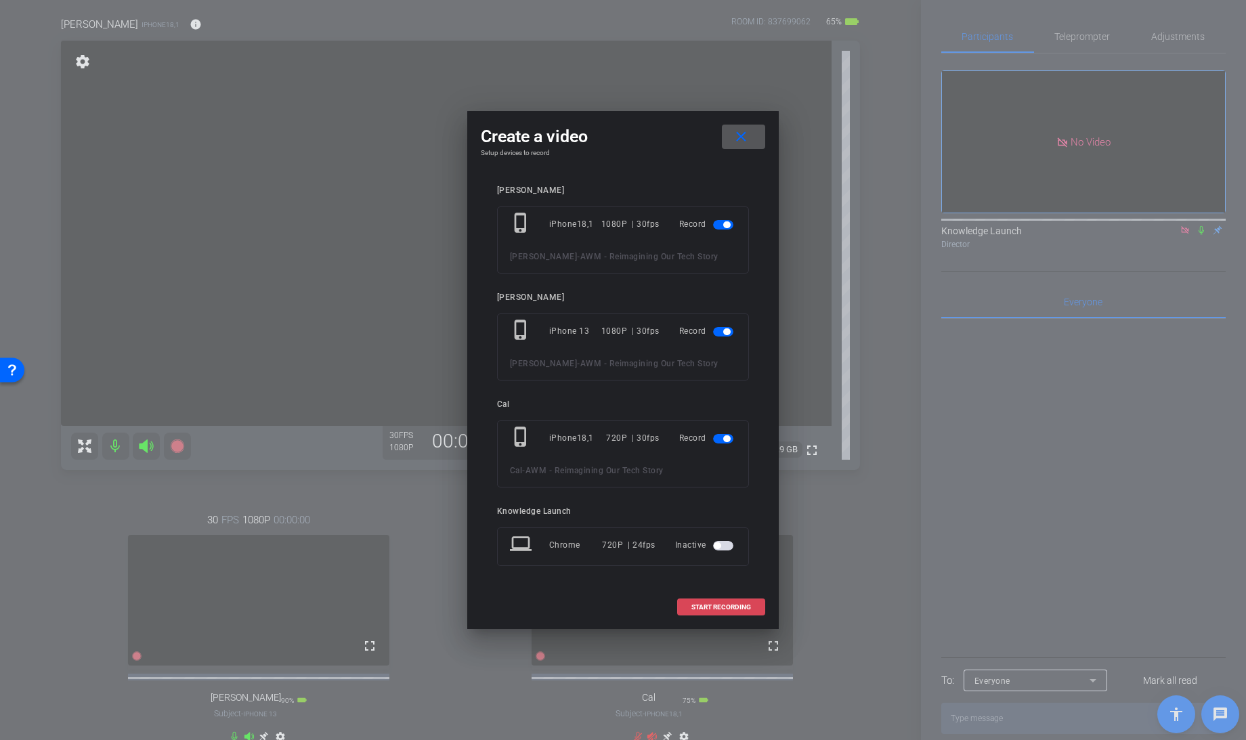
click at [711, 612] on span at bounding box center [721, 607] width 87 height 33
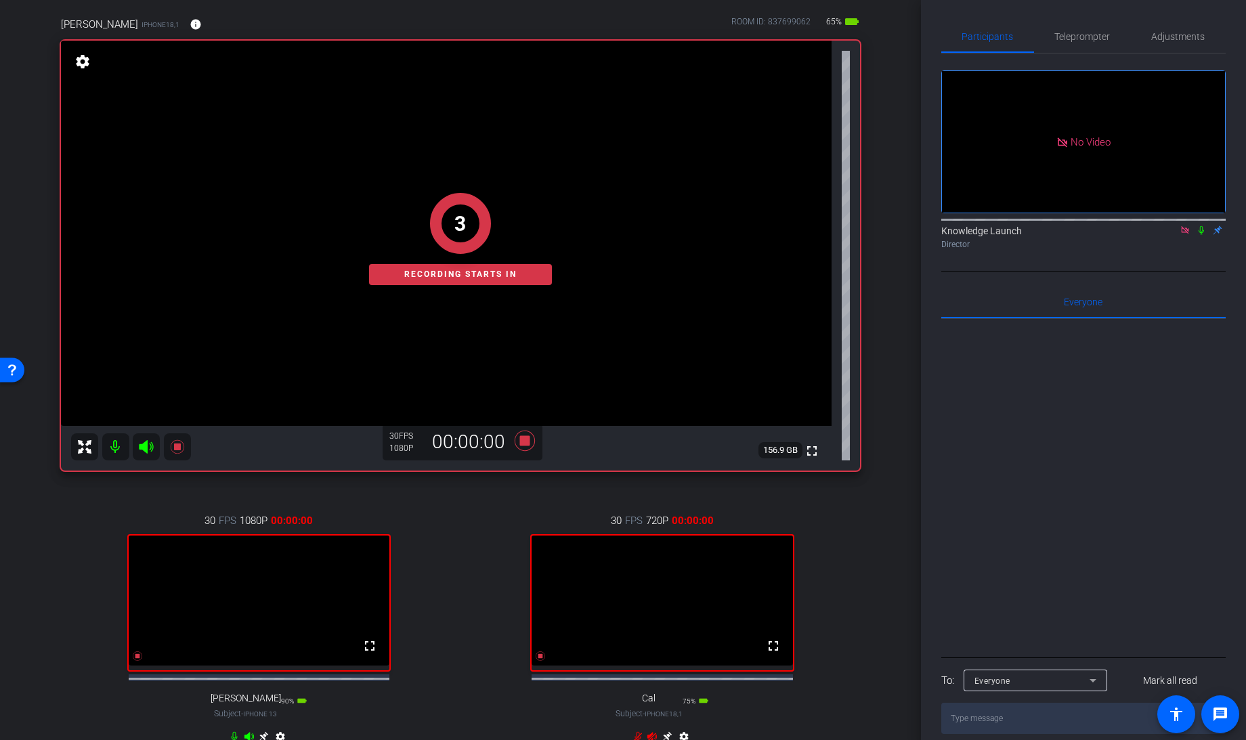
click at [1201, 226] on icon at bounding box center [1201, 230] width 11 height 9
click at [1071, 39] on span "Teleprompter" at bounding box center [1083, 36] width 56 height 9
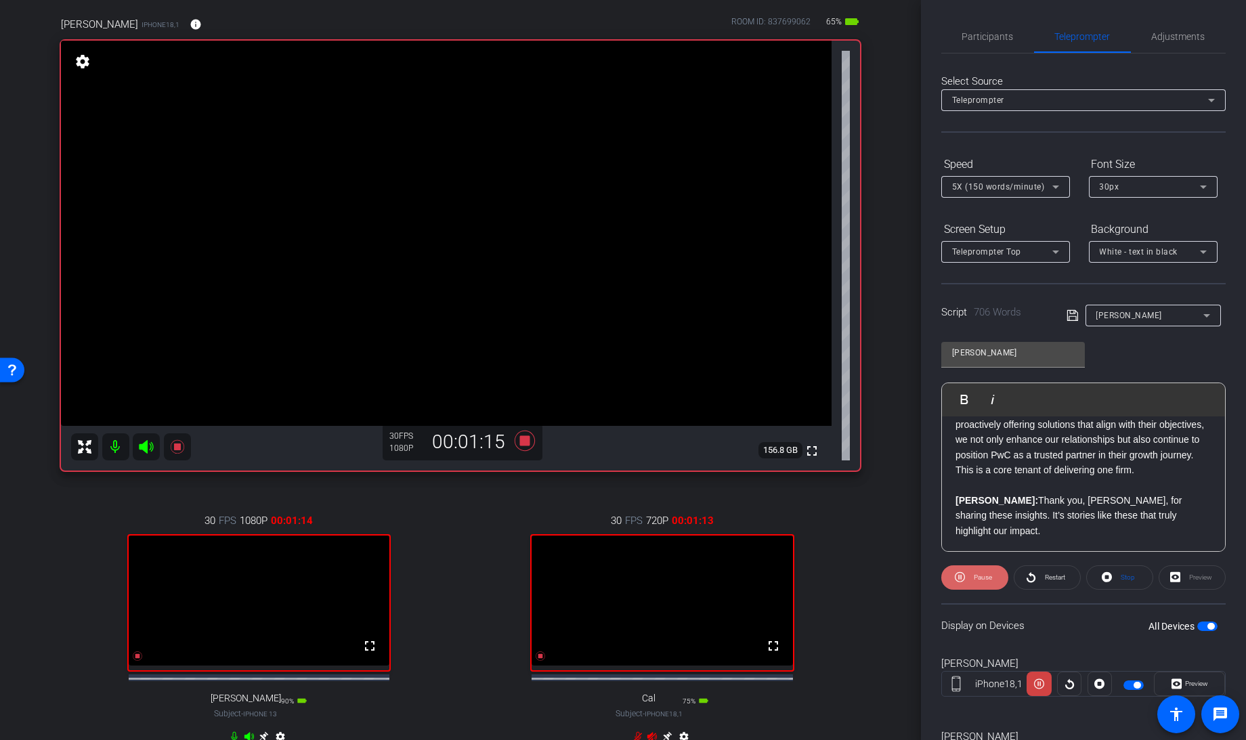
click at [964, 578] on span at bounding box center [974, 577] width 67 height 33
click at [968, 584] on span at bounding box center [974, 577] width 67 height 33
click at [1102, 578] on icon at bounding box center [1107, 577] width 10 height 17
click at [973, 577] on span "Play" at bounding box center [981, 577] width 16 height 19
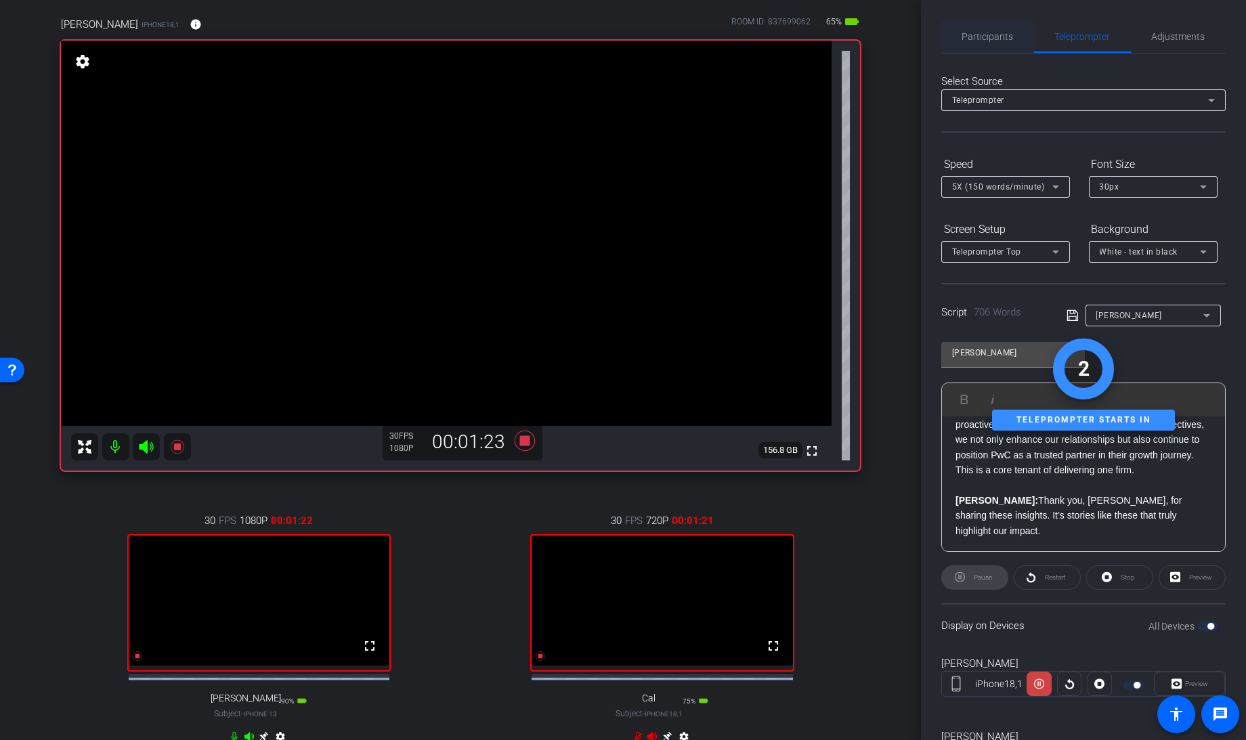
click at [990, 36] on span "Participants" at bounding box center [987, 36] width 51 height 9
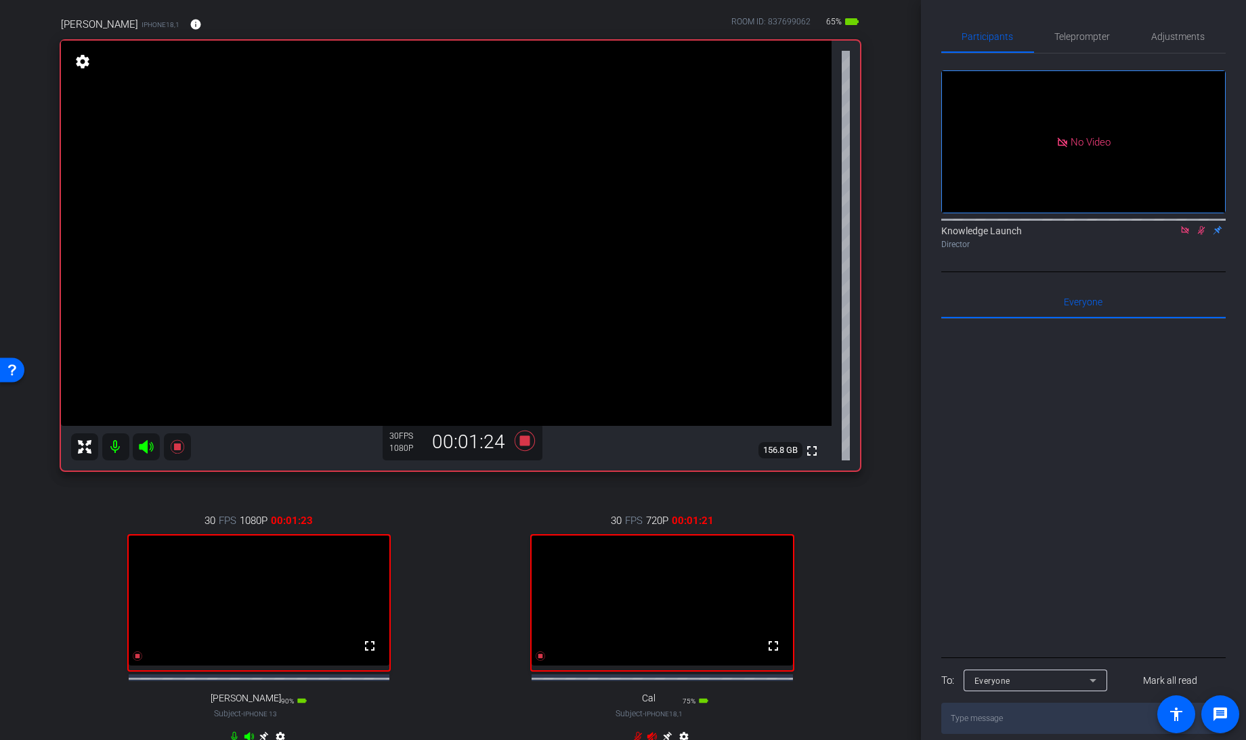
click at [1202, 226] on icon at bounding box center [1201, 230] width 7 height 9
click at [1094, 32] on span "Teleprompter" at bounding box center [1083, 36] width 56 height 9
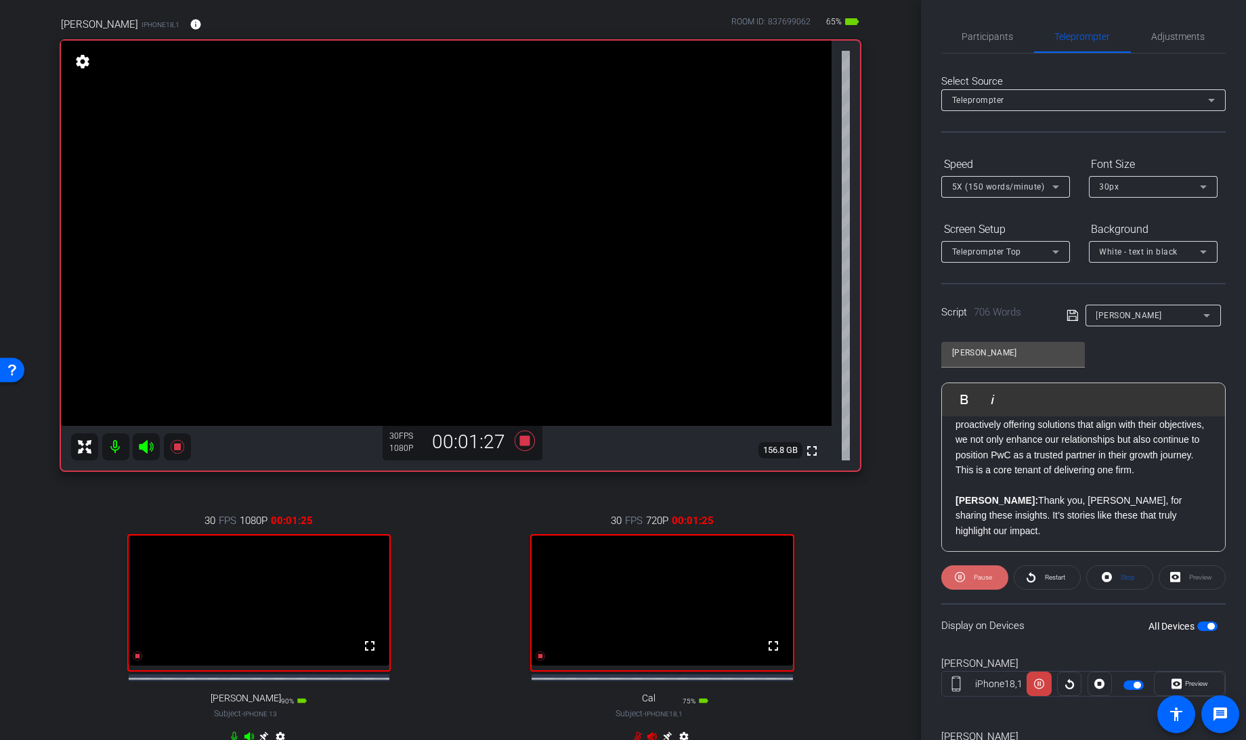
click at [971, 576] on span "Pause" at bounding box center [981, 577] width 22 height 19
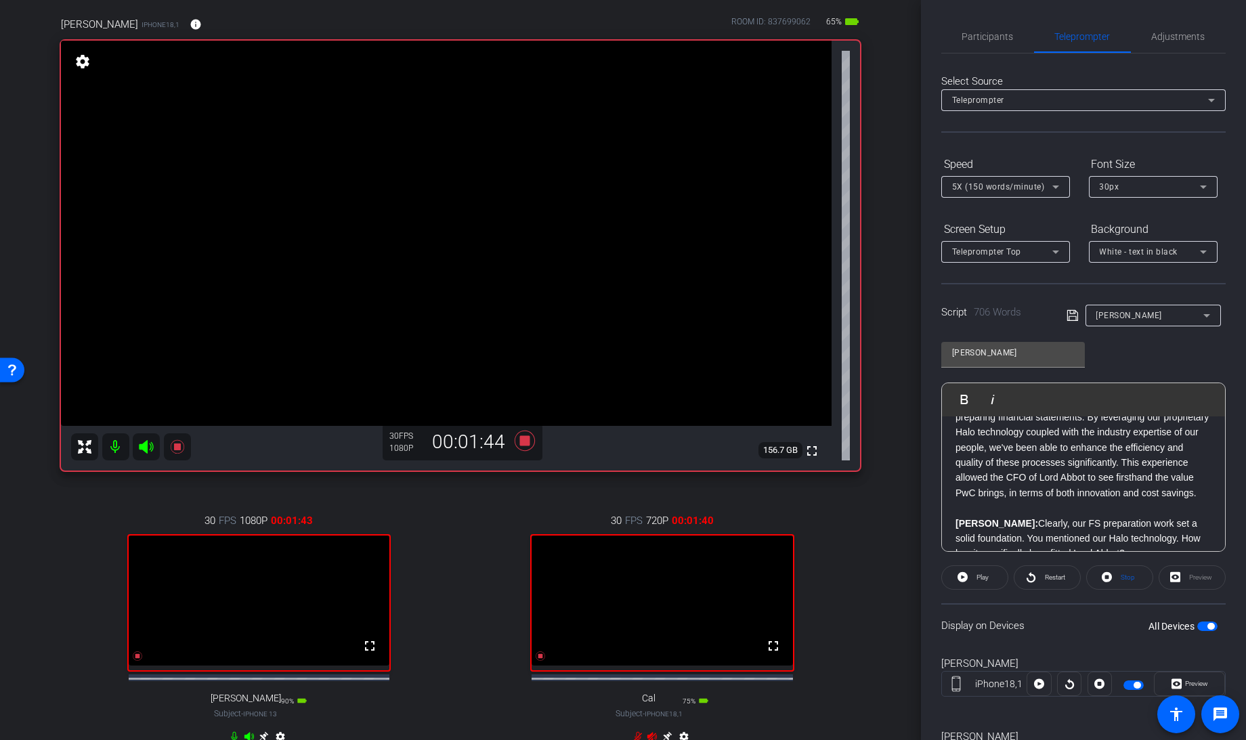
scroll to position [0, 0]
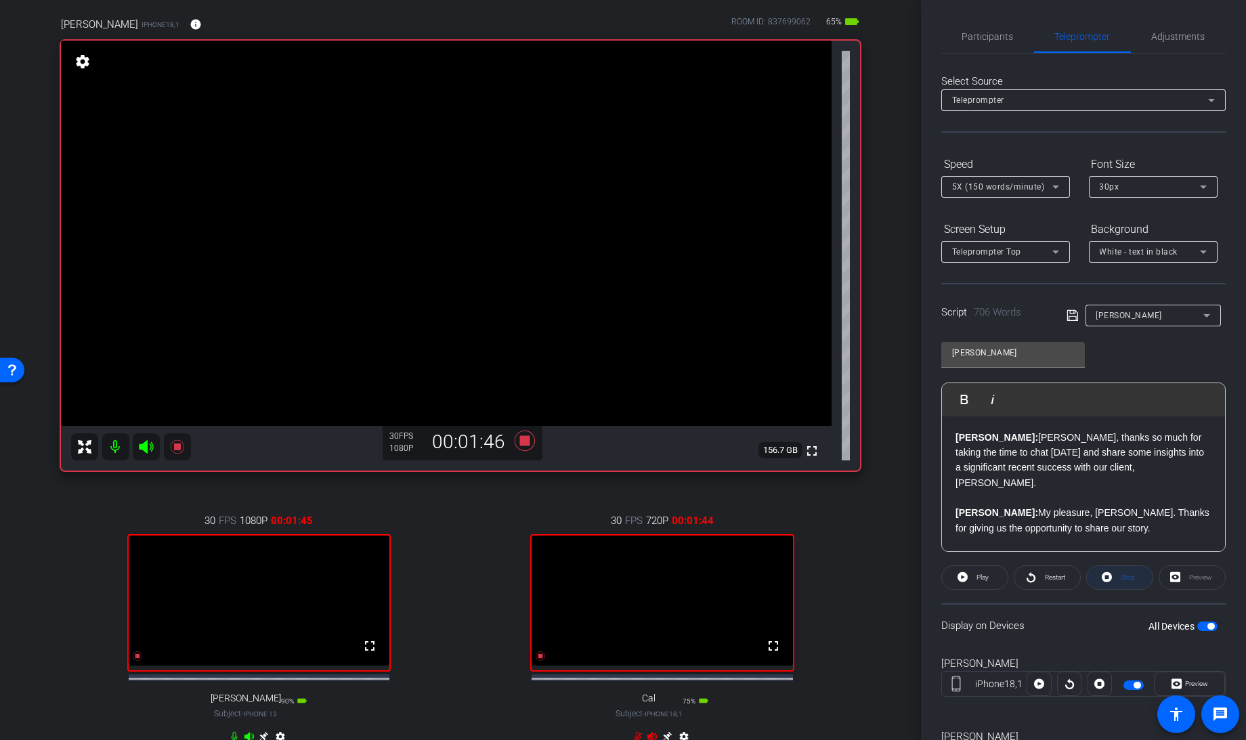
click at [1105, 574] on icon at bounding box center [1107, 577] width 10 height 10
click at [521, 440] on icon at bounding box center [525, 440] width 20 height 20
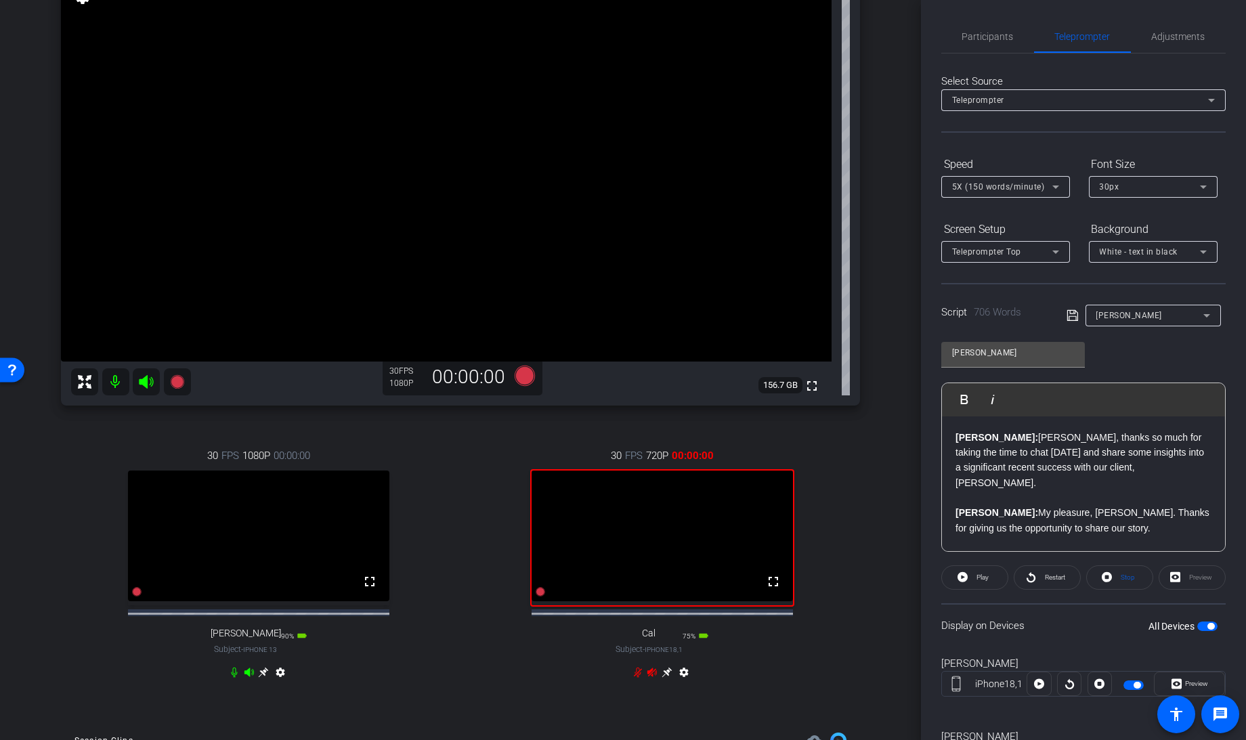
scroll to position [168, 0]
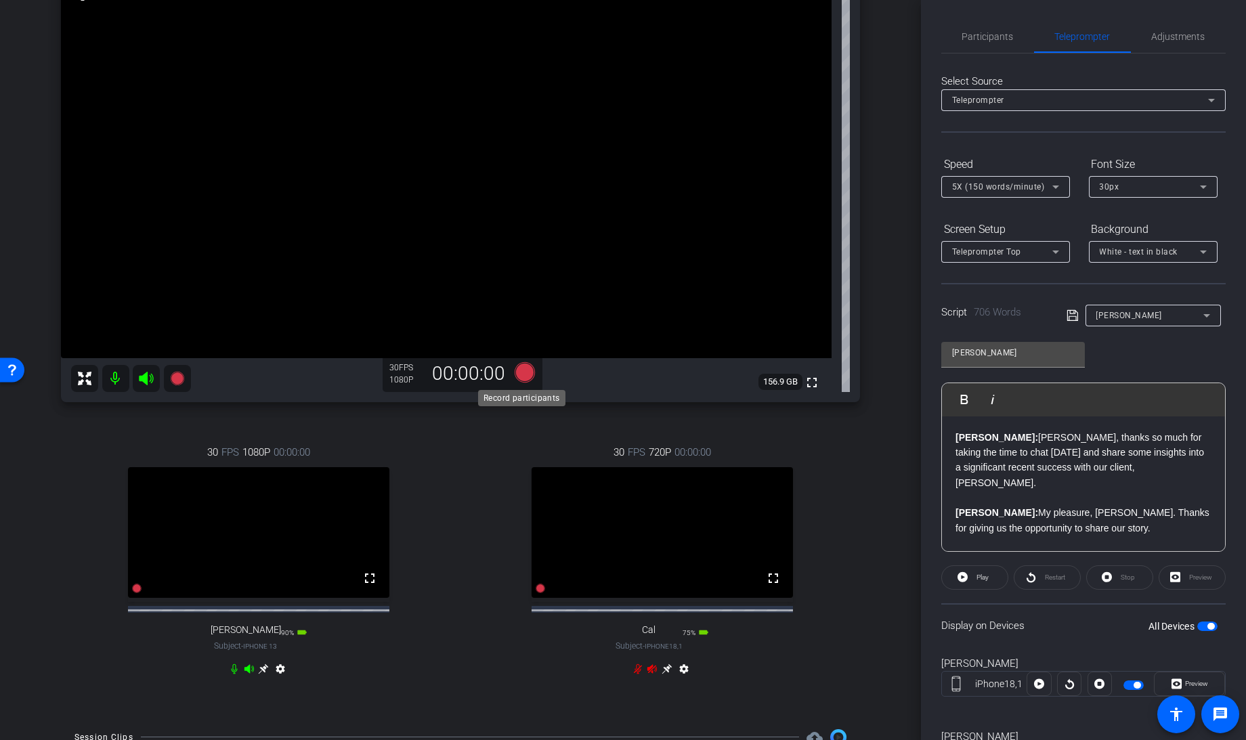
click at [520, 377] on icon at bounding box center [525, 372] width 20 height 20
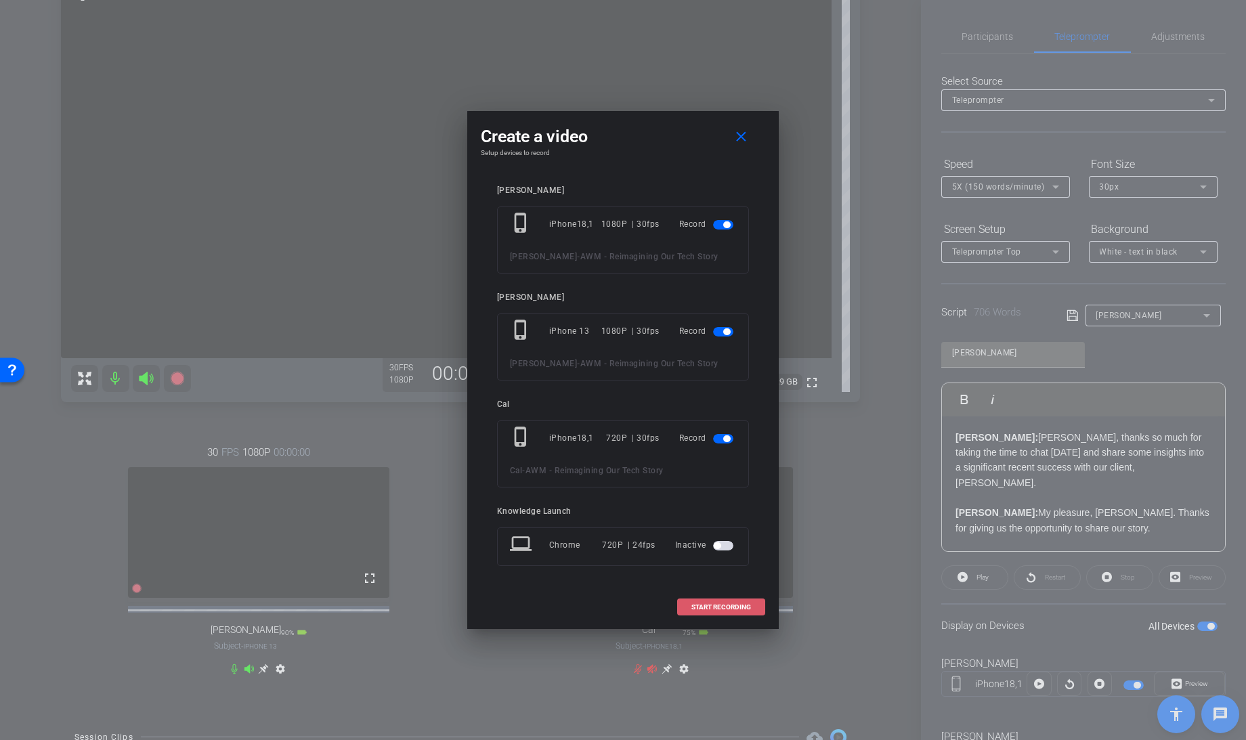
click at [706, 604] on span "START RECORDING" at bounding box center [721, 607] width 60 height 7
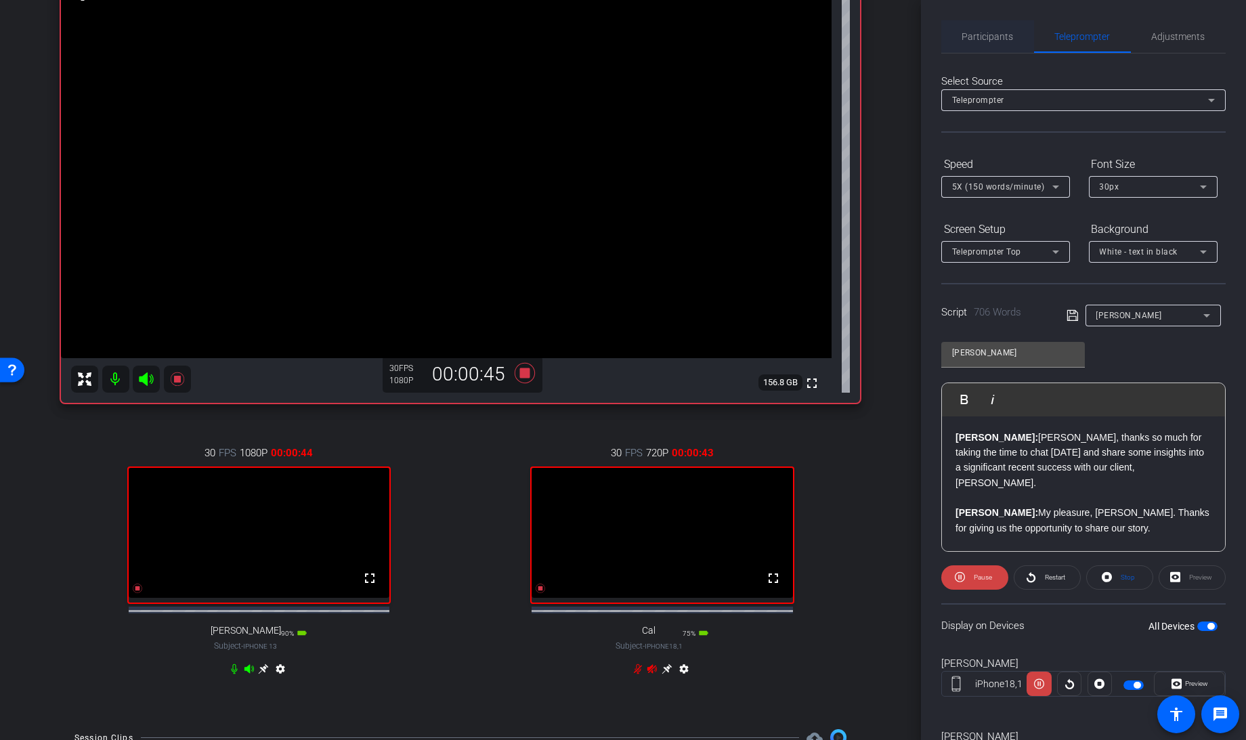
click at [978, 27] on span "Participants" at bounding box center [987, 36] width 51 height 33
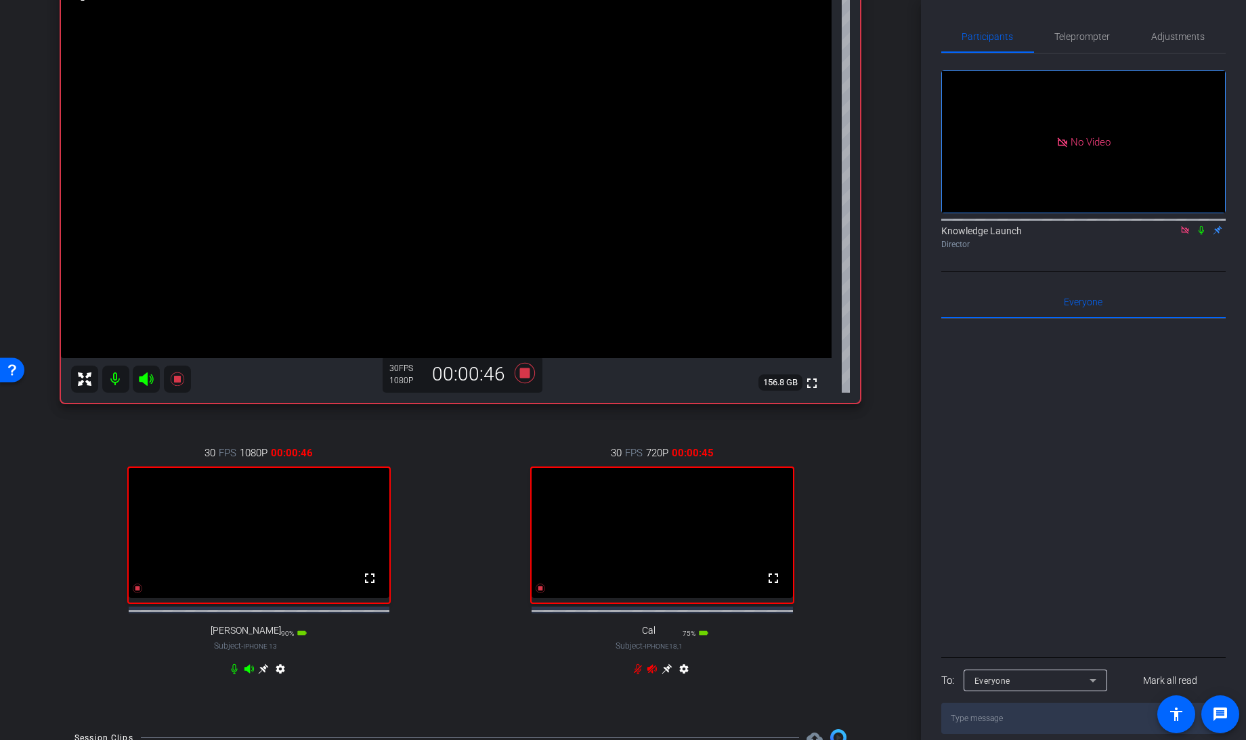
click at [1203, 226] on icon at bounding box center [1201, 230] width 11 height 9
click at [1084, 38] on span "Teleprompter" at bounding box center [1083, 36] width 56 height 9
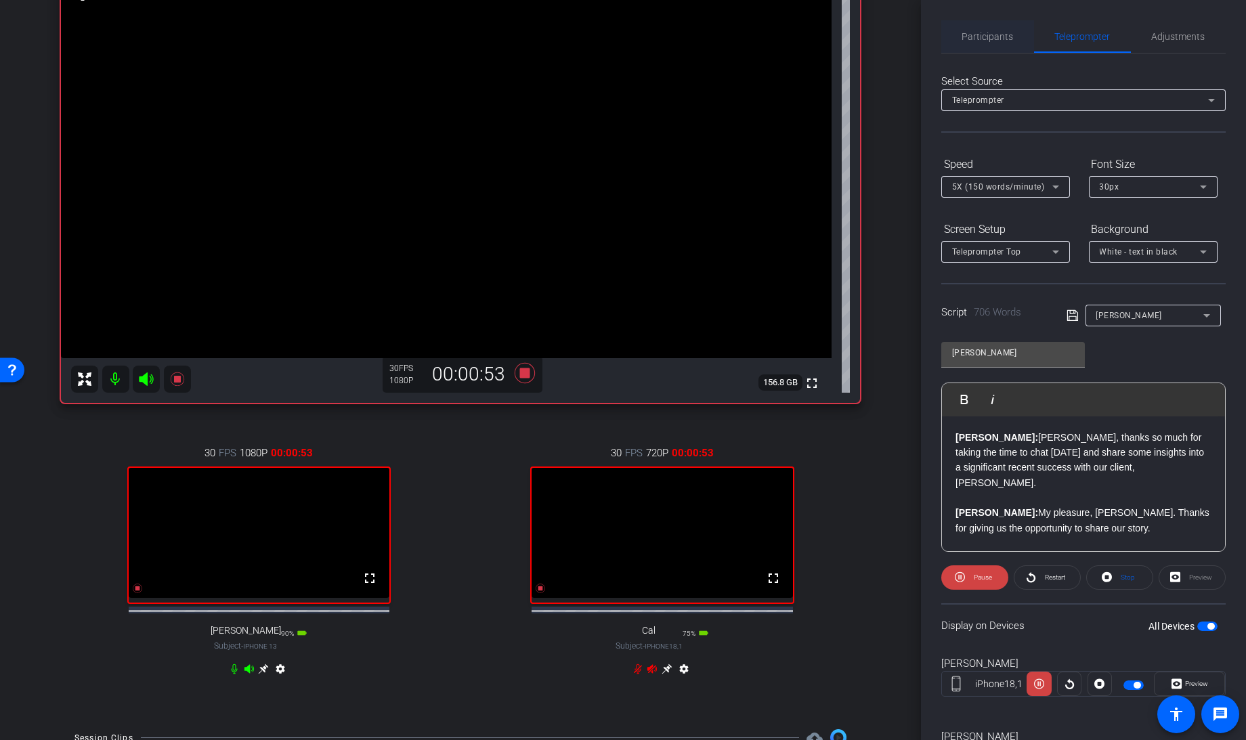
click at [968, 28] on span "Participants" at bounding box center [987, 36] width 51 height 33
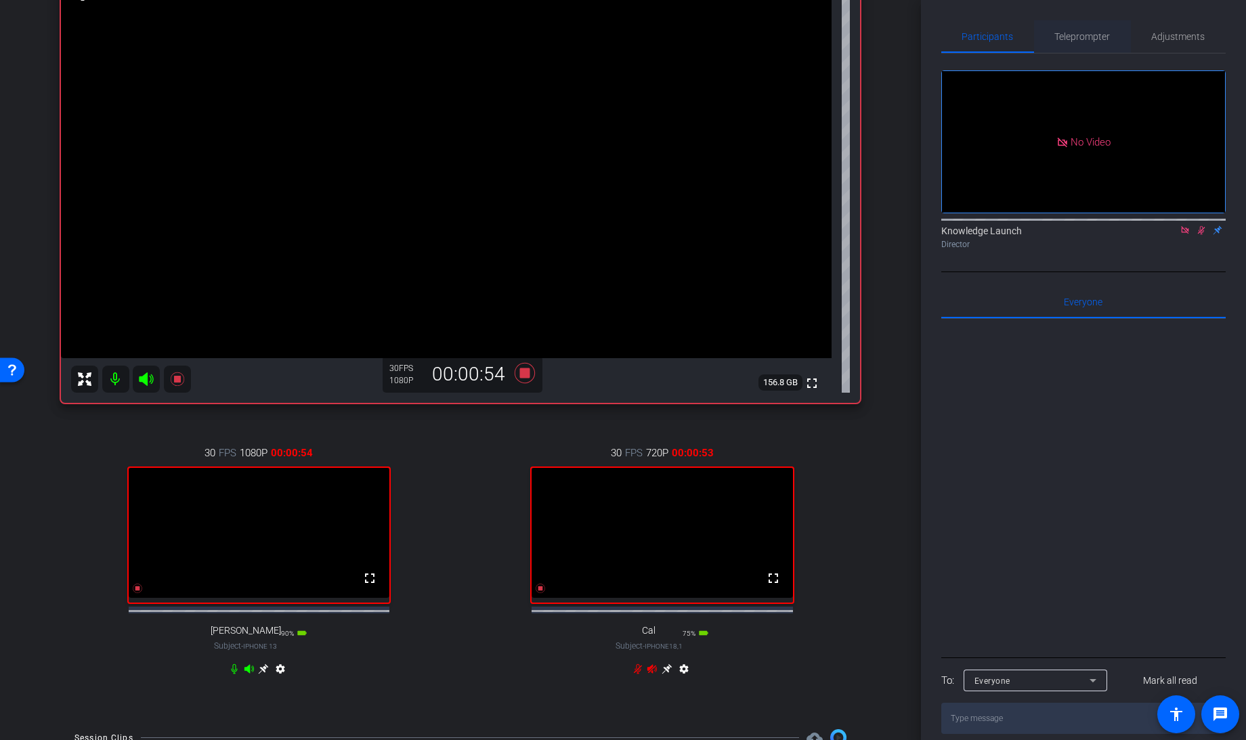
click at [1074, 37] on span "Teleprompter" at bounding box center [1083, 36] width 56 height 9
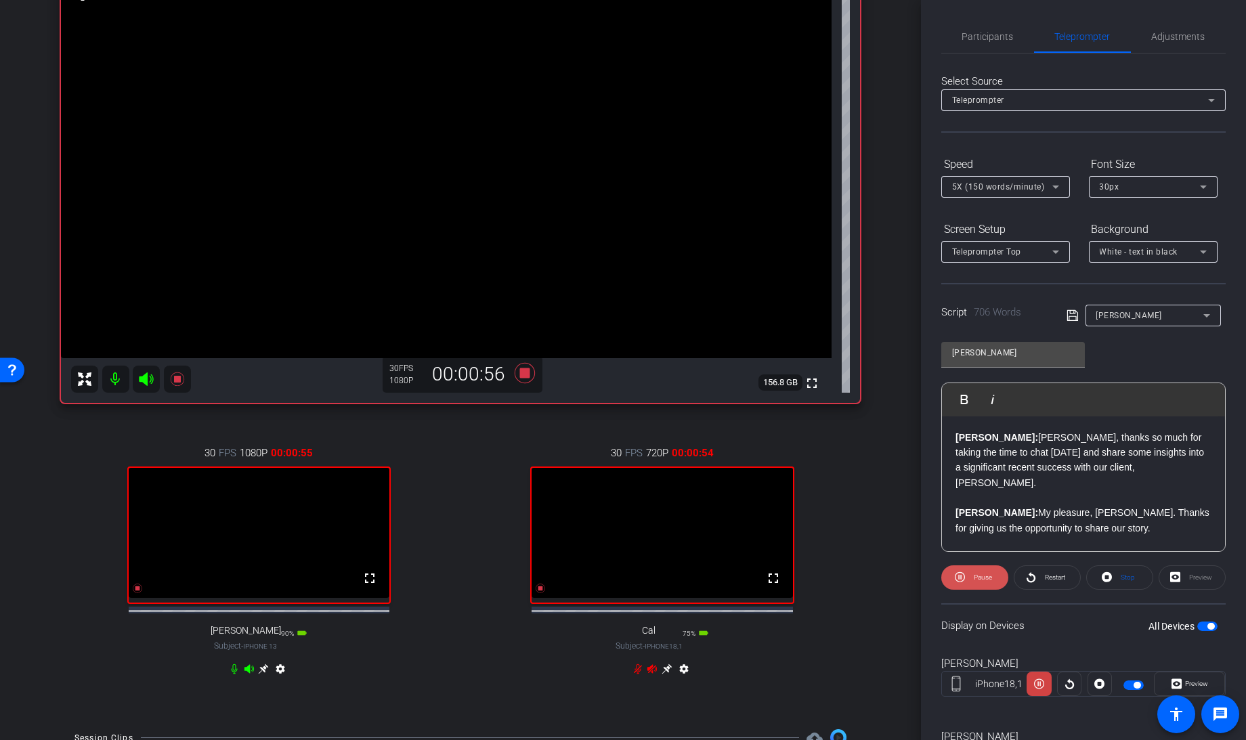
click at [960, 580] on icon at bounding box center [960, 577] width 10 height 17
click at [960, 580] on icon at bounding box center [963, 577] width 10 height 17
click at [960, 580] on icon at bounding box center [960, 577] width 10 height 17
click at [960, 580] on icon at bounding box center [963, 577] width 10 height 17
click at [960, 580] on icon at bounding box center [960, 577] width 10 height 17
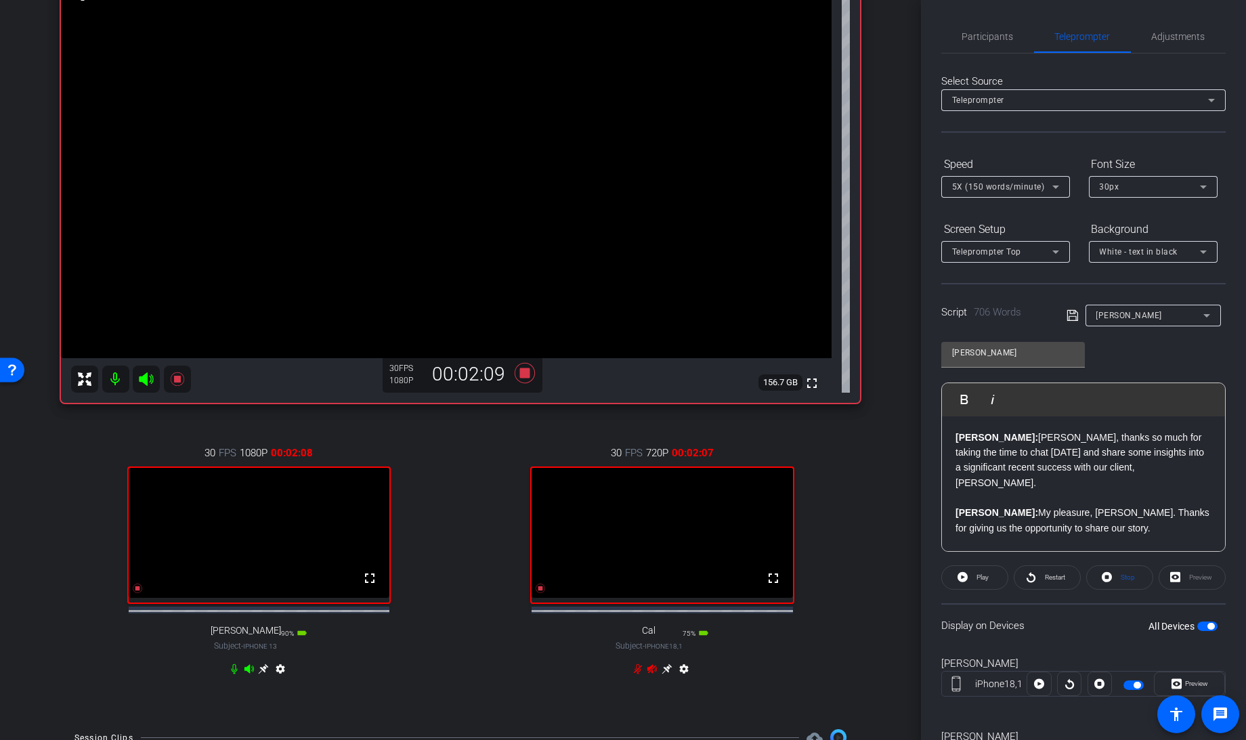
click at [960, 580] on icon at bounding box center [963, 577] width 10 height 17
click at [960, 580] on icon at bounding box center [960, 577] width 10 height 17
click at [960, 580] on icon at bounding box center [963, 577] width 10 height 17
click at [960, 580] on icon at bounding box center [960, 577] width 10 height 17
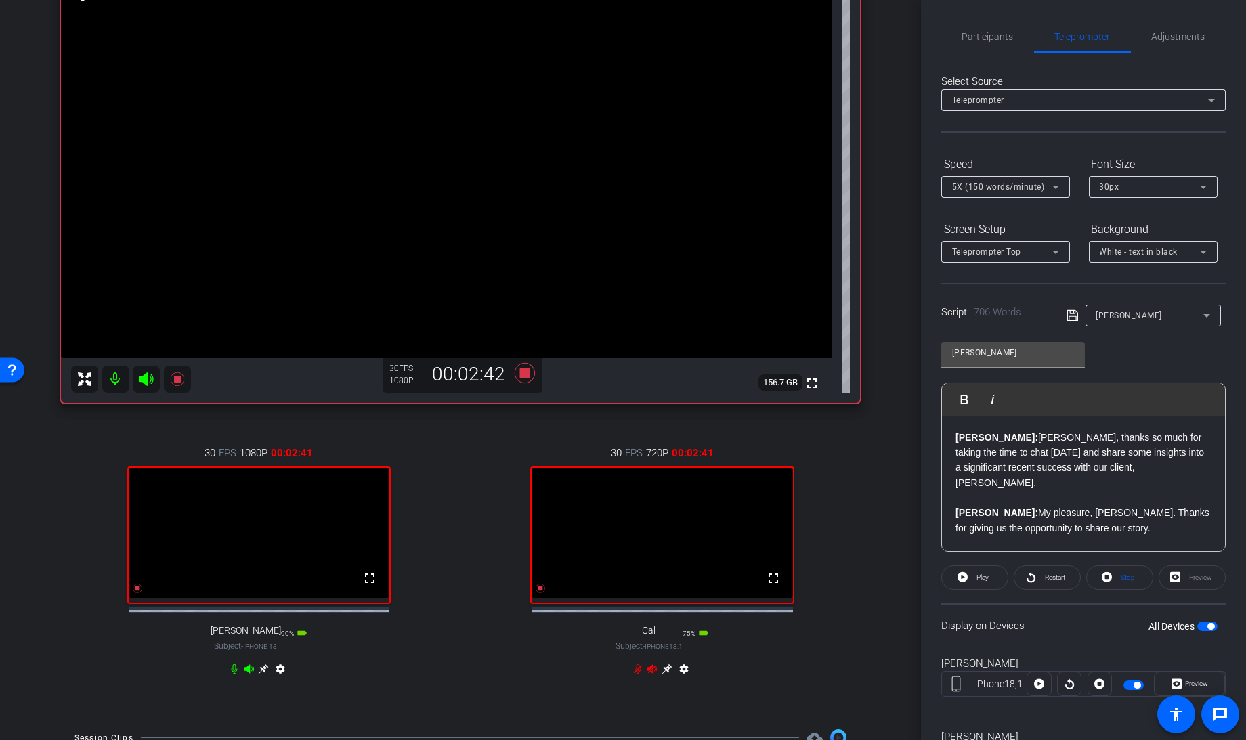
click at [960, 580] on icon at bounding box center [963, 577] width 10 height 17
click at [960, 580] on icon at bounding box center [960, 577] width 10 height 17
click at [960, 580] on icon at bounding box center [963, 577] width 10 height 17
click at [960, 569] on icon at bounding box center [960, 577] width 10 height 17
click at [961, 576] on icon at bounding box center [963, 577] width 10 height 17
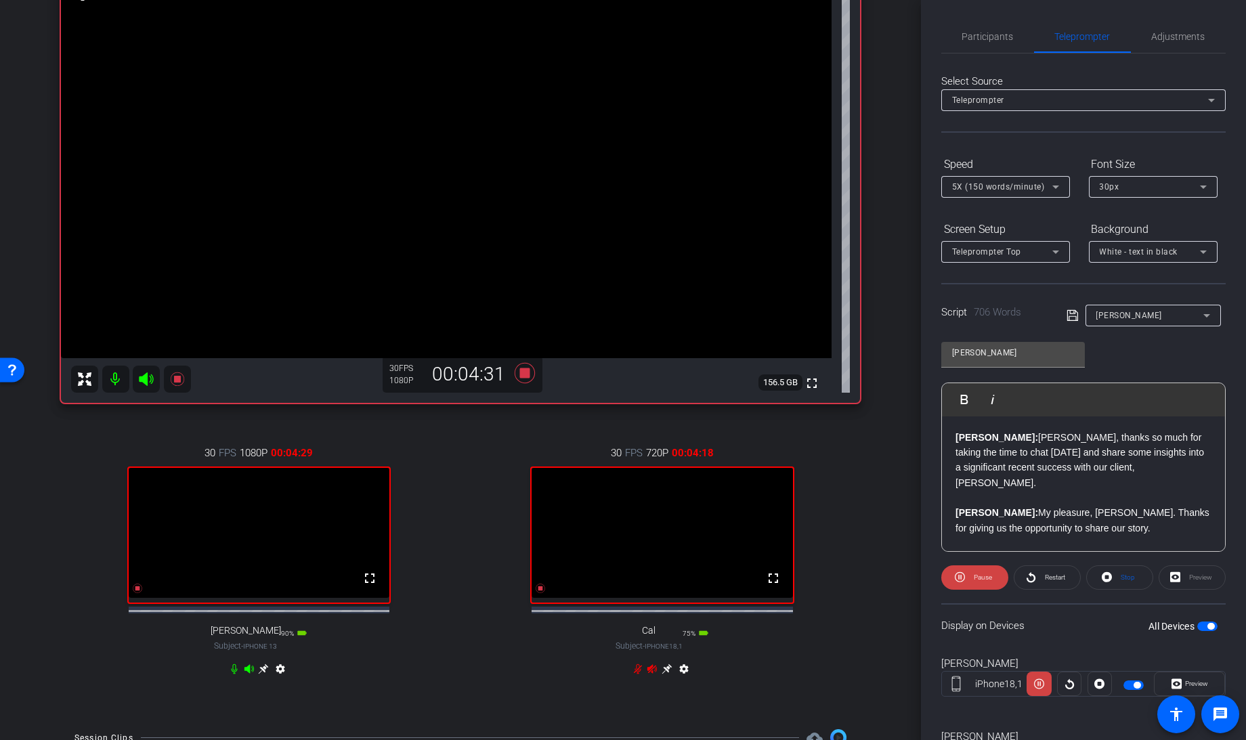
click at [961, 576] on icon at bounding box center [960, 577] width 10 height 17
click at [958, 576] on icon at bounding box center [960, 577] width 10 height 10
click at [996, 32] on span "Participants" at bounding box center [987, 36] width 51 height 9
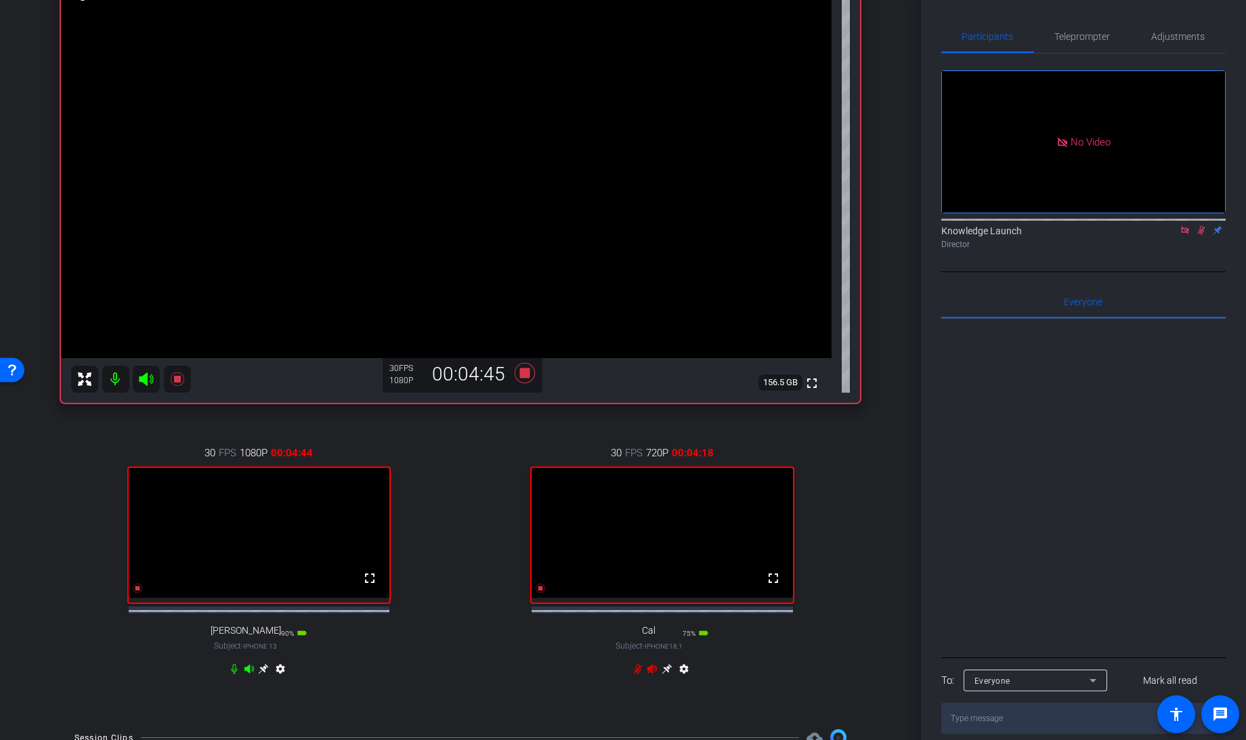
click at [1203, 226] on icon at bounding box center [1201, 230] width 11 height 9
click at [1066, 32] on span "Teleprompter" at bounding box center [1083, 36] width 56 height 9
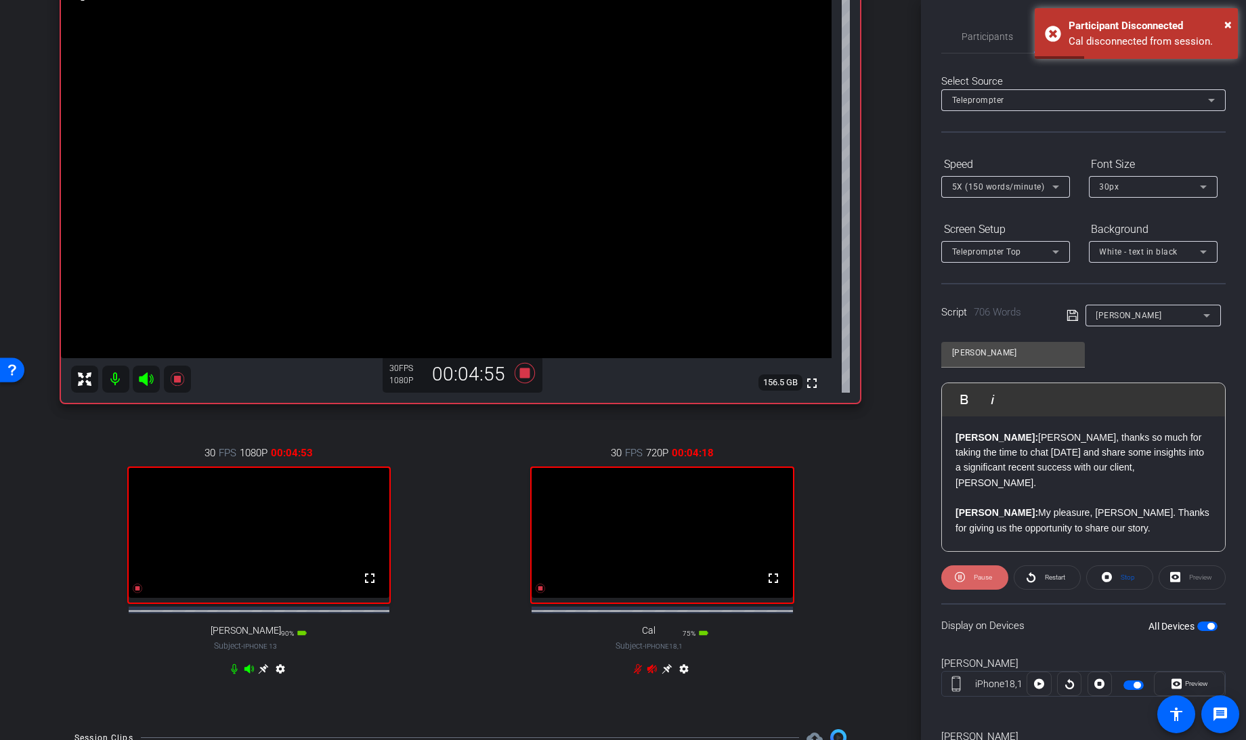
click at [964, 578] on span at bounding box center [974, 577] width 67 height 33
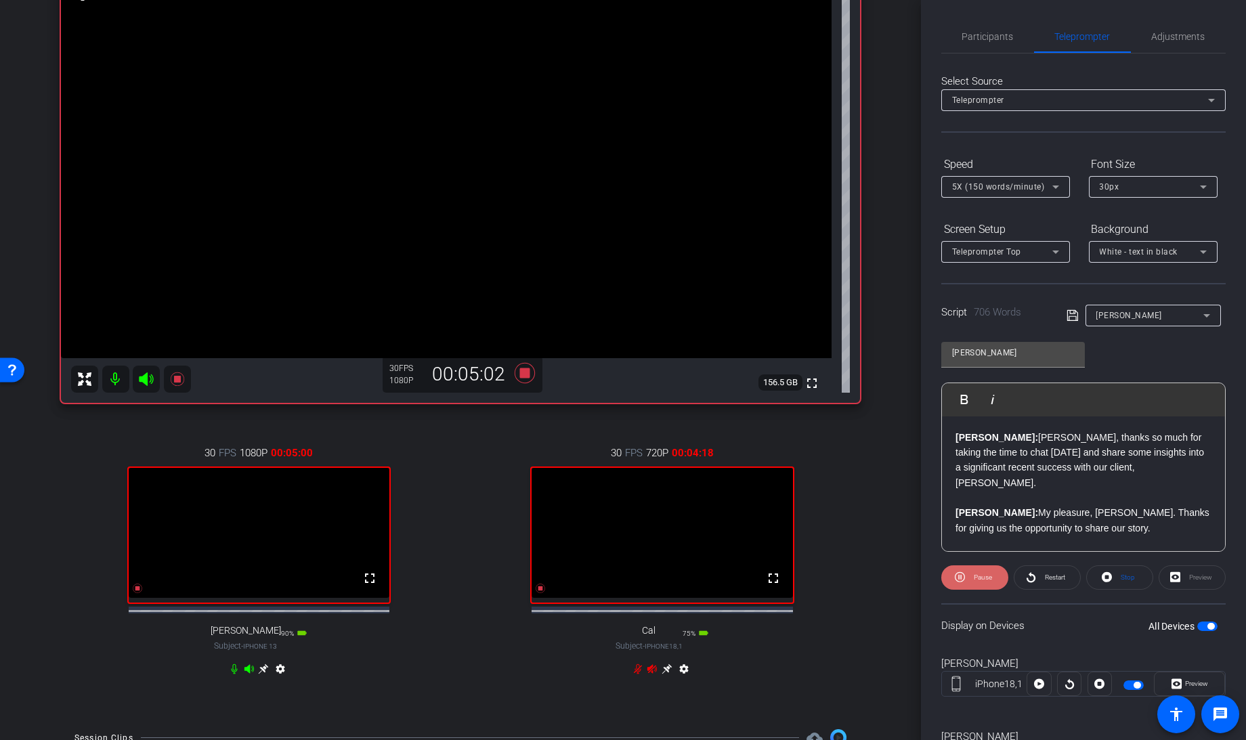
click at [960, 576] on icon at bounding box center [960, 577] width 10 height 10
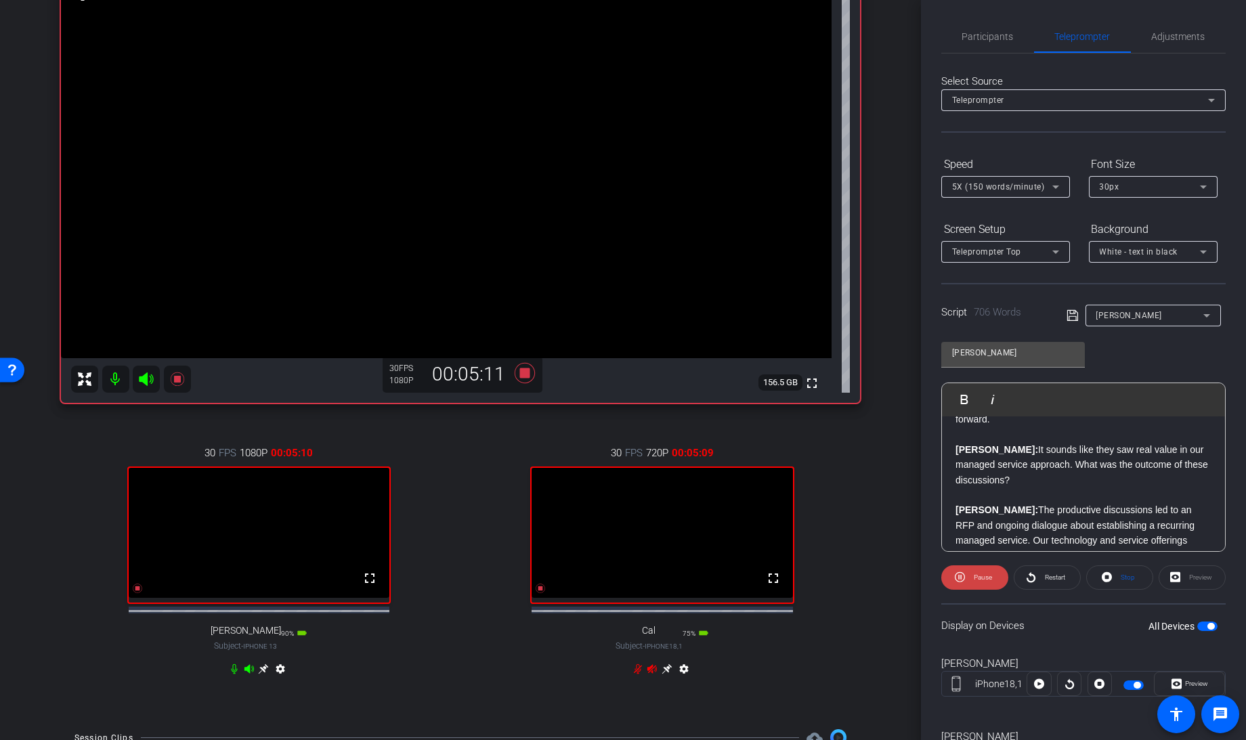
scroll to position [1201, 0]
click at [1105, 570] on icon at bounding box center [1107, 577] width 10 height 17
click at [965, 578] on icon at bounding box center [963, 577] width 10 height 10
click at [970, 576] on span "Pause" at bounding box center [981, 577] width 22 height 19
click at [956, 426] on p "Andrew: Absolutely, Dan. The CFO was especially impressed with the AI-driven as…" at bounding box center [1084, 320] width 256 height 212
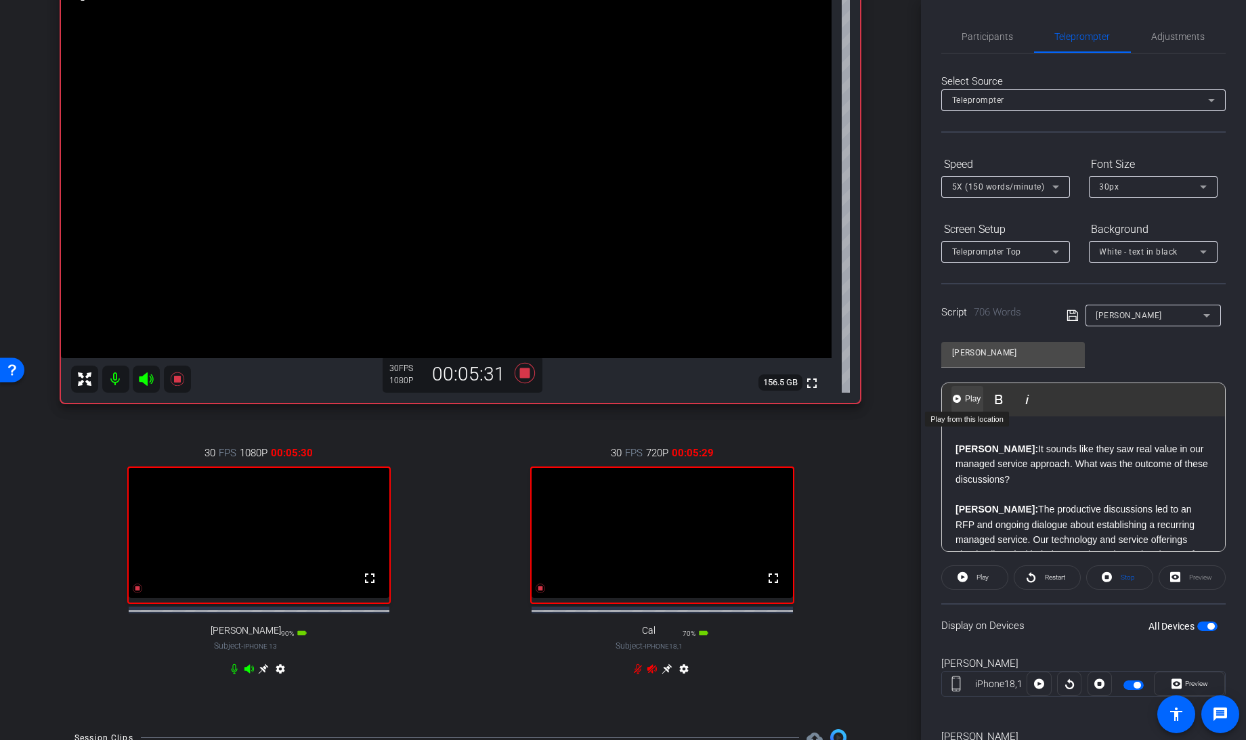
click at [956, 396] on img "button" at bounding box center [957, 399] width 8 height 8
click at [989, 33] on span "Participants" at bounding box center [987, 36] width 51 height 9
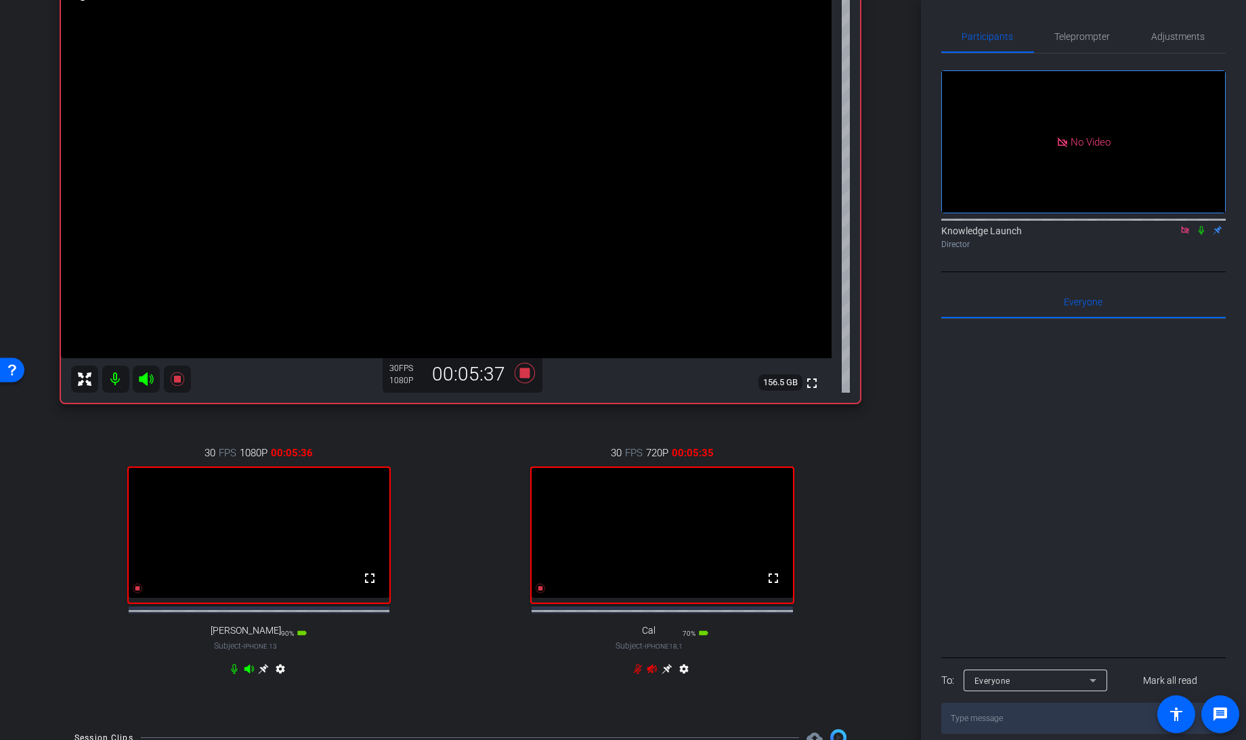
click at [1196, 226] on icon at bounding box center [1201, 230] width 11 height 9
click at [1079, 40] on span "Teleprompter" at bounding box center [1083, 36] width 56 height 9
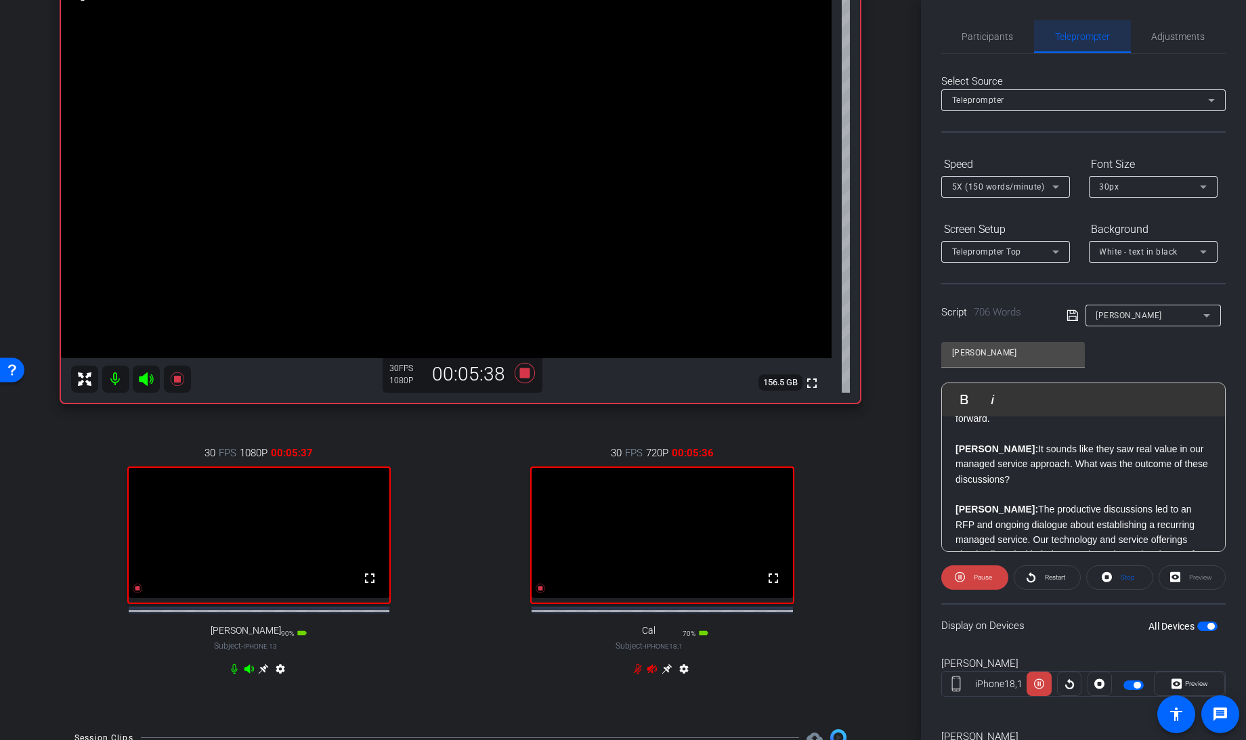
scroll to position [1262, 0]
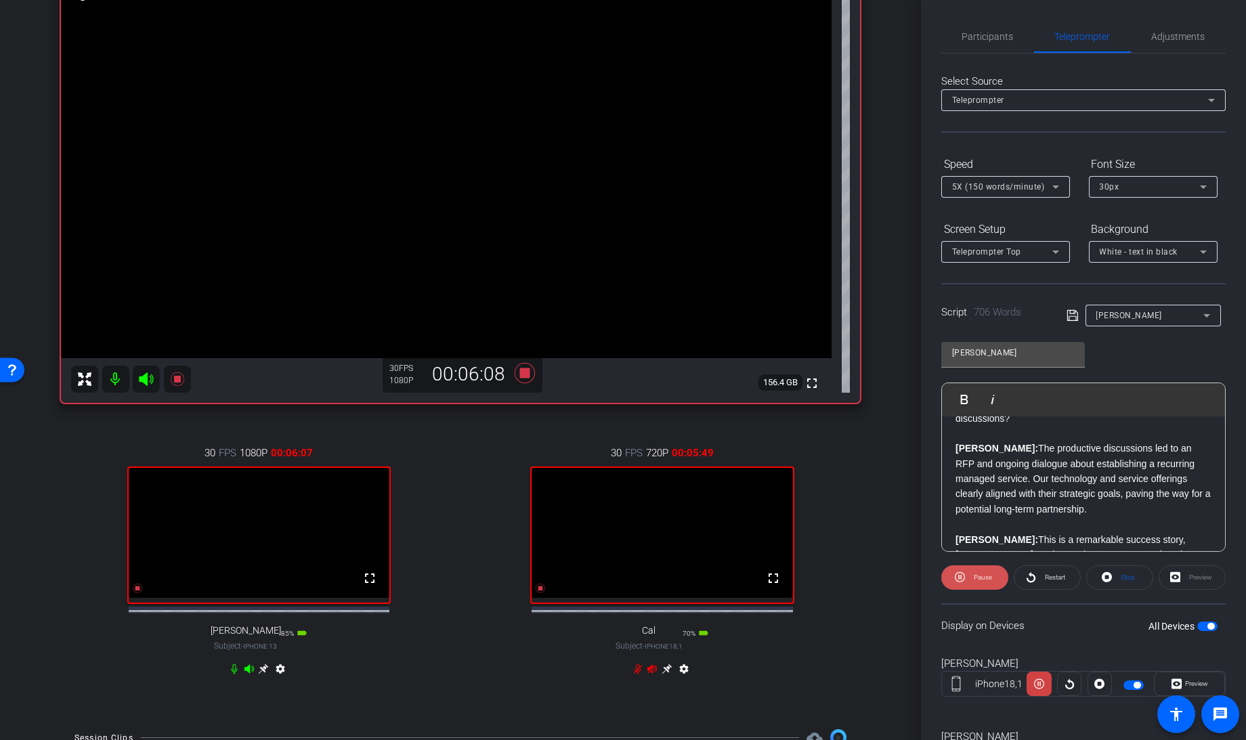
click at [957, 576] on icon at bounding box center [960, 577] width 10 height 17
click at [956, 575] on icon at bounding box center [960, 577] width 10 height 17
click at [975, 28] on span "Participants" at bounding box center [987, 36] width 51 height 33
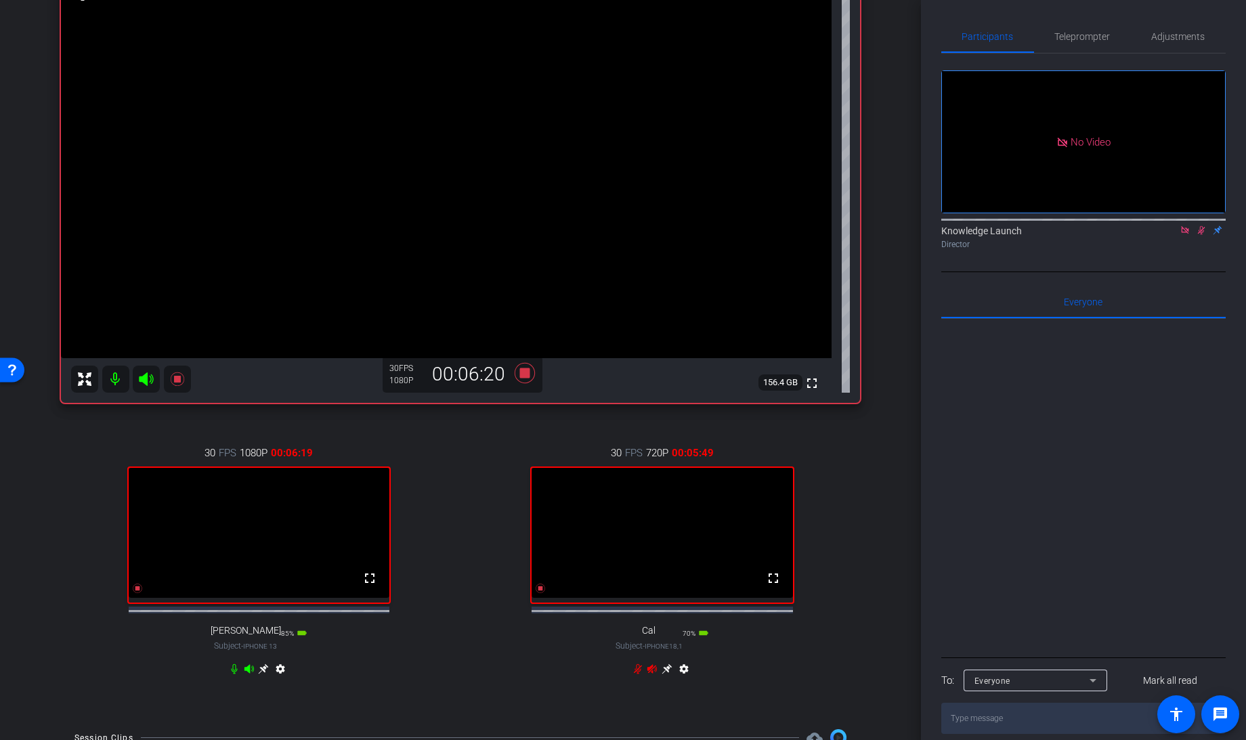
click at [1199, 226] on icon at bounding box center [1201, 230] width 11 height 9
click at [1005, 58] on div "No Video Knowledge Launch Director" at bounding box center [1083, 154] width 284 height 201
click at [1069, 33] on span "Teleprompter" at bounding box center [1083, 36] width 56 height 9
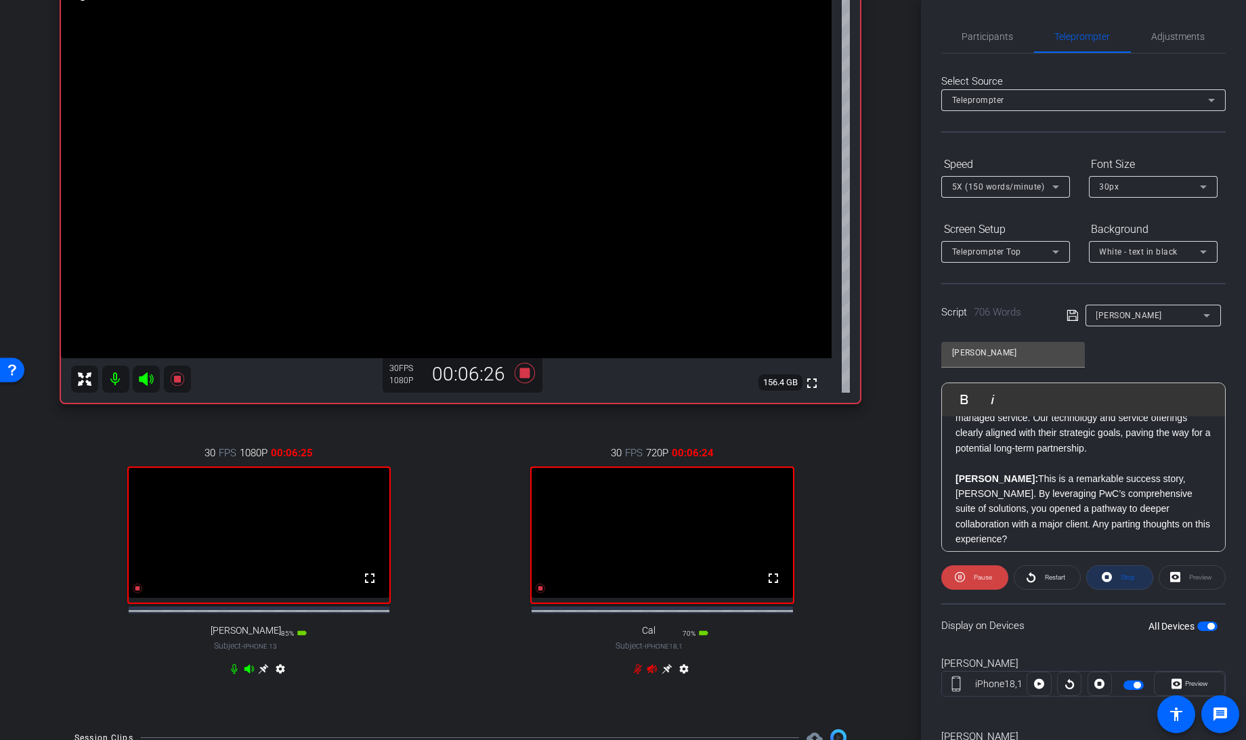
click at [1105, 575] on icon at bounding box center [1107, 577] width 10 height 10
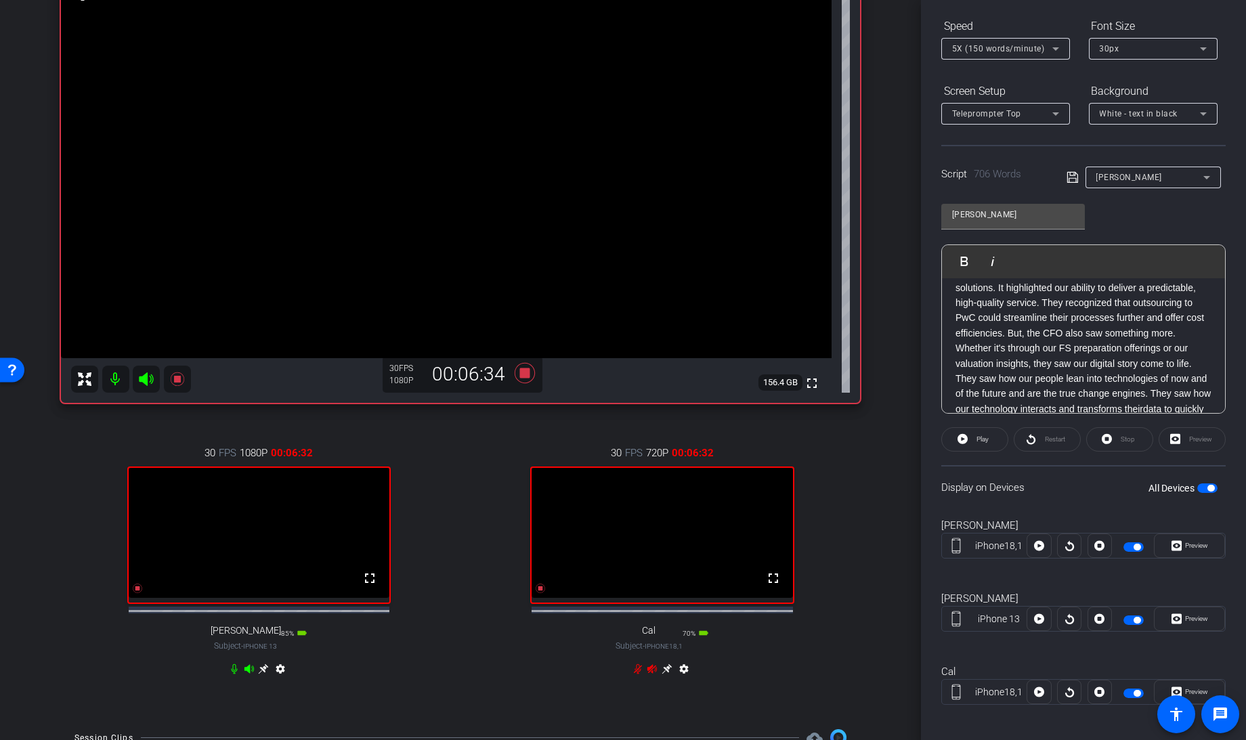
scroll to position [1029, 0]
click at [967, 447] on span at bounding box center [975, 439] width 66 height 33
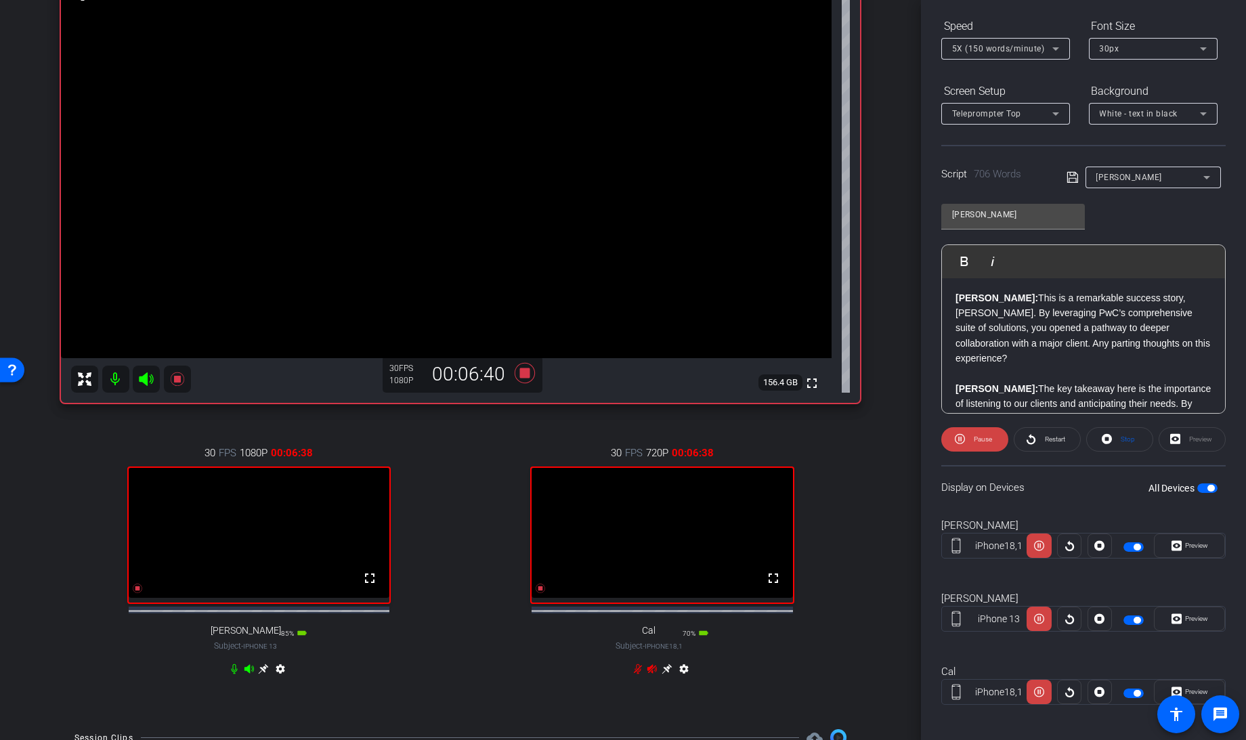
scroll to position [1367, 0]
click at [968, 434] on span at bounding box center [974, 439] width 67 height 33
click at [956, 274] on p "Andrew: The productive discussions led to an RFP and ongoing dialogue about est…" at bounding box center [1084, 236] width 256 height 76
click at [963, 421] on openreel-capture-teleprompter "Speed 5X (150 words/minute) Font Size 30px Screen Setup Teleprompter Top Backgr…" at bounding box center [1083, 372] width 284 height 714
click at [964, 437] on icon at bounding box center [963, 439] width 10 height 10
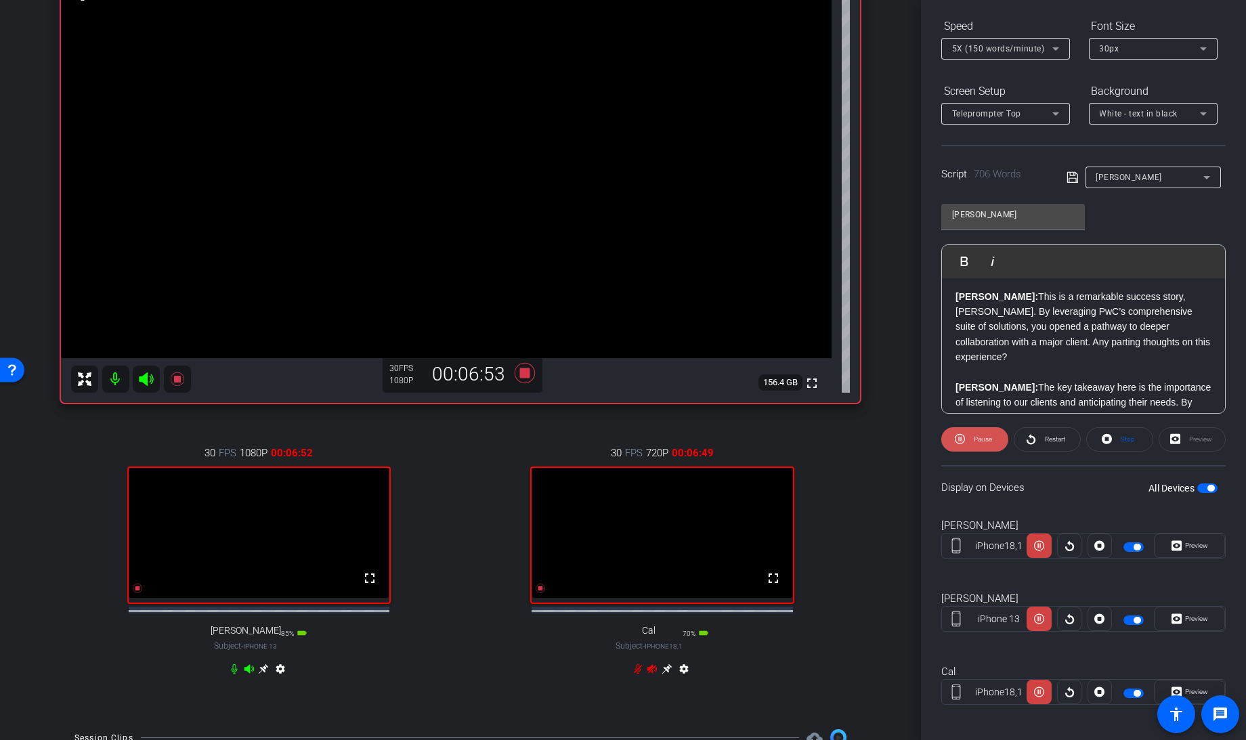
click at [967, 441] on span at bounding box center [974, 439] width 67 height 33
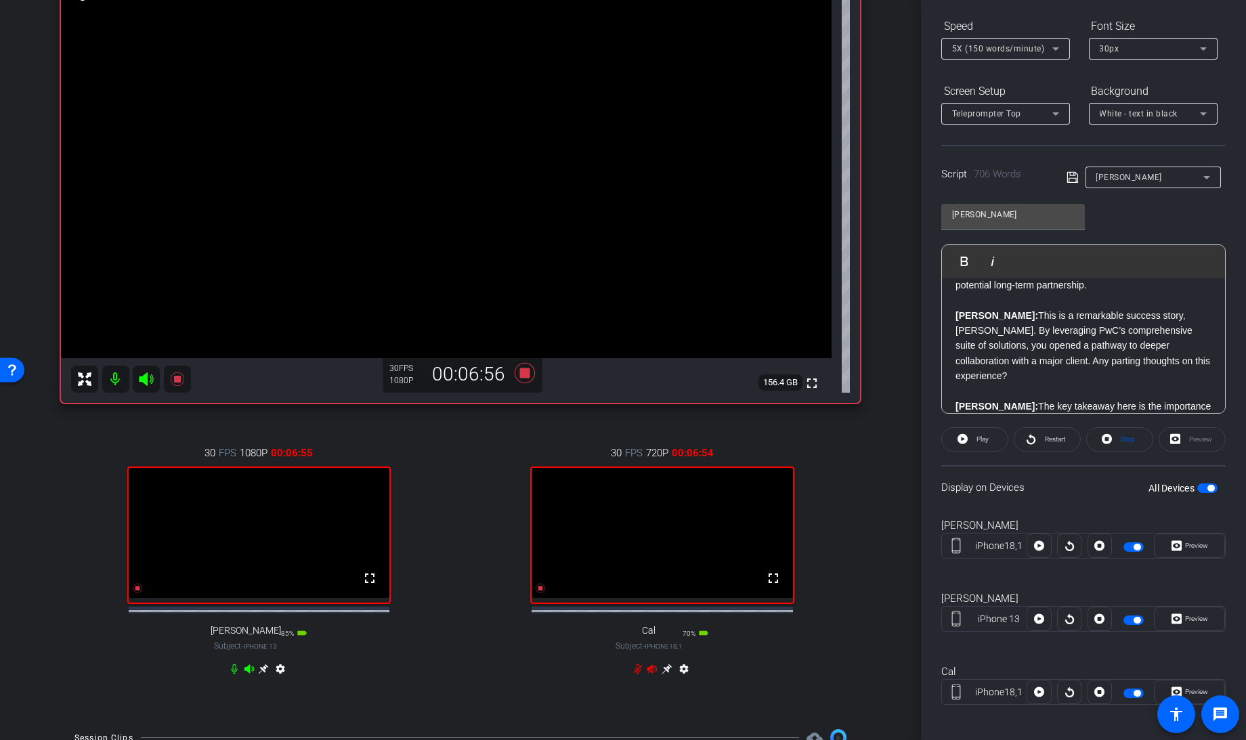
scroll to position [1345, 0]
click at [956, 296] on p "Andrew: The productive discussions led to an RFP and ongoing dialogue about est…" at bounding box center [1084, 258] width 256 height 76
click at [960, 265] on button "Play Play from this location" at bounding box center [967, 261] width 32 height 27
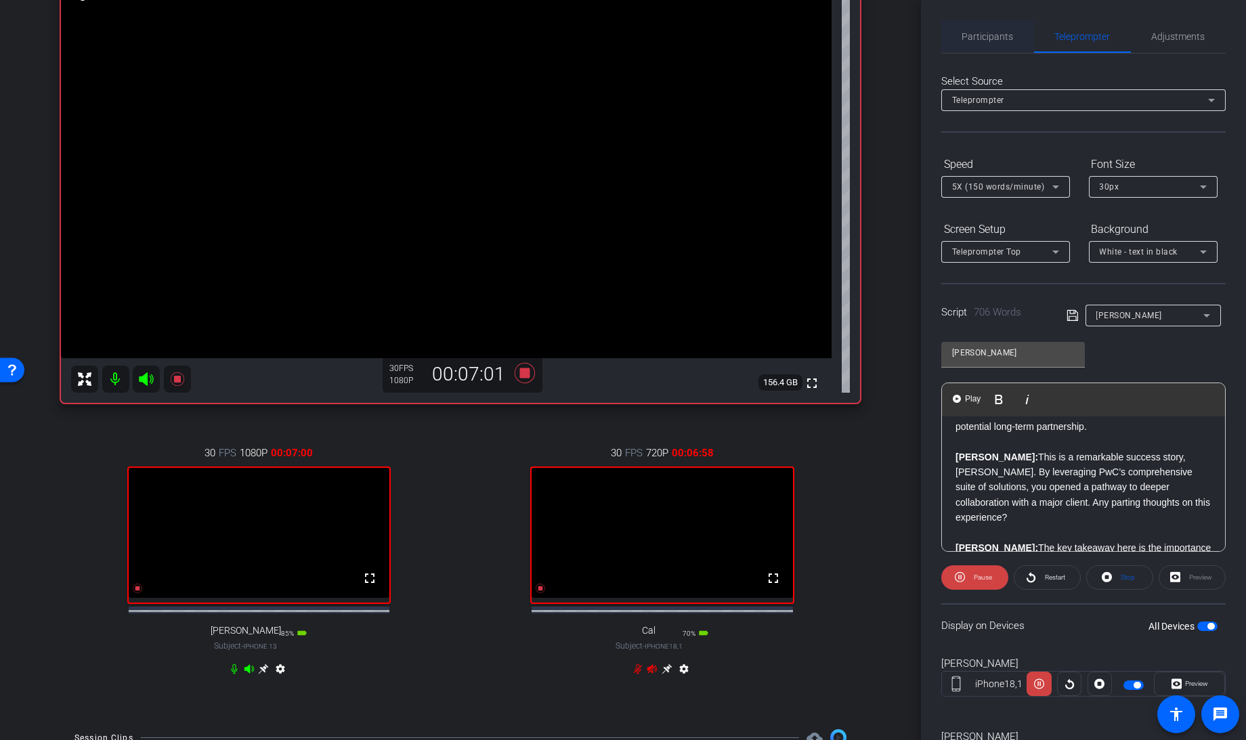
click at [988, 27] on span "Participants" at bounding box center [987, 36] width 51 height 33
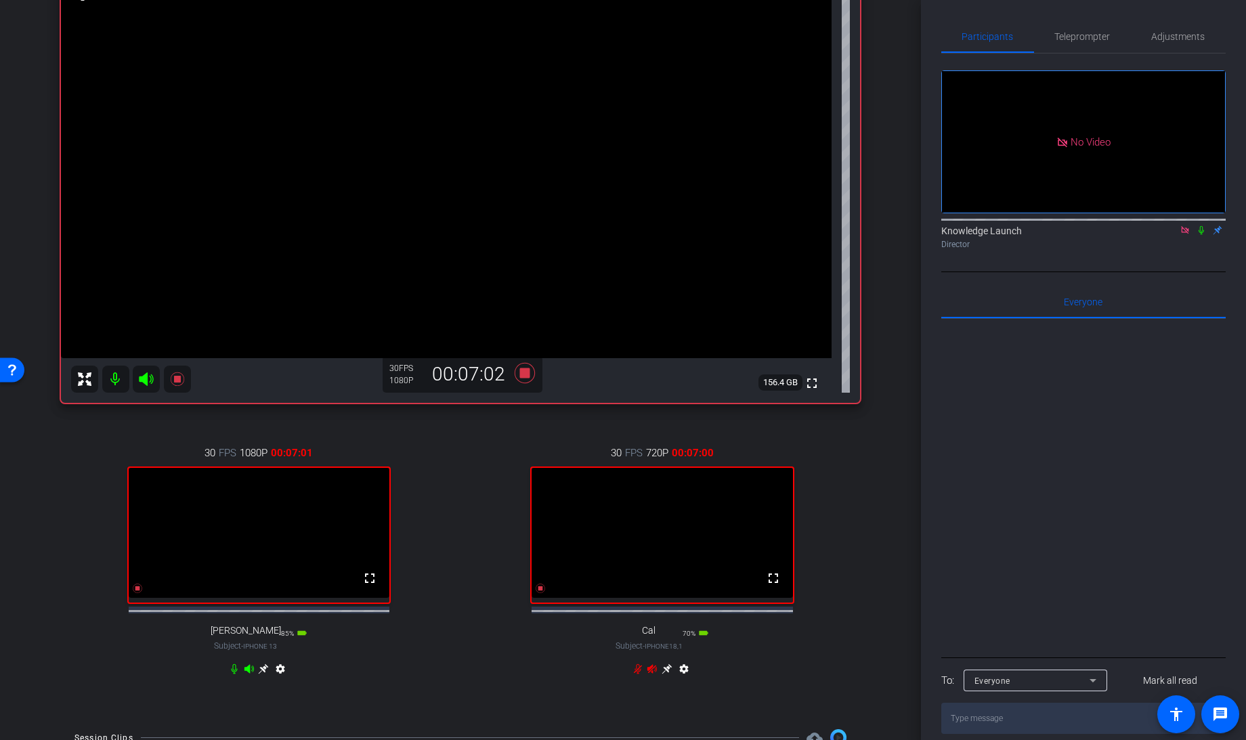
click at [1203, 226] on icon at bounding box center [1201, 230] width 11 height 9
click at [1087, 33] on span "Teleprompter" at bounding box center [1083, 36] width 56 height 9
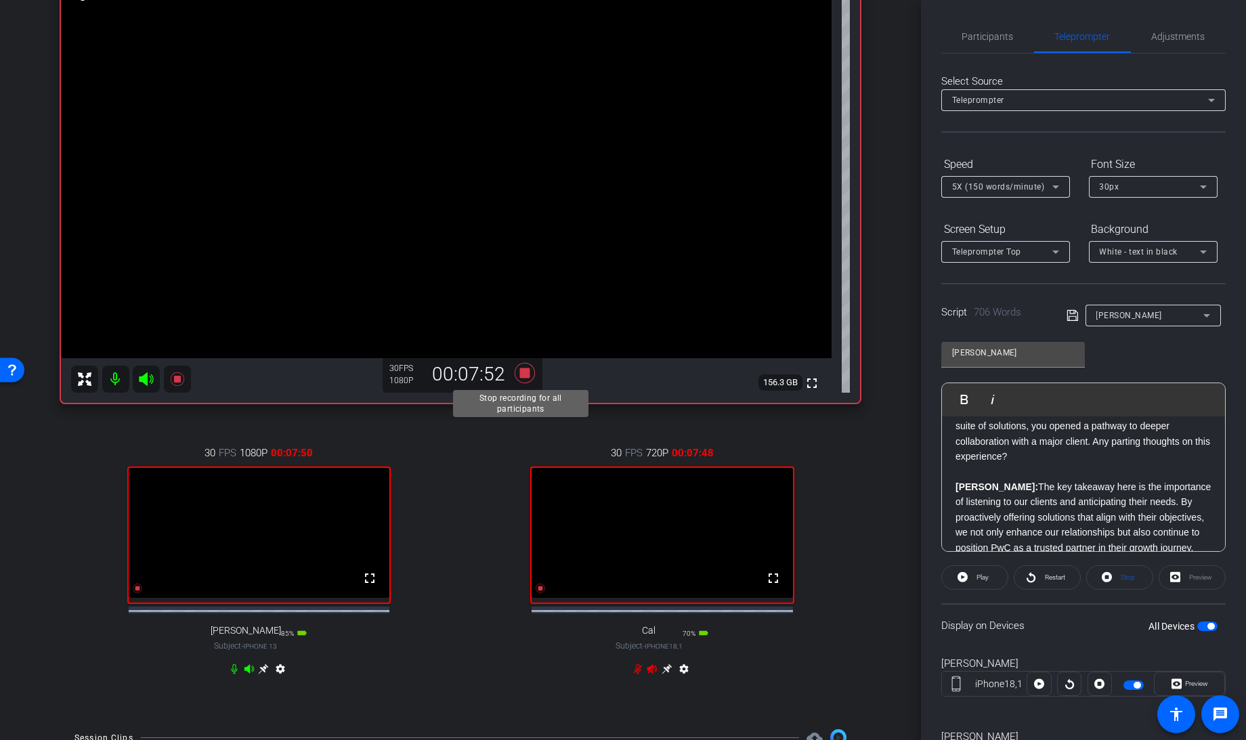
click at [518, 373] on icon at bounding box center [525, 372] width 20 height 20
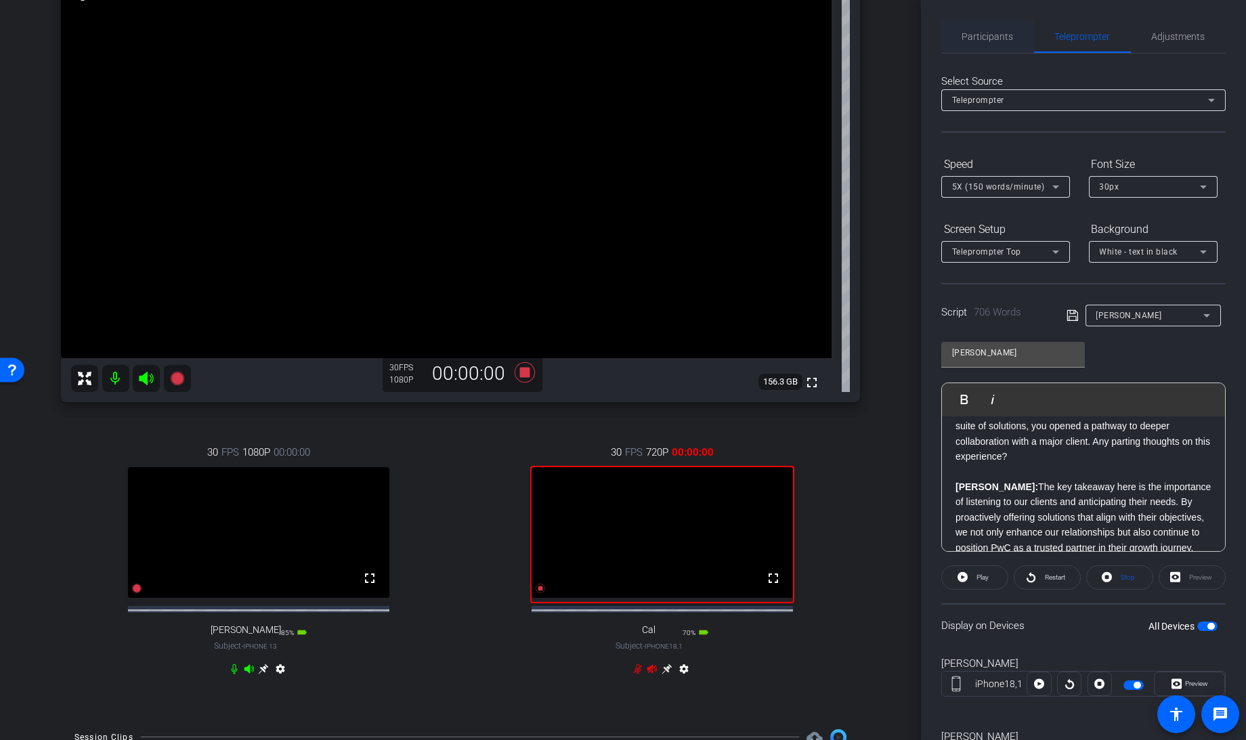
click at [979, 28] on span "Participants" at bounding box center [987, 36] width 51 height 33
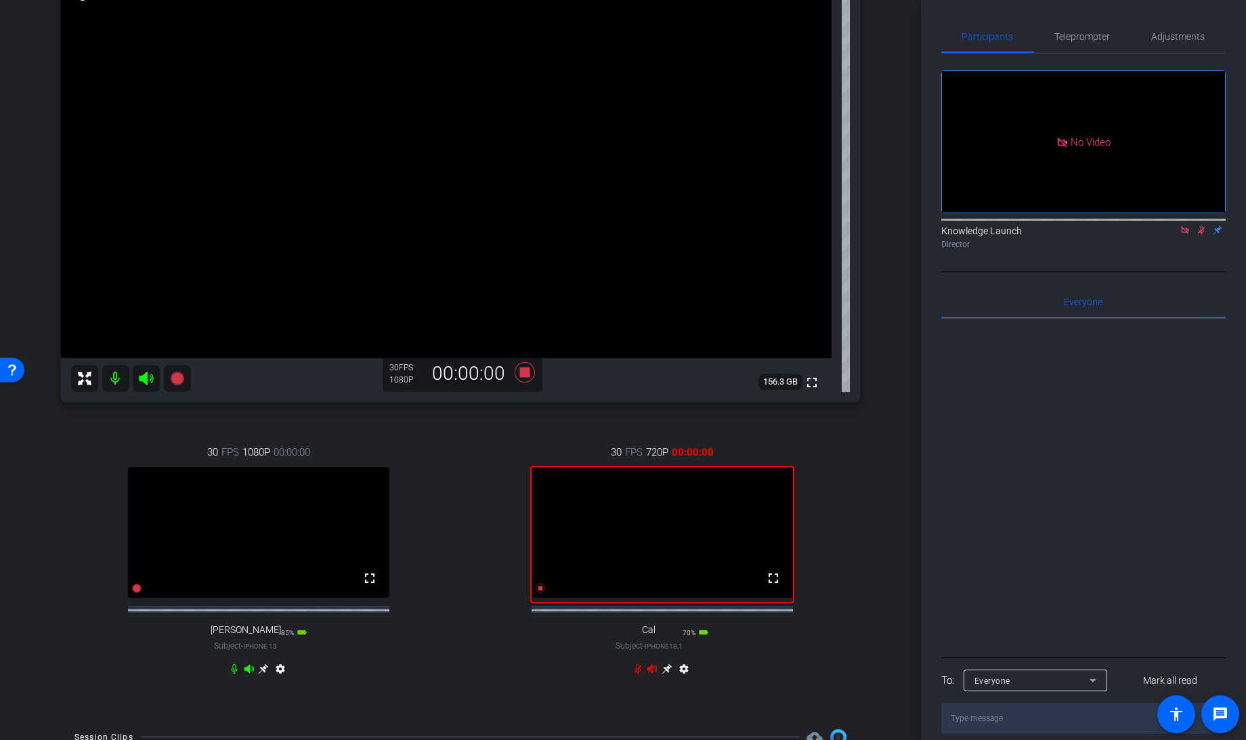
click at [1203, 226] on icon at bounding box center [1201, 230] width 7 height 9
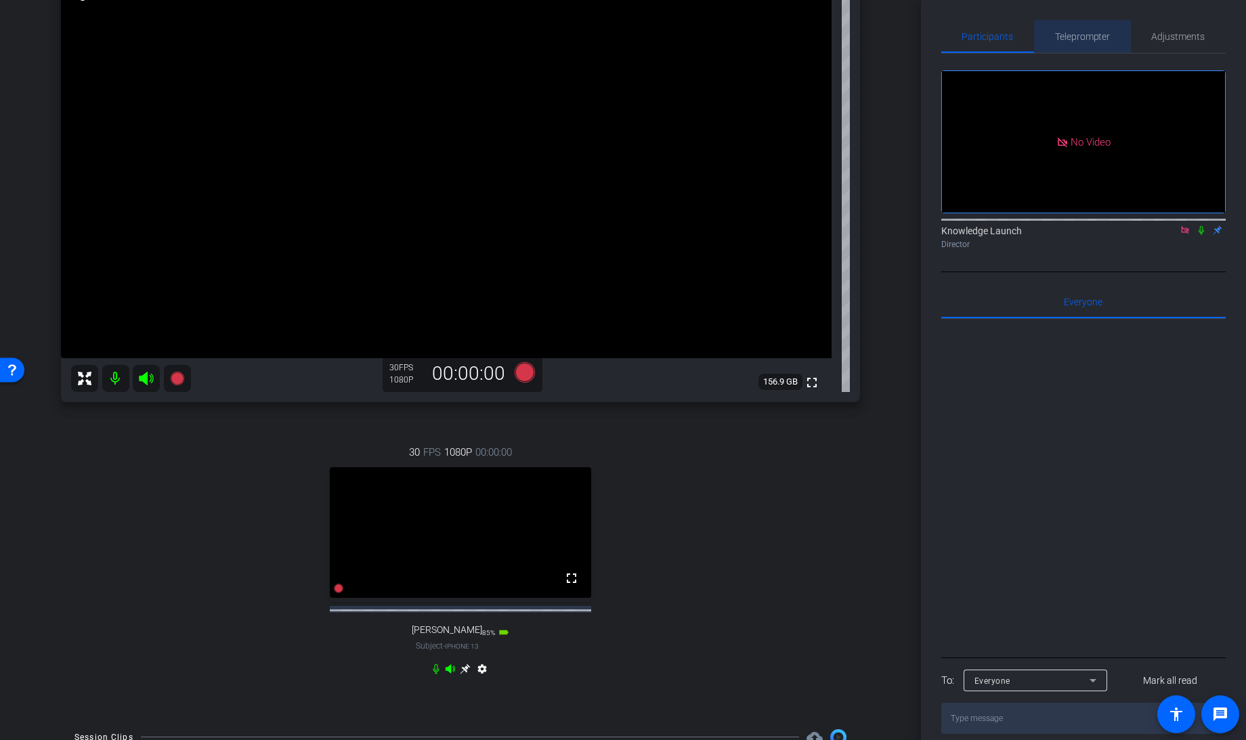
click at [1080, 26] on span "Teleprompter" at bounding box center [1083, 36] width 56 height 33
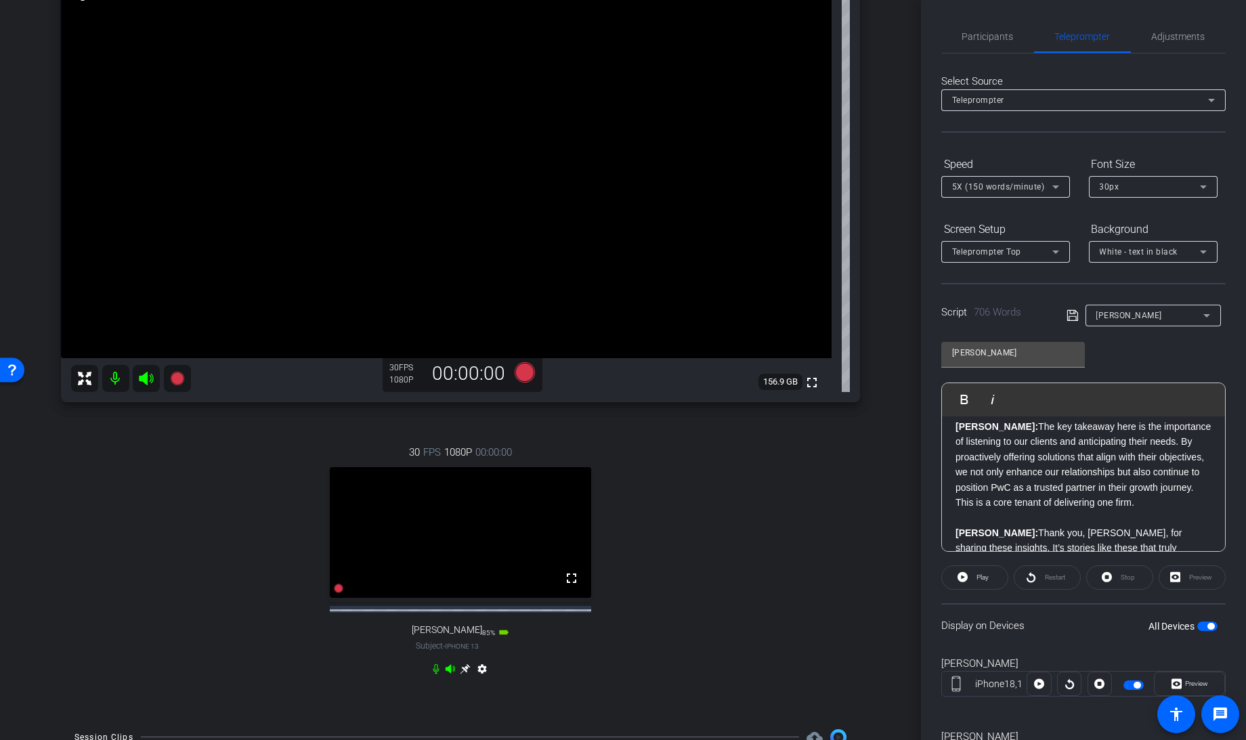
click at [1197, 626] on span "button" at bounding box center [1207, 626] width 20 height 9
click at [987, 25] on span "Participants" at bounding box center [987, 36] width 51 height 33
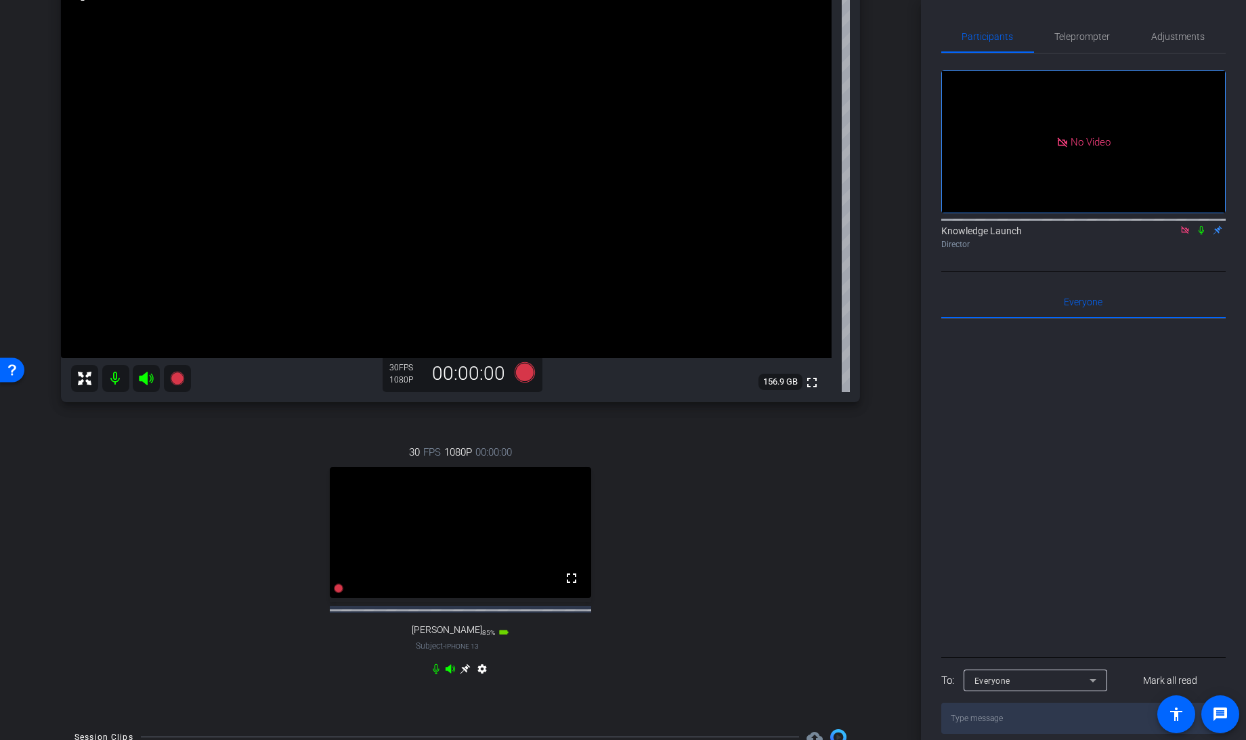
click at [1186, 226] on icon at bounding box center [1185, 230] width 11 height 9
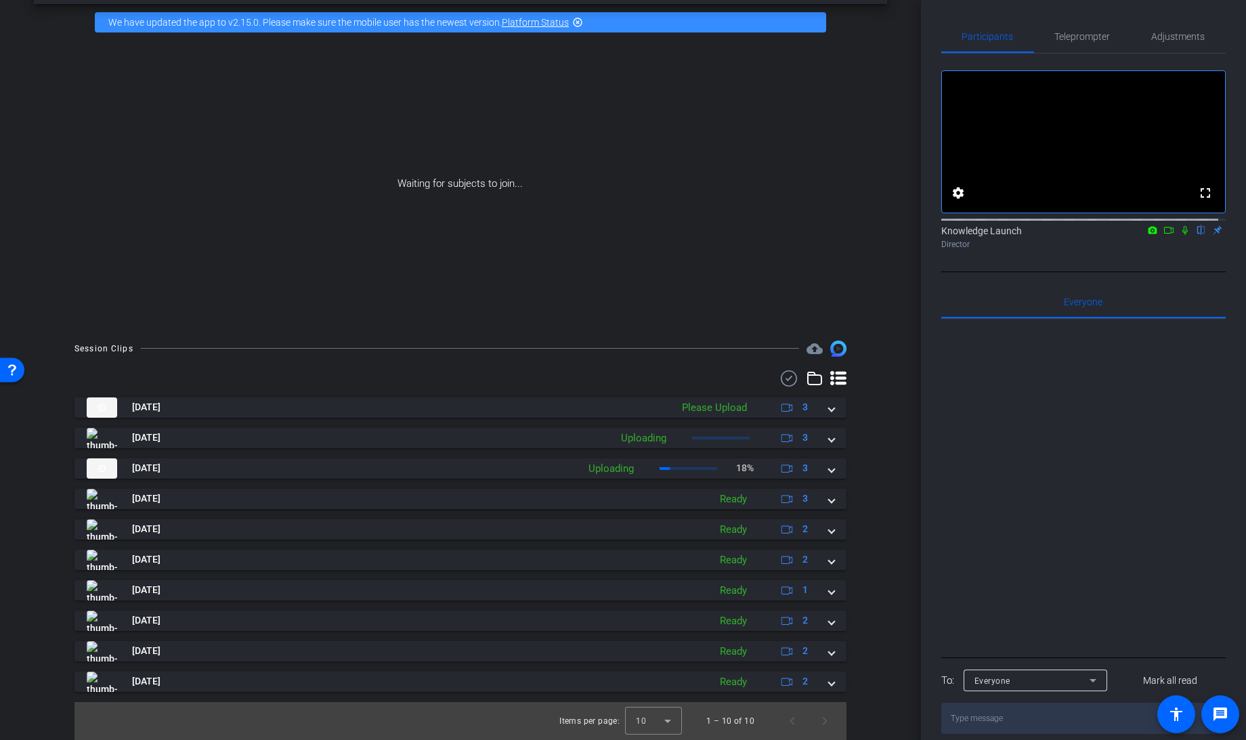
scroll to position [1, 0]
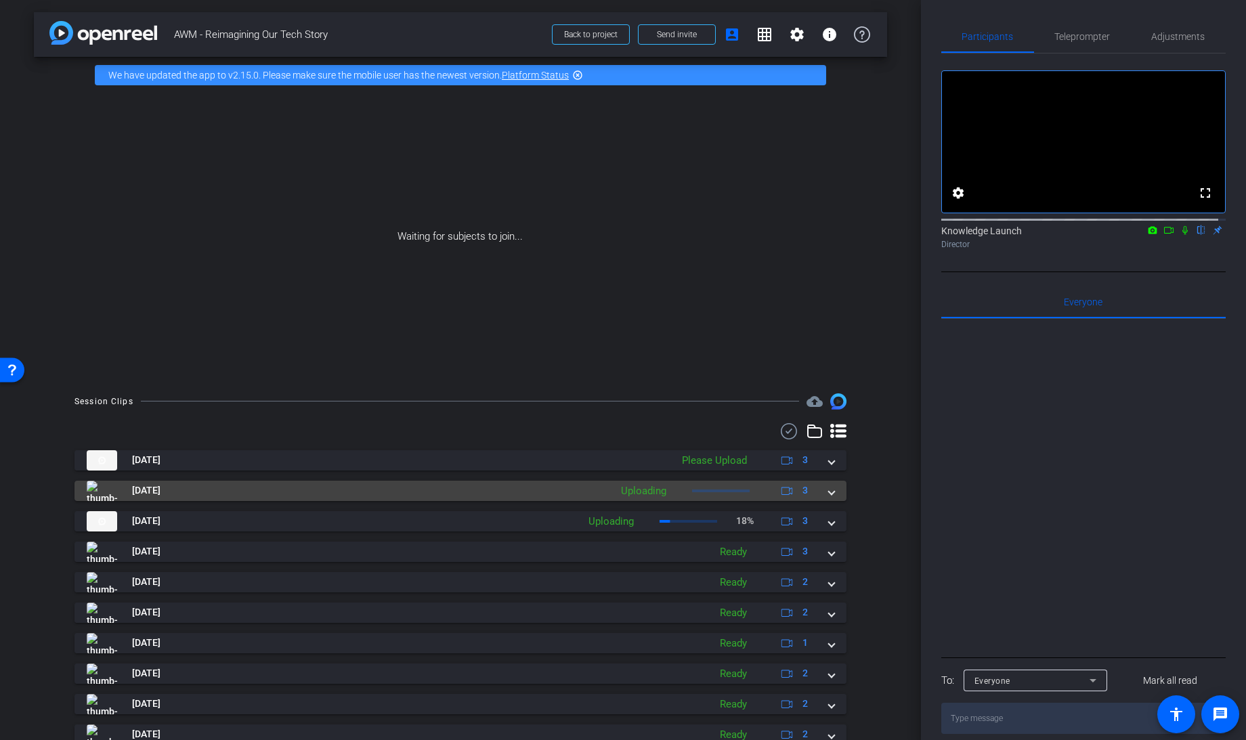
click at [819, 493] on div "Oct 10, 2025 Uploading 3" at bounding box center [458, 491] width 742 height 20
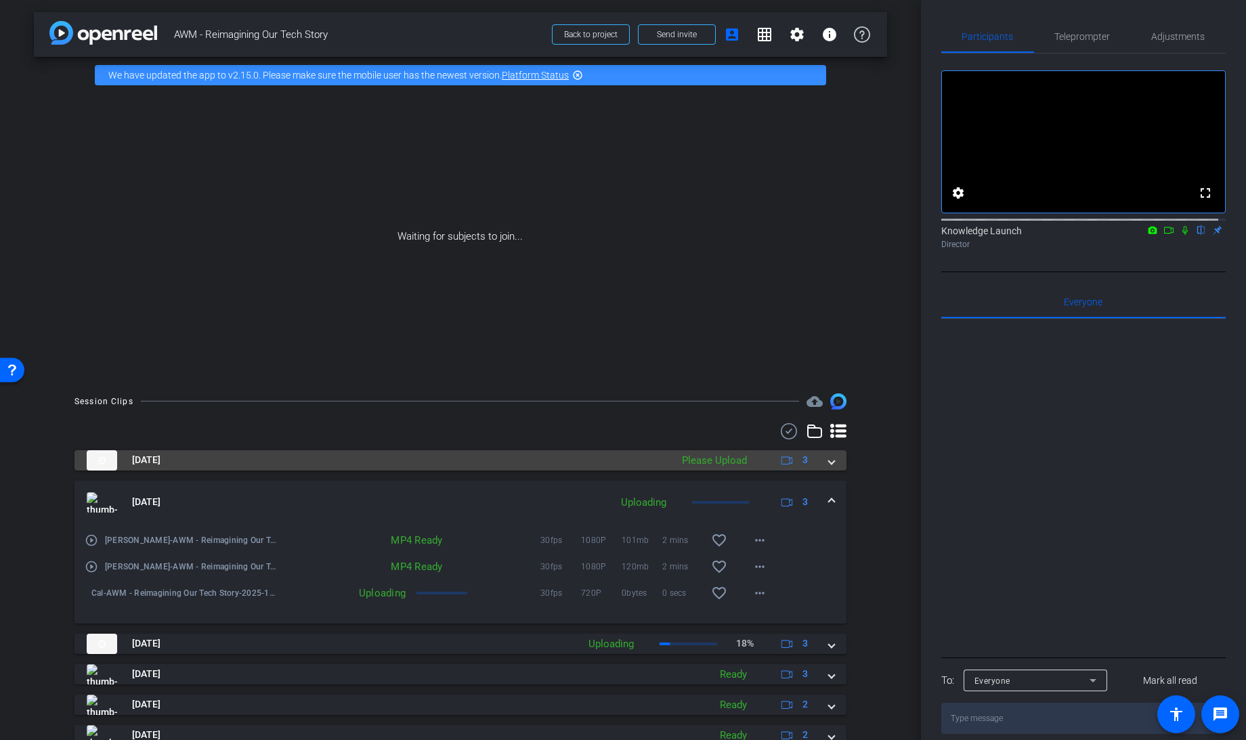
click at [829, 459] on span at bounding box center [831, 460] width 5 height 14
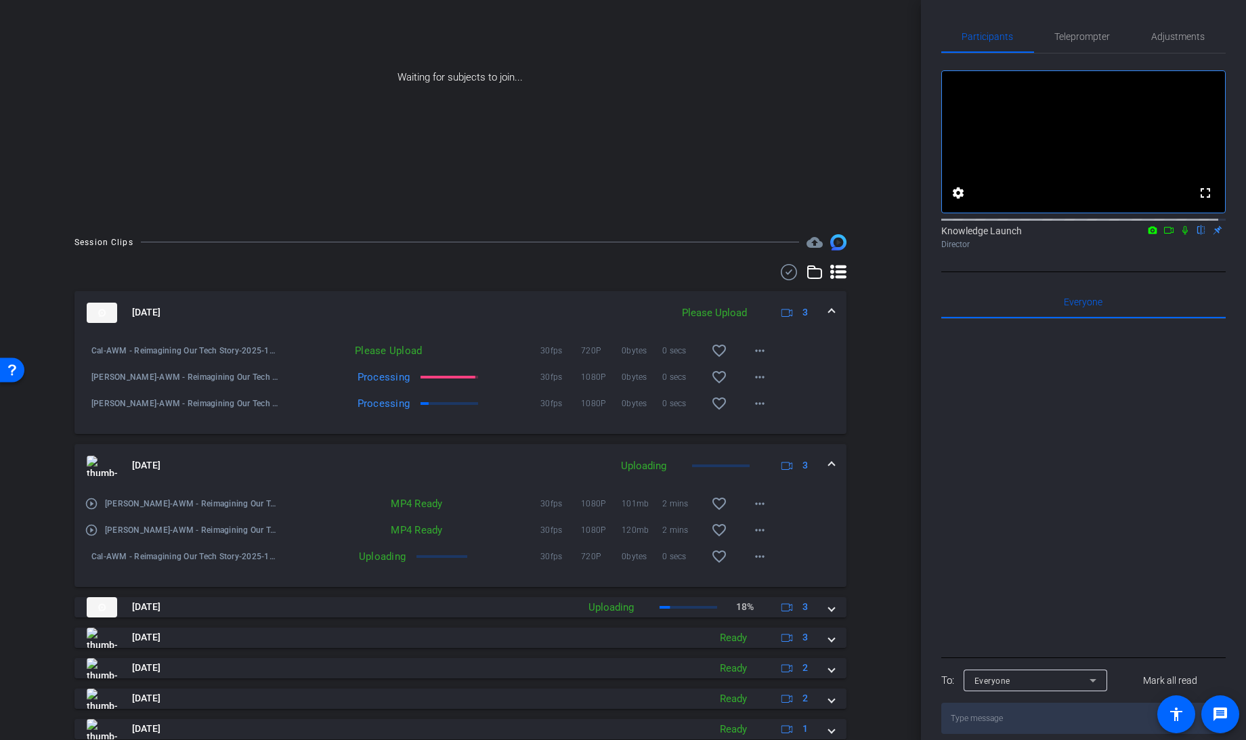
scroll to position [161, 0]
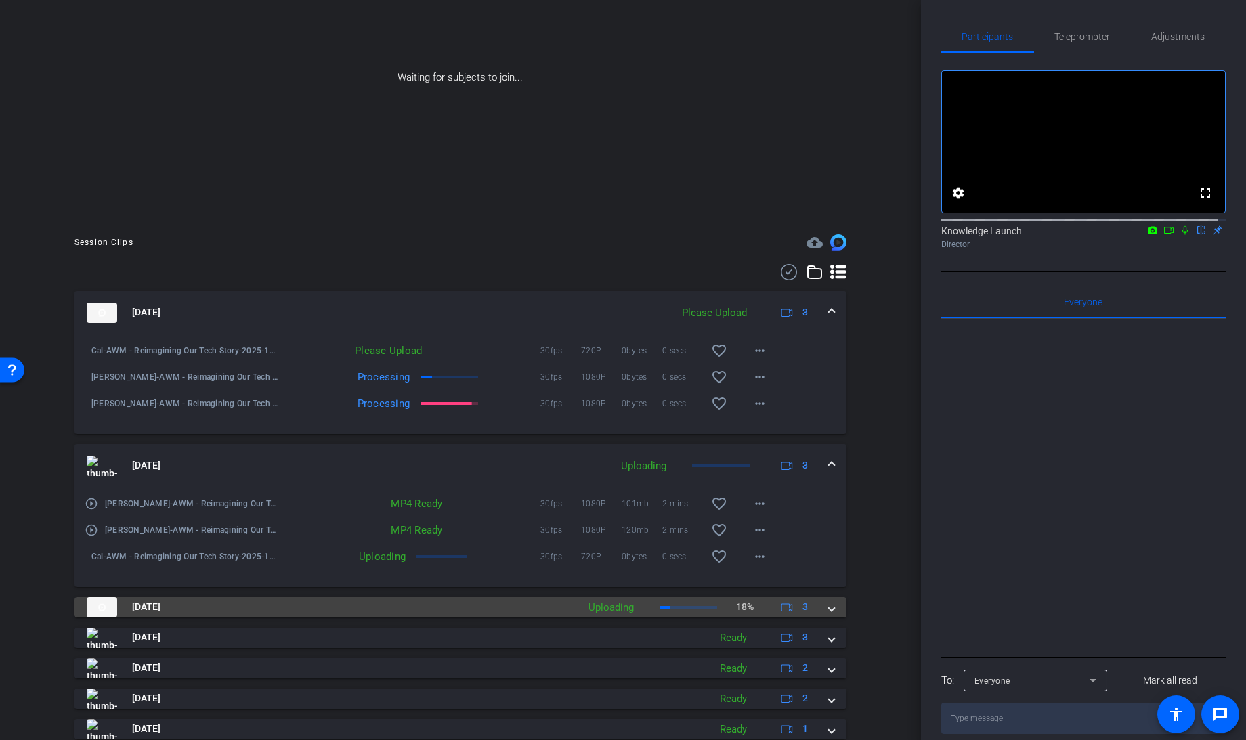
click at [828, 612] on mat-expansion-panel-header "Oct 10, 2025 Uploading 18% 3" at bounding box center [460, 607] width 772 height 20
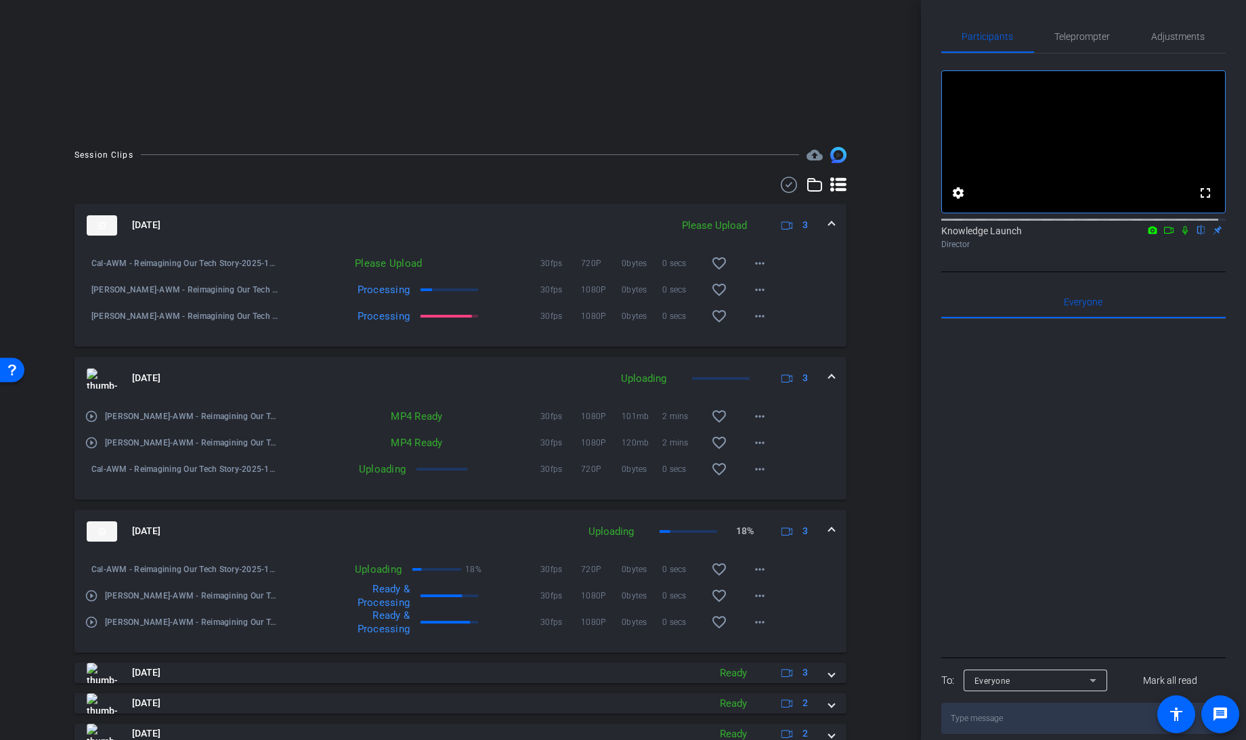
scroll to position [249, 0]
click at [1182, 235] on icon at bounding box center [1184, 230] width 5 height 9
click at [1163, 235] on icon at bounding box center [1168, 230] width 11 height 9
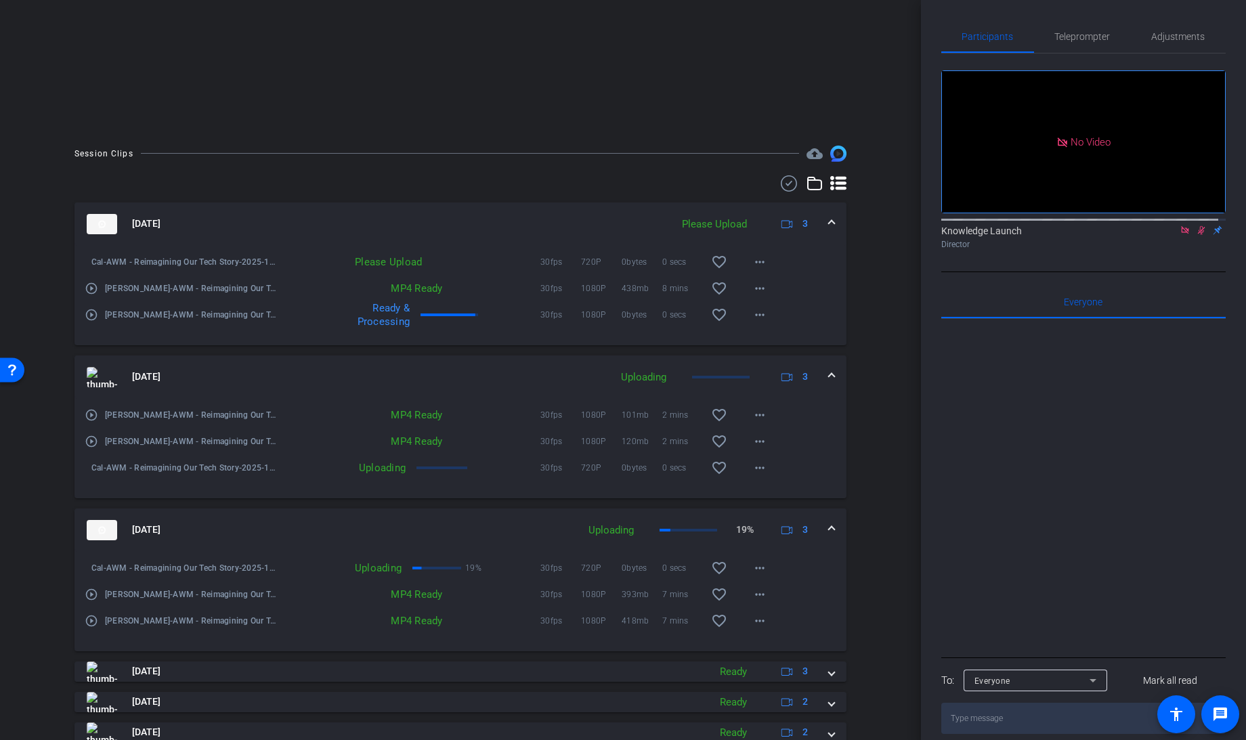
click at [30, 158] on div "arrow_back AWM - Reimagining Our Tech Story Back to project Send invite account…" at bounding box center [460, 121] width 921 height 740
click at [48, 377] on div "Session Clips cloud_upload Oct 10, 2025 Please Upload 3 Cal-AWM - Reimagining O…" at bounding box center [460, 529] width 853 height 767
